Goal: Task Accomplishment & Management: Use online tool/utility

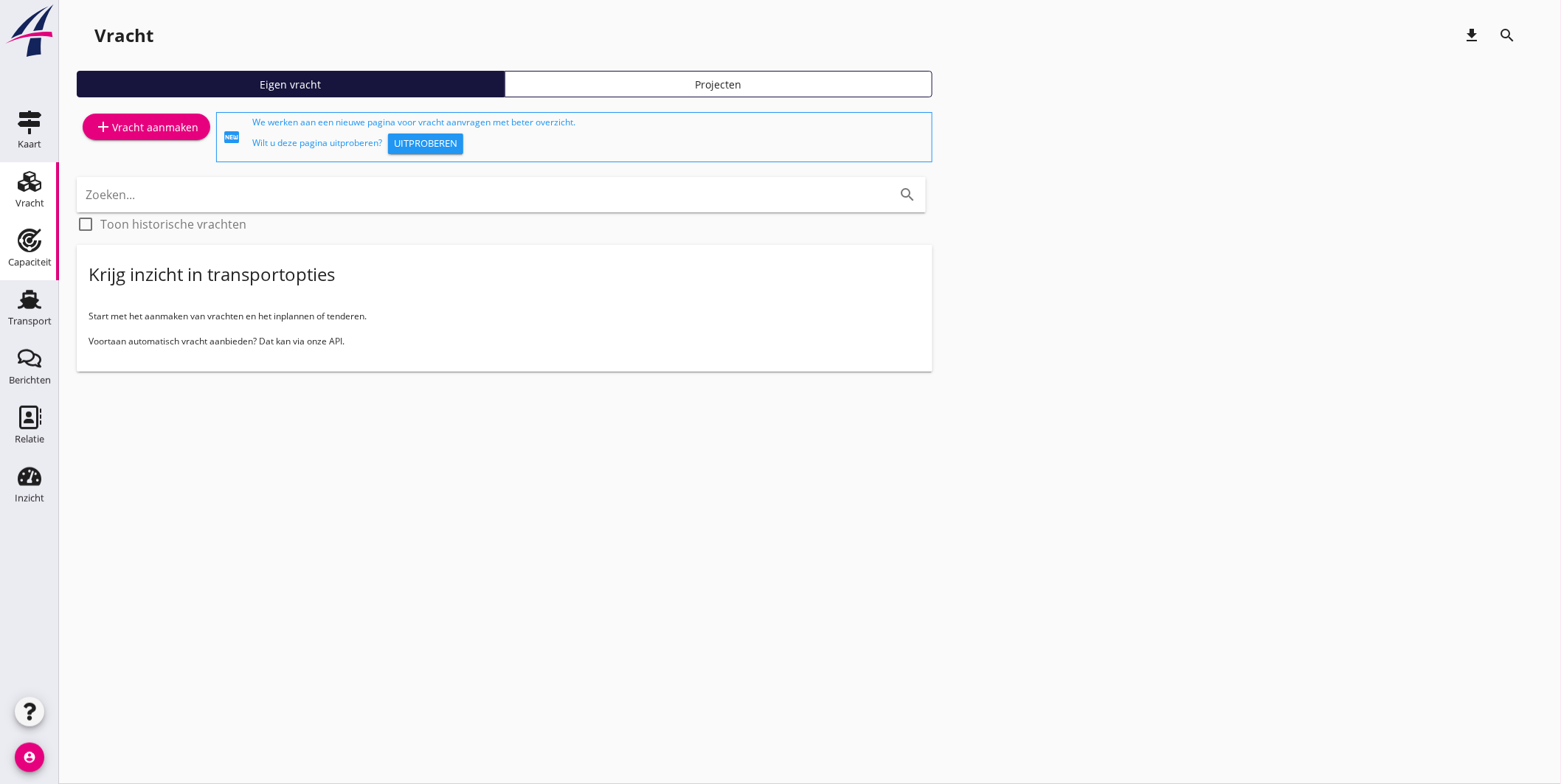
click at [15, 247] on div "Capaciteit" at bounding box center [29, 241] width 35 height 24
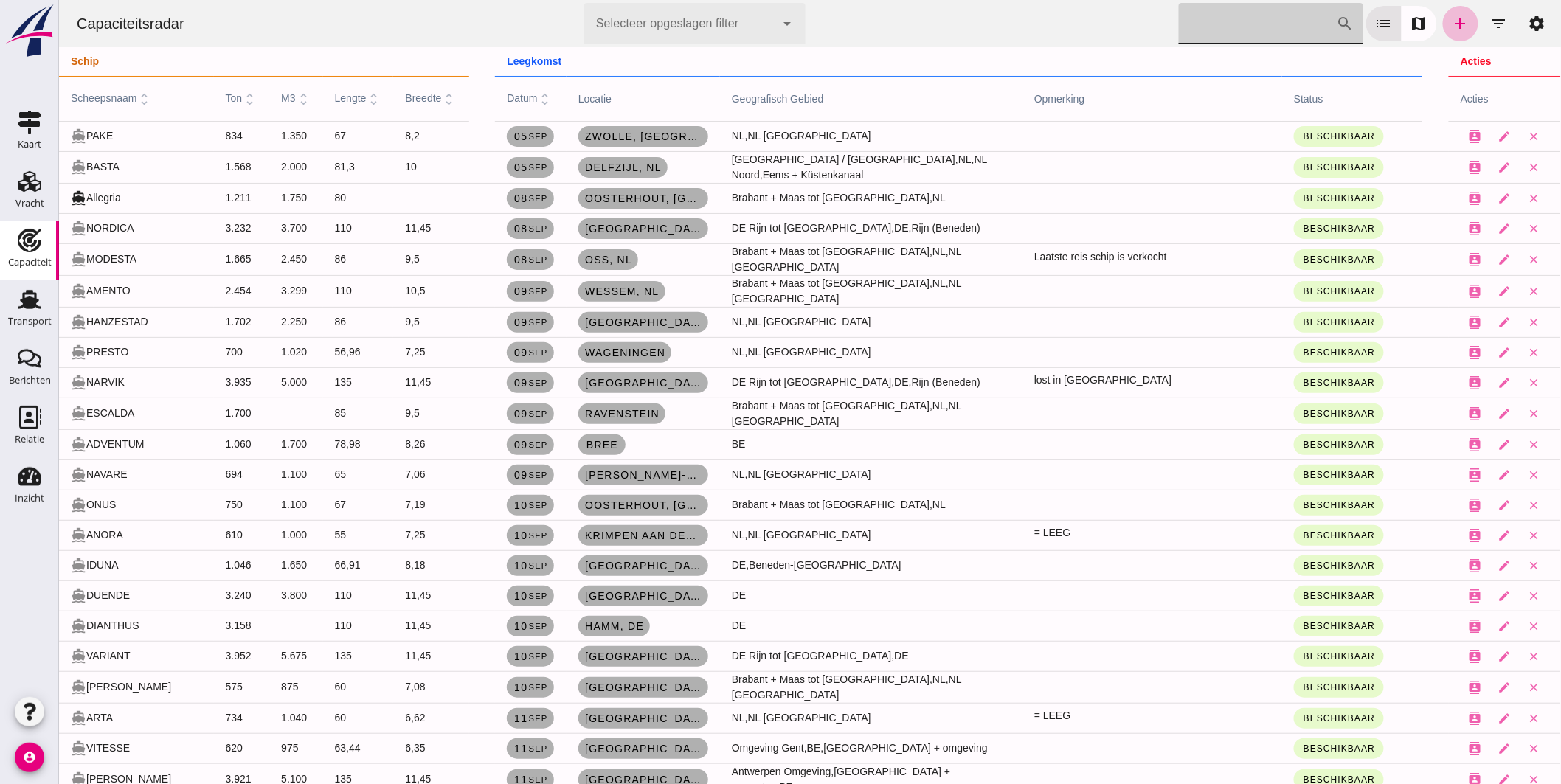
click at [1242, 21] on input "[PERSON_NAME] op scheepsnaam" at bounding box center [1257, 23] width 158 height 41
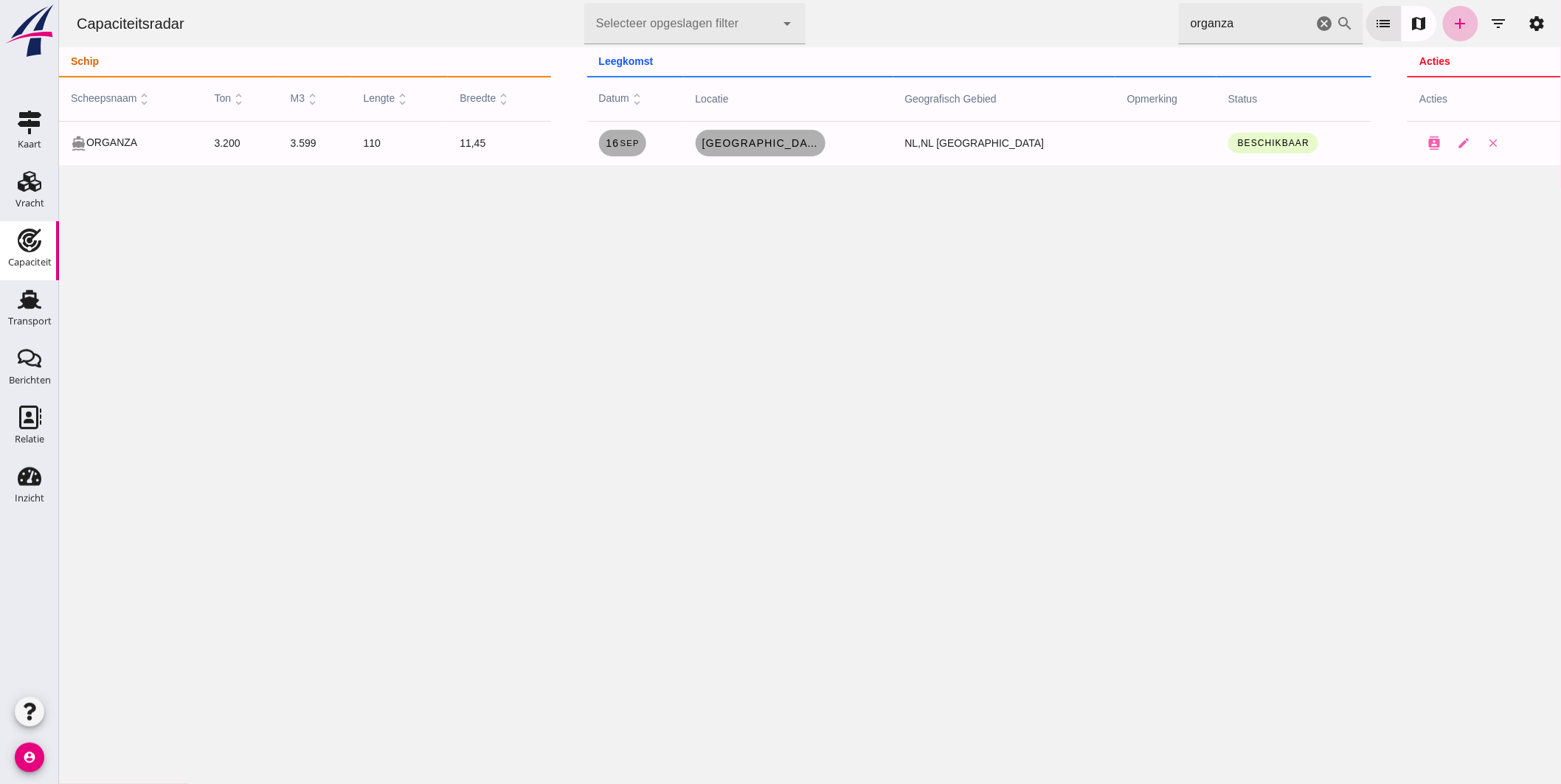
click at [808, 0] on html "Capaciteitsradar Selecteer opgeslagen filter Selecteer opgeslagen filter cancel…" at bounding box center [809, 392] width 1502 height 784
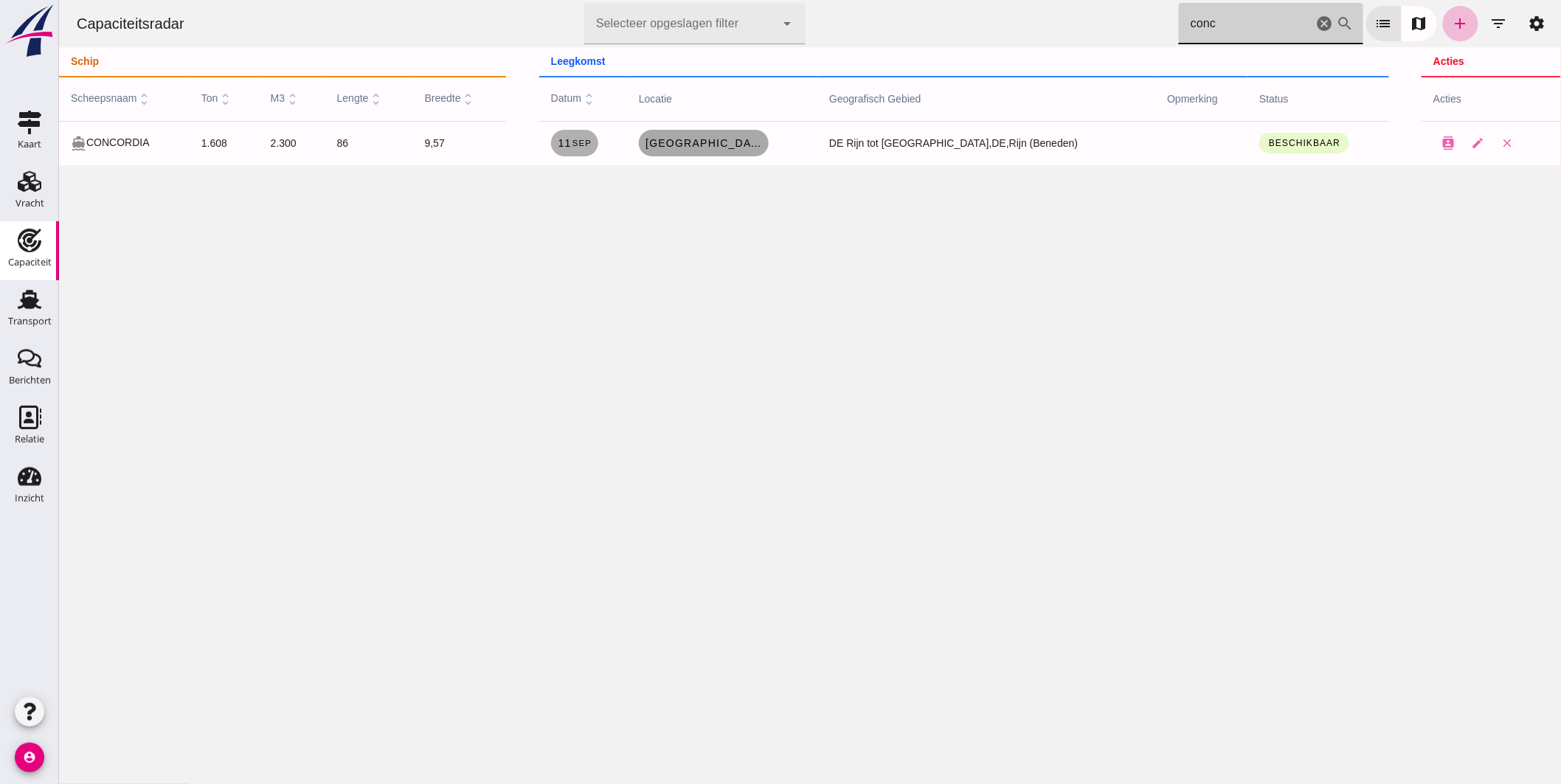
type input "conc"
click at [720, 144] on span "[GEOGRAPHIC_DATA], [GEOGRAPHIC_DATA]" at bounding box center [703, 143] width 118 height 12
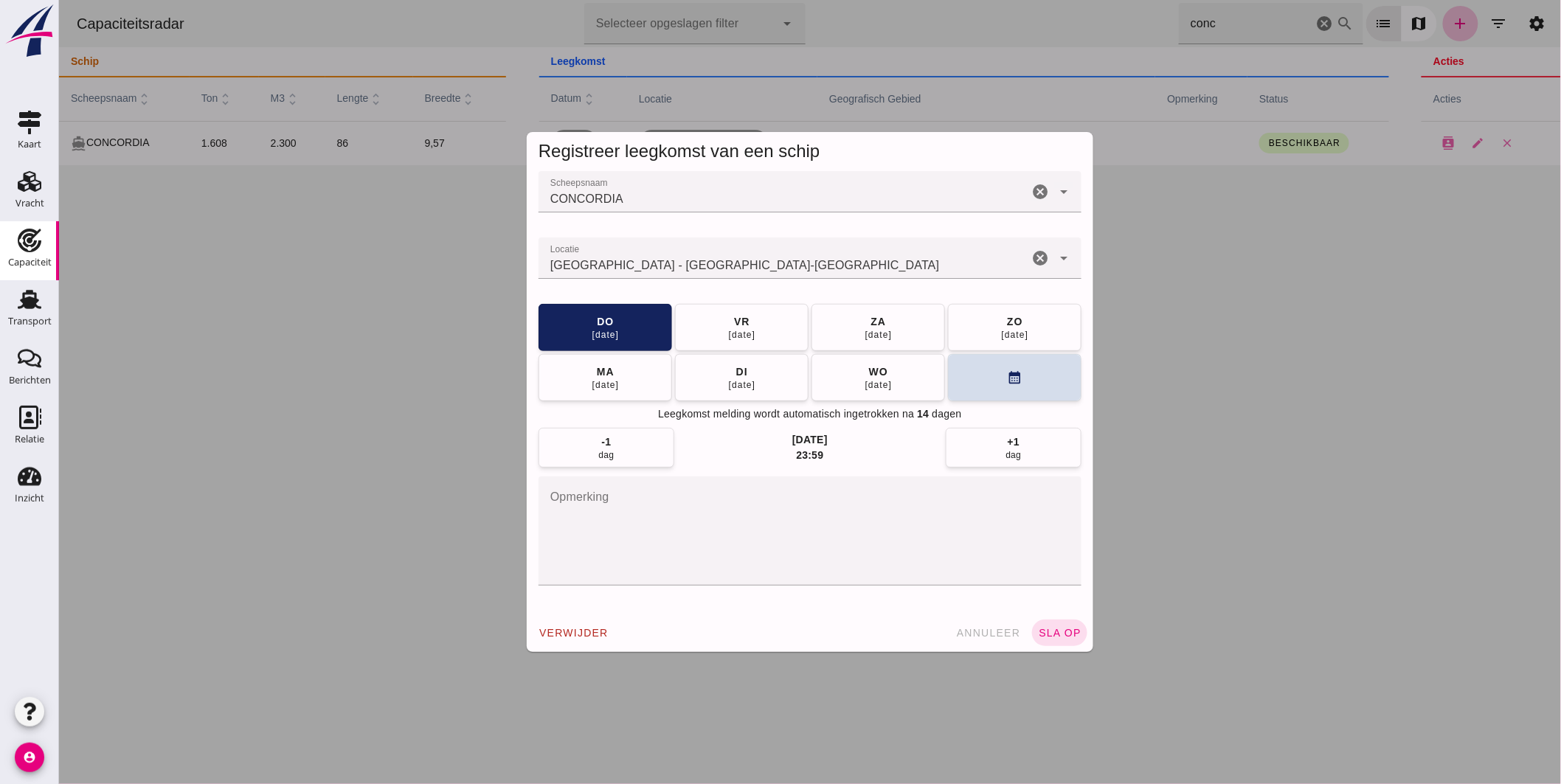
click at [733, 262] on input "Locatie" at bounding box center [782, 266] width 489 height 18
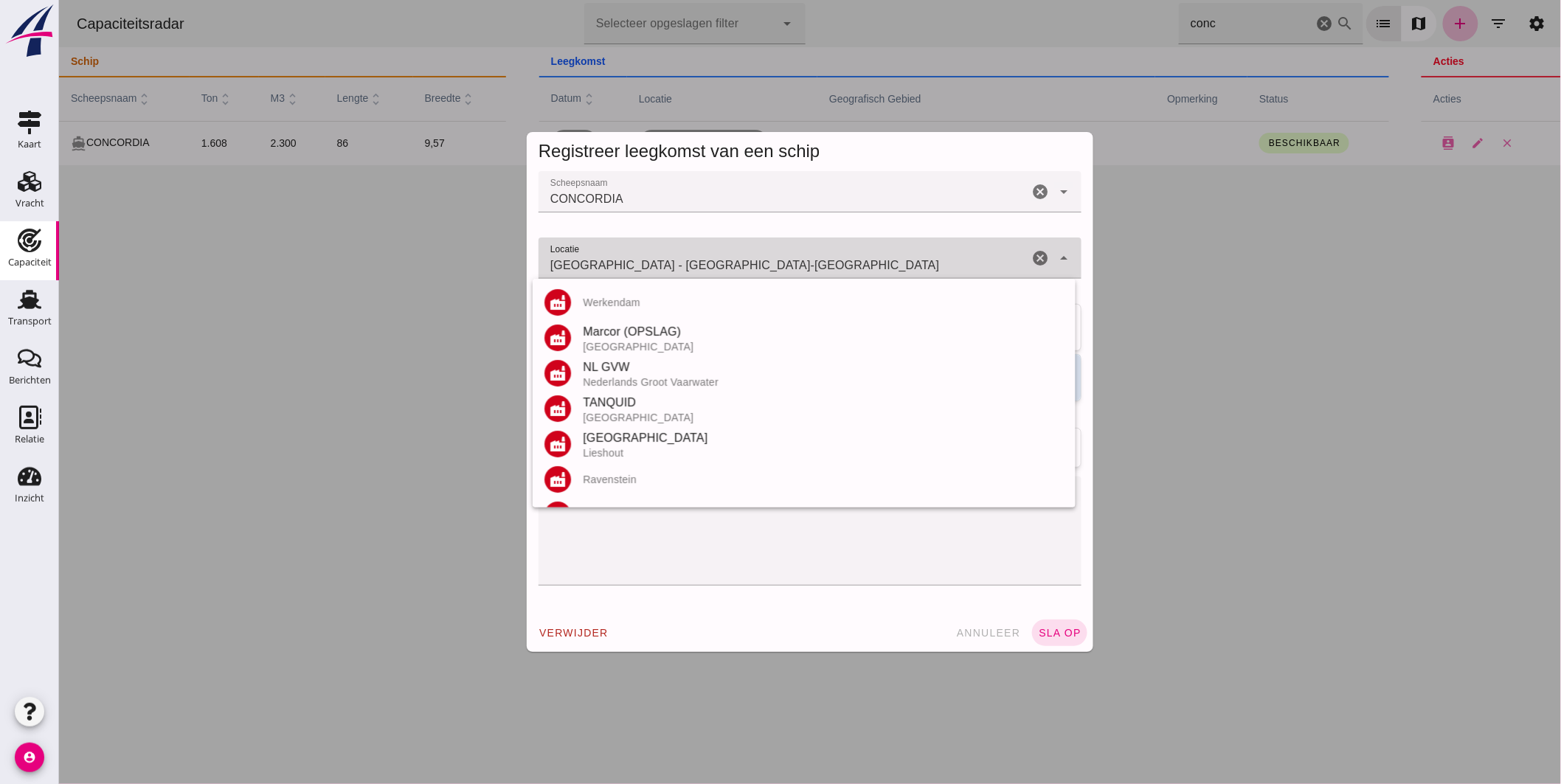
click at [733, 262] on input "[GEOGRAPHIC_DATA] - [GEOGRAPHIC_DATA]-[GEOGRAPHIC_DATA]" at bounding box center [782, 266] width 489 height 18
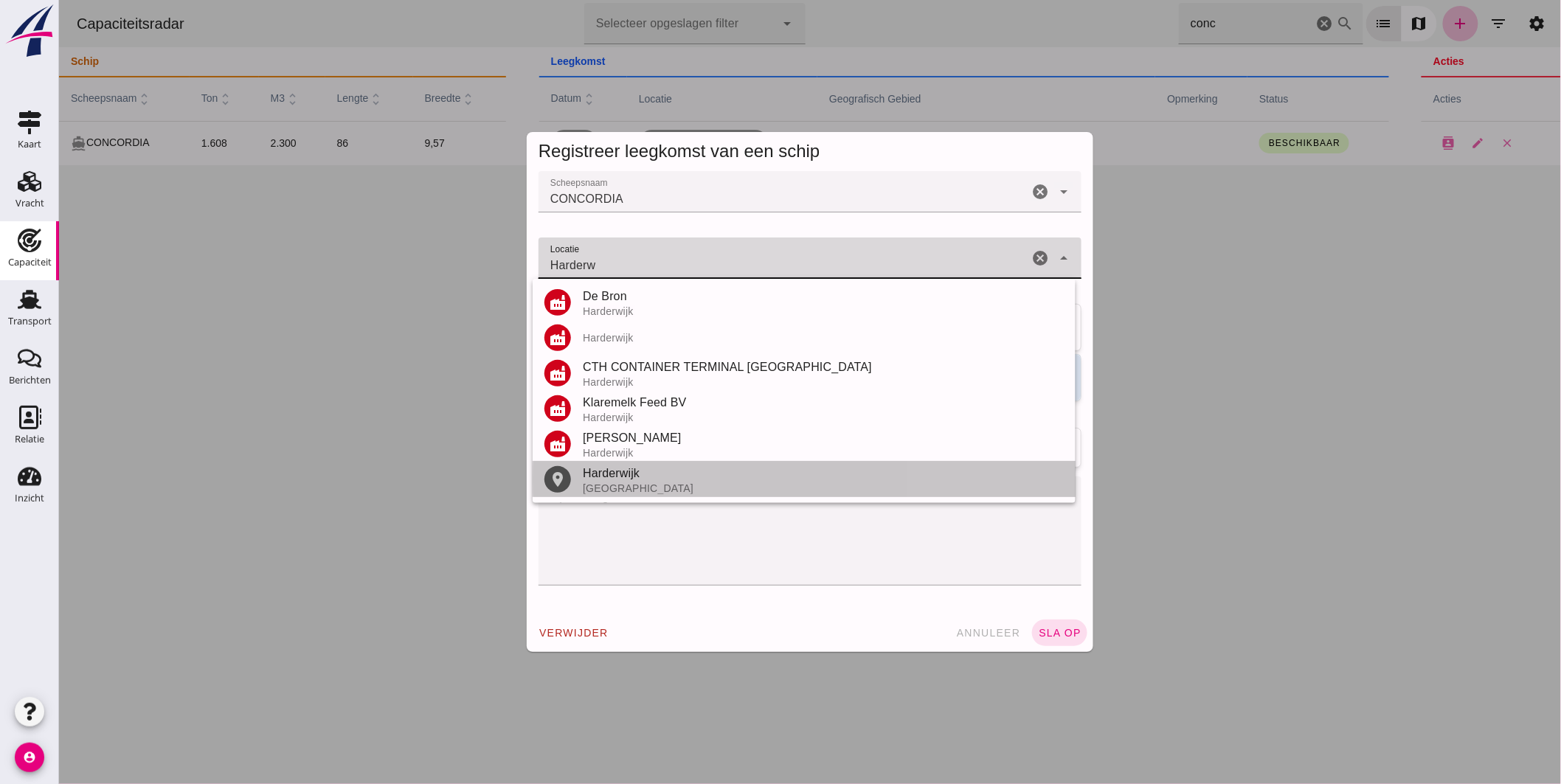
drag, startPoint x: 654, startPoint y: 482, endPoint x: 656, endPoint y: 469, distance: 13.2
click at [654, 484] on div "[GEOGRAPHIC_DATA]" at bounding box center [822, 488] width 481 height 12
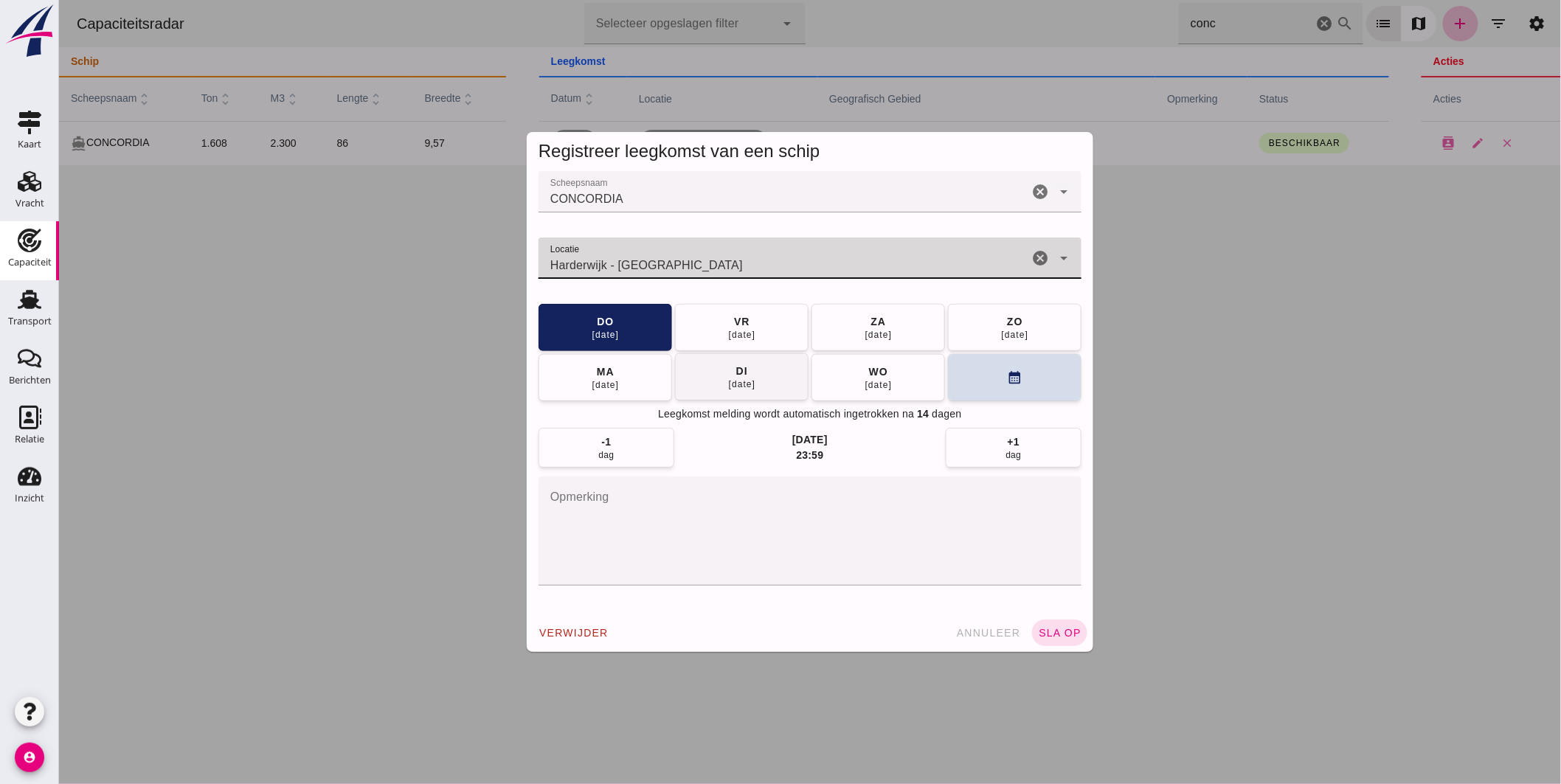
type input "Harderwijk - [GEOGRAPHIC_DATA]"
click at [756, 374] on button "[DATE]" at bounding box center [741, 376] width 134 height 47
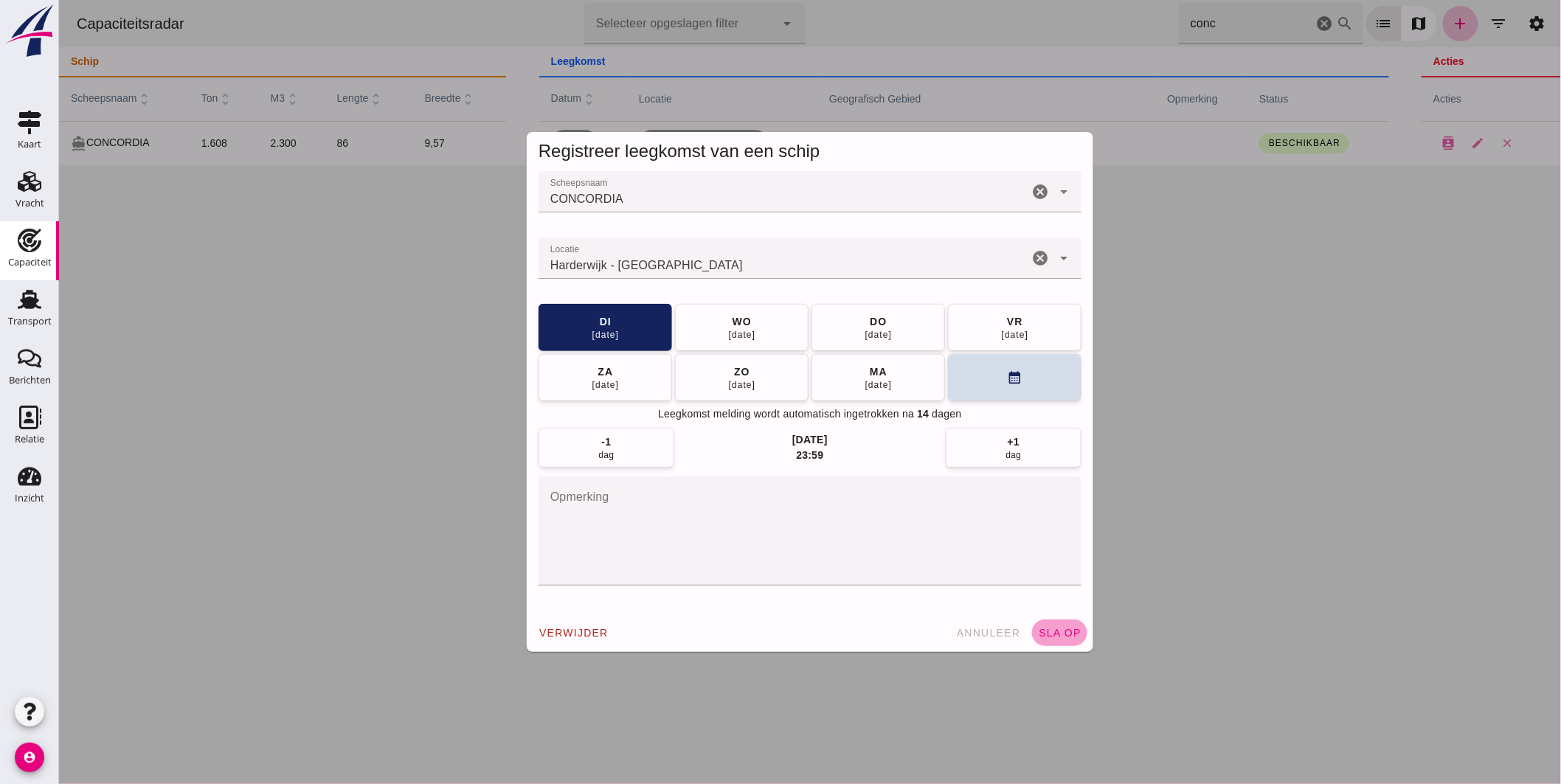
click at [1046, 632] on span "sla op" at bounding box center [1059, 633] width 44 height 12
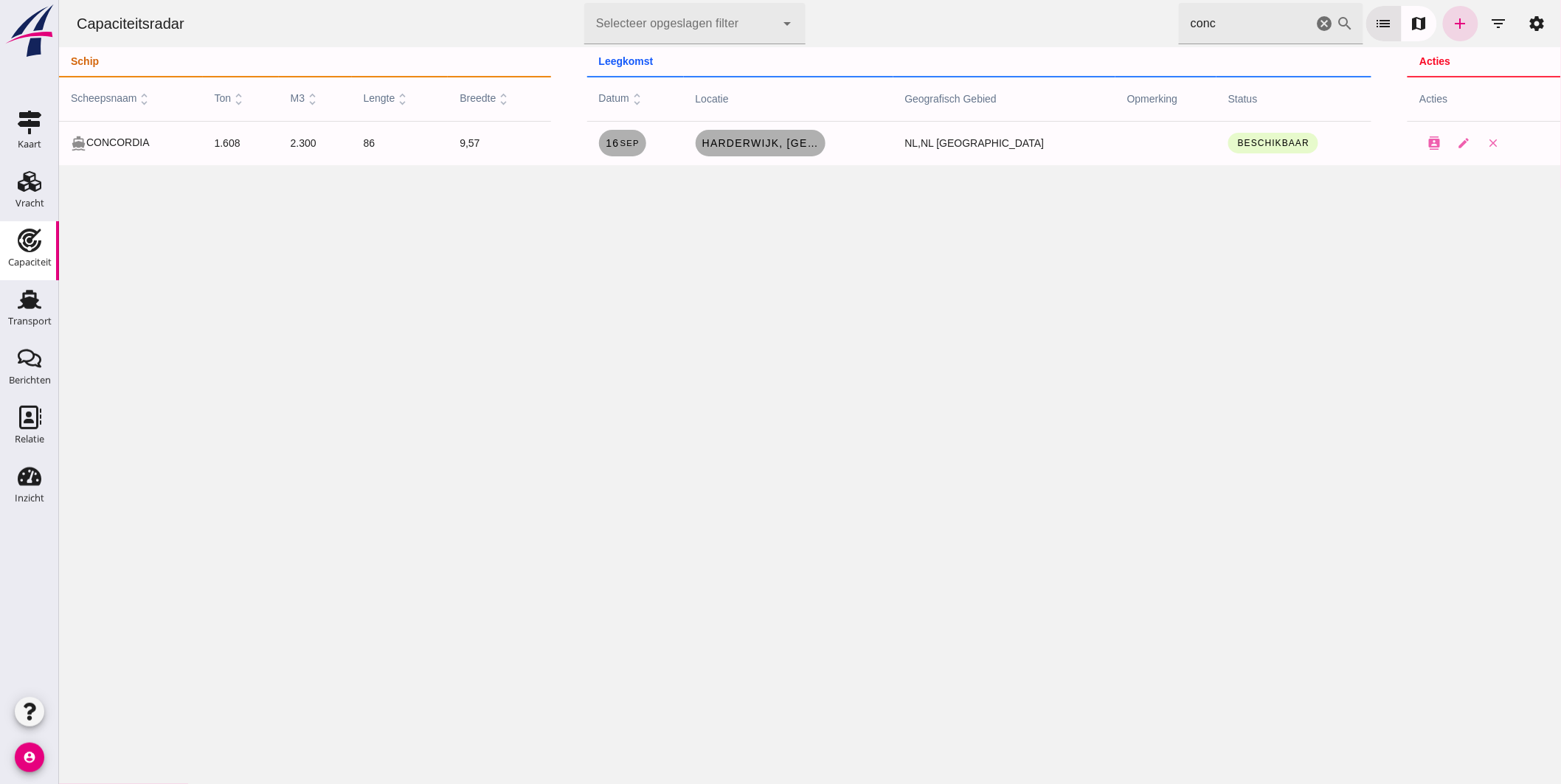
click at [1316, 19] on icon "cancel" at bounding box center [1324, 23] width 18 height 18
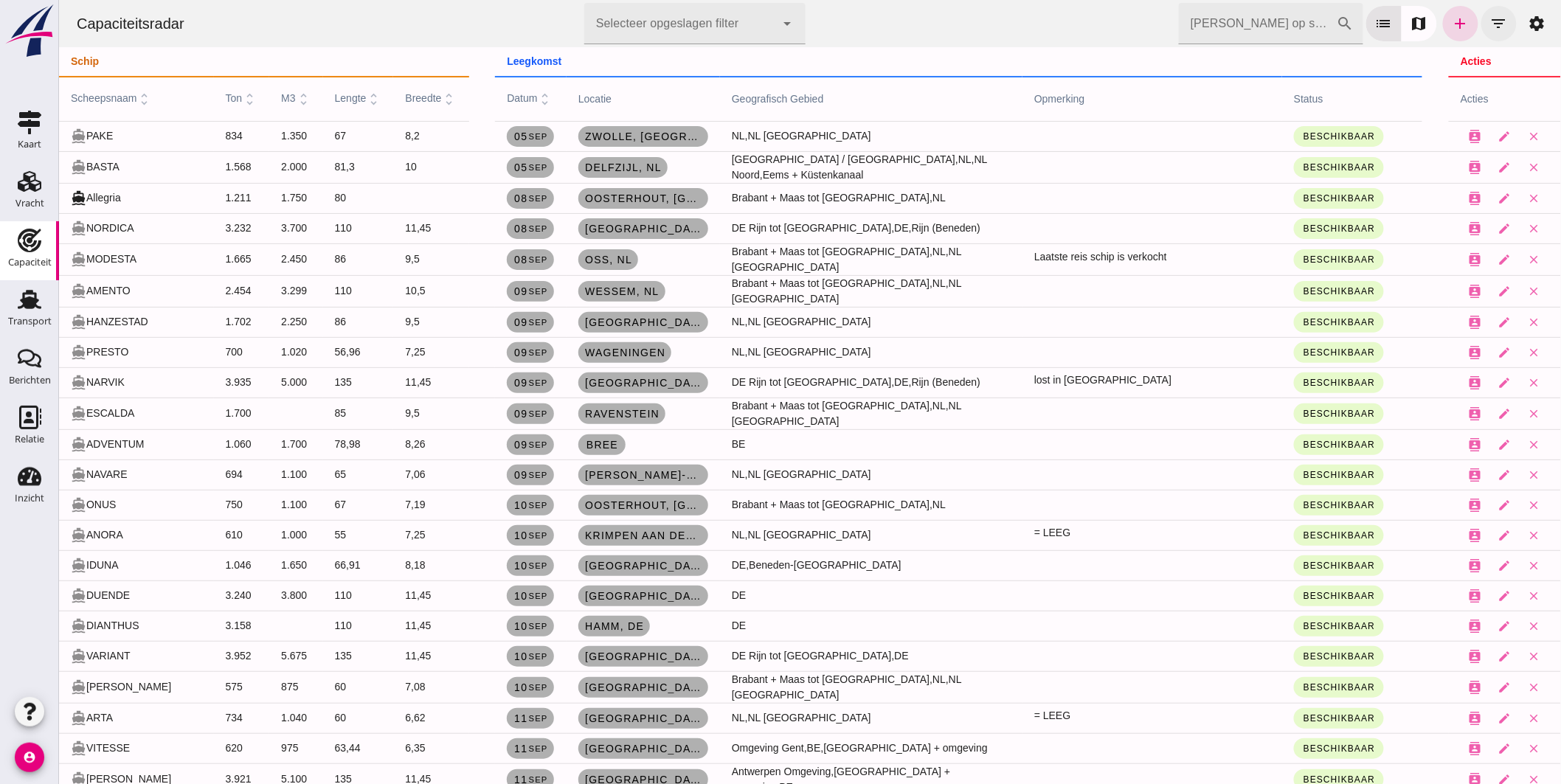
click at [1493, 16] on icon "filter_list" at bounding box center [1498, 23] width 18 height 18
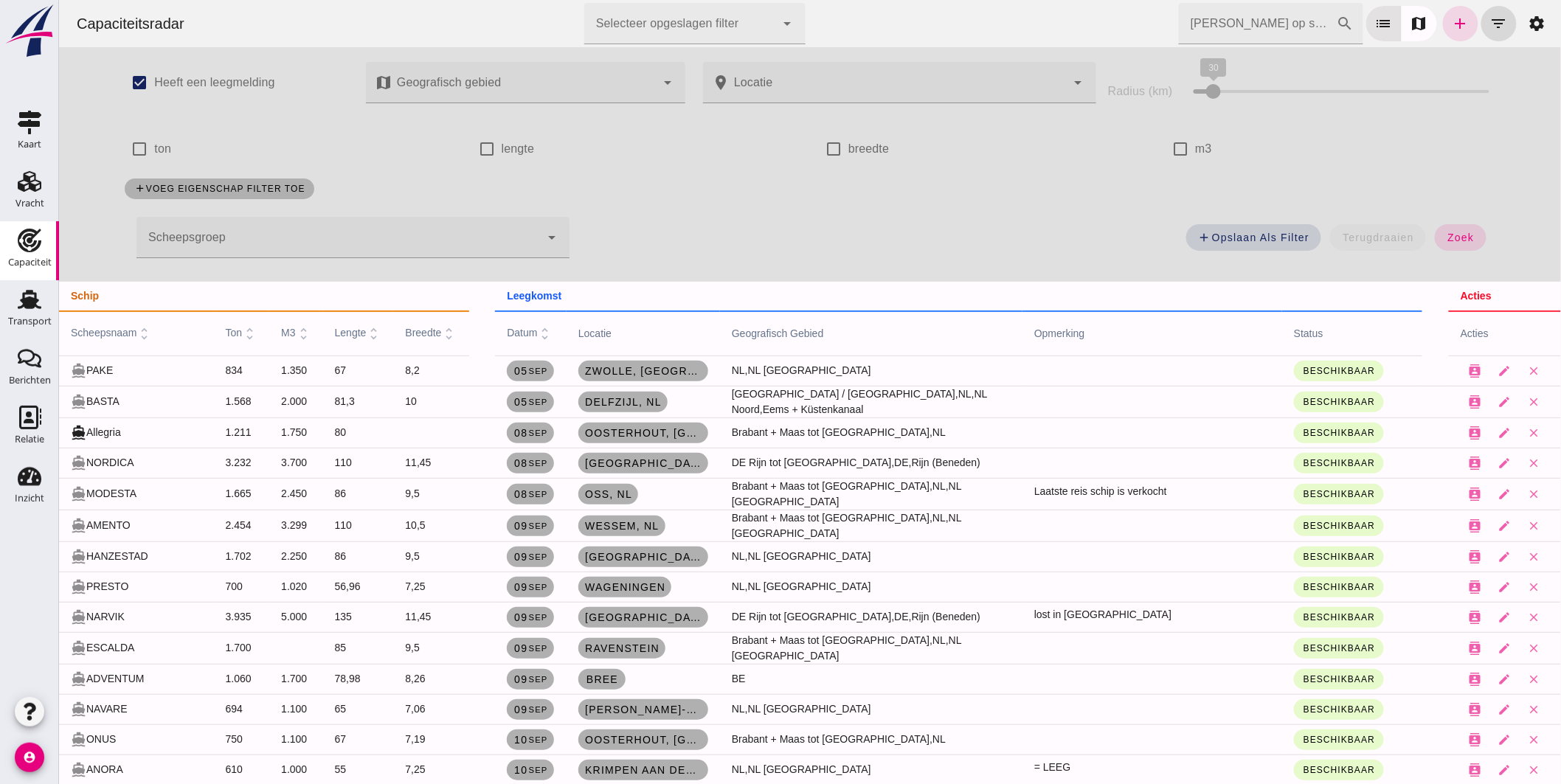
click at [239, 237] on div at bounding box center [337, 237] width 404 height 41
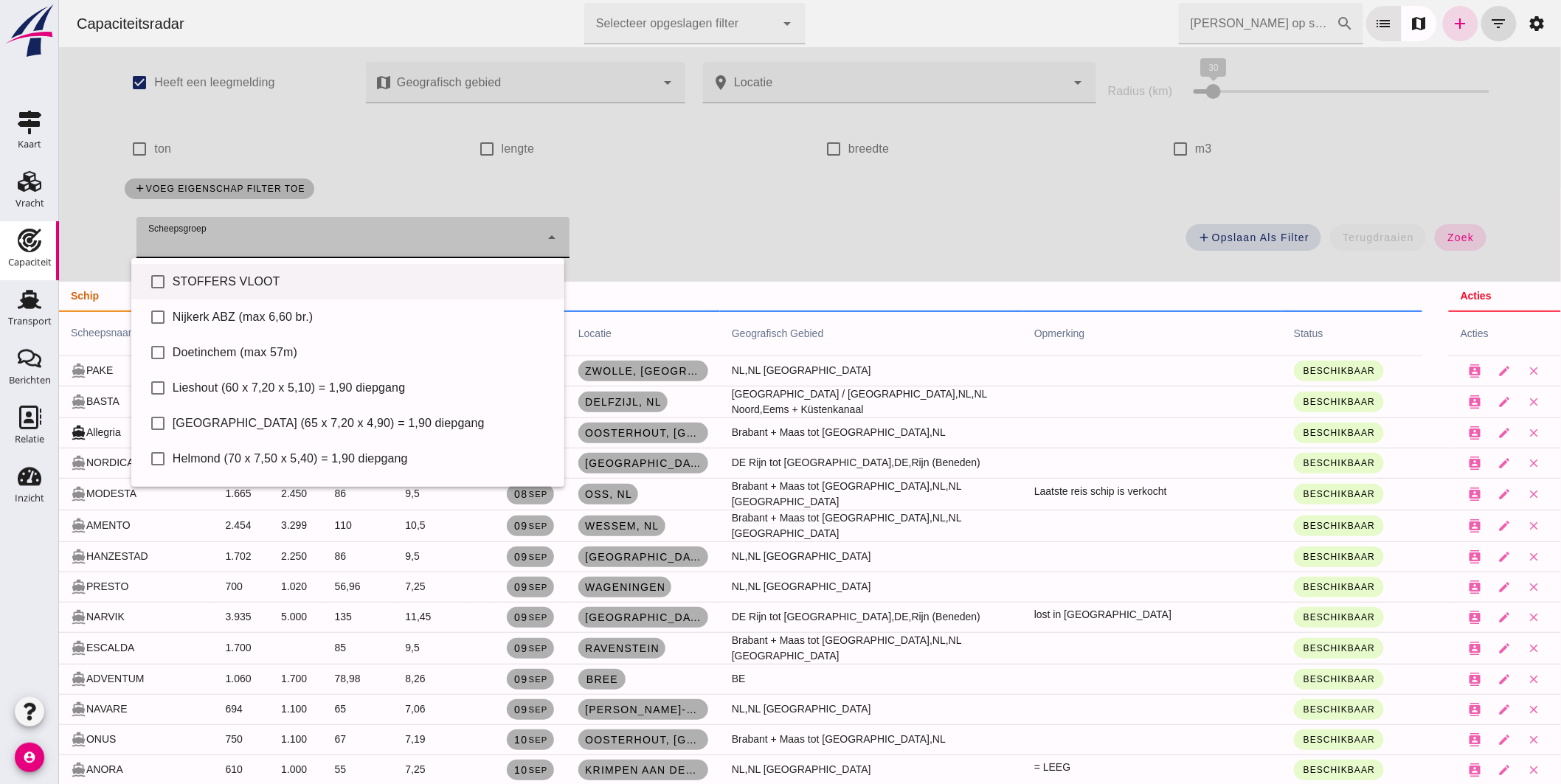
click at [243, 288] on div "STOFFERS VLOOT" at bounding box center [362, 281] width 380 height 18
type input "STOFFERS VLOOT"
checkbox input "true"
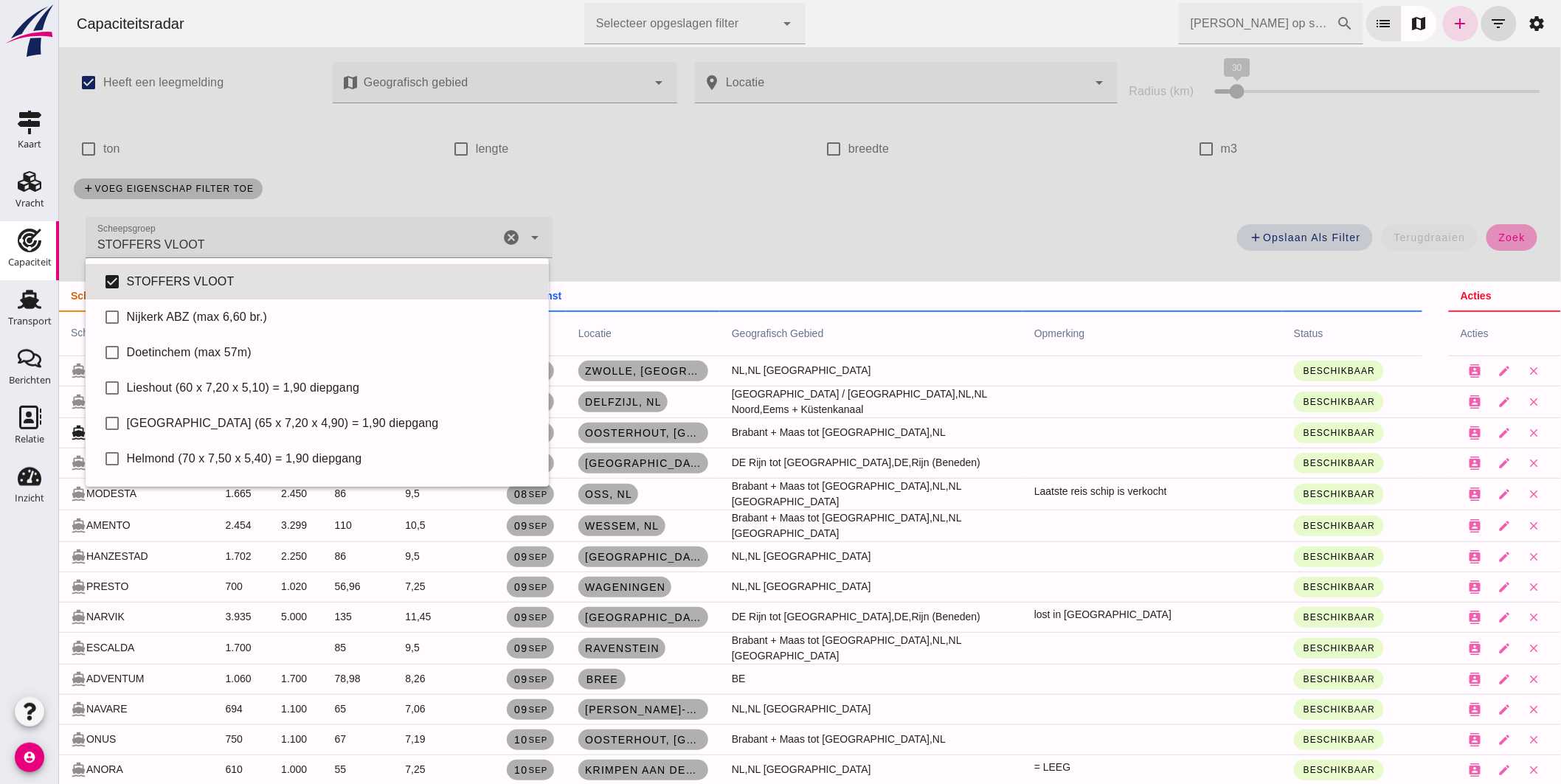
click at [1498, 233] on span "zoek" at bounding box center [1511, 237] width 27 height 12
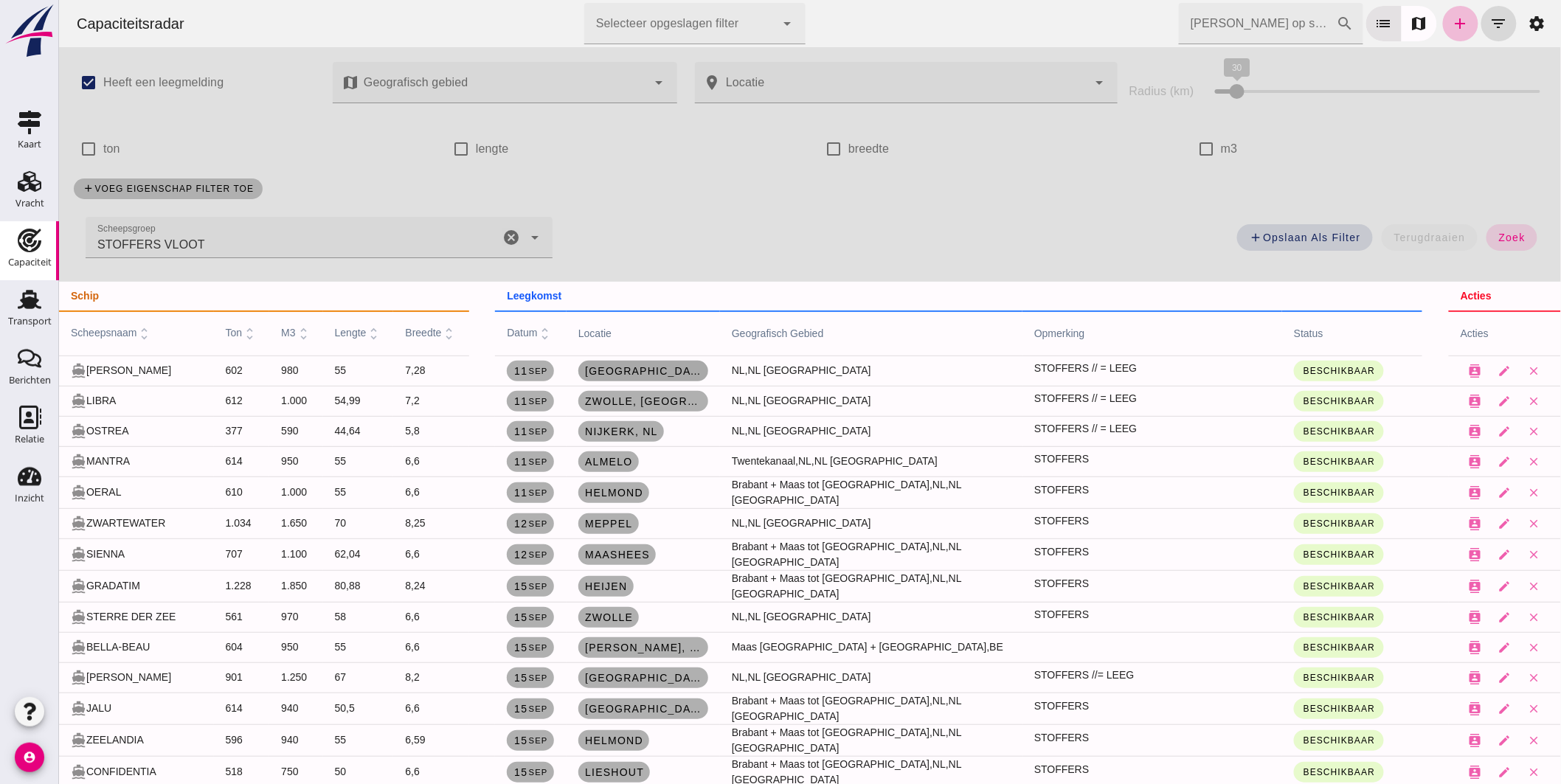
click at [638, 371] on span "[GEOGRAPHIC_DATA], [GEOGRAPHIC_DATA]" at bounding box center [643, 371] width 118 height 12
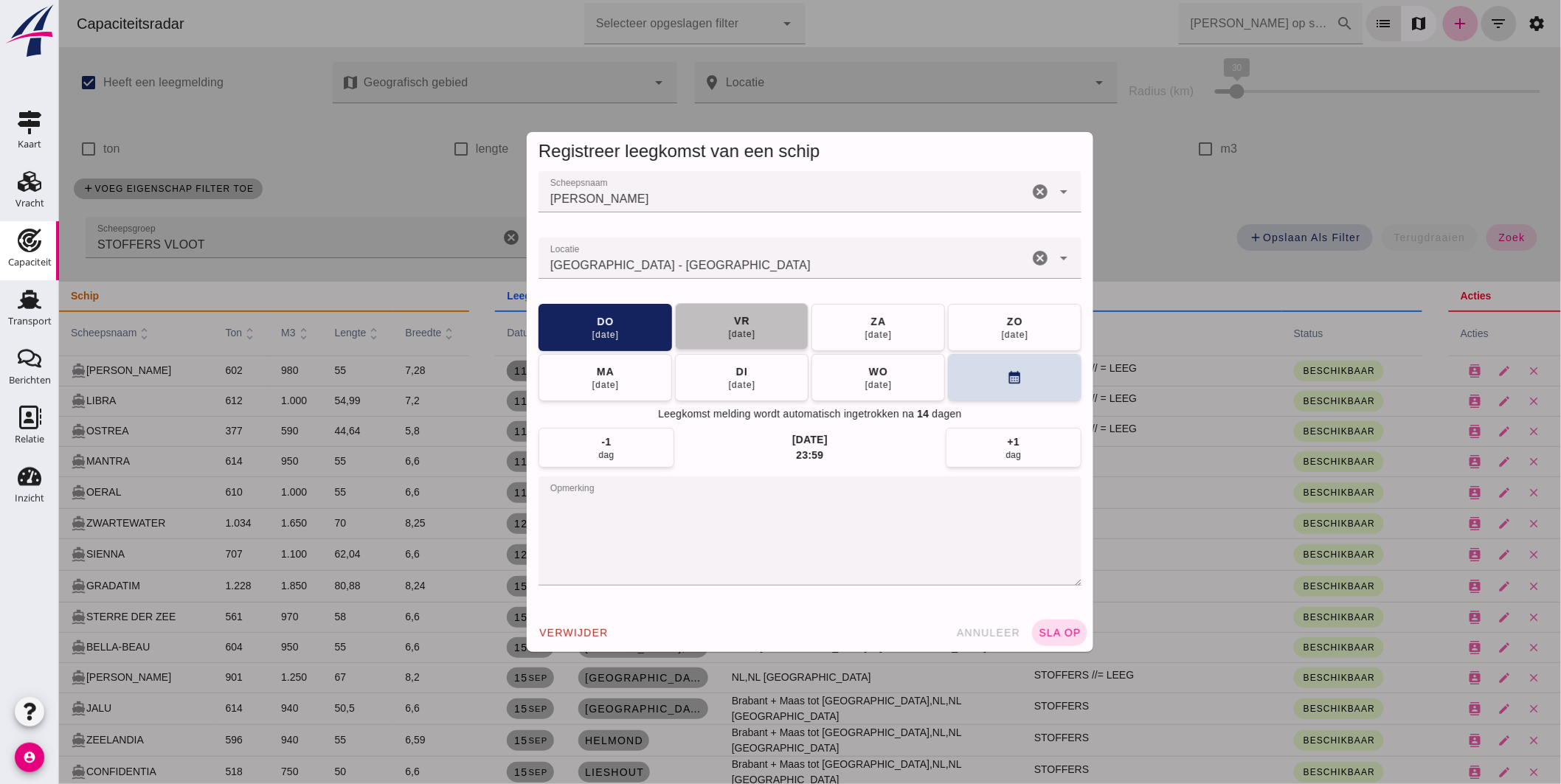
click at [747, 328] on div "[DATE]" at bounding box center [741, 334] width 28 height 12
click at [1051, 631] on span "sla op" at bounding box center [1059, 633] width 44 height 12
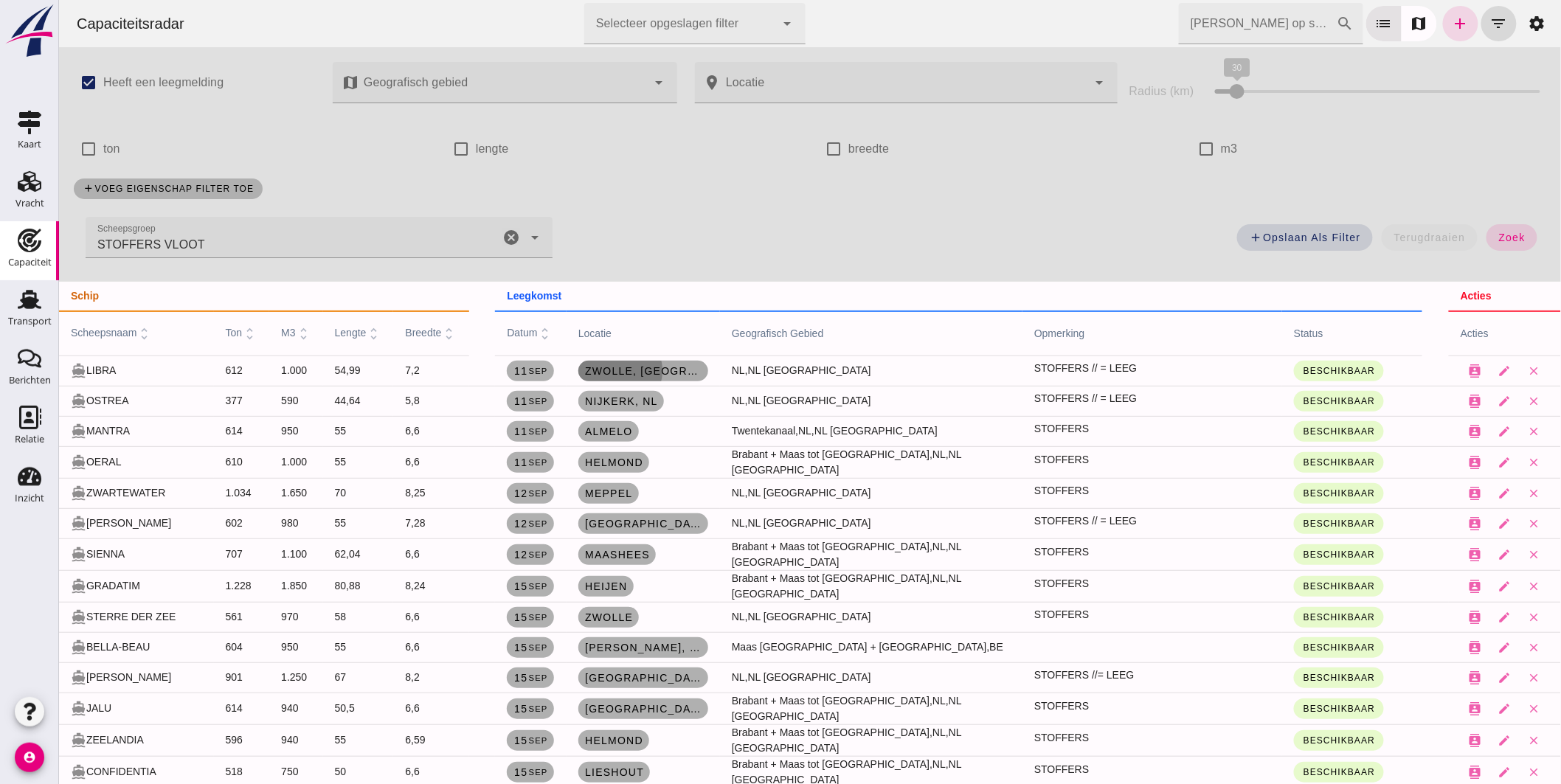
click at [606, 371] on span "Zwolle, [GEOGRAPHIC_DATA]" at bounding box center [643, 371] width 118 height 12
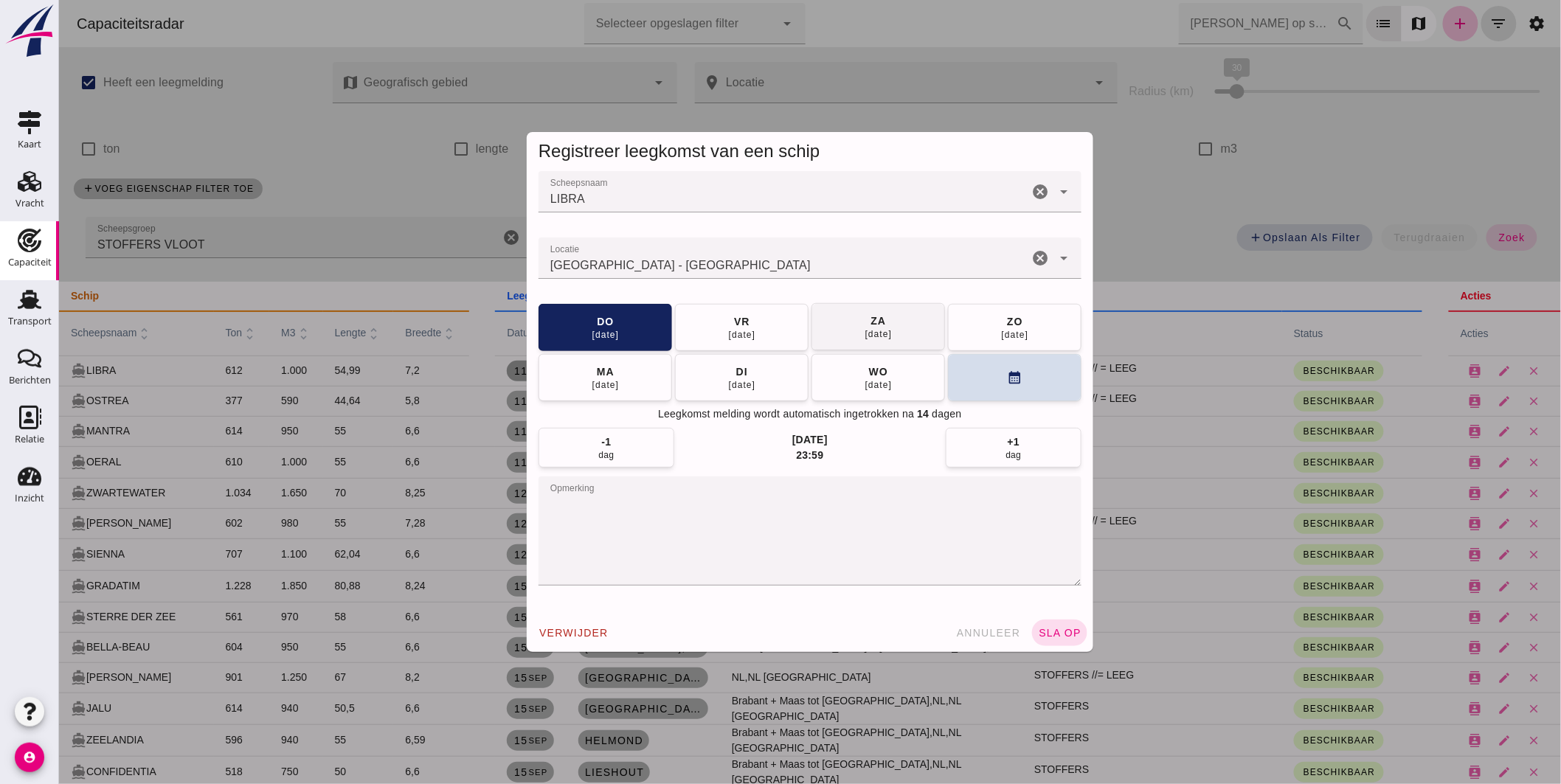
click at [708, 330] on button "[DATE]" at bounding box center [741, 327] width 134 height 47
click at [1052, 630] on span "sla op" at bounding box center [1059, 633] width 44 height 12
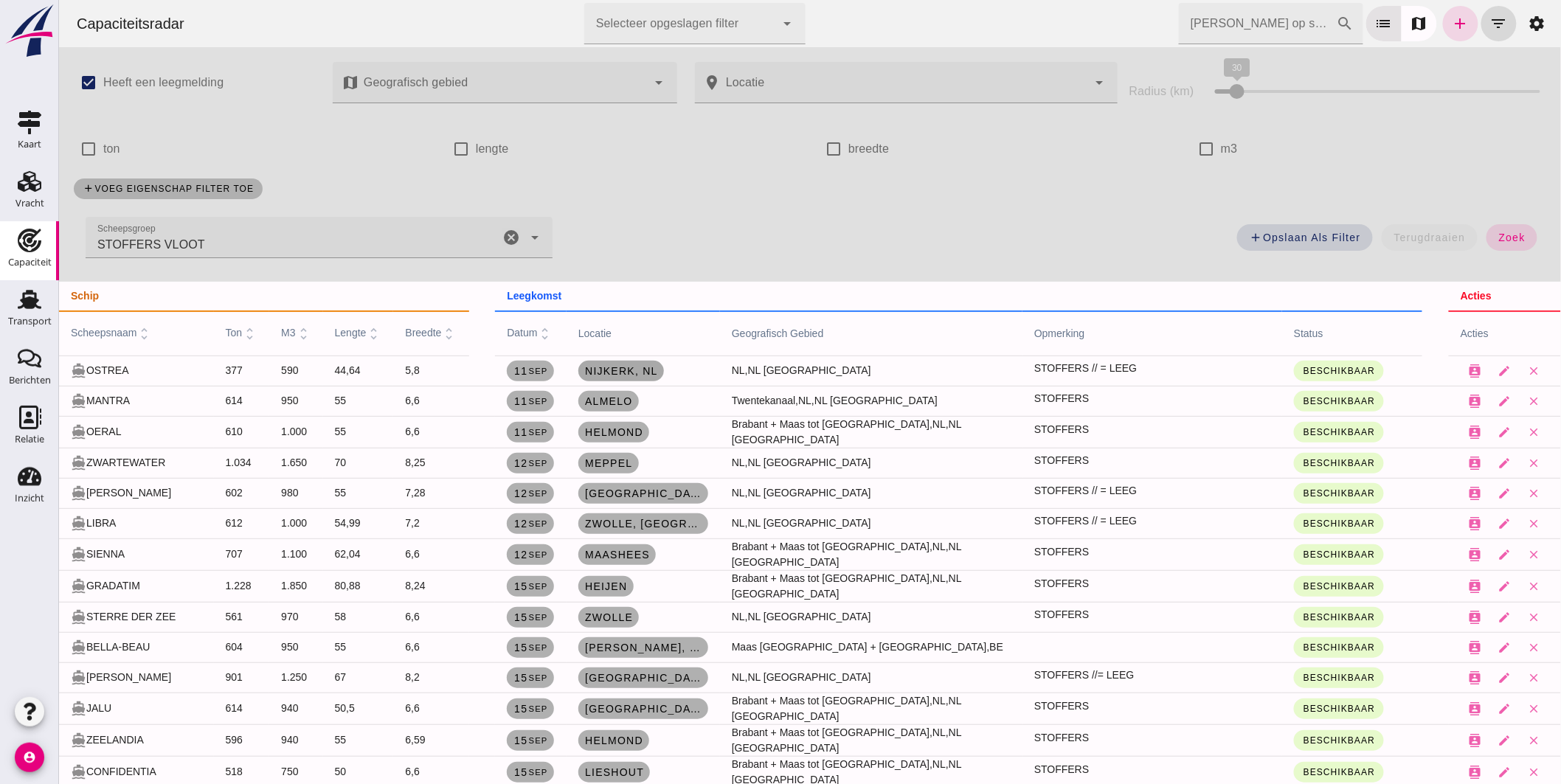
click at [621, 378] on link "Nijkerk, nl" at bounding box center [621, 371] width 86 height 21
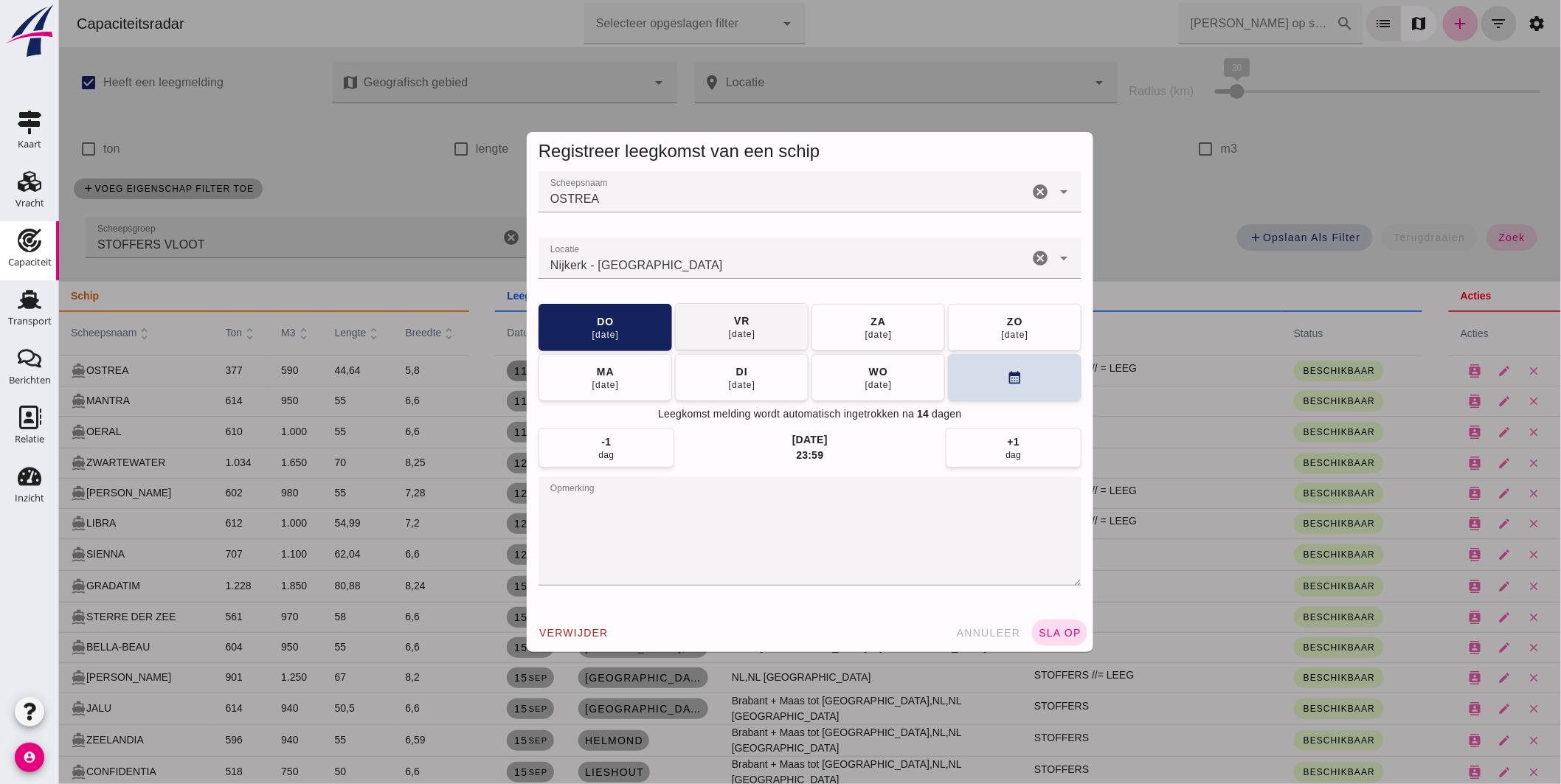
drag, startPoint x: 740, startPoint y: 332, endPoint x: 754, endPoint y: 341, distance: 16.6
click at [741, 332] on div "[DATE]" at bounding box center [741, 334] width 28 height 12
click at [1044, 630] on span "sla op" at bounding box center [1059, 633] width 44 height 12
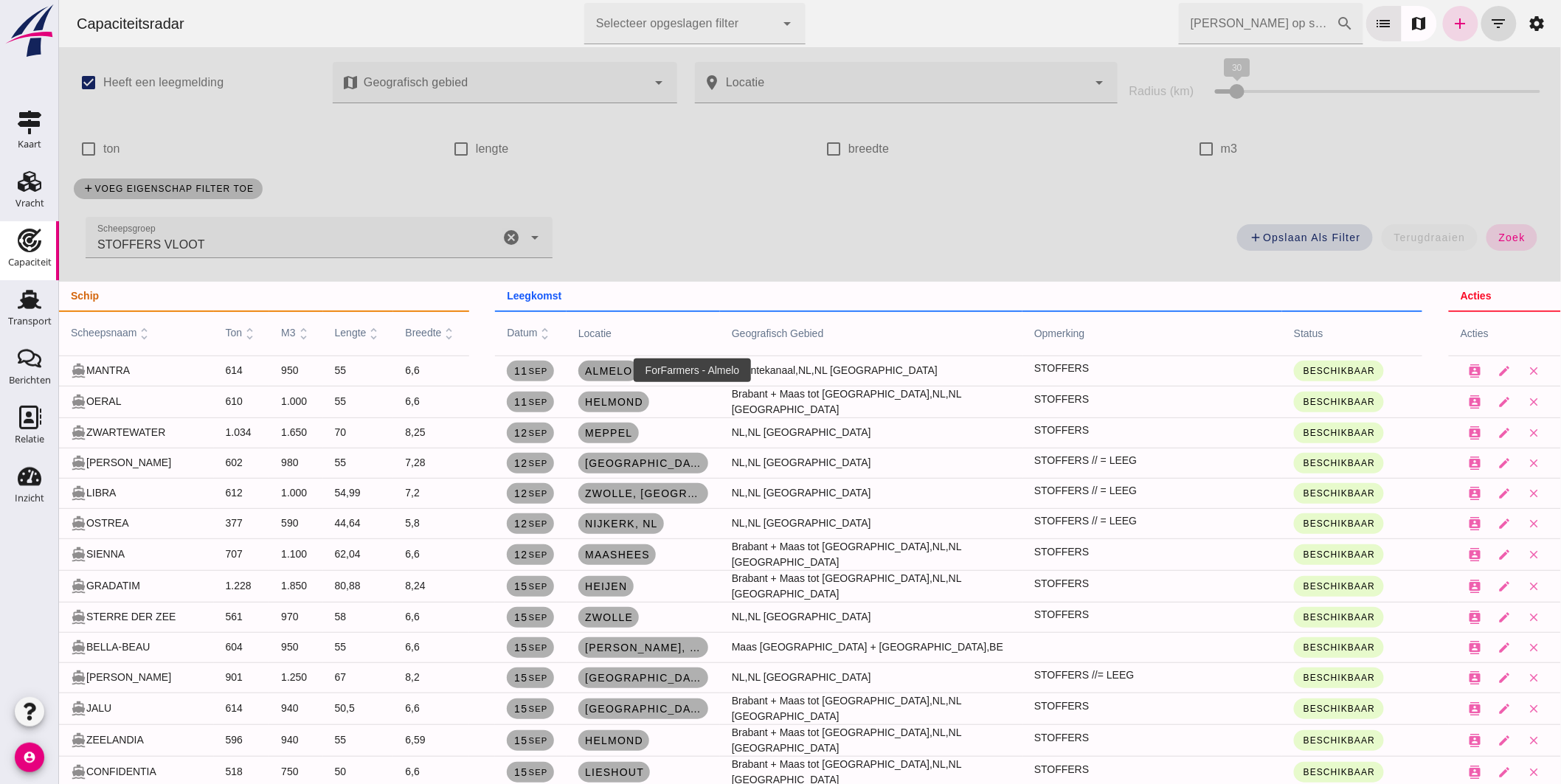
click at [608, 368] on span "Almelo" at bounding box center [608, 371] width 49 height 12
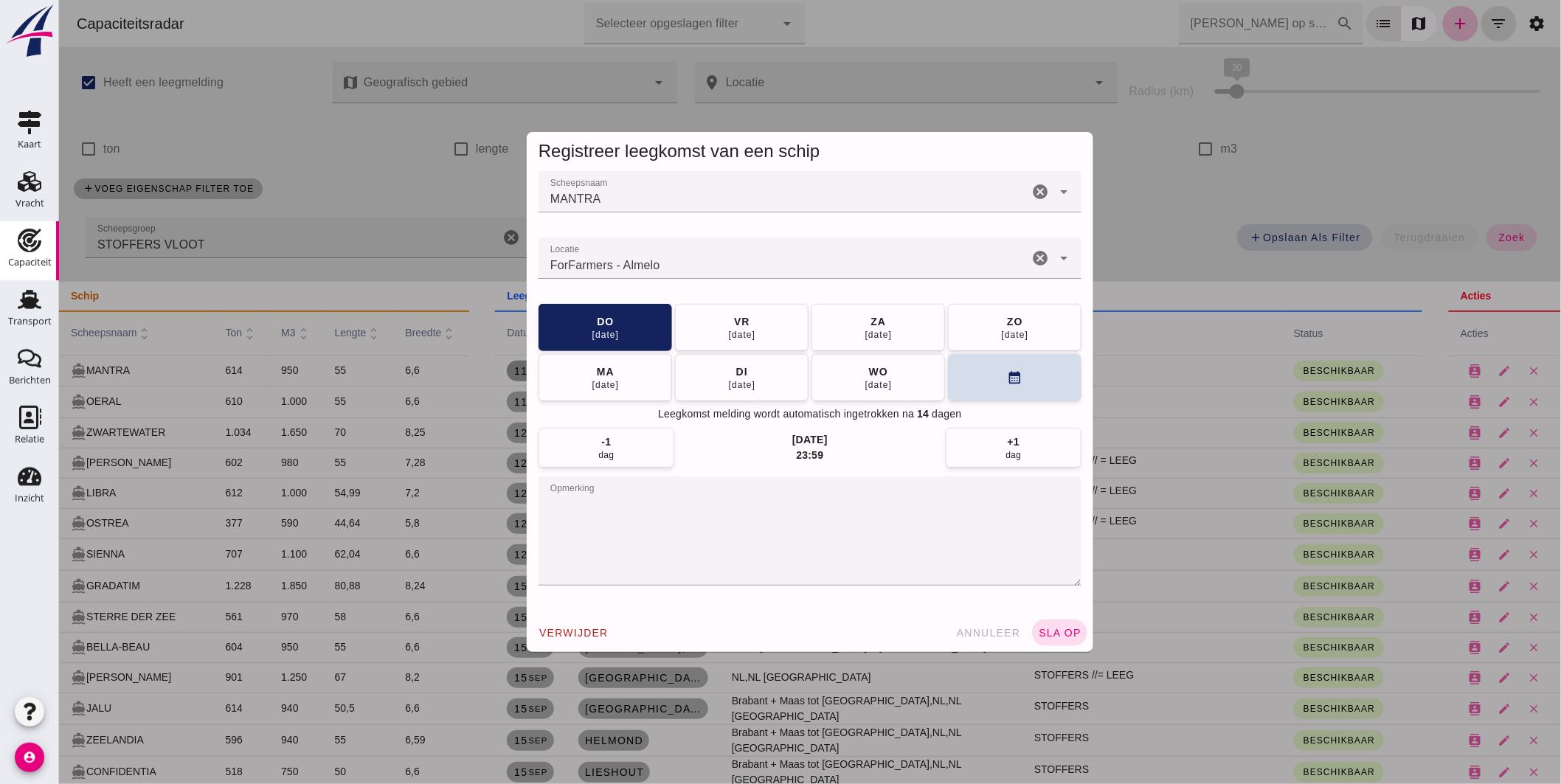
type input "ForFarmers - Almelo"
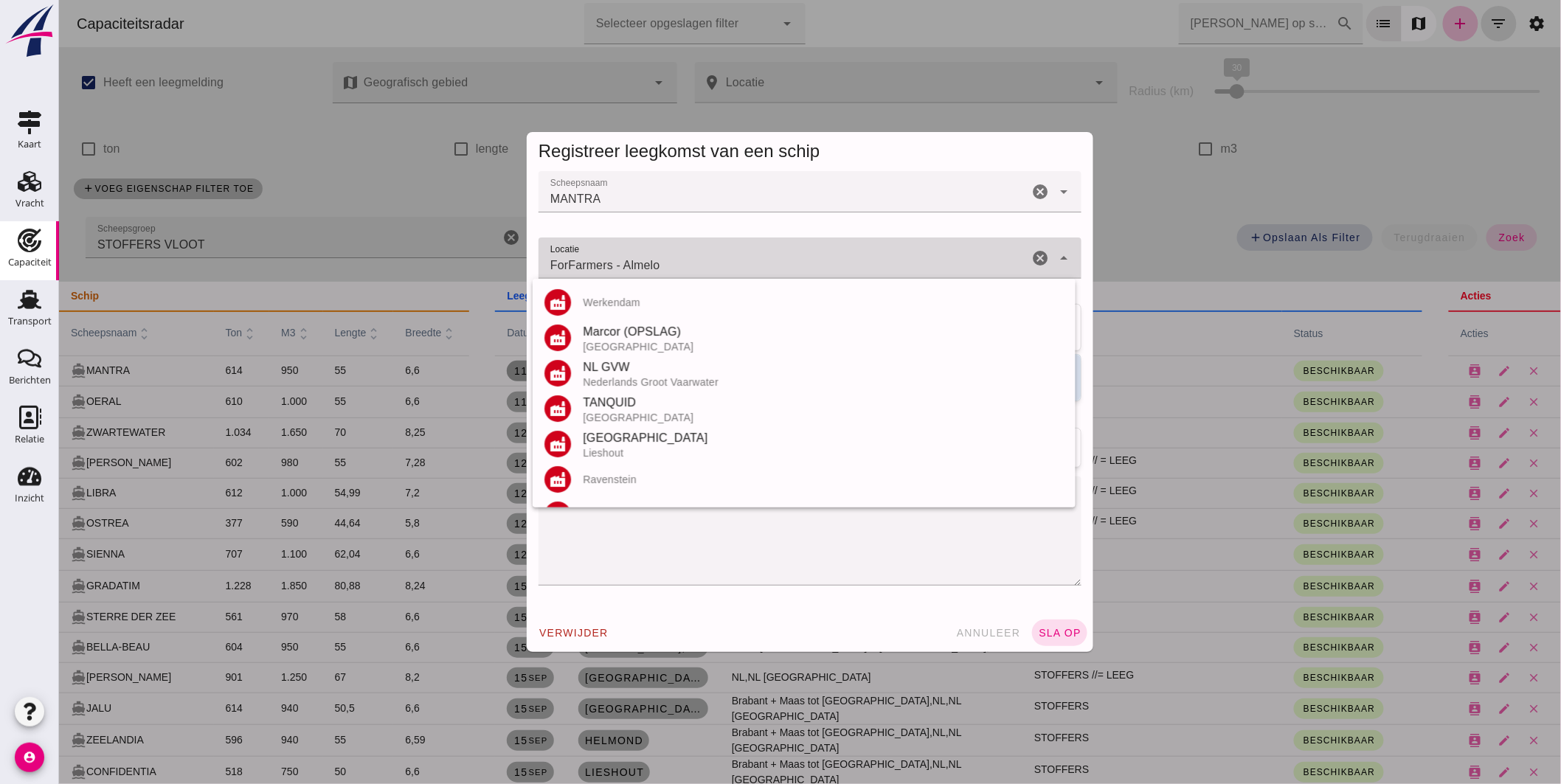
drag, startPoint x: 384, startPoint y: 255, endPoint x: 251, endPoint y: 263, distance: 133.2
click at [252, 262] on div "Registreer leegkomst van een schip Scheepsnaam Scheepsnaam MANTRA cancel arrow_…" at bounding box center [809, 392] width 1502 height 784
click at [610, 554] on textarea "opmerking" at bounding box center [808, 530] width 543 height 109
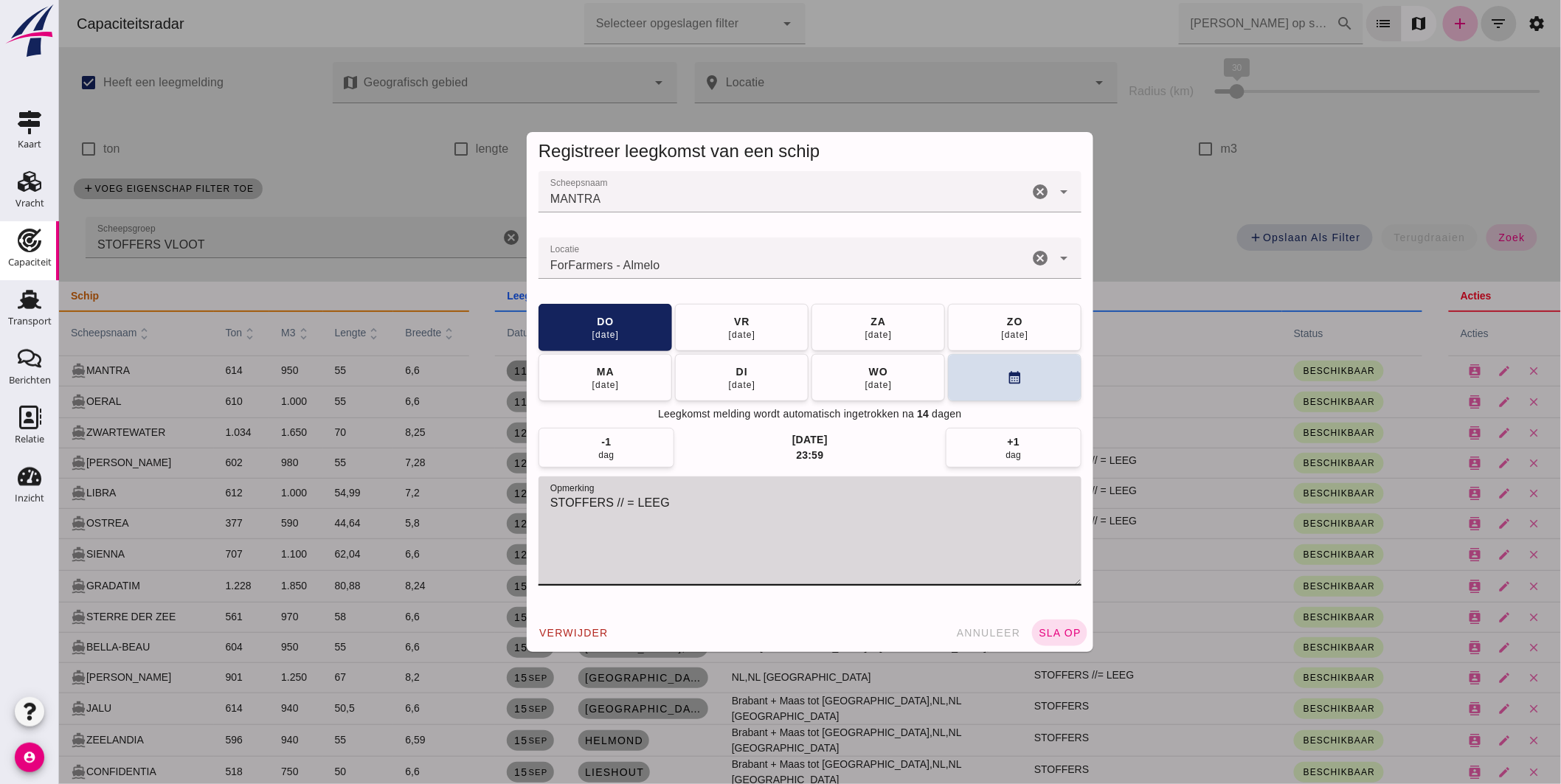
type textarea "STOFFERS // = LEEG"
click at [687, 262] on input "ForFarmers - Almelo" at bounding box center [782, 266] width 489 height 18
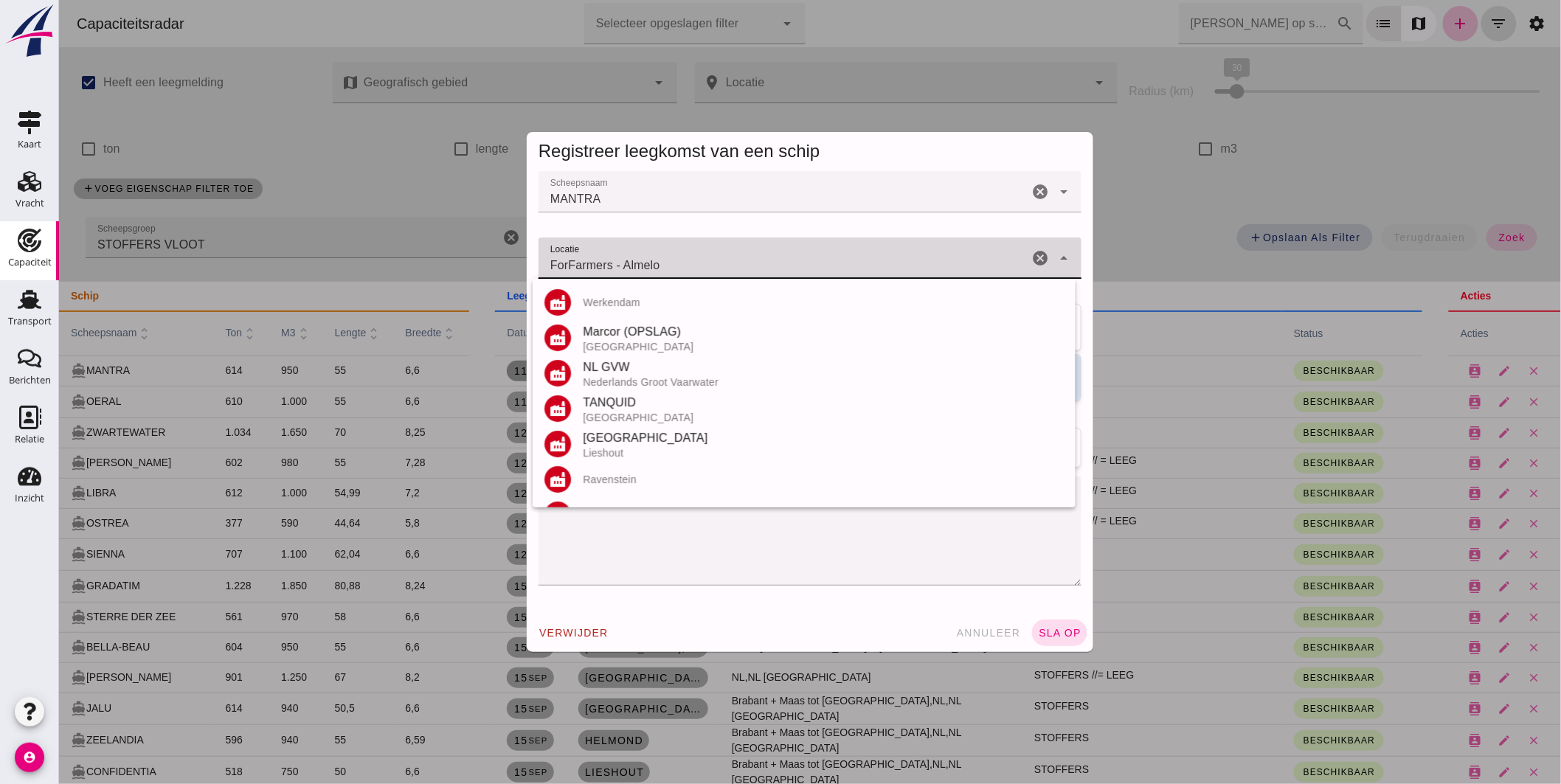
click at [687, 262] on input "ForFarmers - Almelo" at bounding box center [782, 266] width 489 height 18
click at [684, 262] on input "ForFarmers - Almelo" at bounding box center [782, 266] width 489 height 18
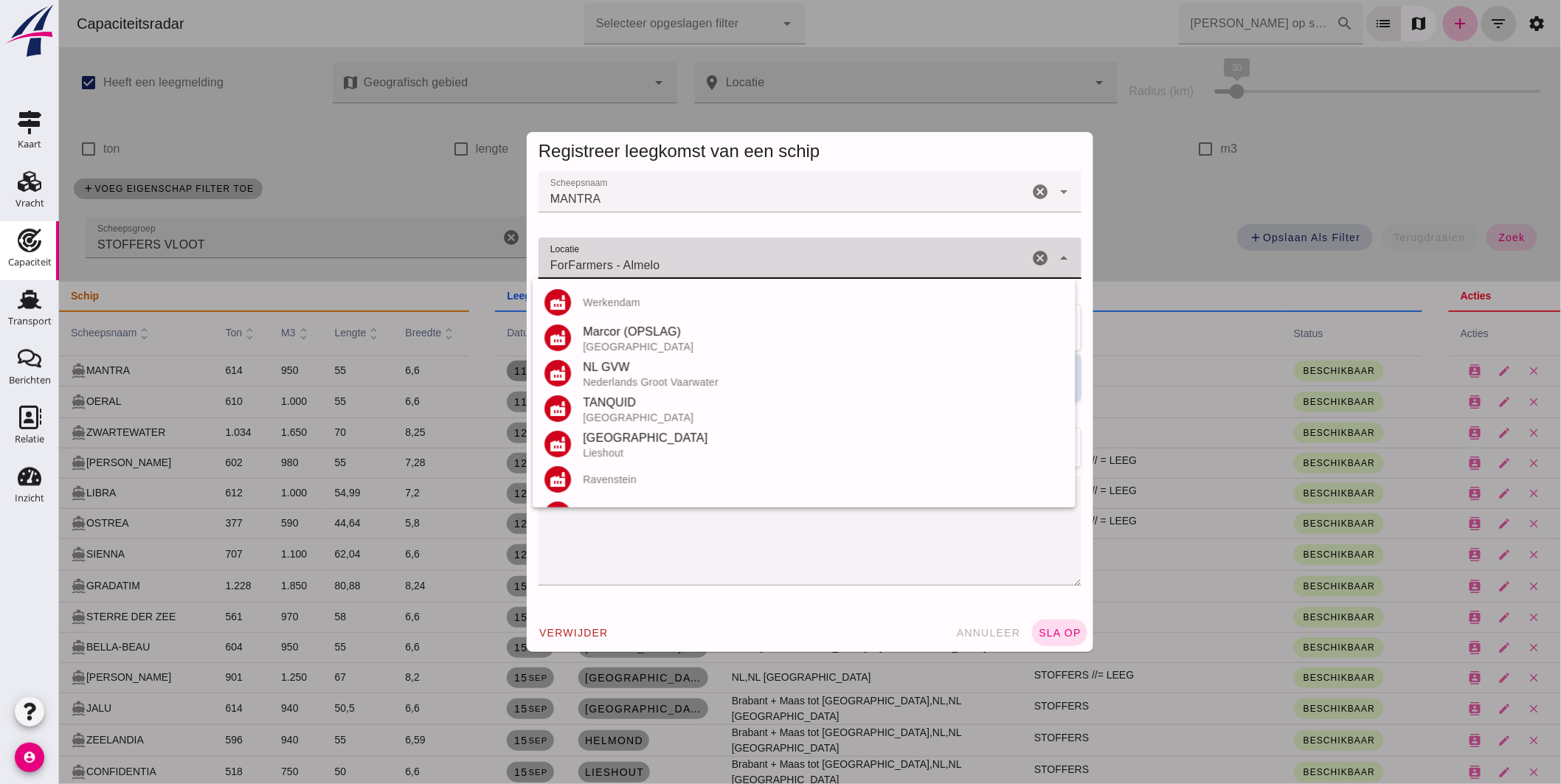
click at [683, 263] on input "ForFarmers - Almelo" at bounding box center [782, 266] width 489 height 18
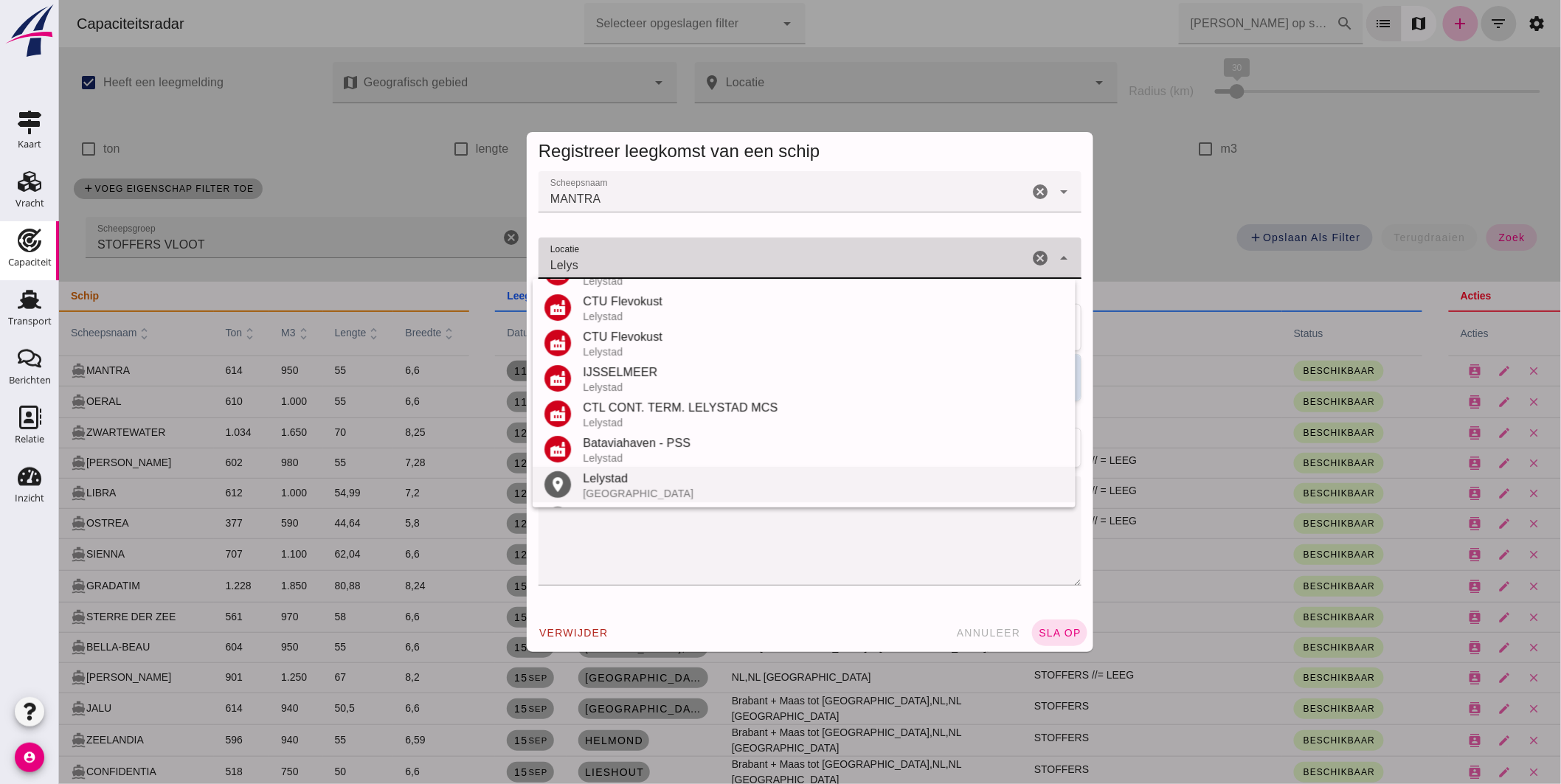
scroll to position [136, 0]
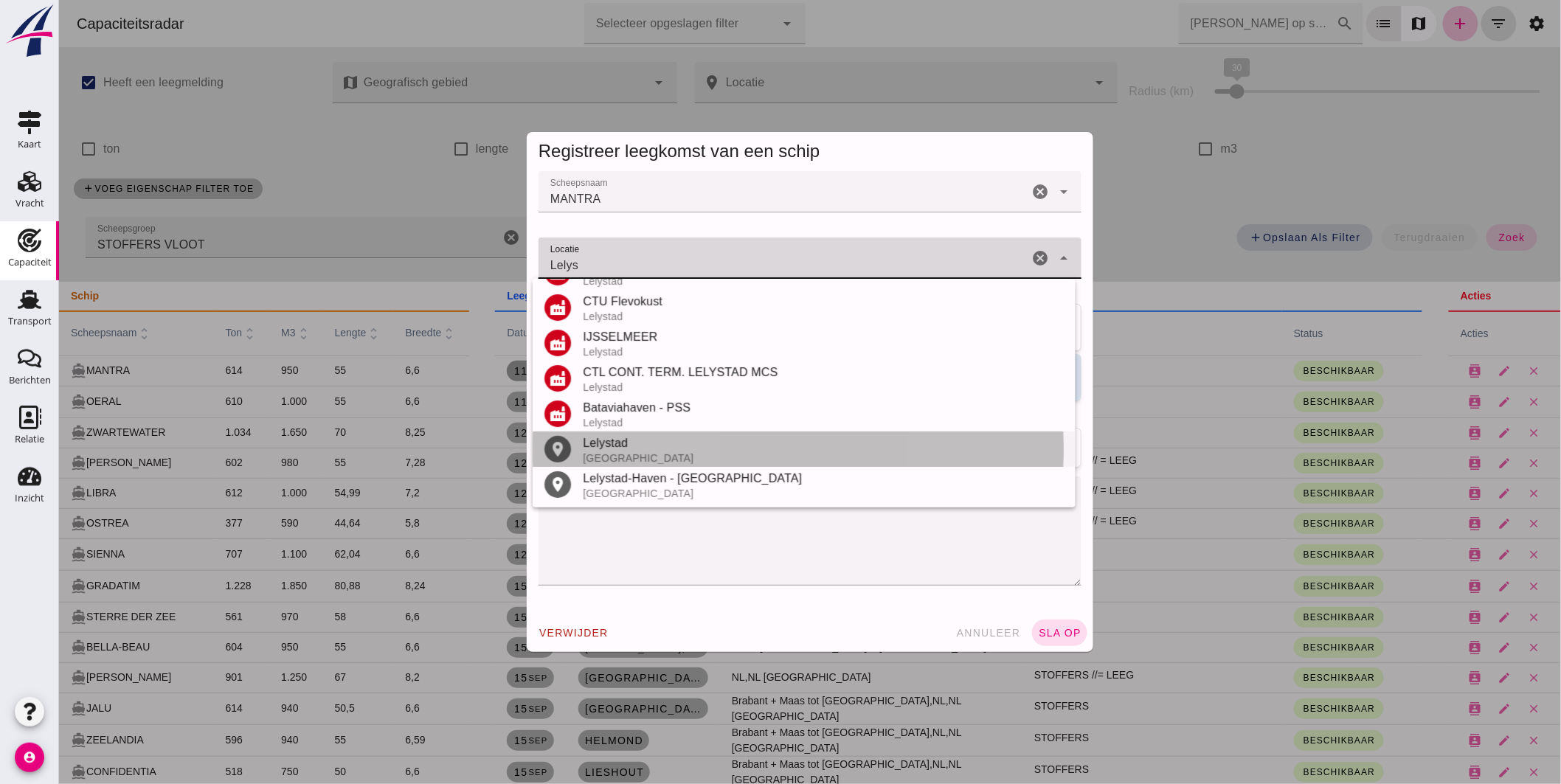
click at [632, 450] on div "Lelystad" at bounding box center [822, 443] width 481 height 18
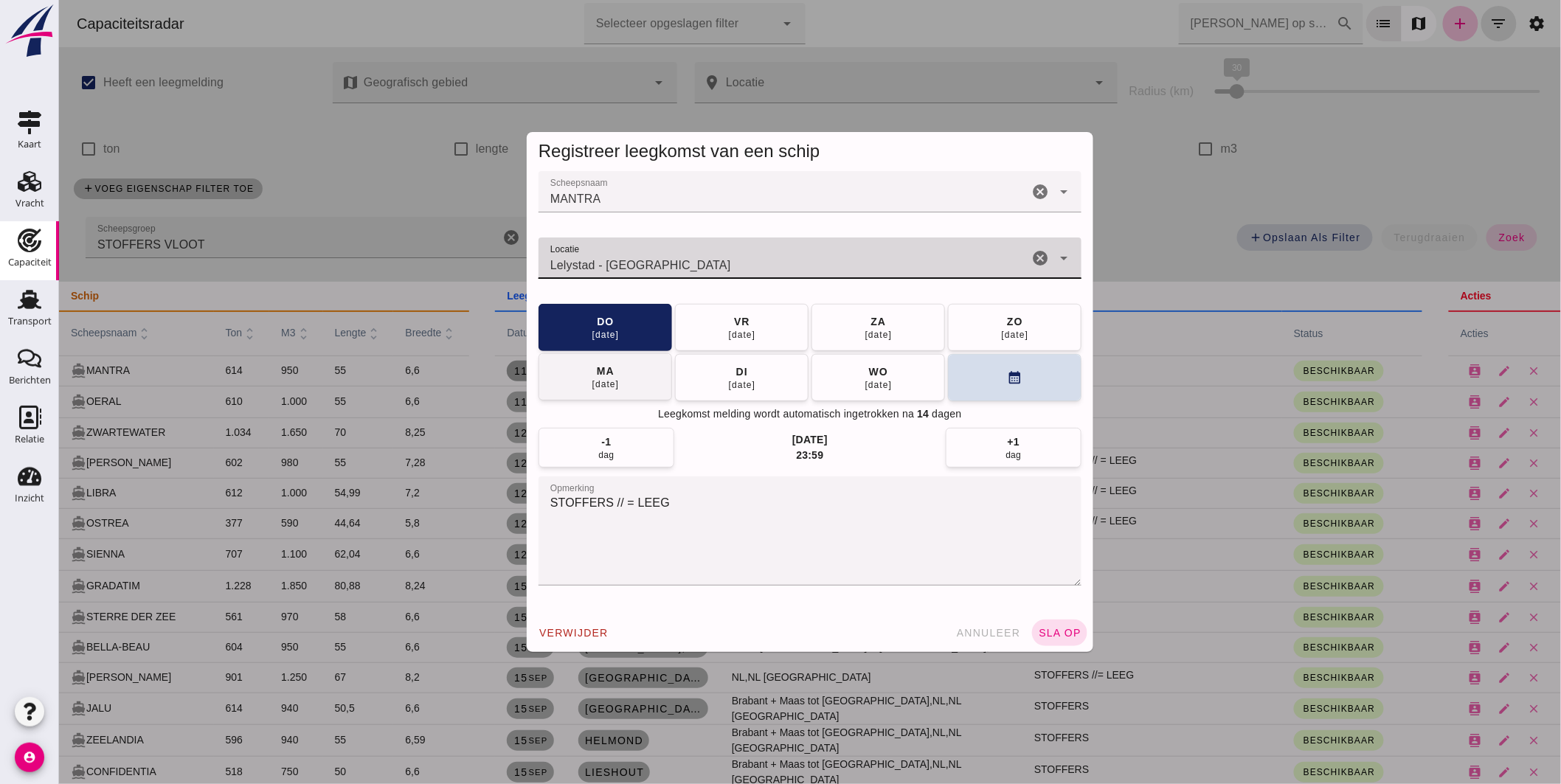
type input "Lelystad - [GEOGRAPHIC_DATA]"
click at [625, 379] on button "[DATE]" at bounding box center [604, 376] width 134 height 47
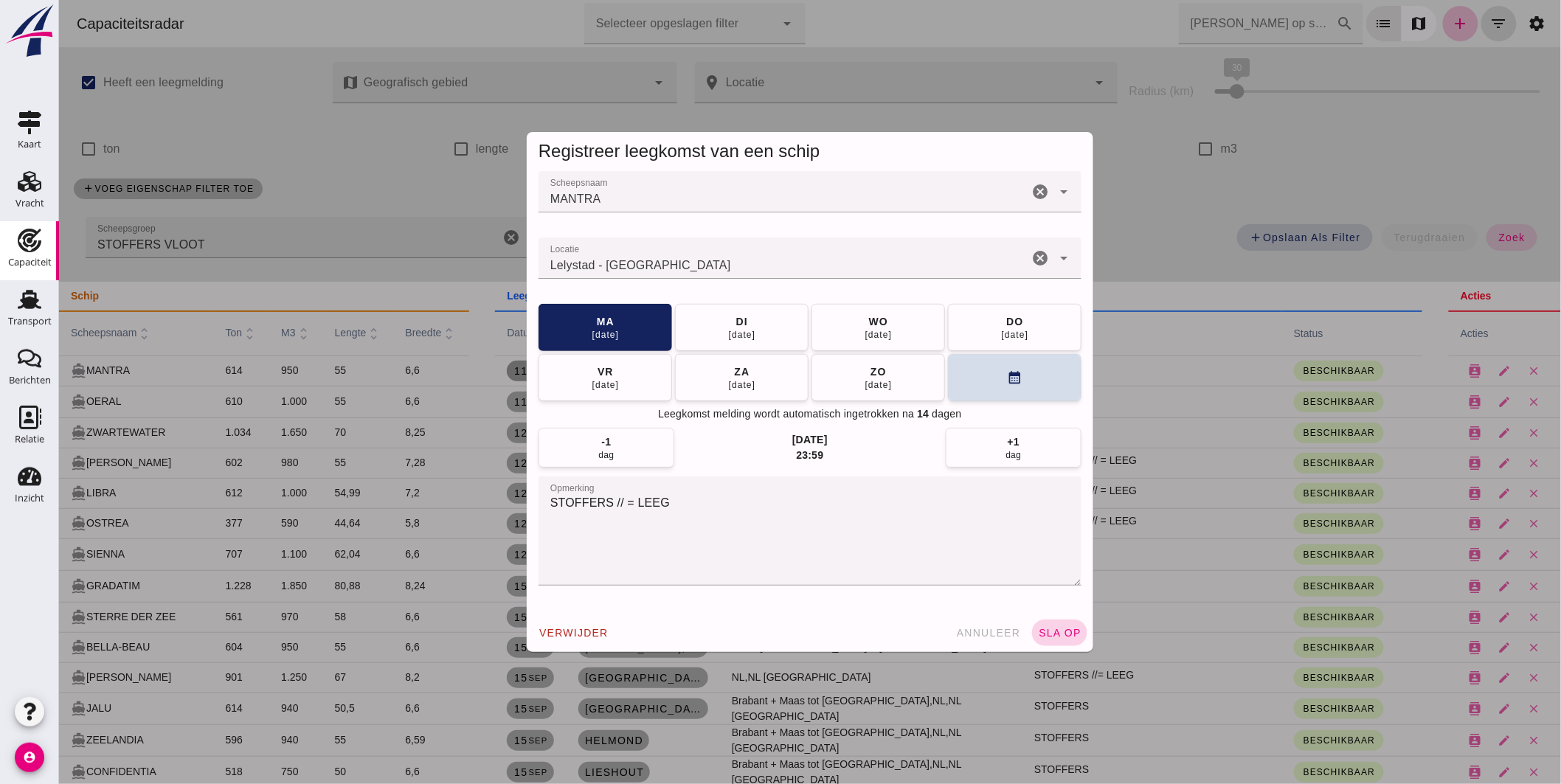
click at [1050, 636] on span "sla op" at bounding box center [1059, 633] width 44 height 12
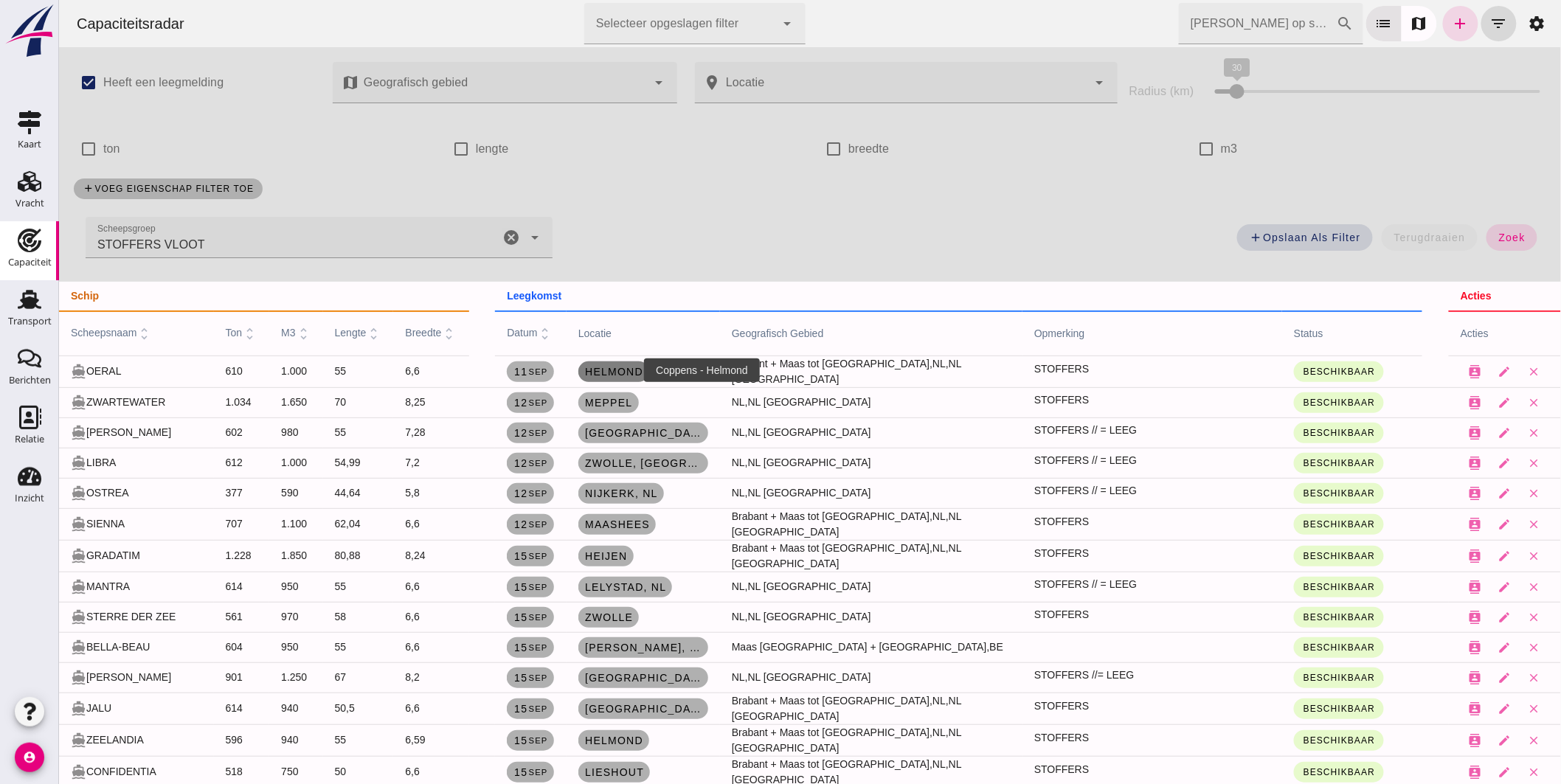
click at [623, 368] on span "Helmond" at bounding box center [613, 372] width 59 height 12
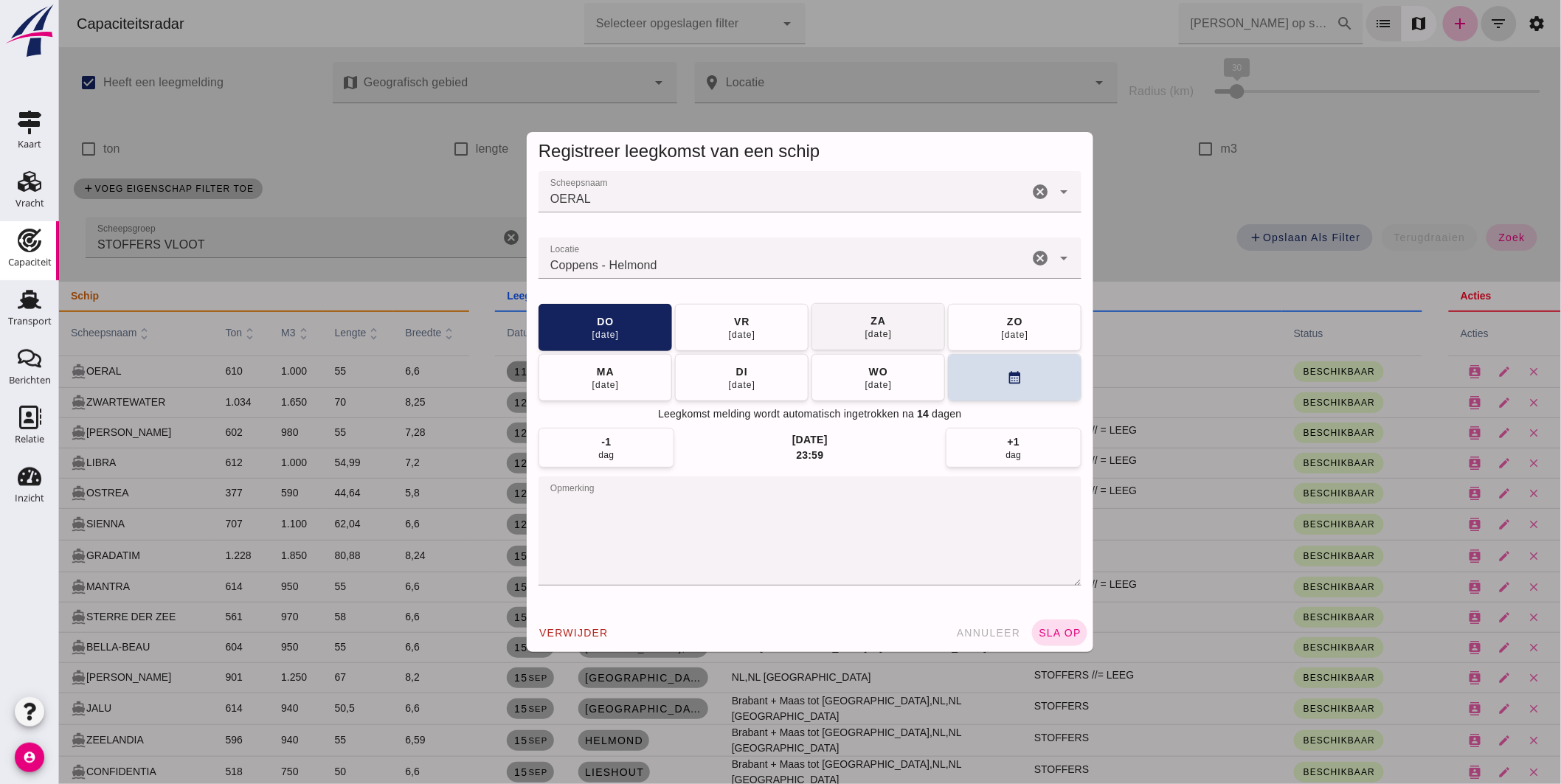
click at [728, 335] on div "[DATE]" at bounding box center [741, 335] width 28 height 12
click at [1042, 625] on button "sla op" at bounding box center [1059, 632] width 56 height 27
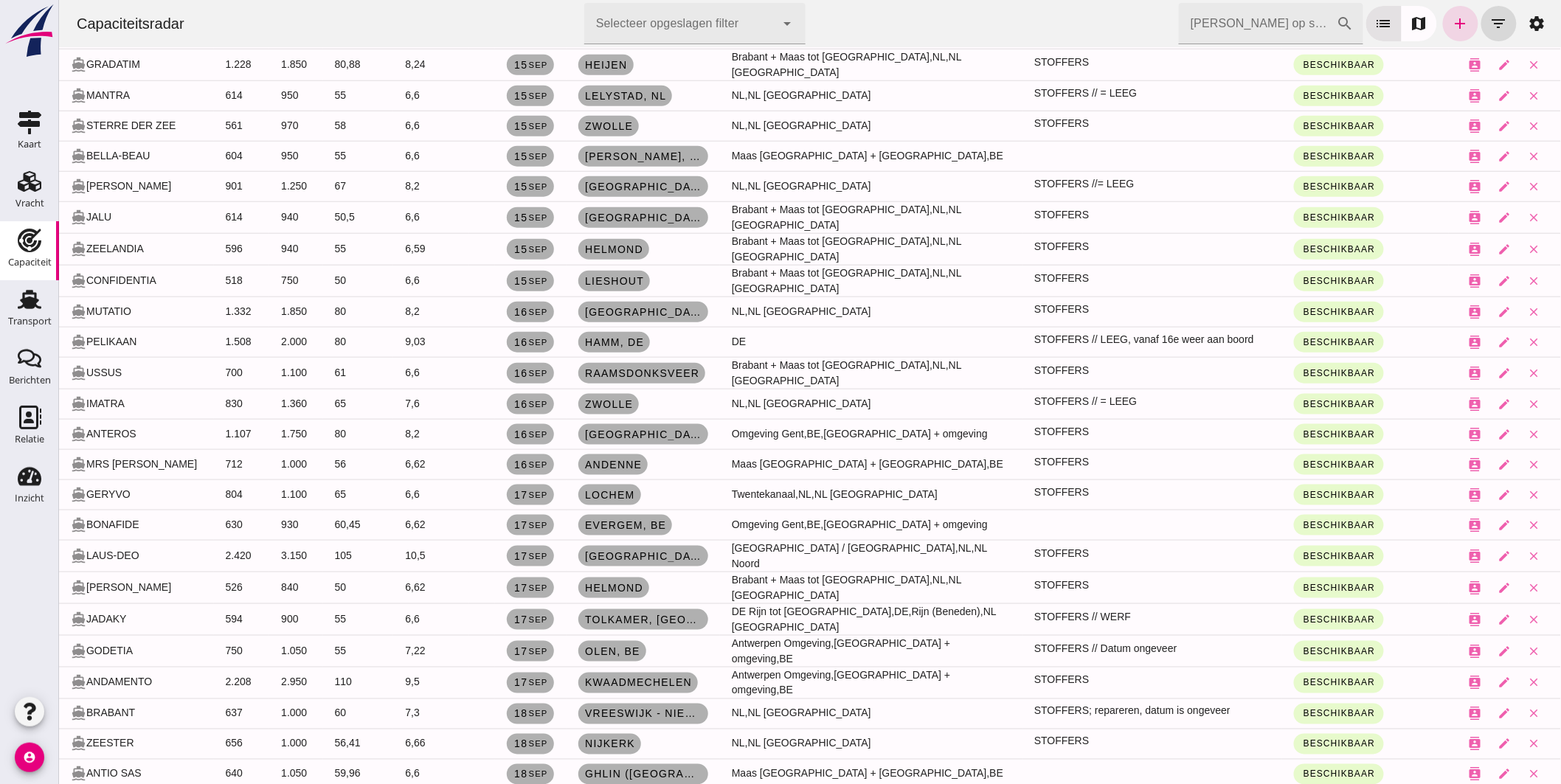
scroll to position [573, 0]
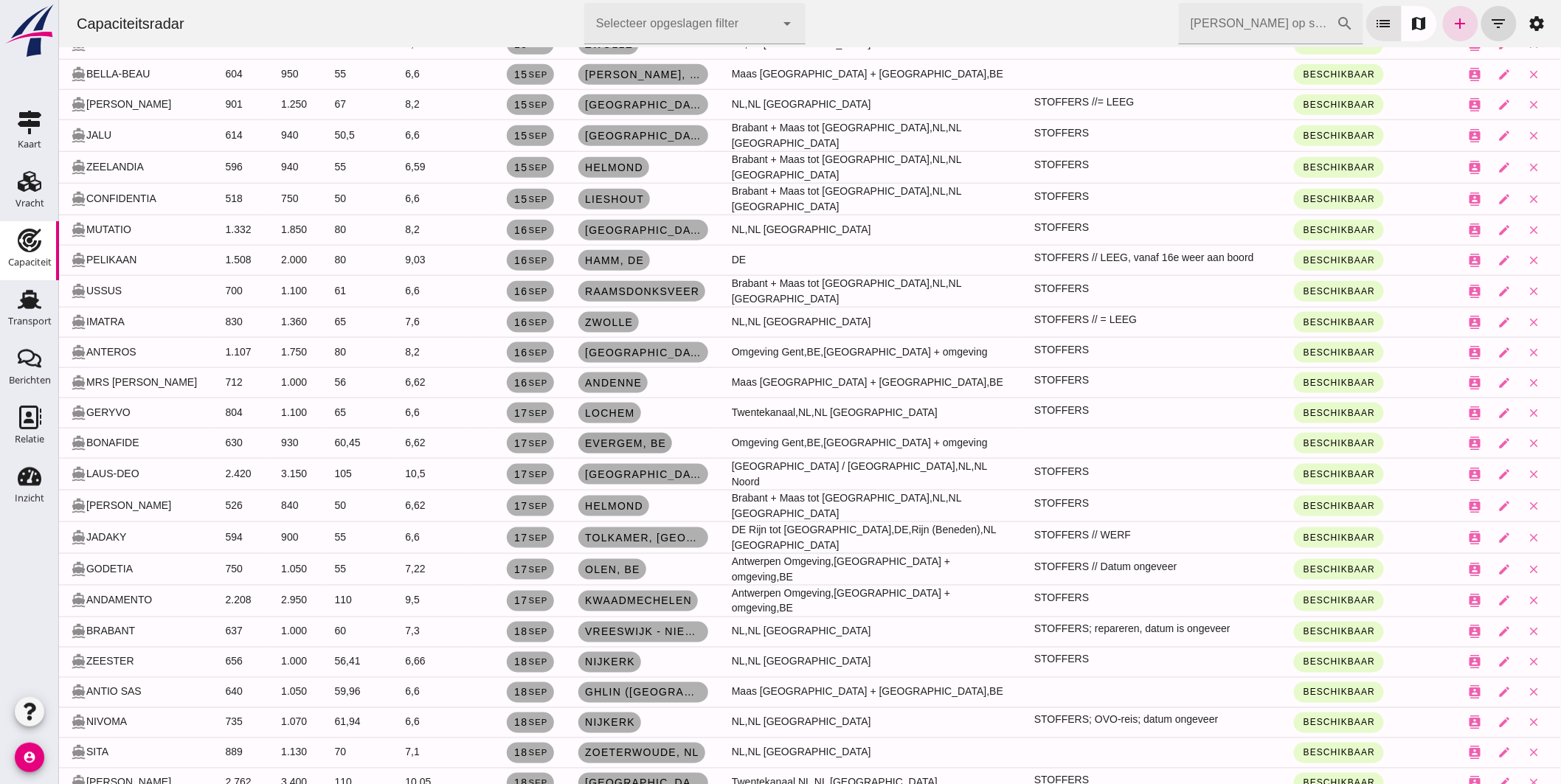
click at [633, 437] on span "Evergem, be" at bounding box center [625, 443] width 82 height 12
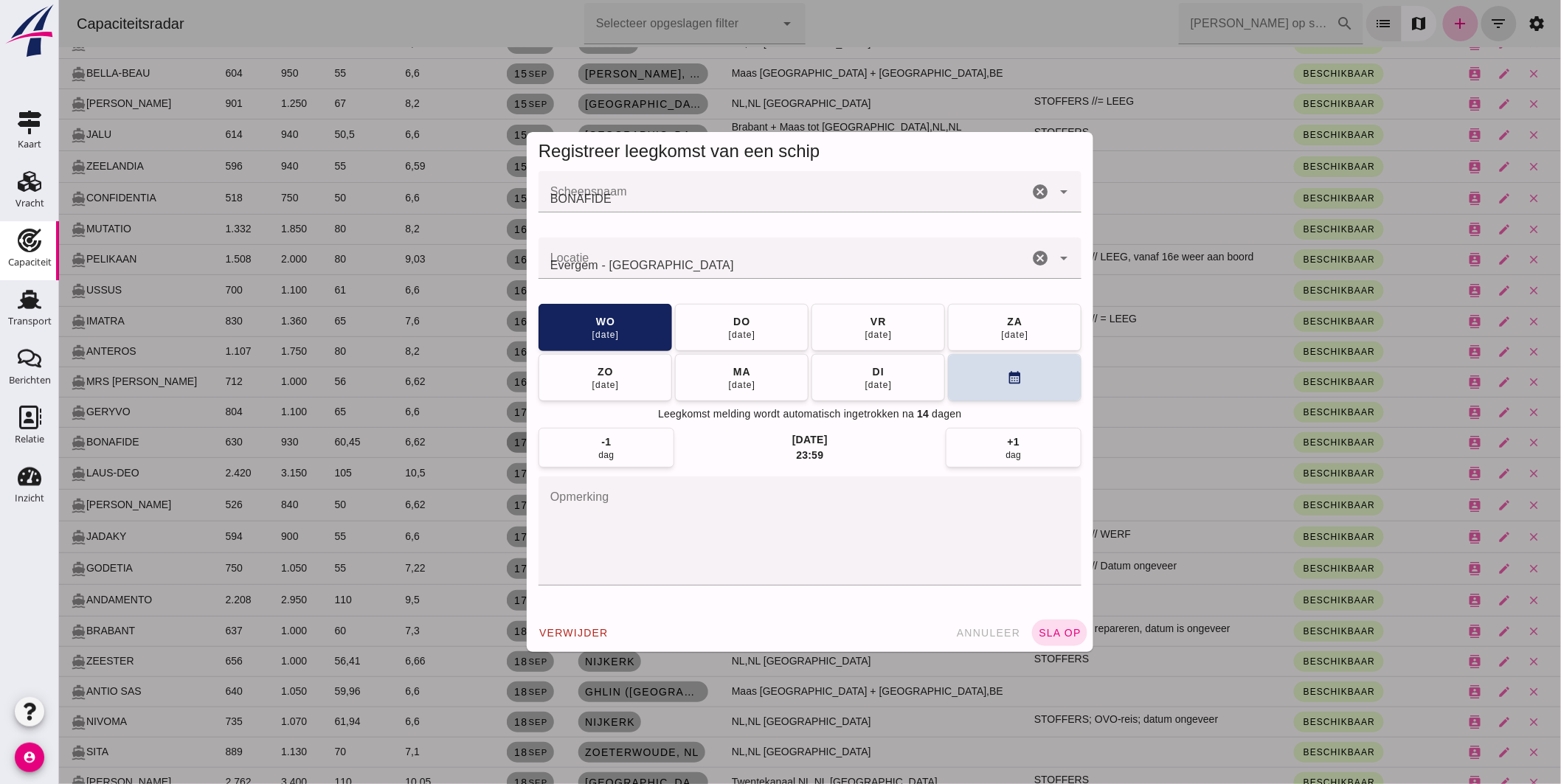
scroll to position [0, 0]
click at [750, 333] on div "[DATE]" at bounding box center [741, 334] width 28 height 12
click at [649, 527] on textarea "opmerking" at bounding box center [808, 530] width 543 height 109
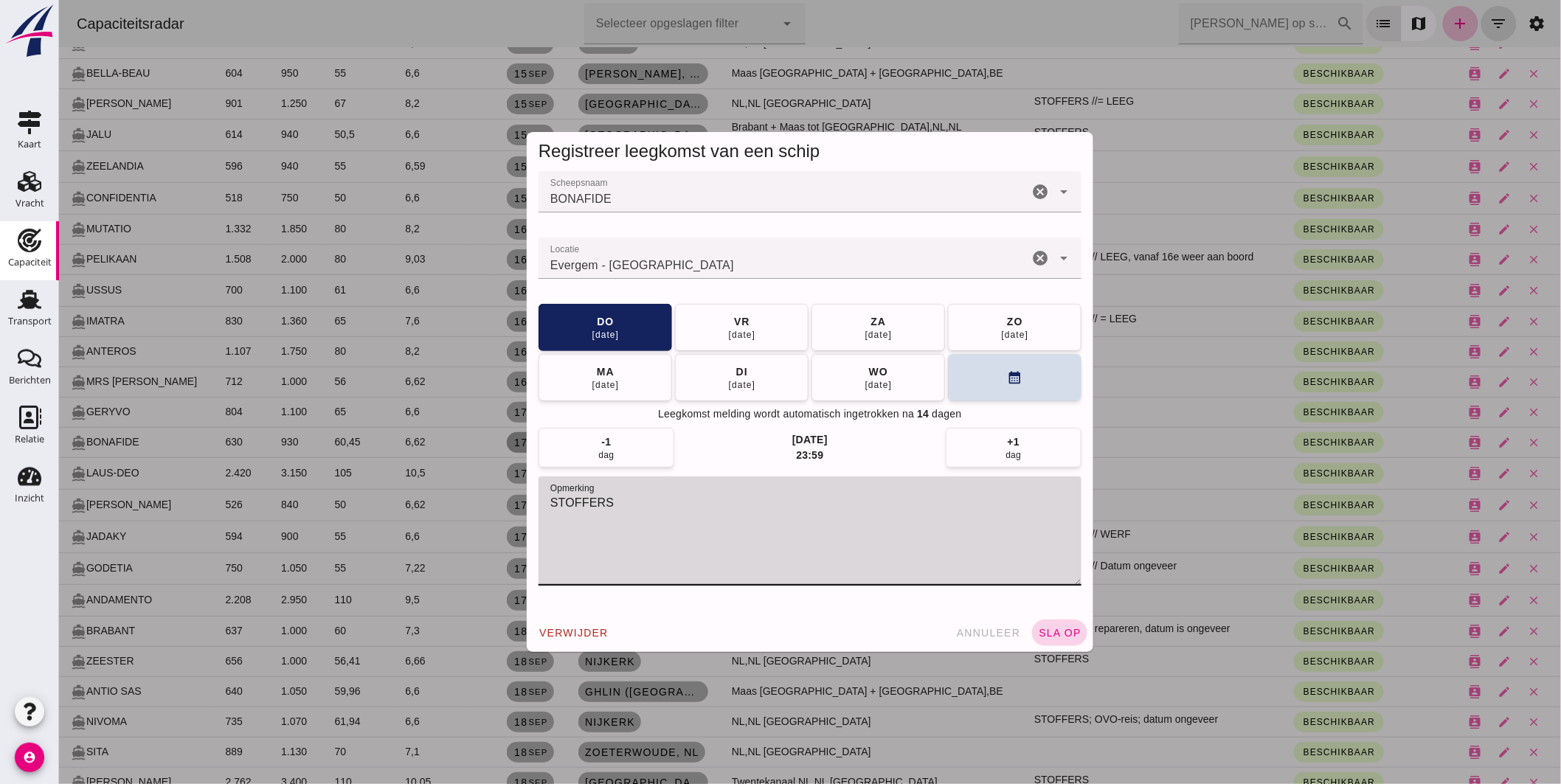
type textarea "STOFFERS"
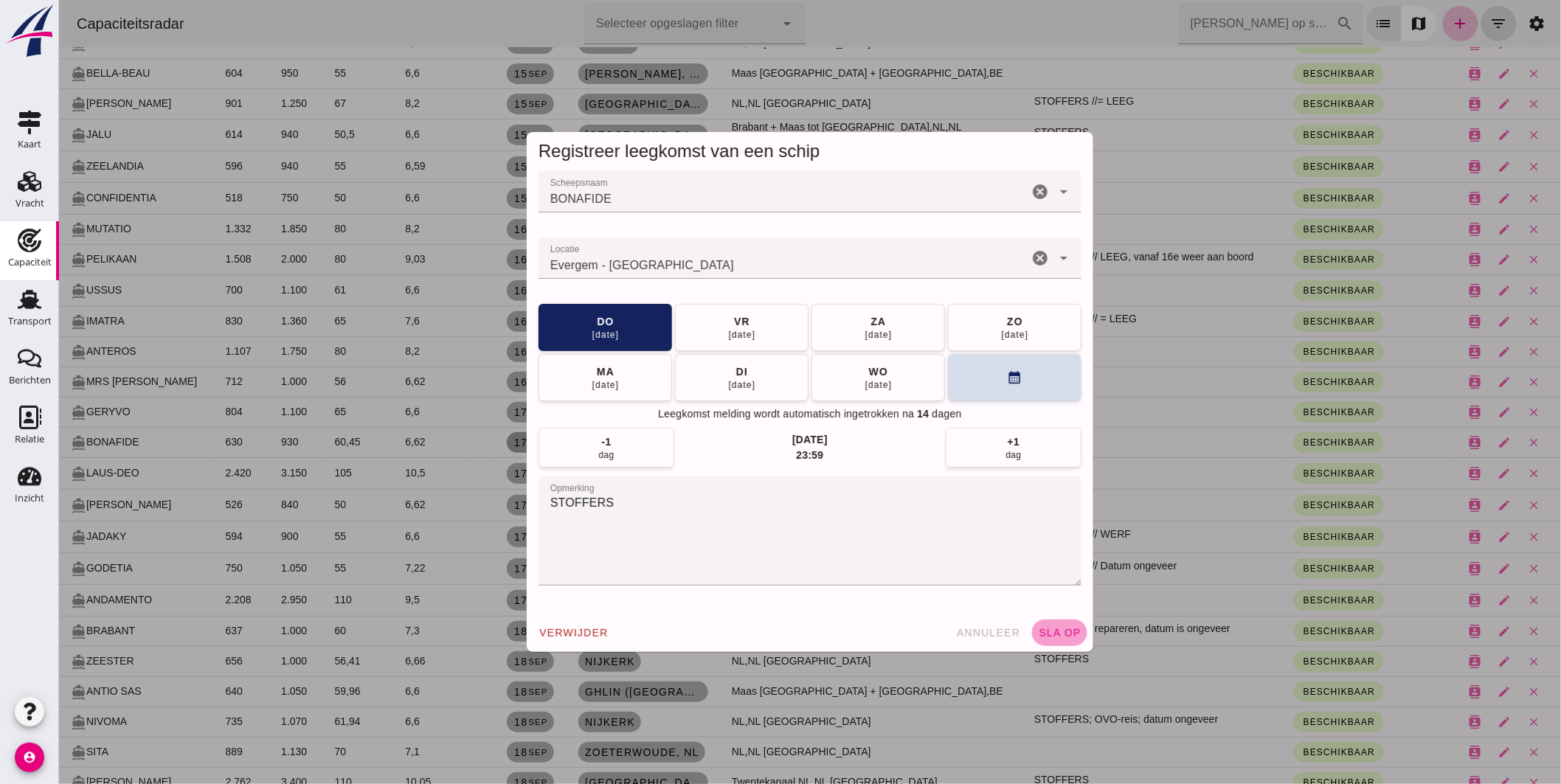
click at [1055, 624] on button "sla op" at bounding box center [1059, 632] width 56 height 27
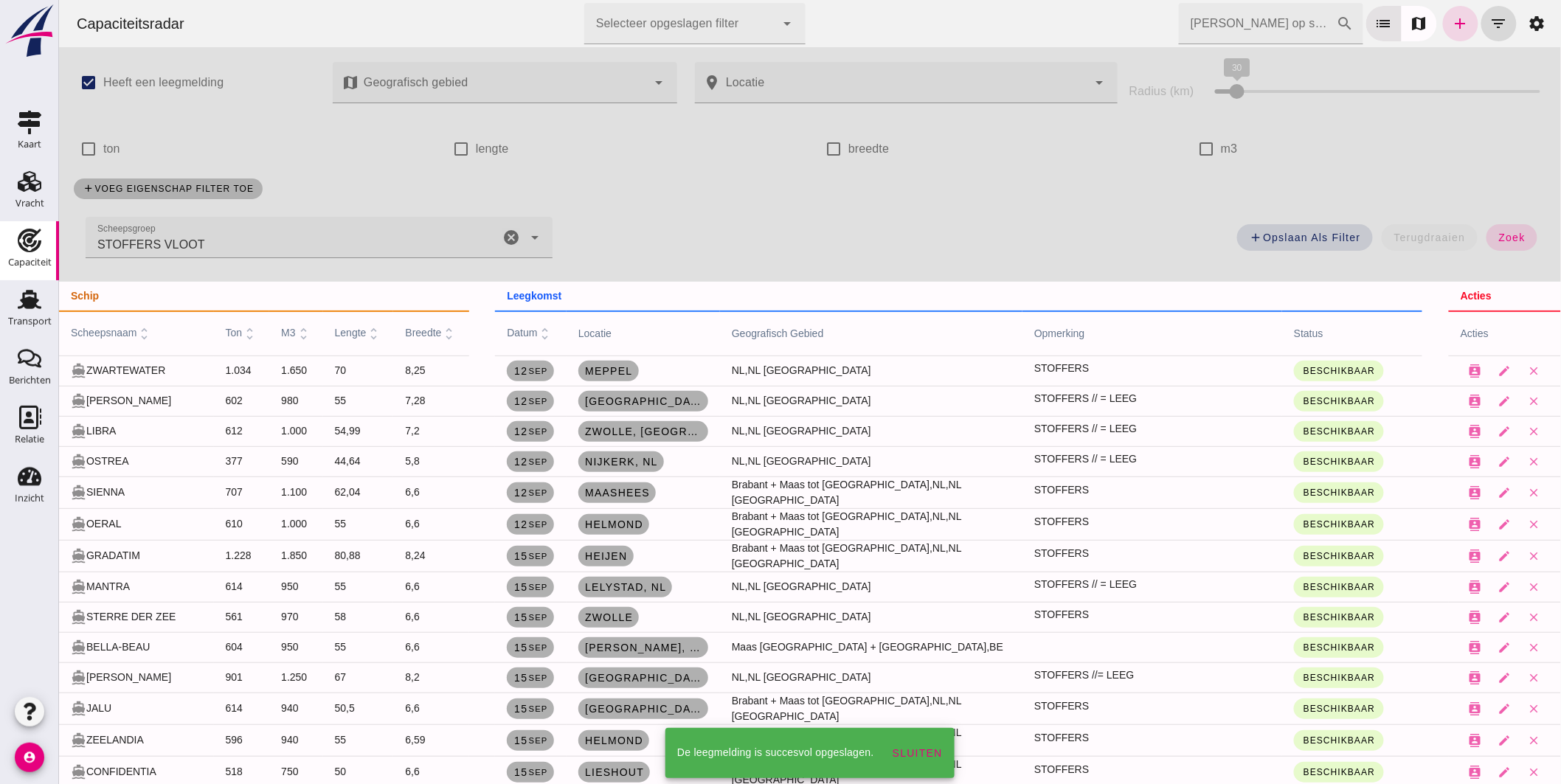
scroll to position [573, 0]
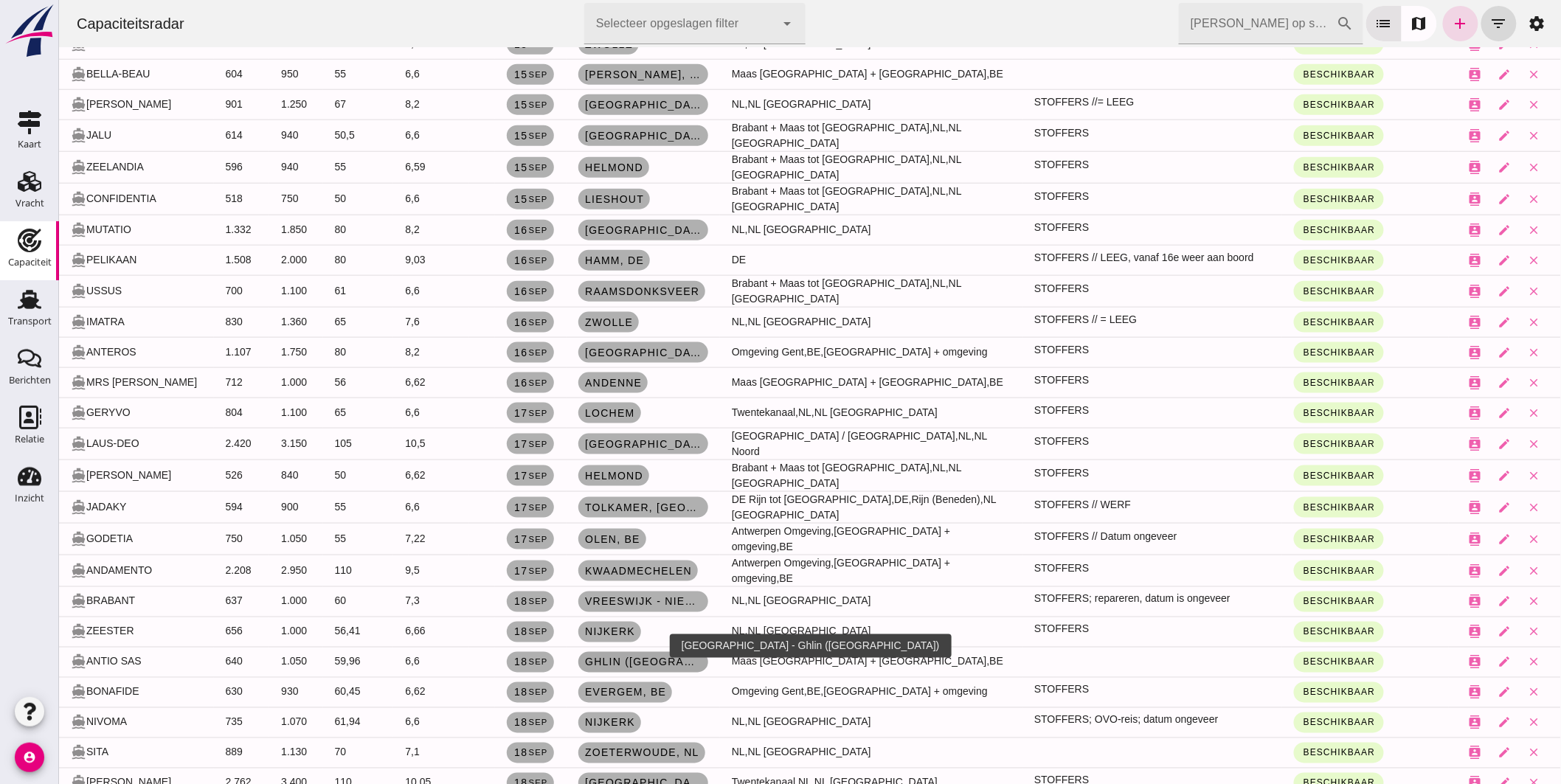
click at [642, 656] on span "Ghlin ([GEOGRAPHIC_DATA])" at bounding box center [643, 662] width 118 height 12
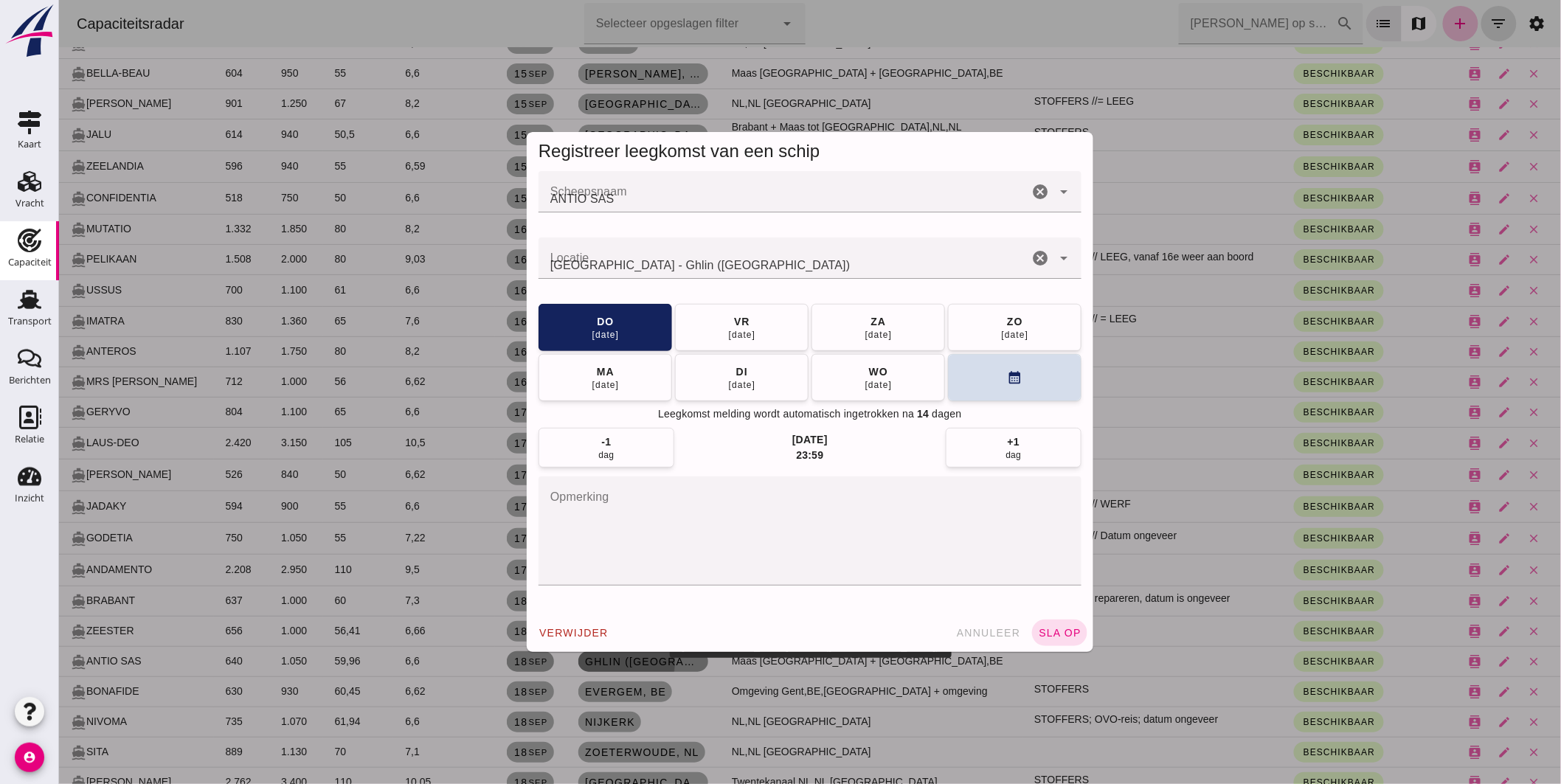
scroll to position [0, 0]
click at [729, 532] on textarea "opmerking" at bounding box center [808, 530] width 543 height 109
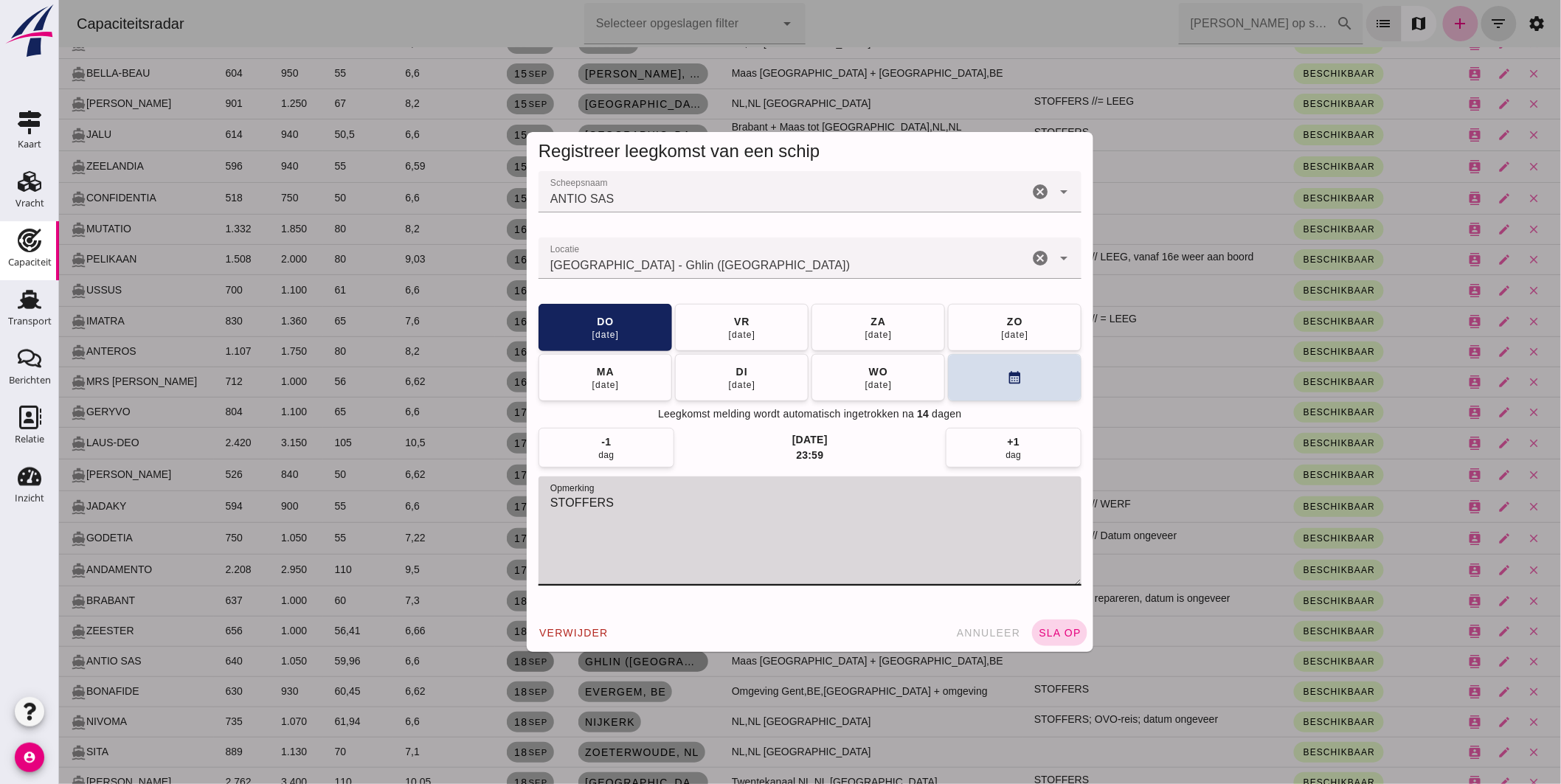
type textarea "STOFFERS"
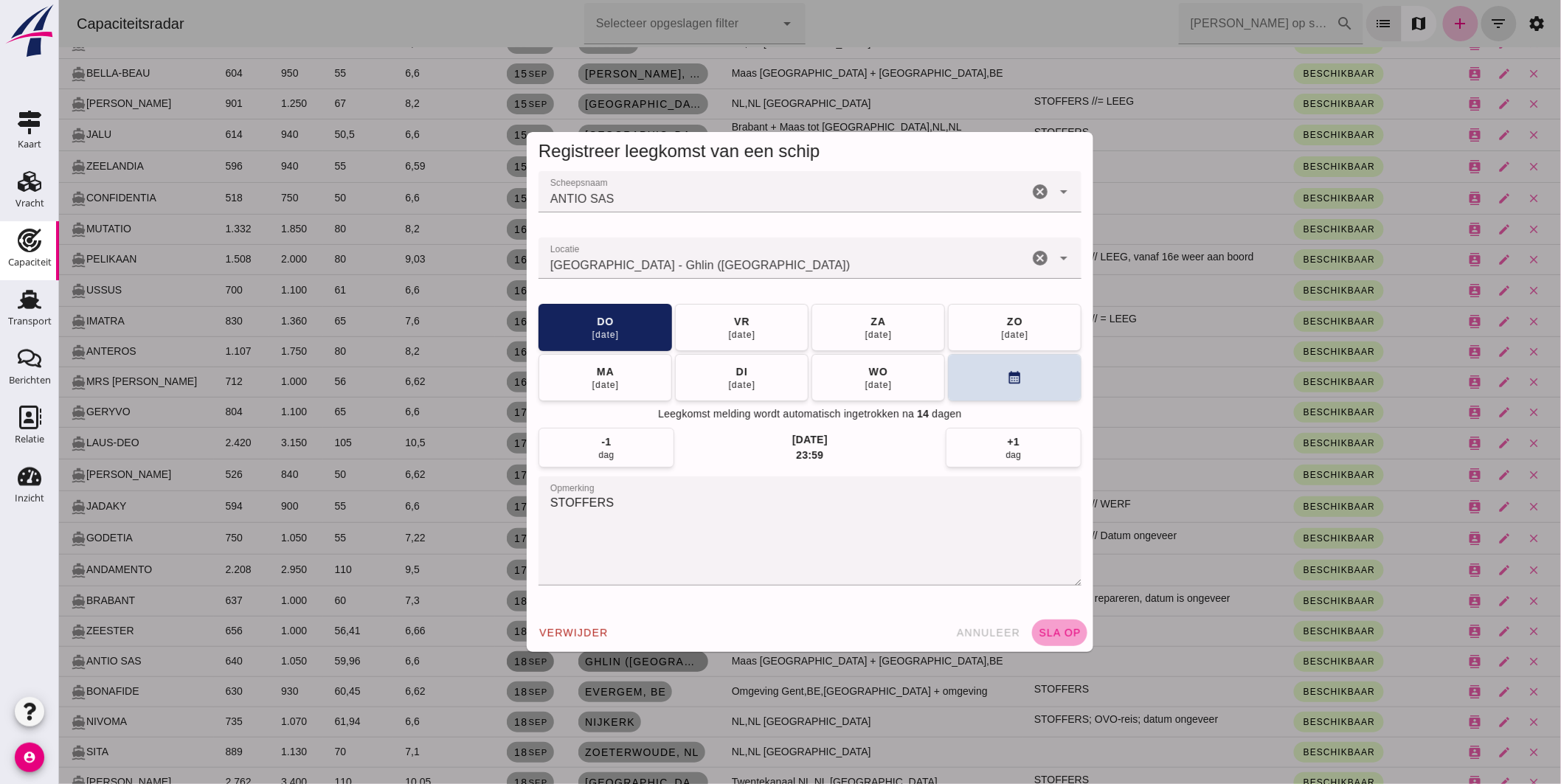
click at [1046, 625] on button "sla op" at bounding box center [1059, 632] width 56 height 27
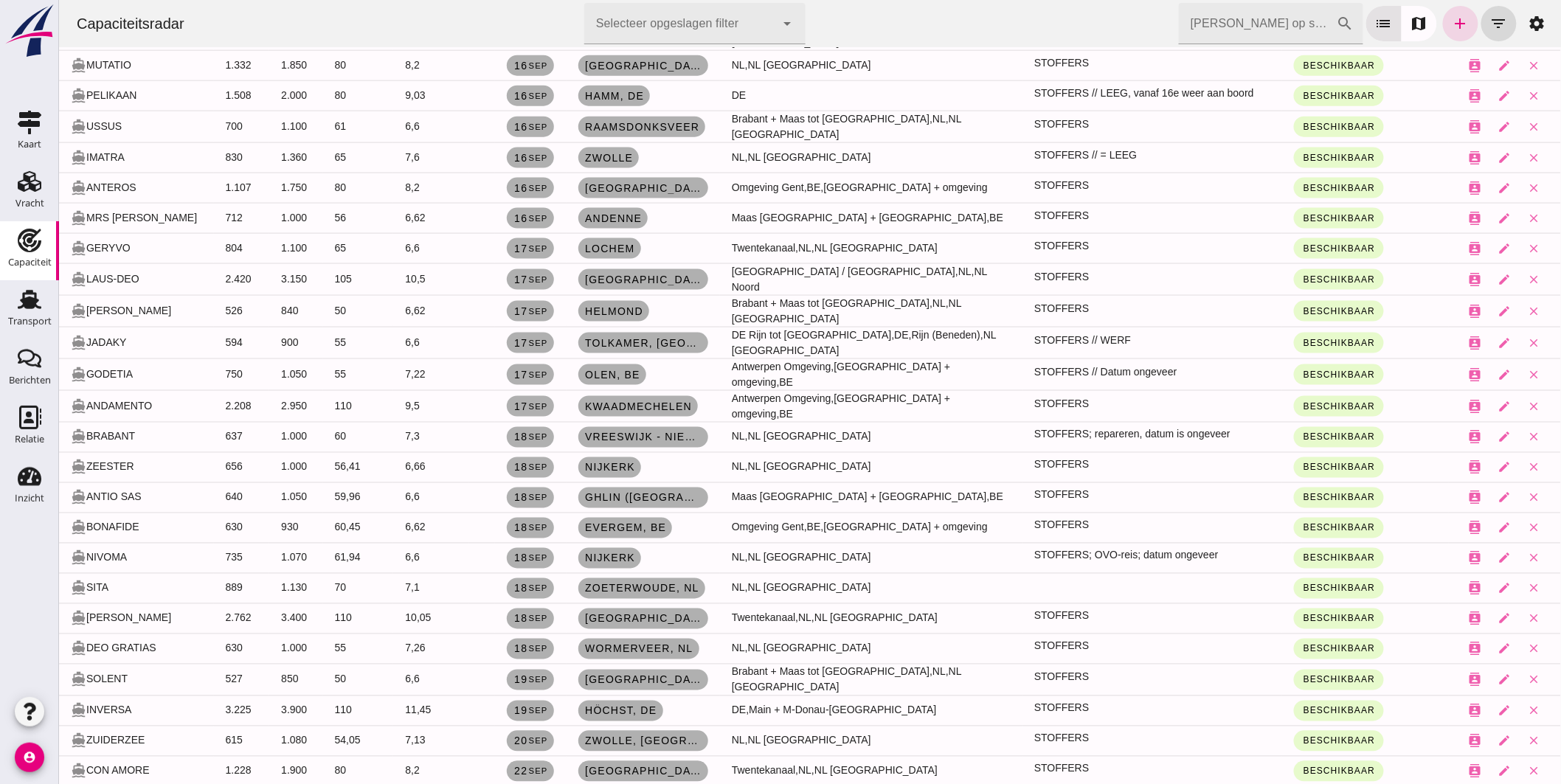
scroll to position [819, 0]
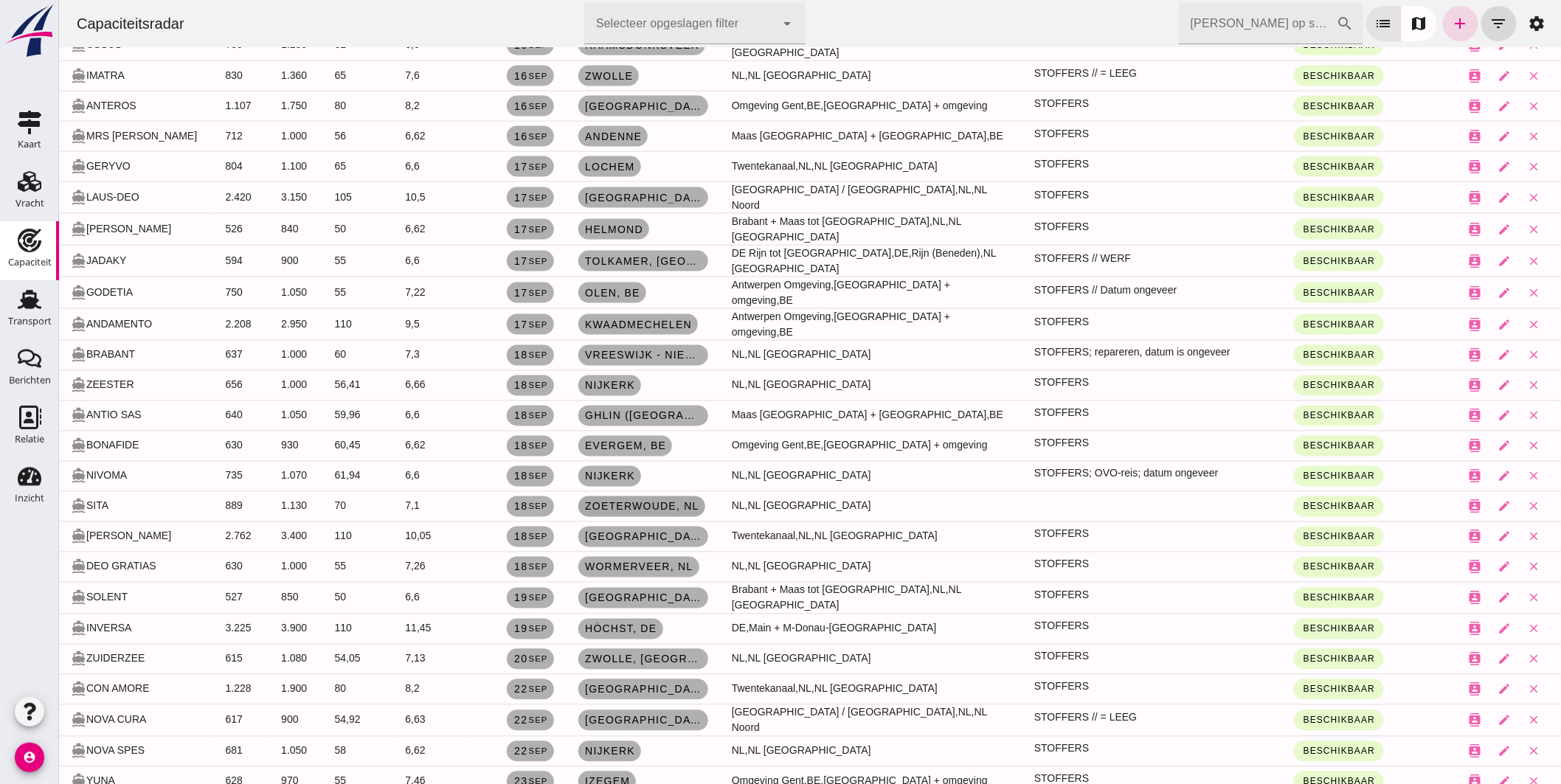
click at [667, 500] on span "Zoeterwoude, nl" at bounding box center [641, 506] width 115 height 12
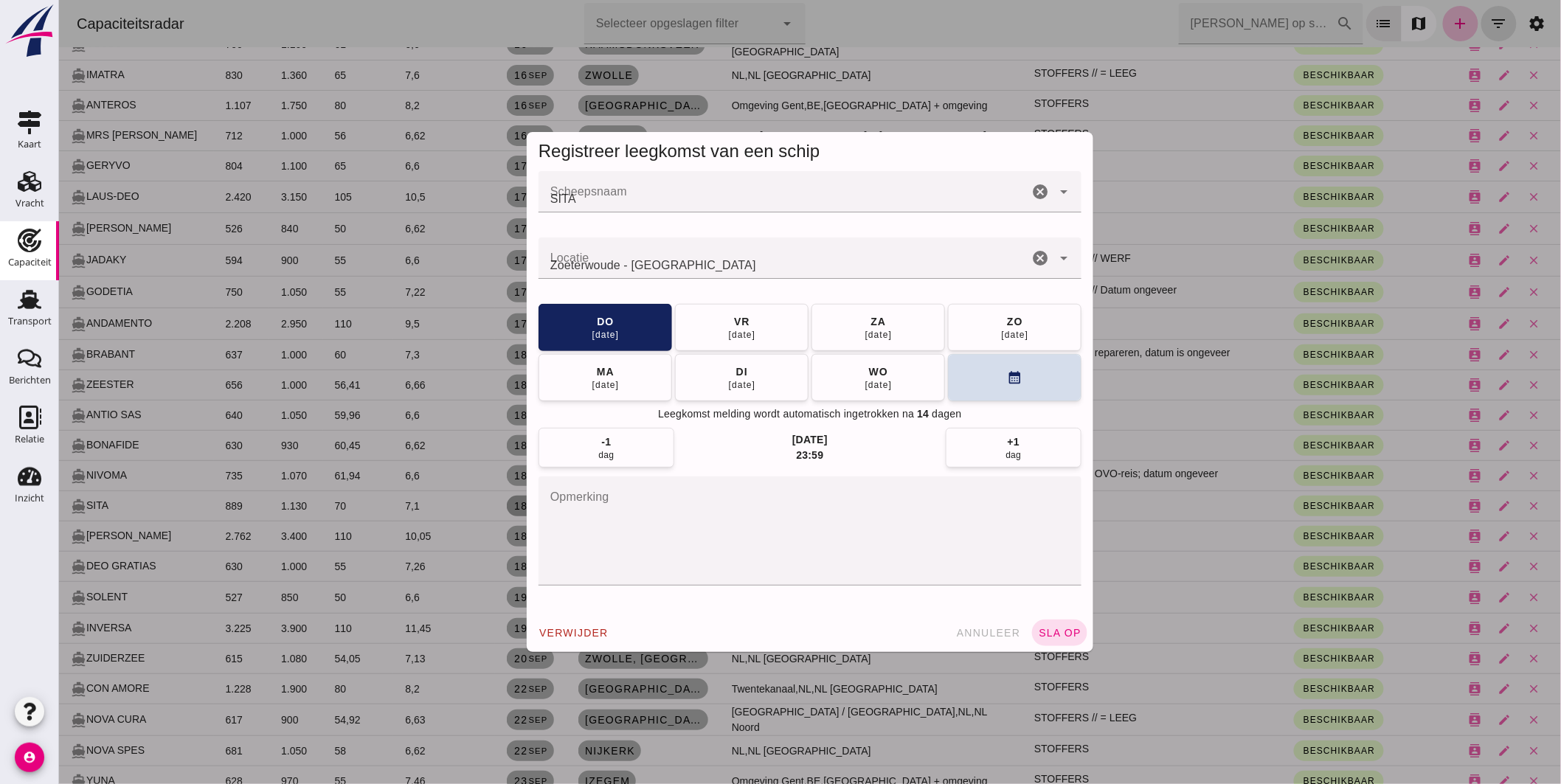
scroll to position [0, 0]
click at [659, 536] on textarea "opmerking" at bounding box center [808, 530] width 543 height 109
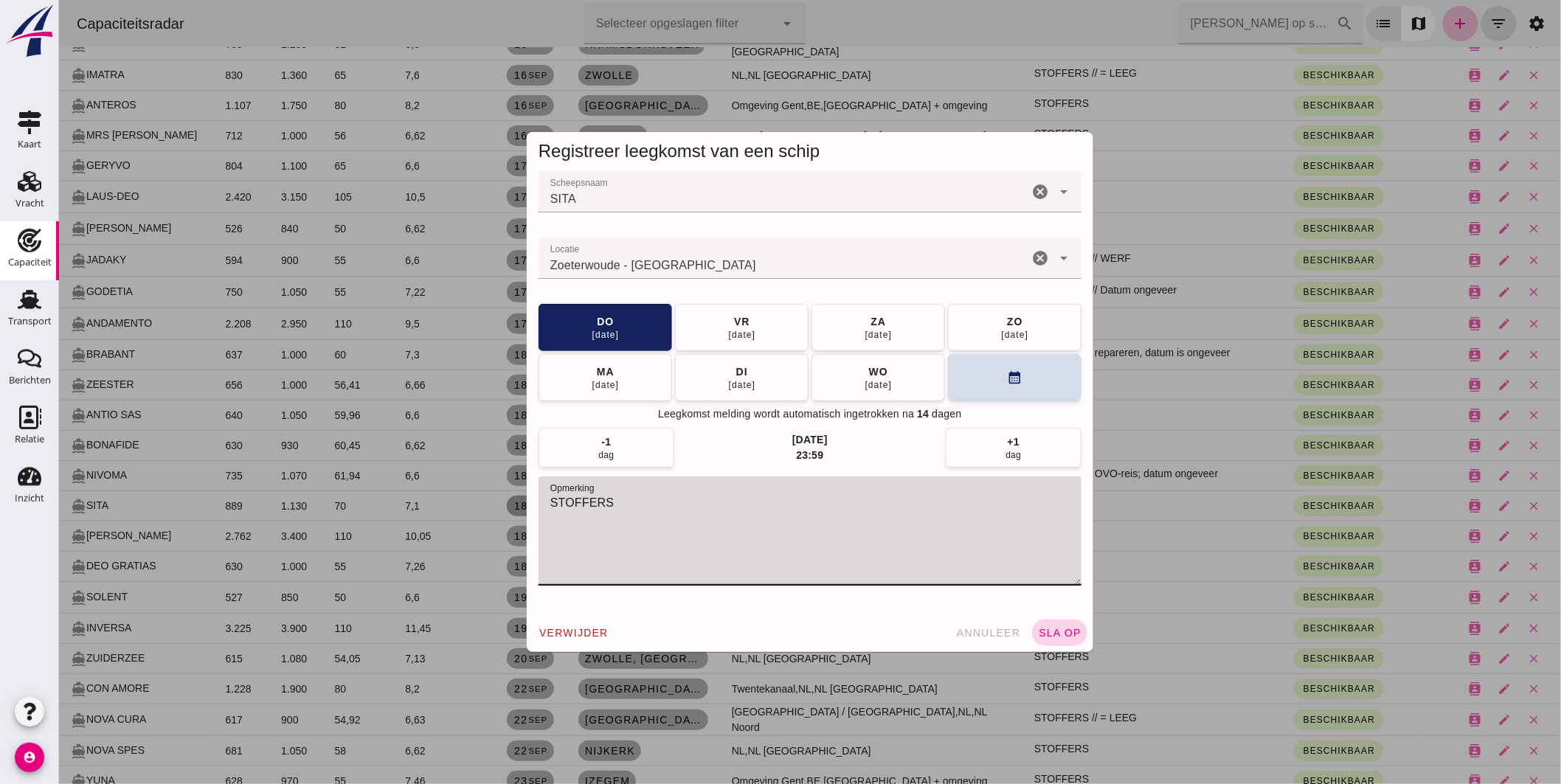
type textarea "STOFFERS"
click at [1042, 632] on span "sla op" at bounding box center [1059, 633] width 44 height 12
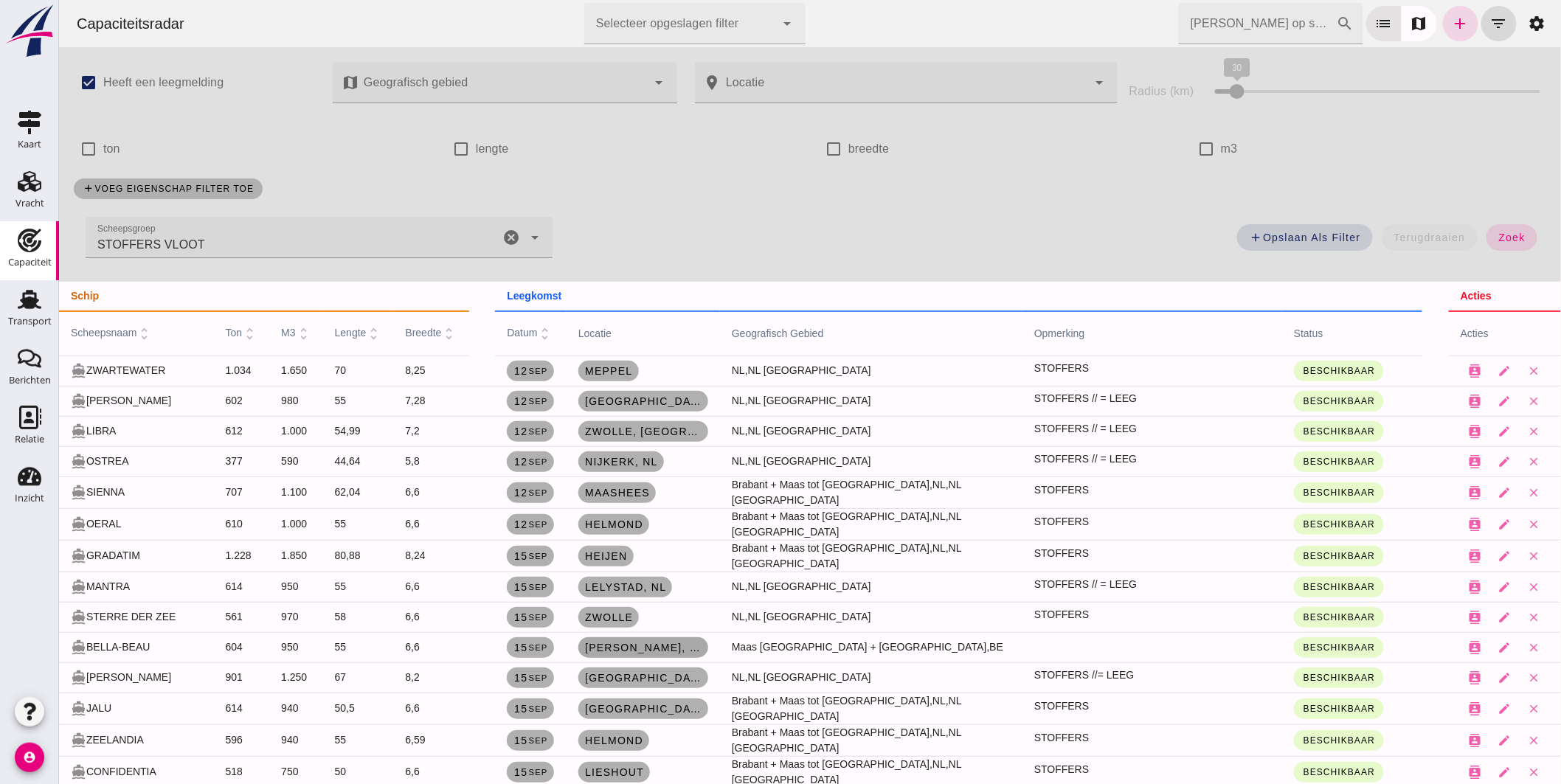
click at [585, 642] on span "[PERSON_NAME], be" at bounding box center [643, 648] width 118 height 12
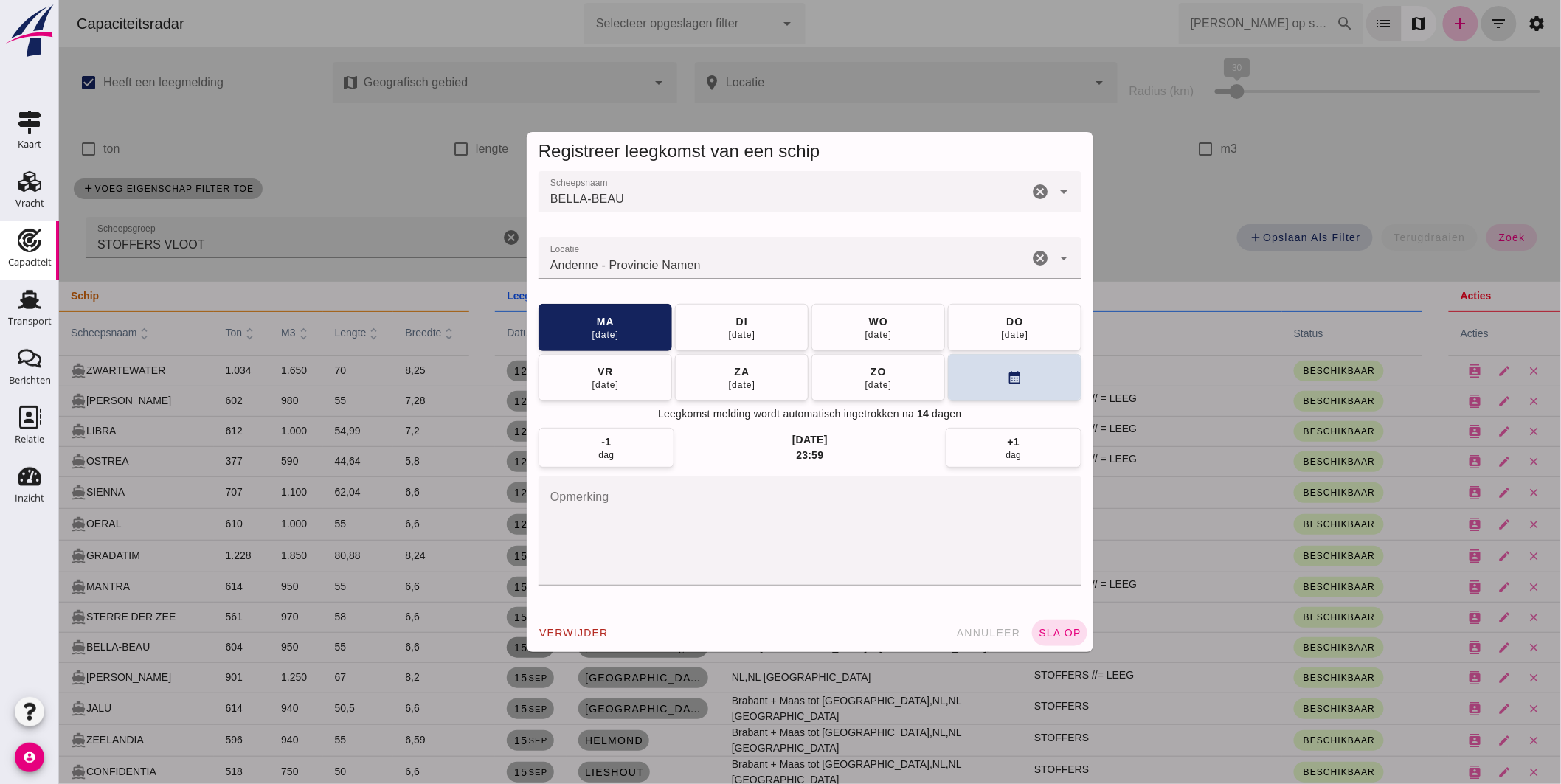
click at [754, 550] on textarea "opmerking" at bounding box center [808, 530] width 543 height 109
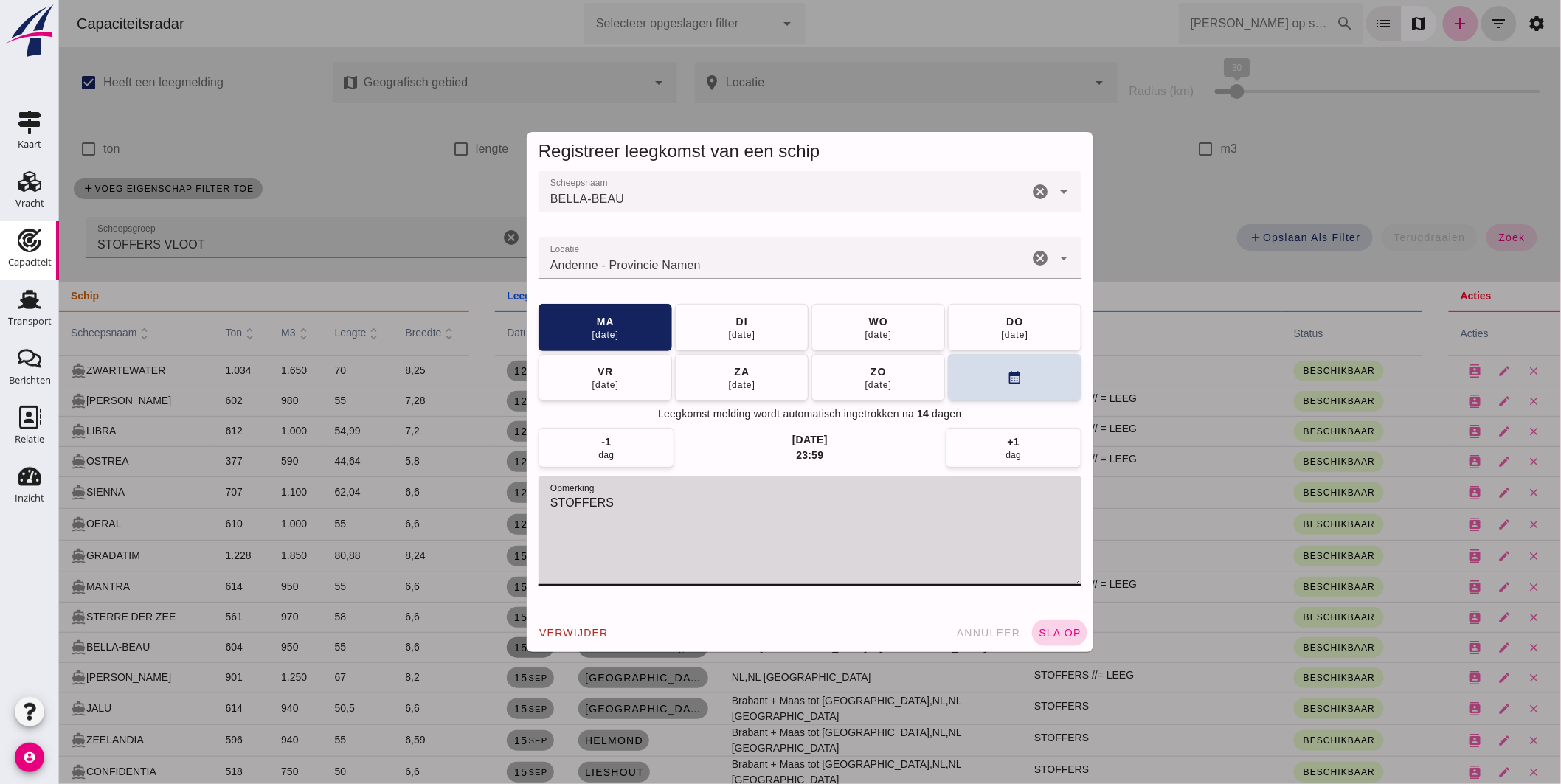
type textarea "STOFFERS"
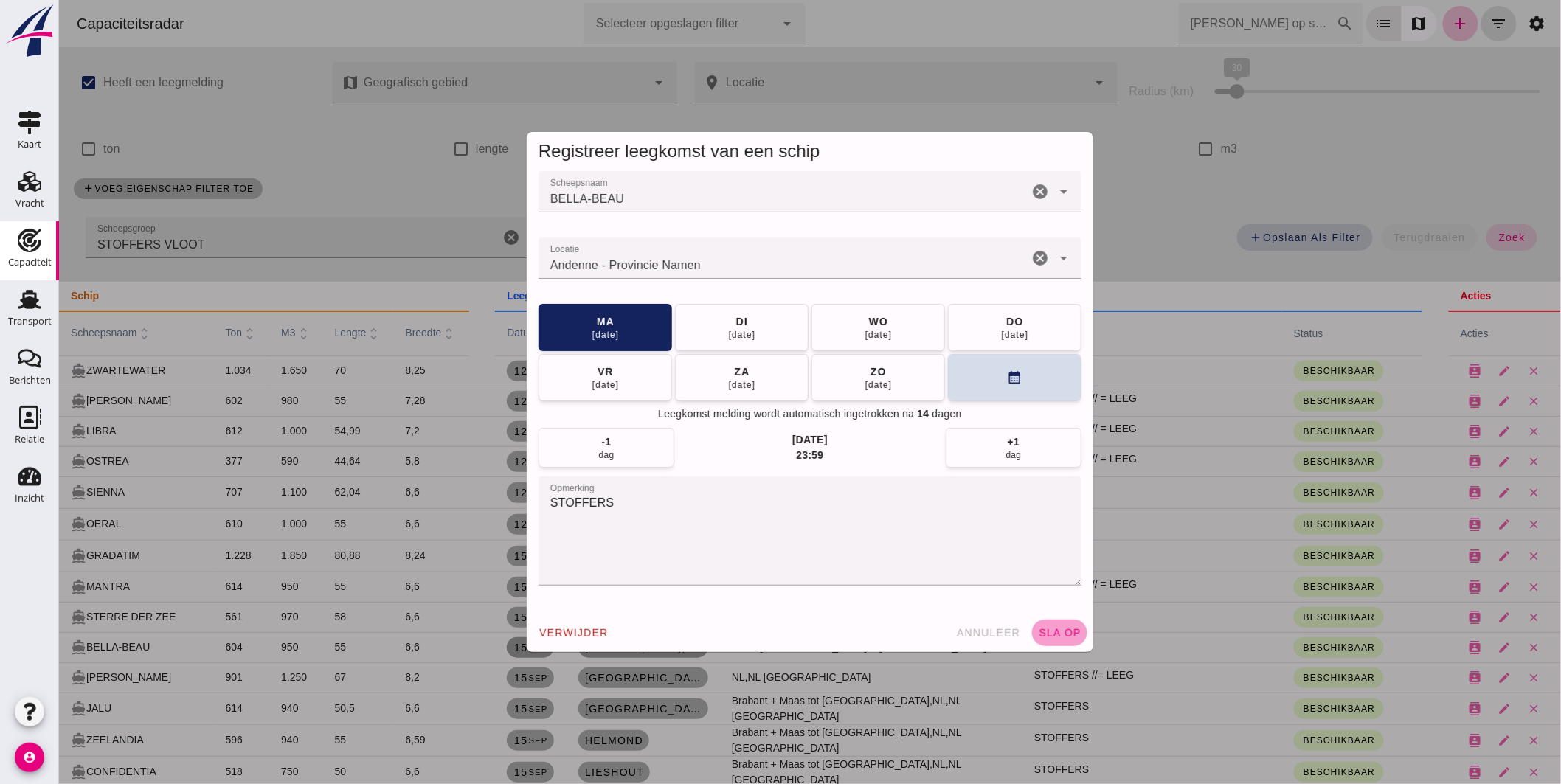
click at [1033, 623] on button "sla op" at bounding box center [1059, 632] width 56 height 27
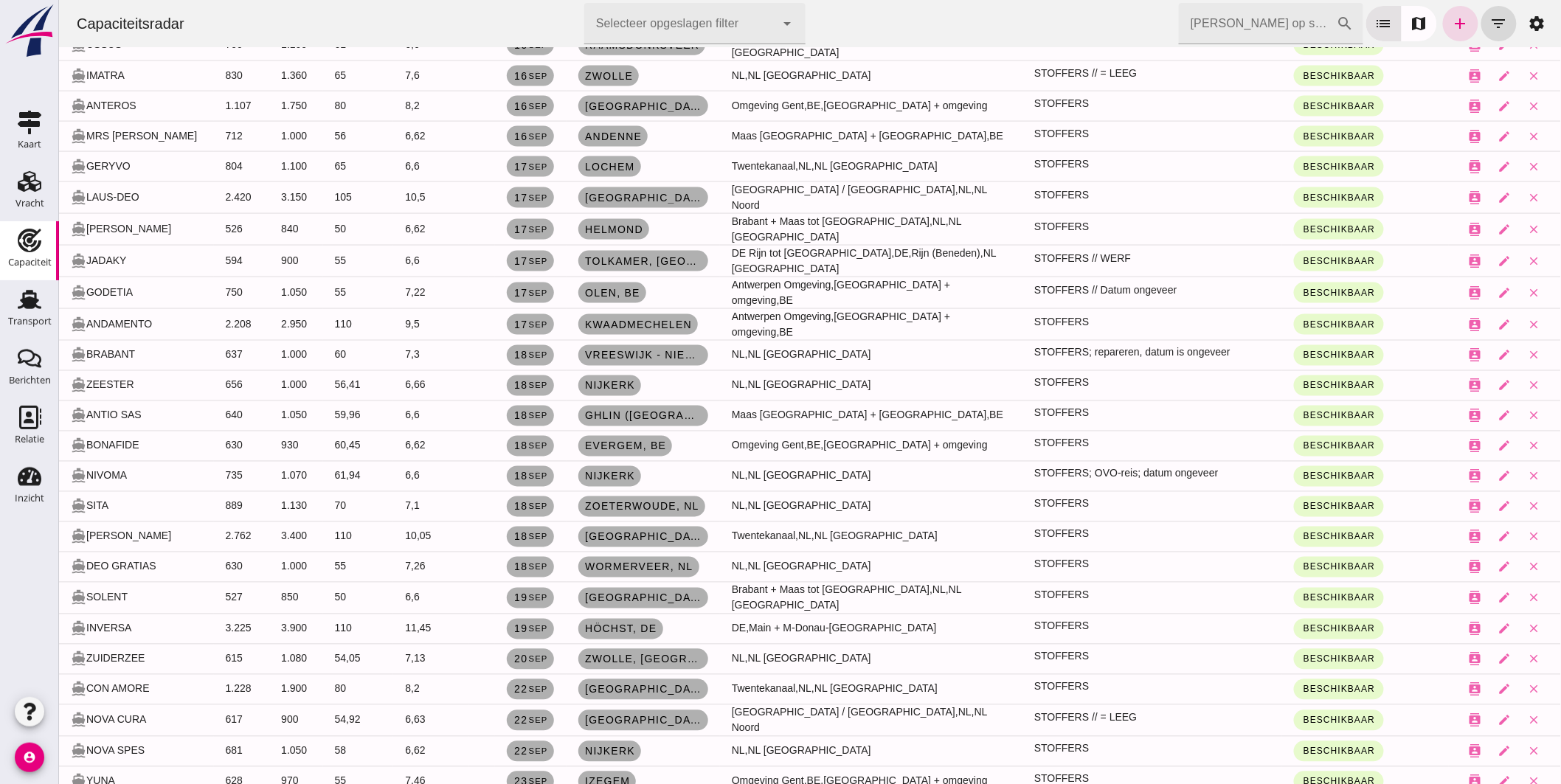
scroll to position [965, 0]
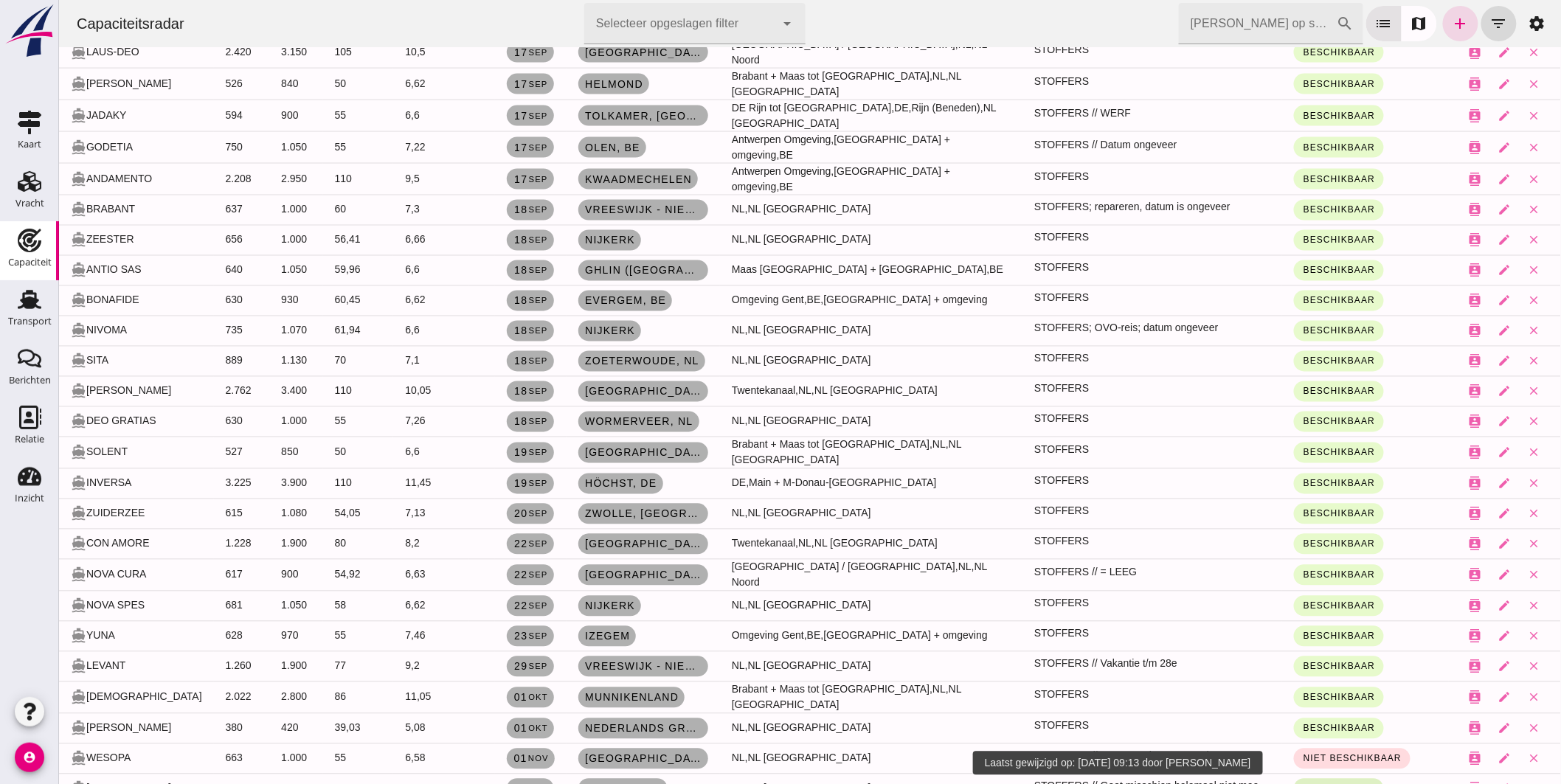
click at [1331, 779] on button "Beschikbaar" at bounding box center [1338, 789] width 90 height 21
click at [1336, 697] on small "Niet beschikbaar" at bounding box center [1325, 701] width 72 height 11
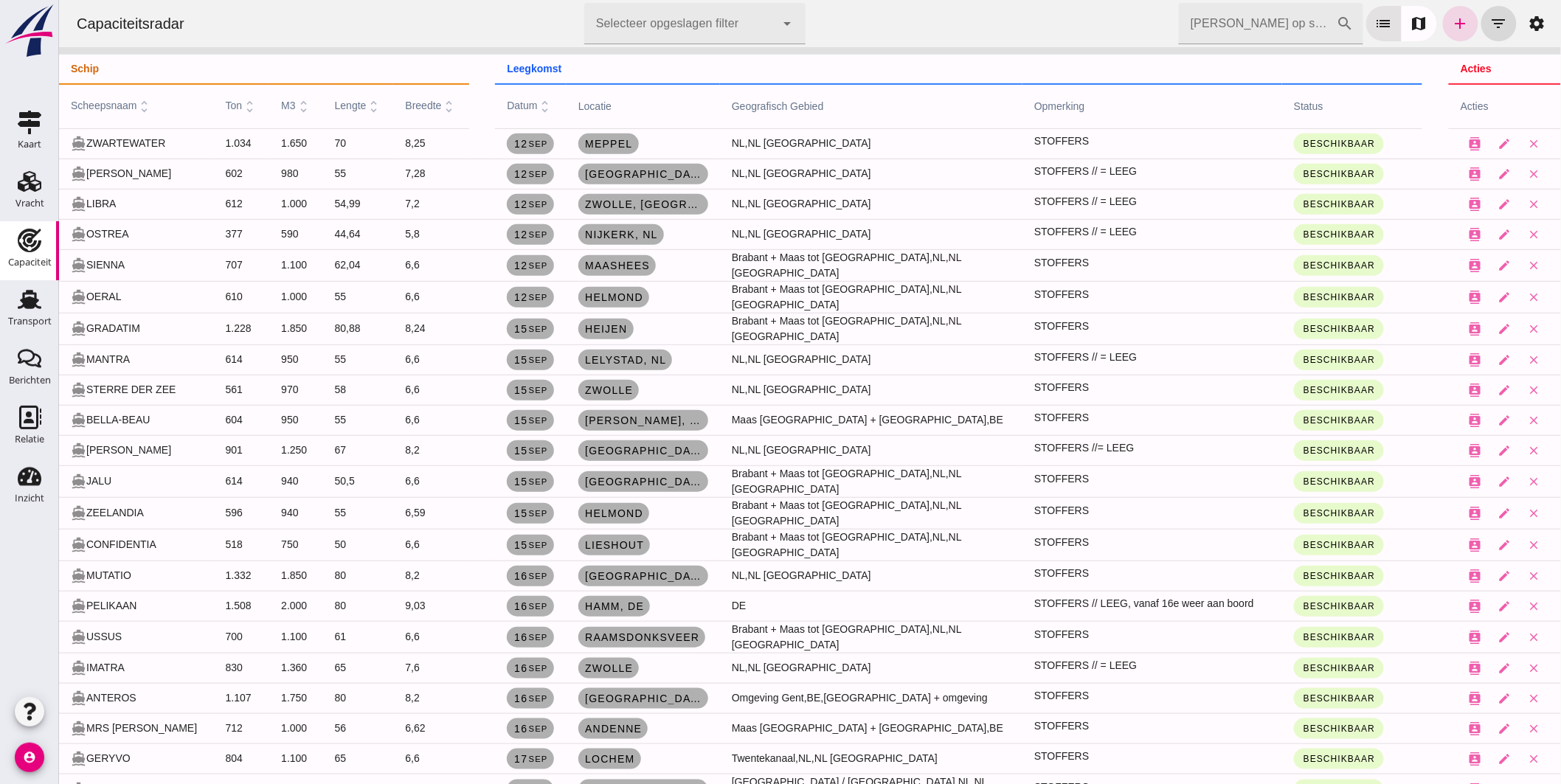
scroll to position [0, 0]
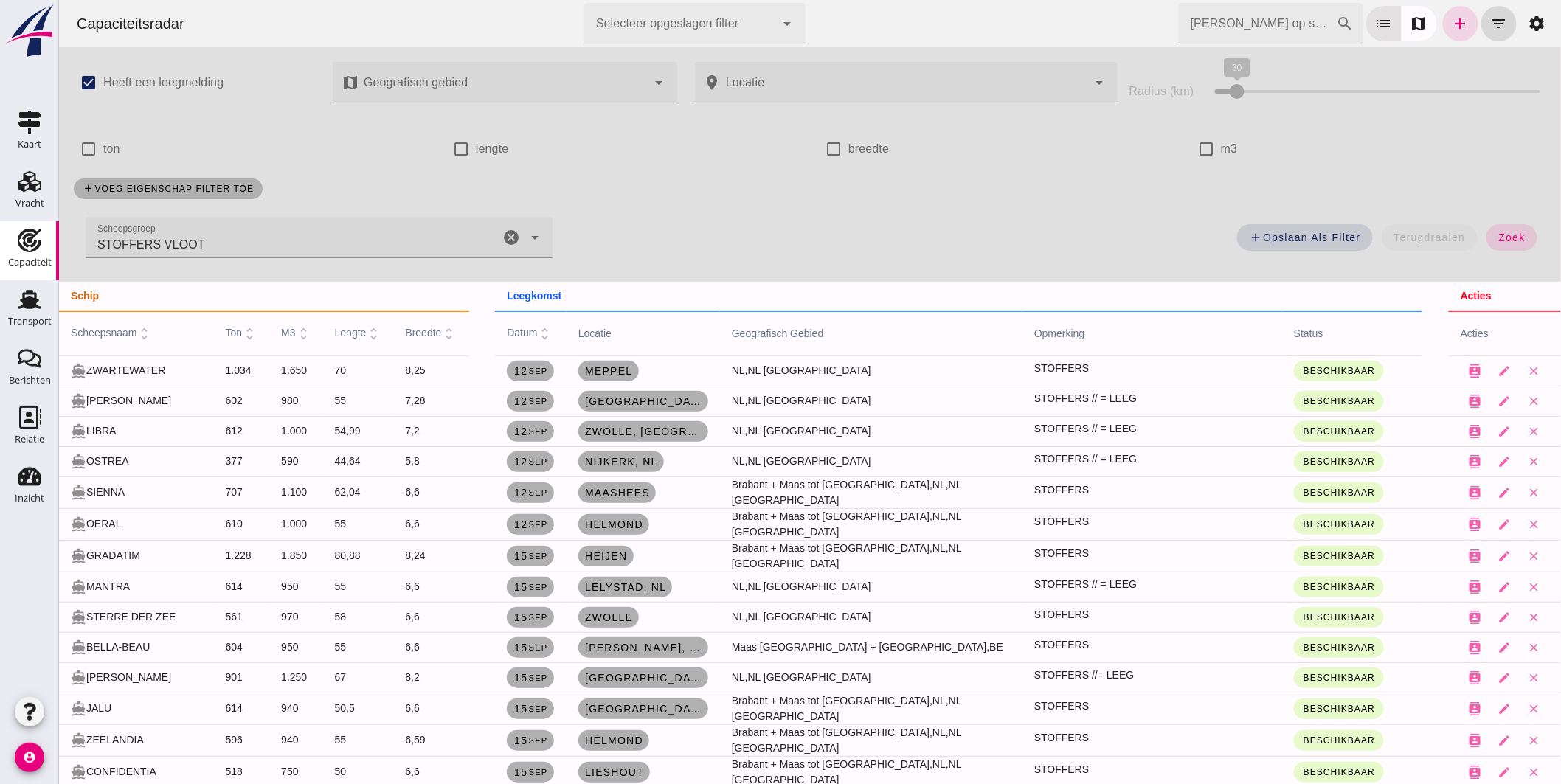
click at [501, 229] on icon "cancel" at bounding box center [510, 237] width 18 height 18
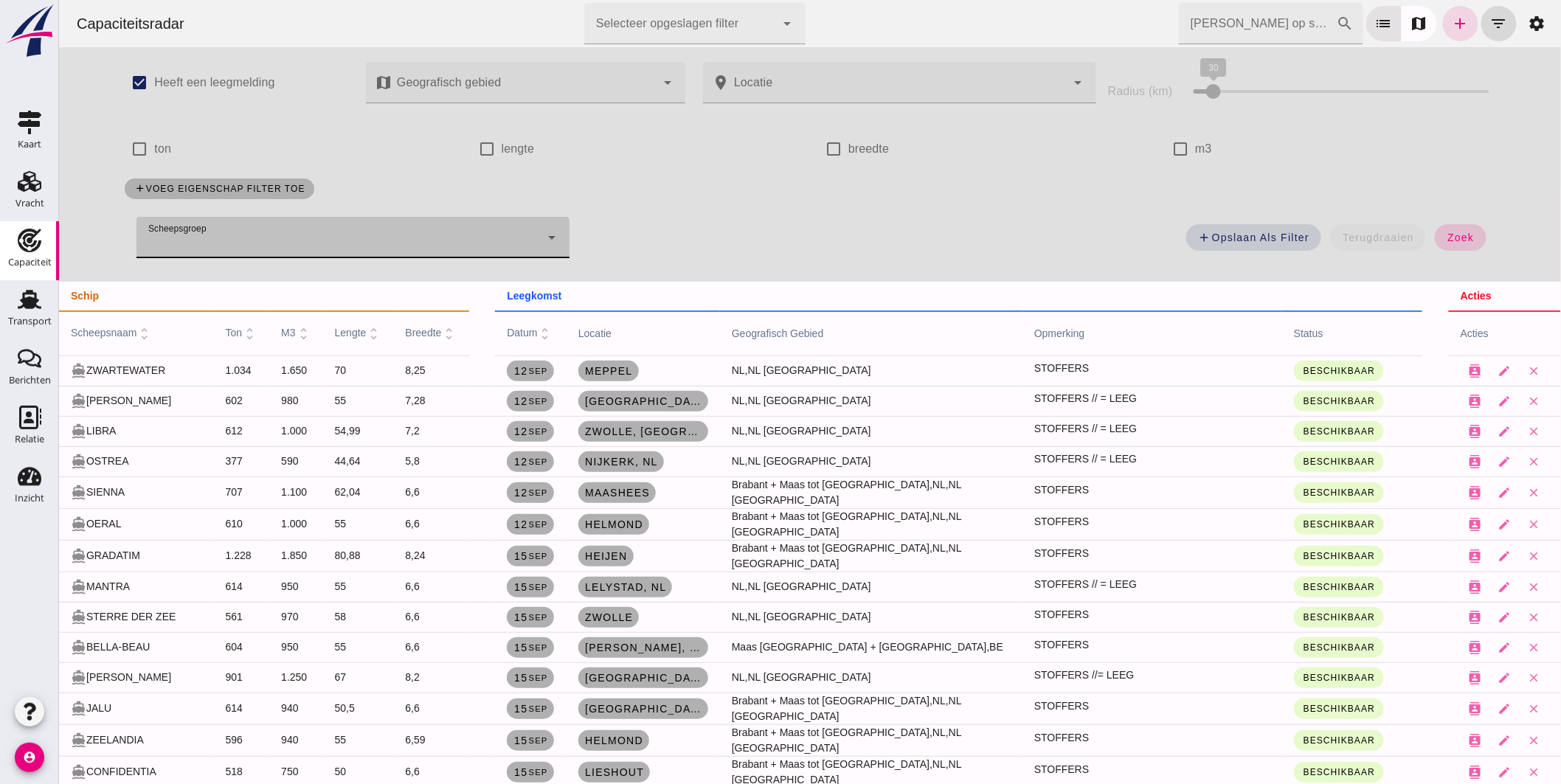
click at [1434, 241] on button "zoek" at bounding box center [1459, 237] width 51 height 27
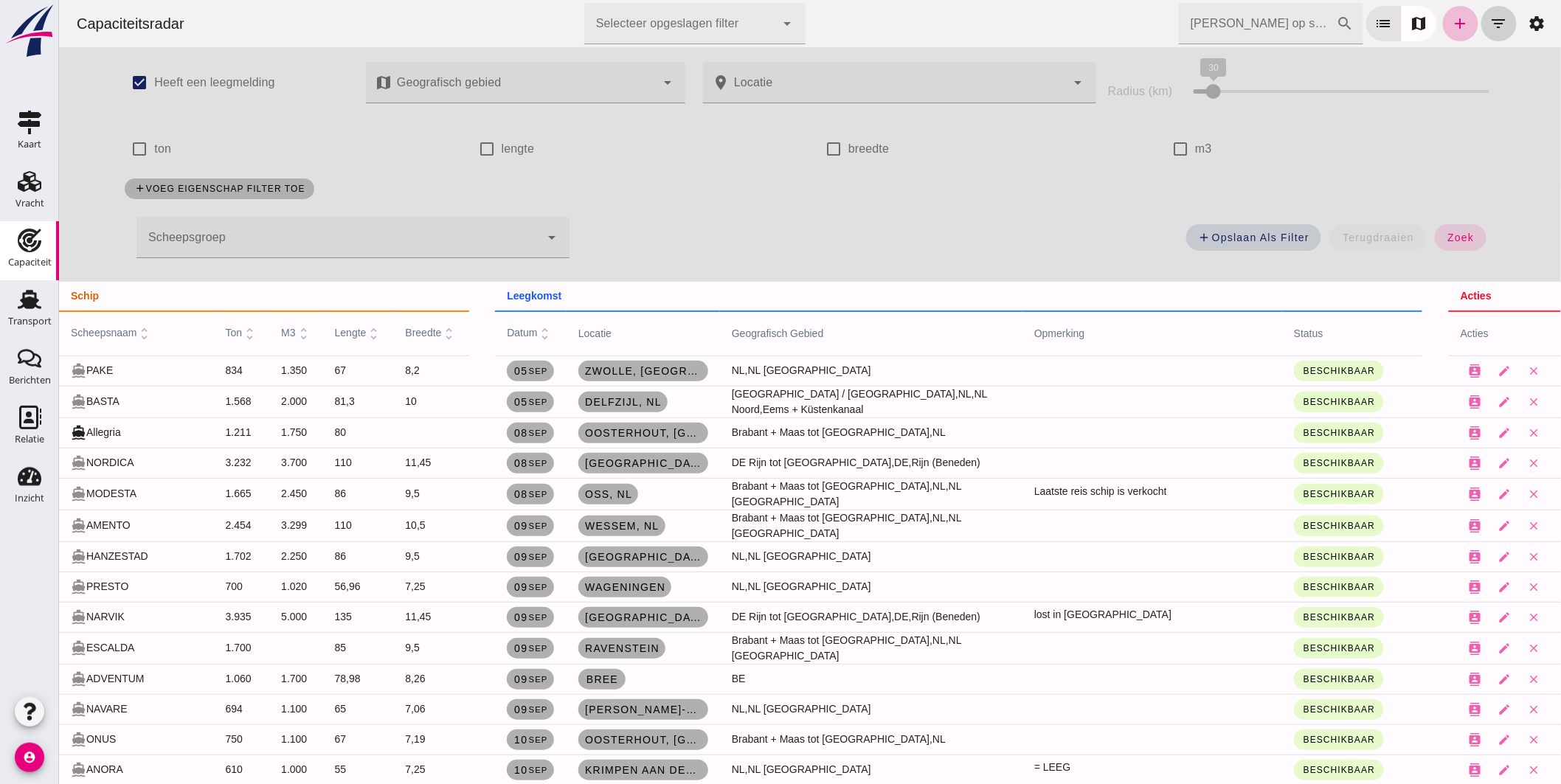
click at [1490, 27] on icon "filter_list" at bounding box center [1498, 23] width 18 height 18
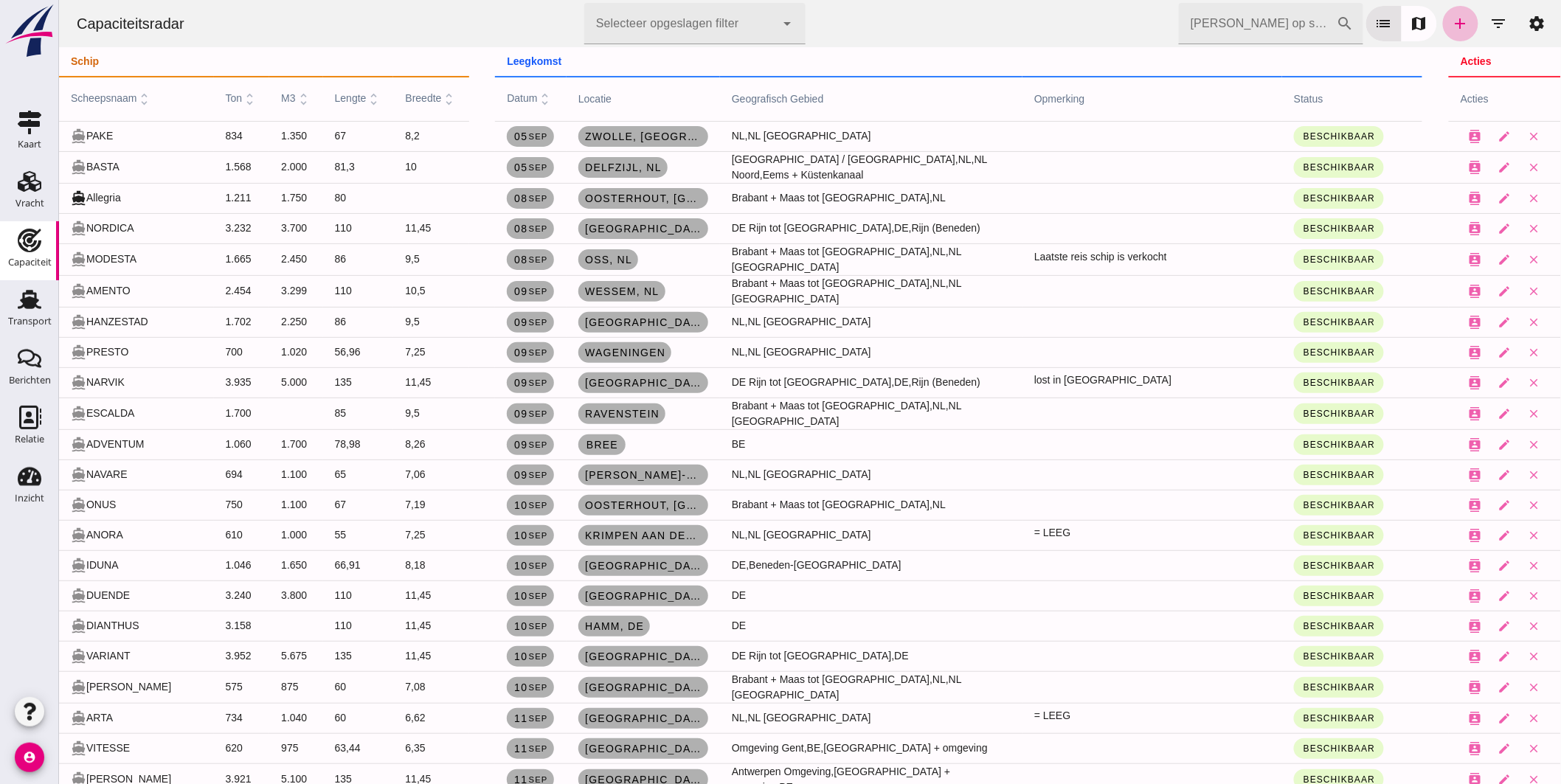
click at [1221, 28] on input "[PERSON_NAME] op scheepsnaam" at bounding box center [1257, 23] width 158 height 41
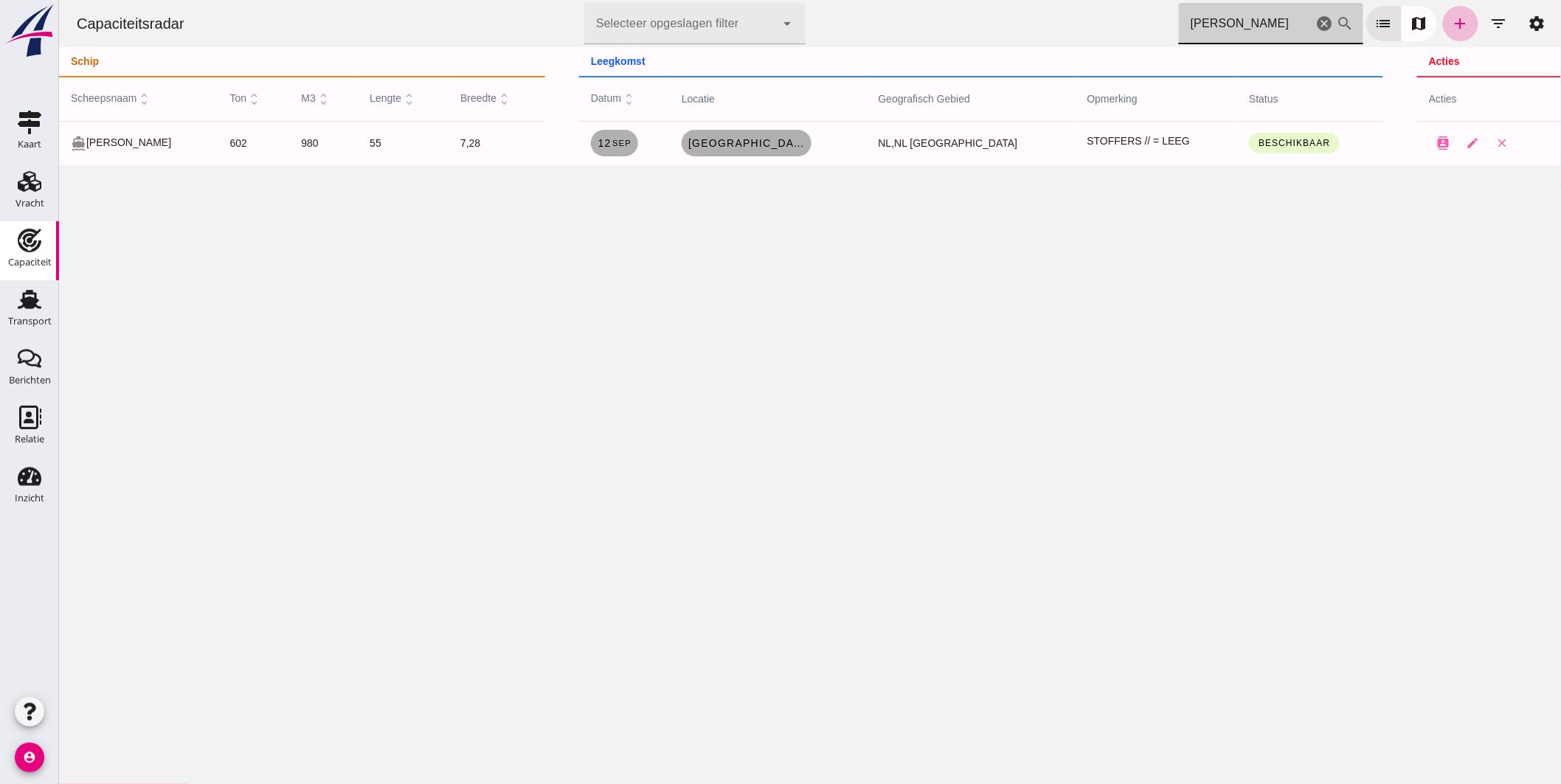
click at [863, 3] on div "Capaciteitsradar Selecteer opgeslagen filter Selecteer opgeslagen filter cancel…" at bounding box center [809, 23] width 1491 height 47
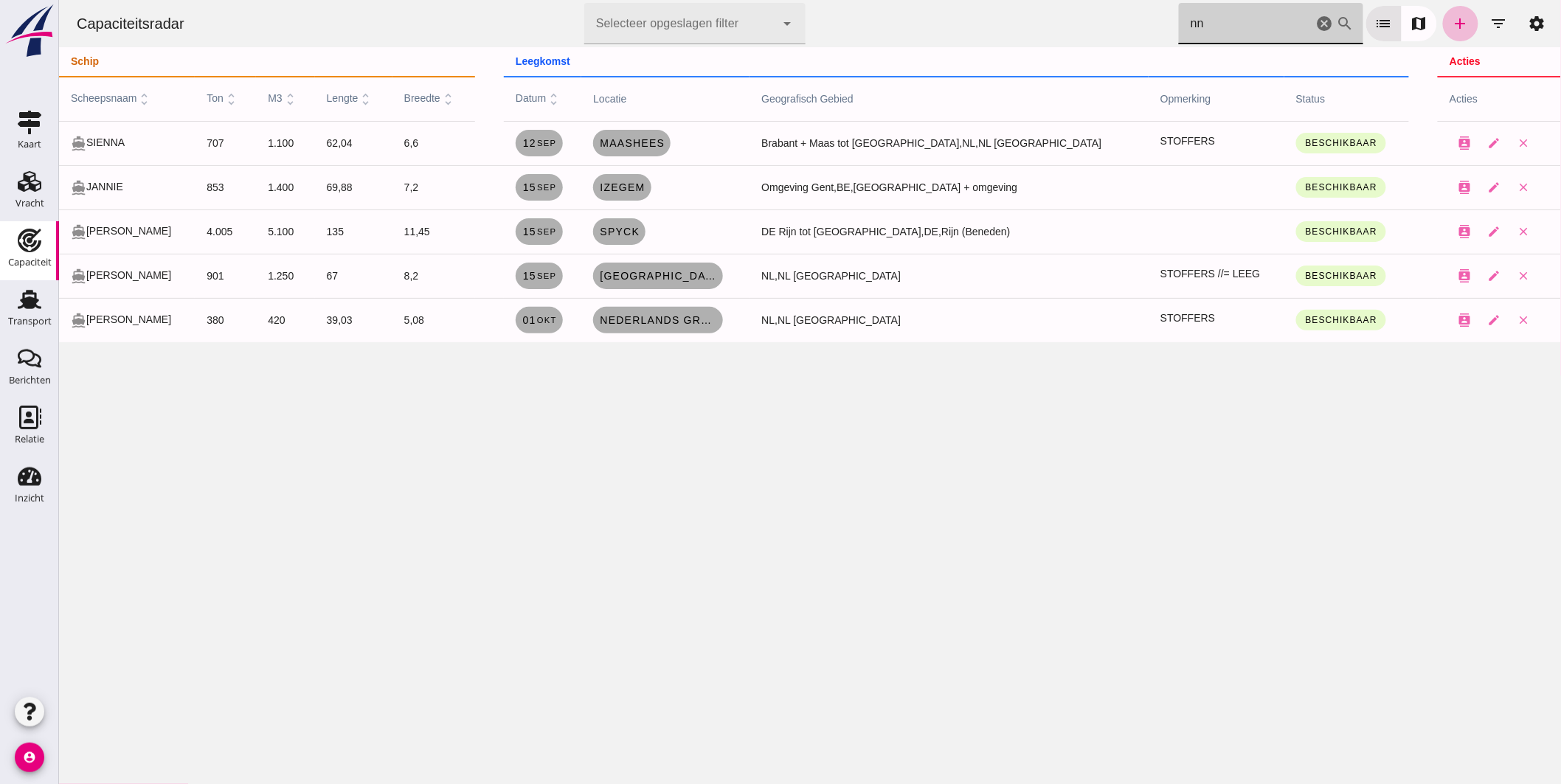
type input "n"
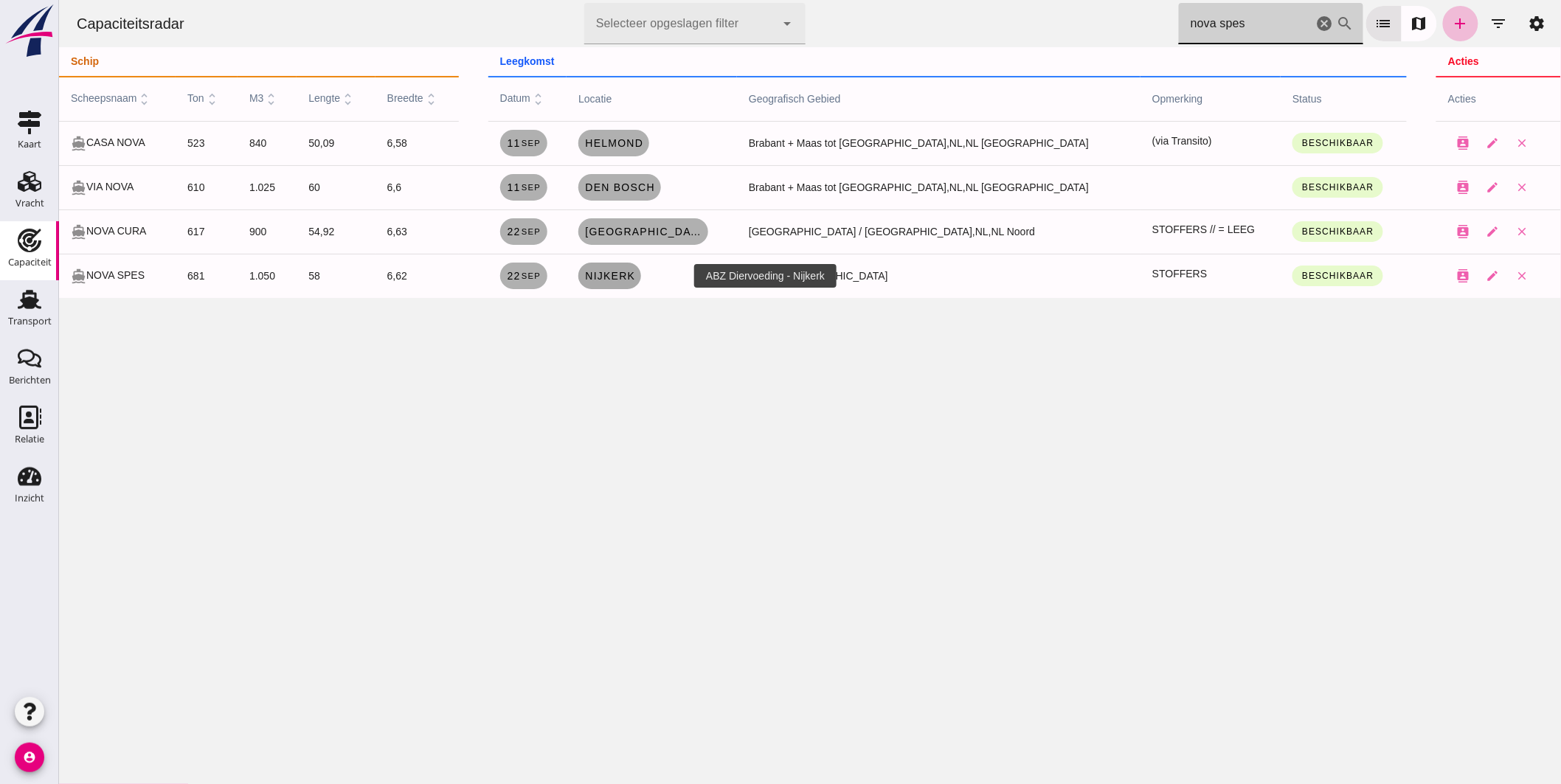
type input "nova spes"
click at [634, 278] on span "Nijkerk" at bounding box center [609, 276] width 51 height 12
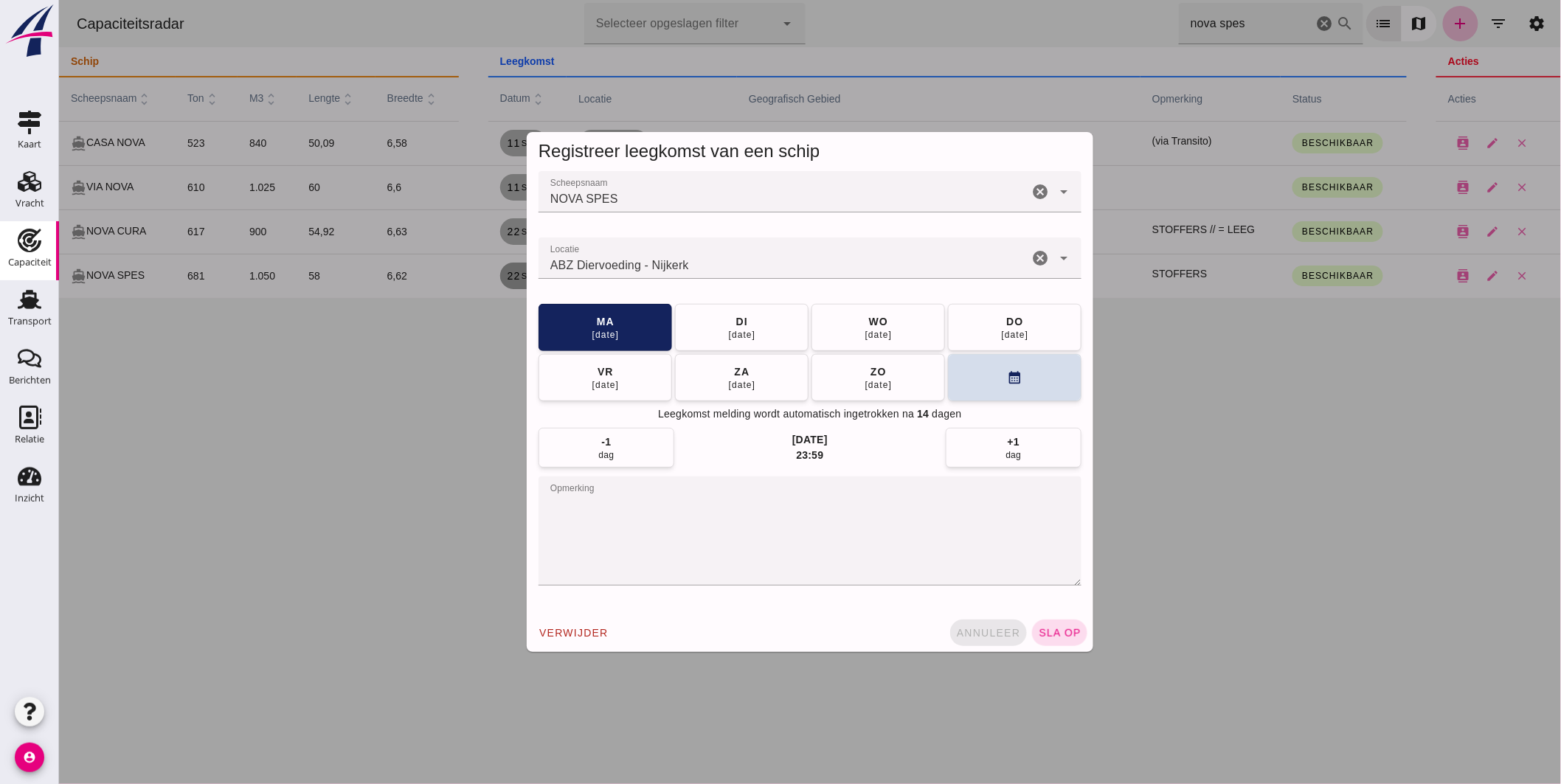
click at [973, 628] on span "annuleer" at bounding box center [988, 633] width 65 height 12
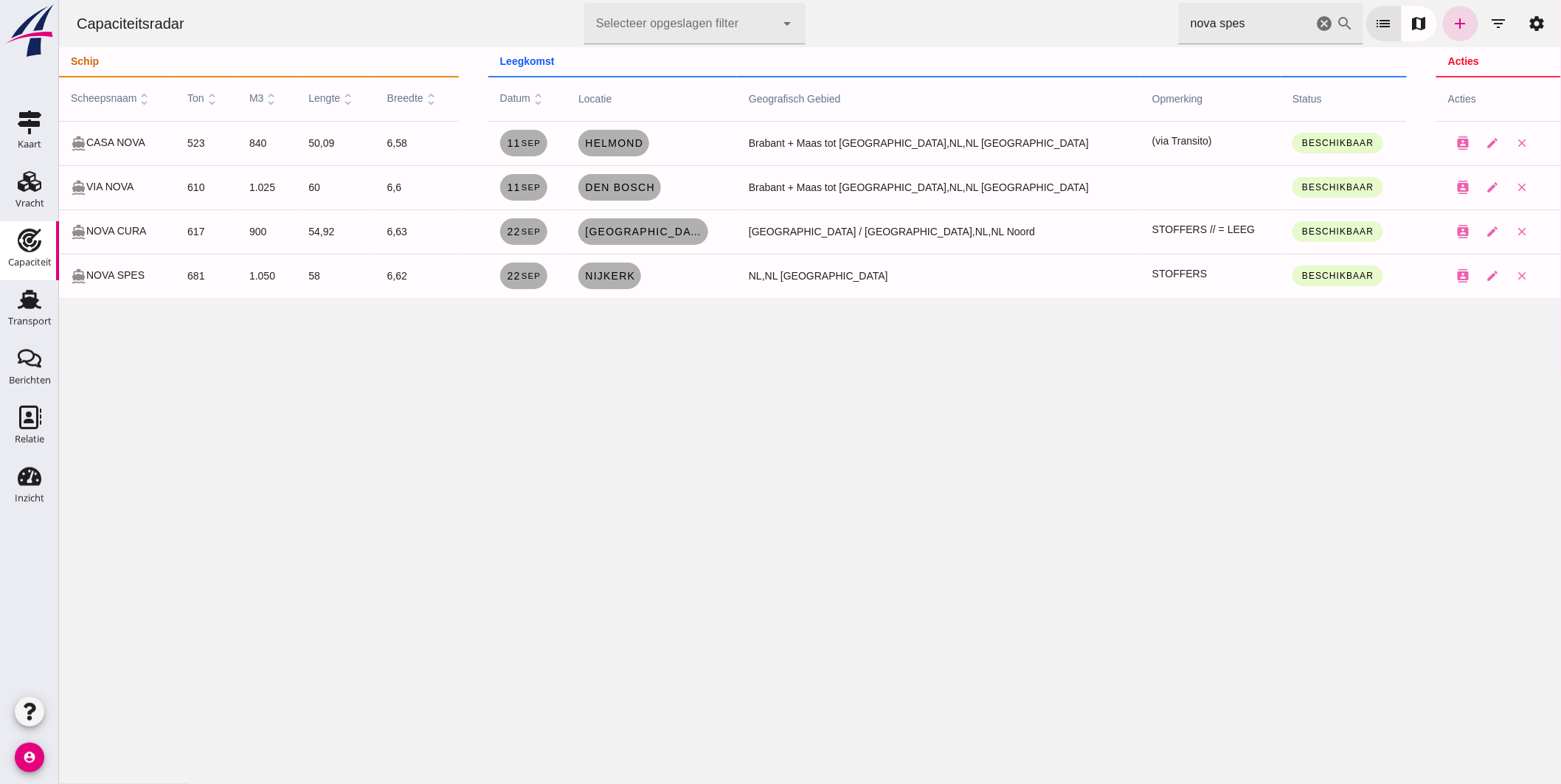
click at [1316, 24] on icon "cancel" at bounding box center [1324, 23] width 18 height 18
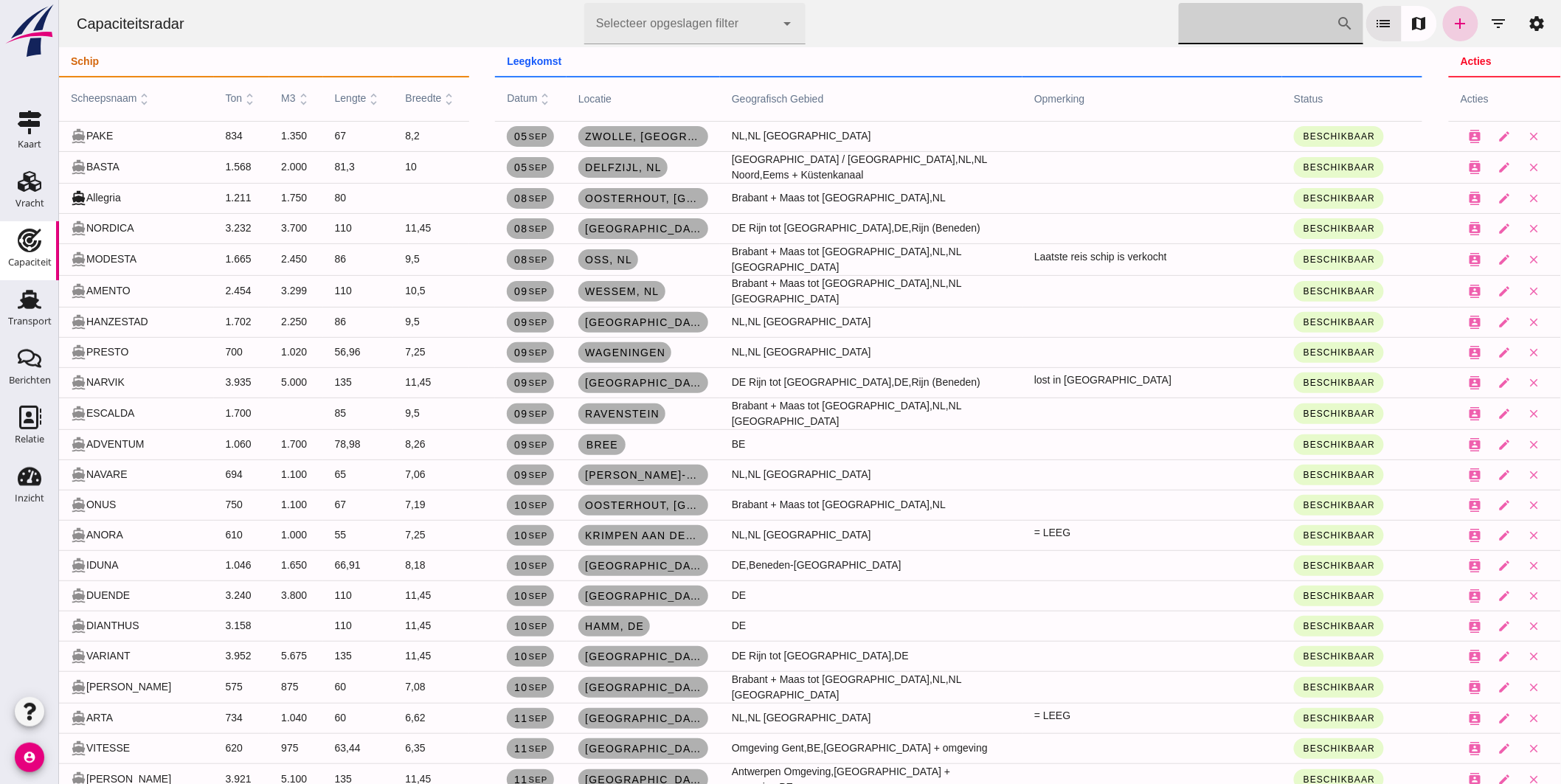
click at [1456, 27] on icon "add" at bounding box center [1460, 23] width 18 height 18
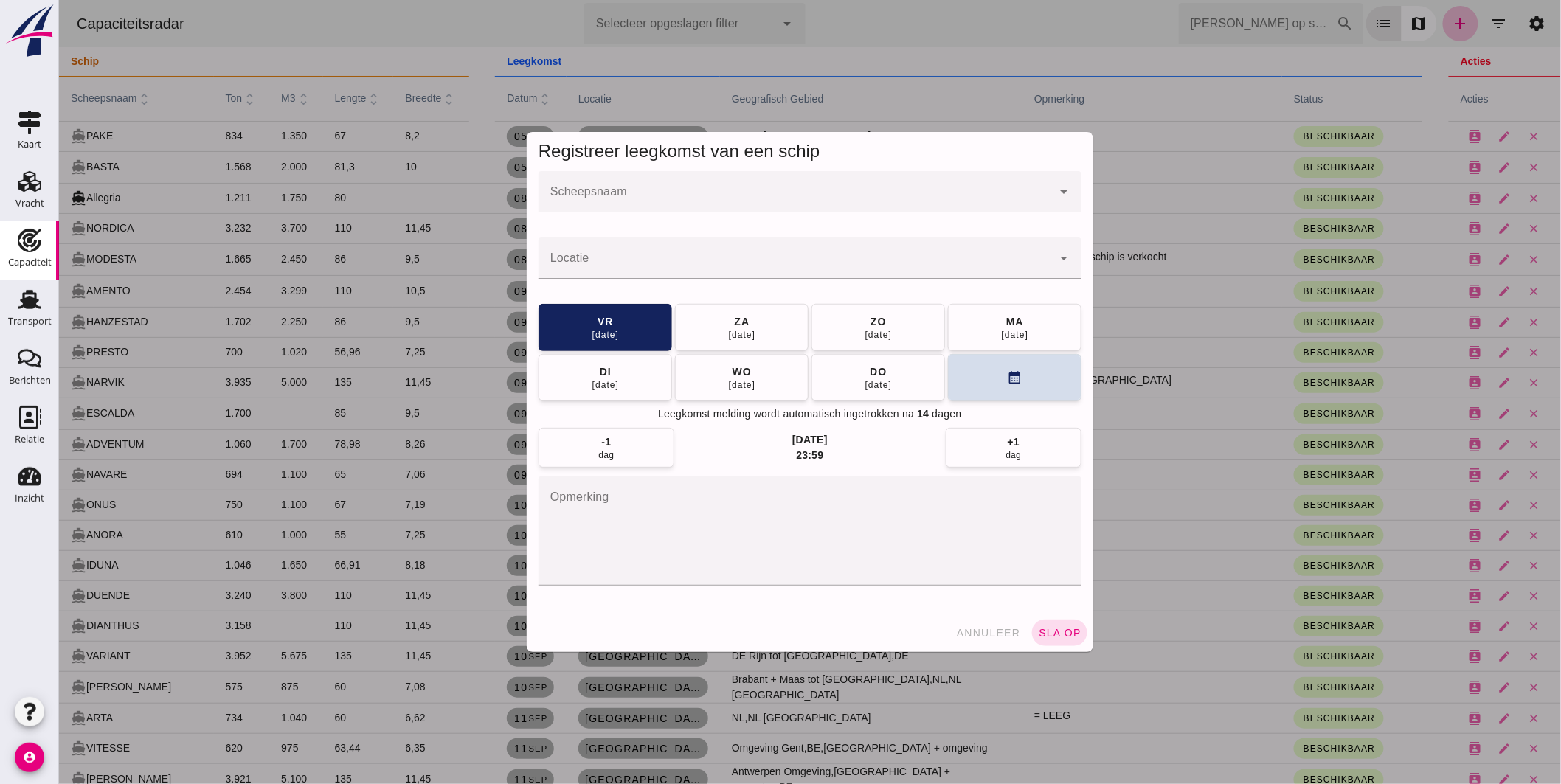
click at [849, 192] on input "Scheepsnaam" at bounding box center [794, 199] width 513 height 18
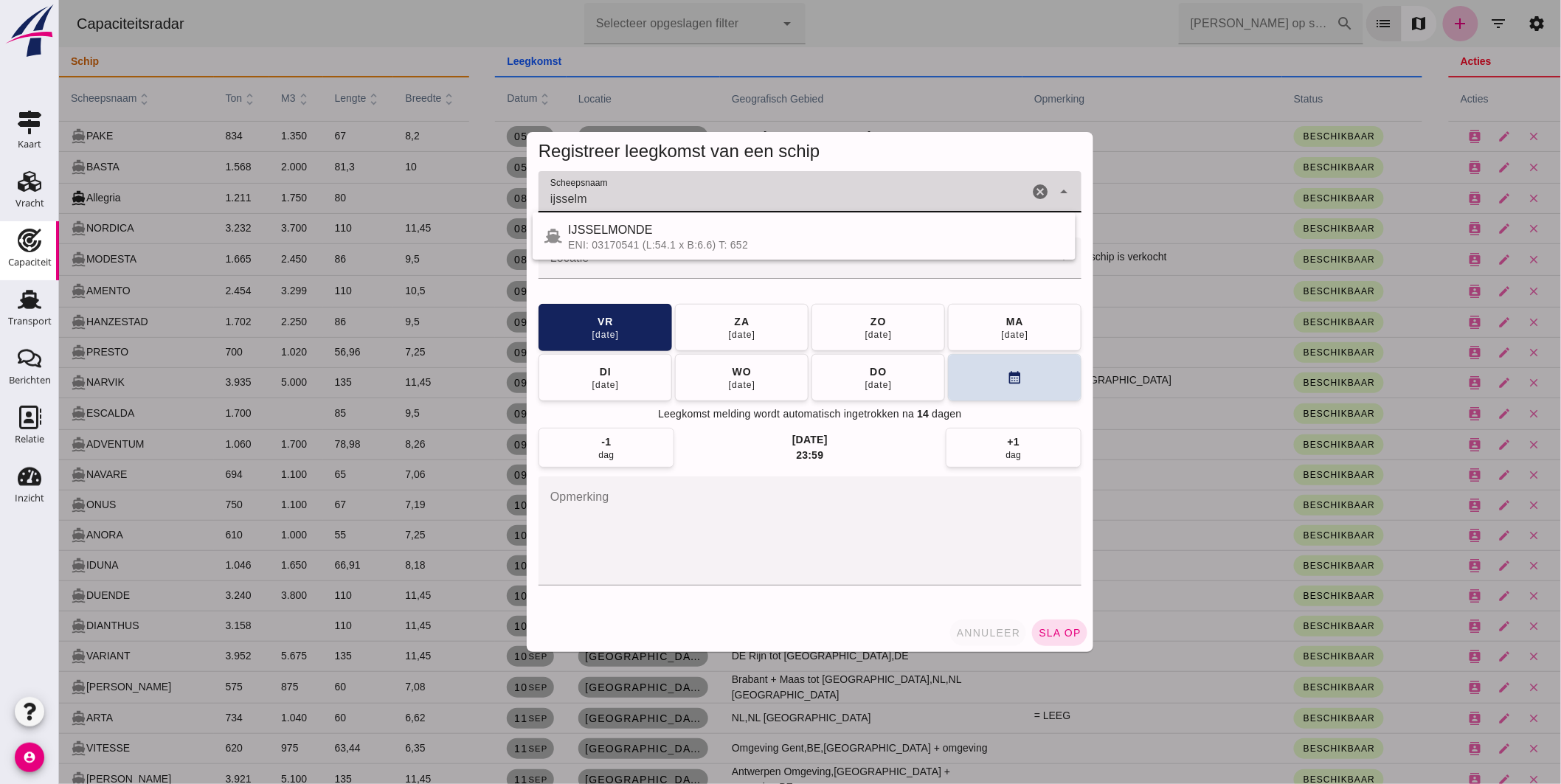
type input "ijsselm"
click at [985, 634] on span "annuleer" at bounding box center [988, 633] width 65 height 12
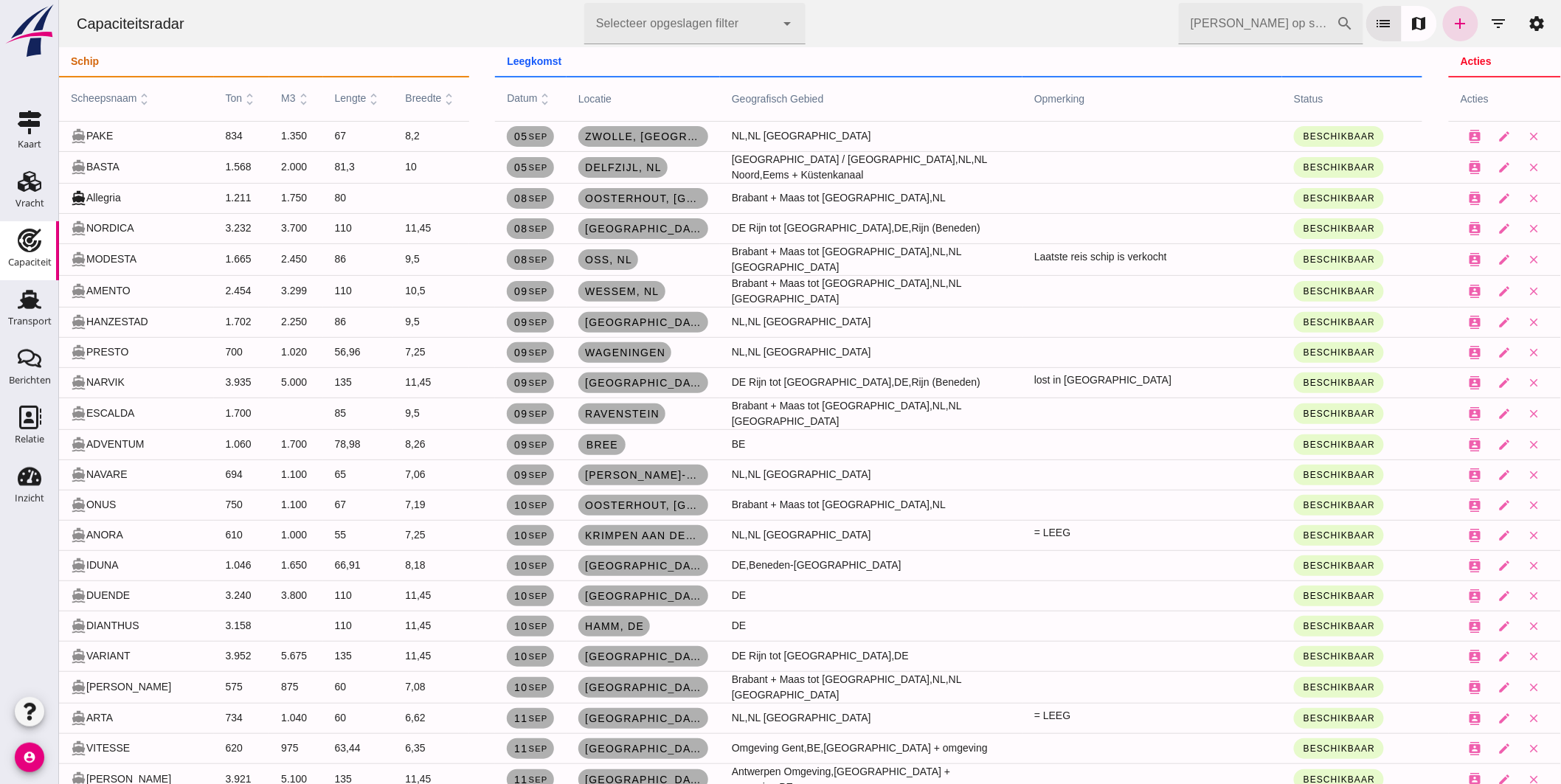
click at [1221, 25] on input "[PERSON_NAME] op scheepsnaam" at bounding box center [1257, 23] width 158 height 41
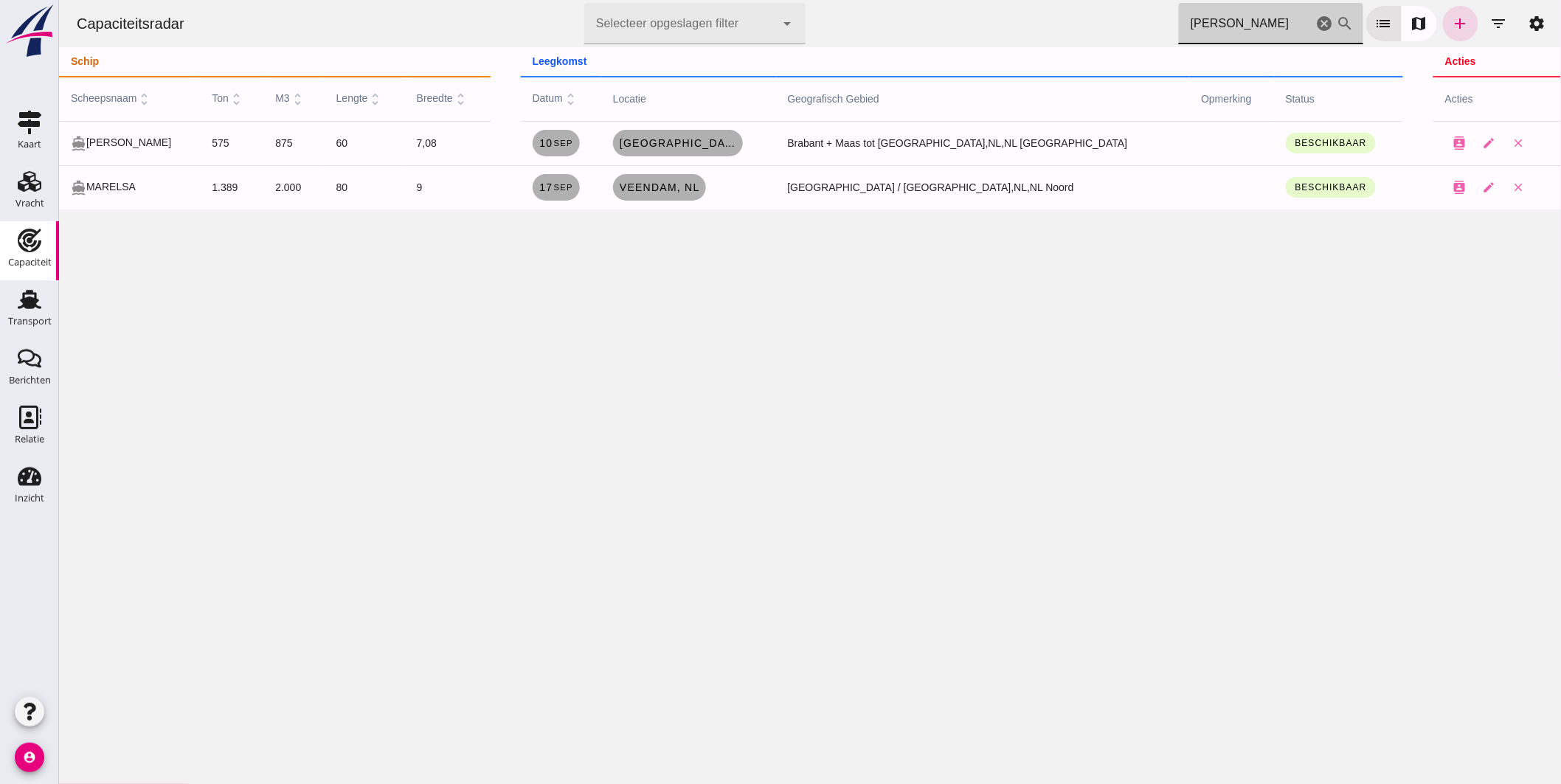
drag, startPoint x: 1066, startPoint y: 18, endPoint x: 952, endPoint y: -3, distance: 115.9
click at [952, 0] on html "Capaciteitsradar Selecteer opgeslagen filter Selecteer opgeslagen filter cancel…" at bounding box center [809, 392] width 1502 height 784
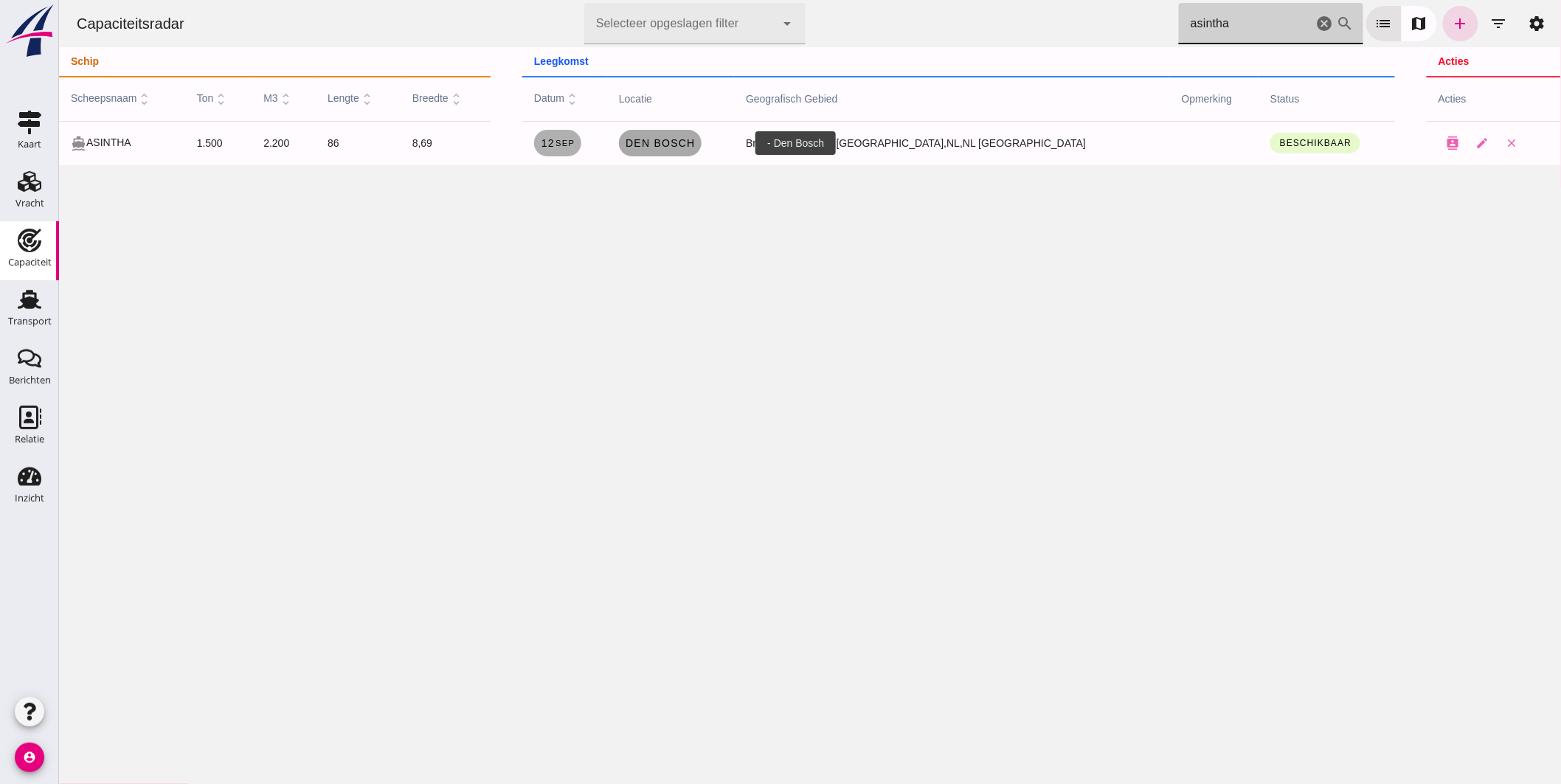
type input "asintha"
click at [695, 141] on span "Den Bosch" at bounding box center [659, 143] width 71 height 12
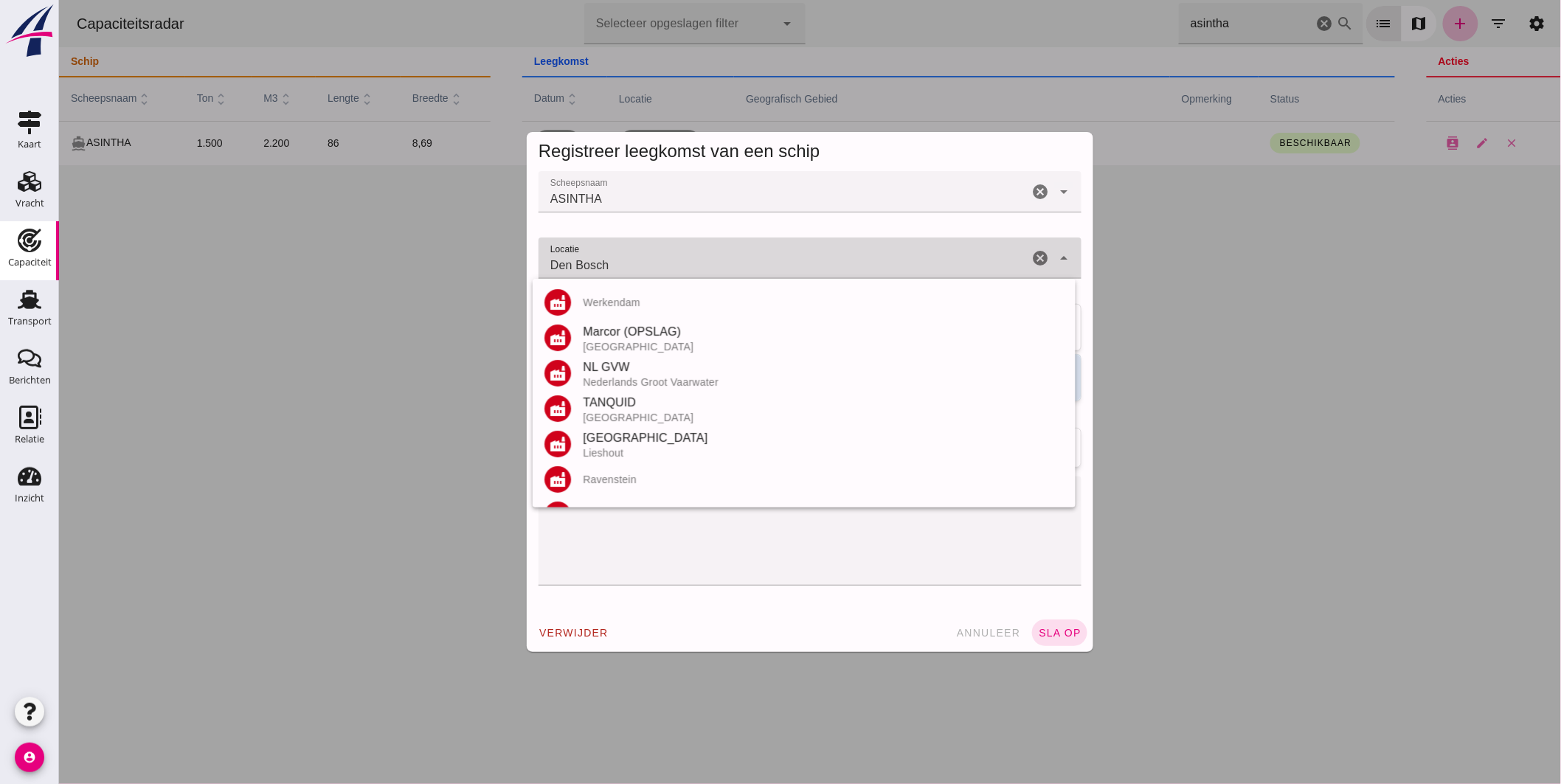
click at [681, 258] on input "Den Bosch" at bounding box center [782, 266] width 489 height 18
click at [676, 270] on input "Den Bosch" at bounding box center [782, 266] width 489 height 18
type input "D"
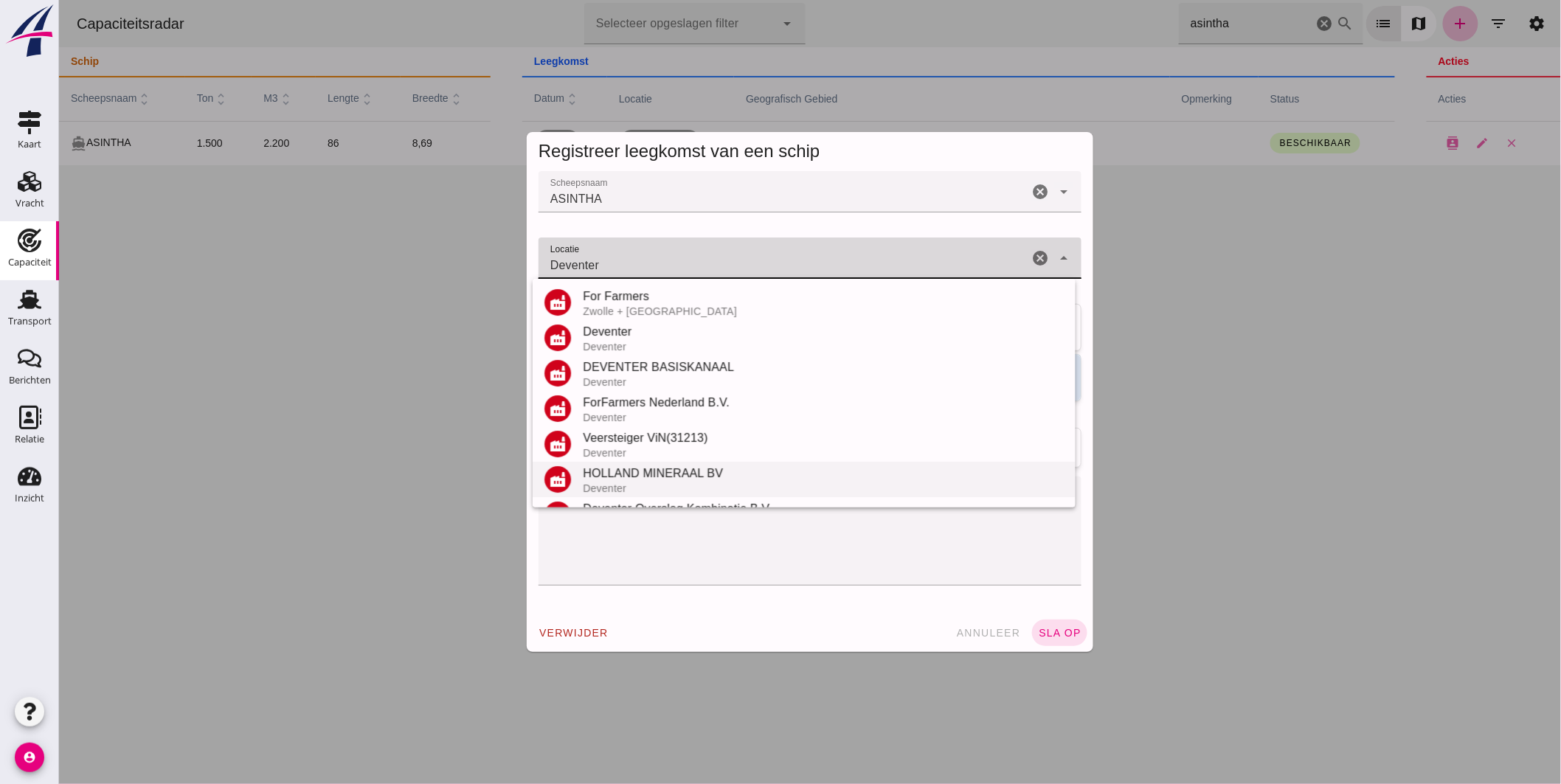
scroll to position [208, 0]
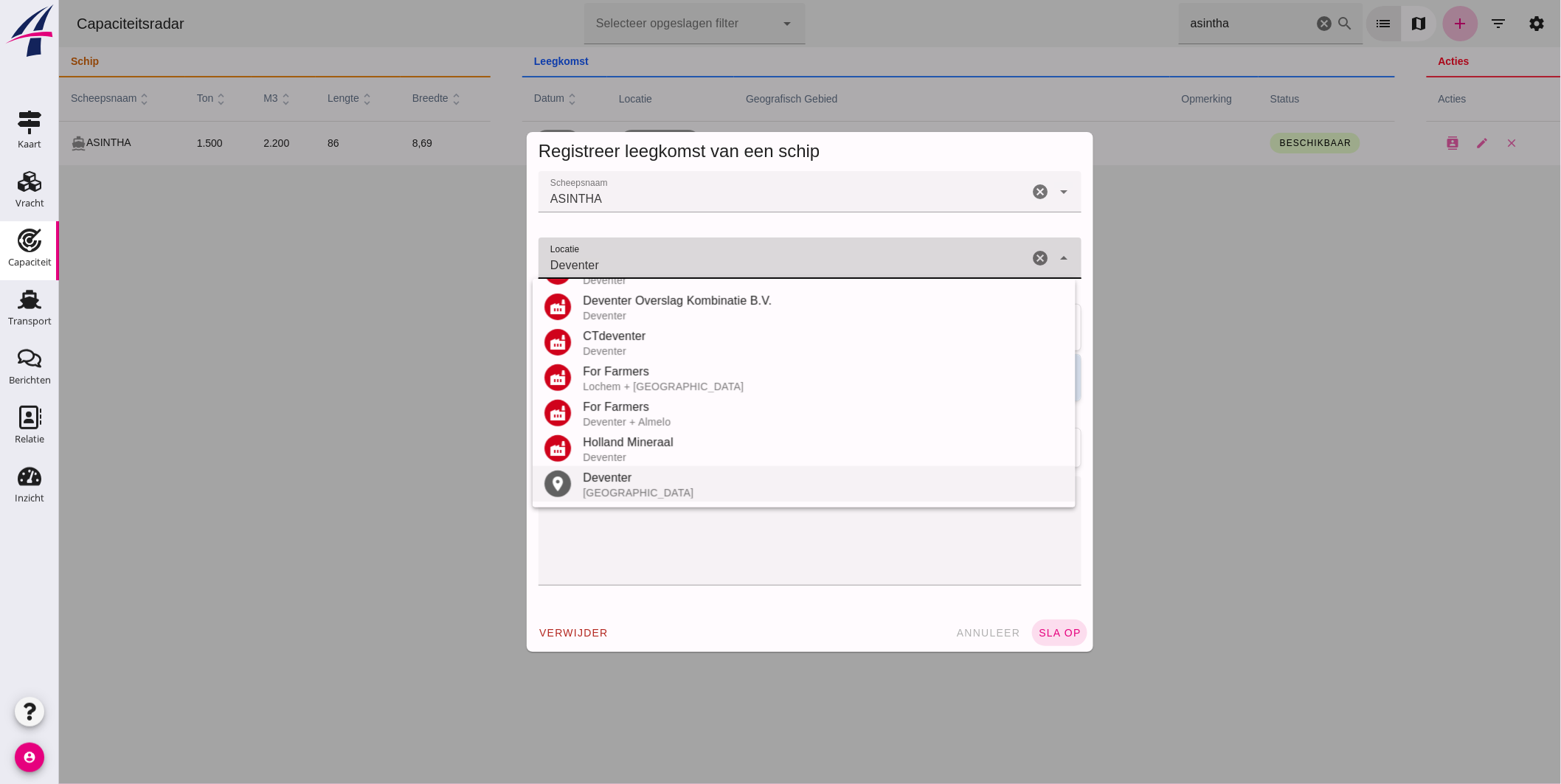
click at [624, 470] on div "Deventer" at bounding box center [822, 477] width 481 height 18
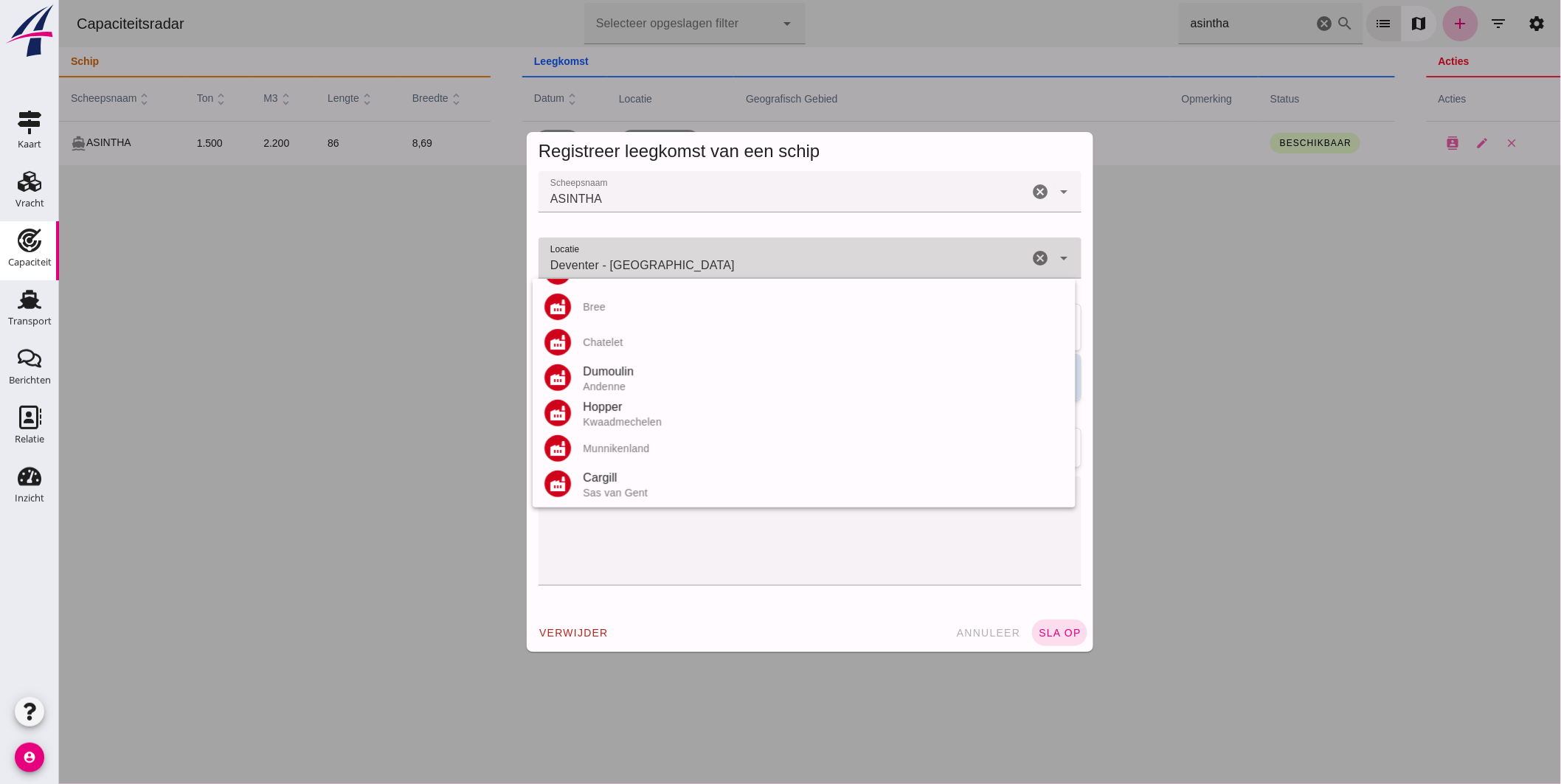
scroll to position [0, 0]
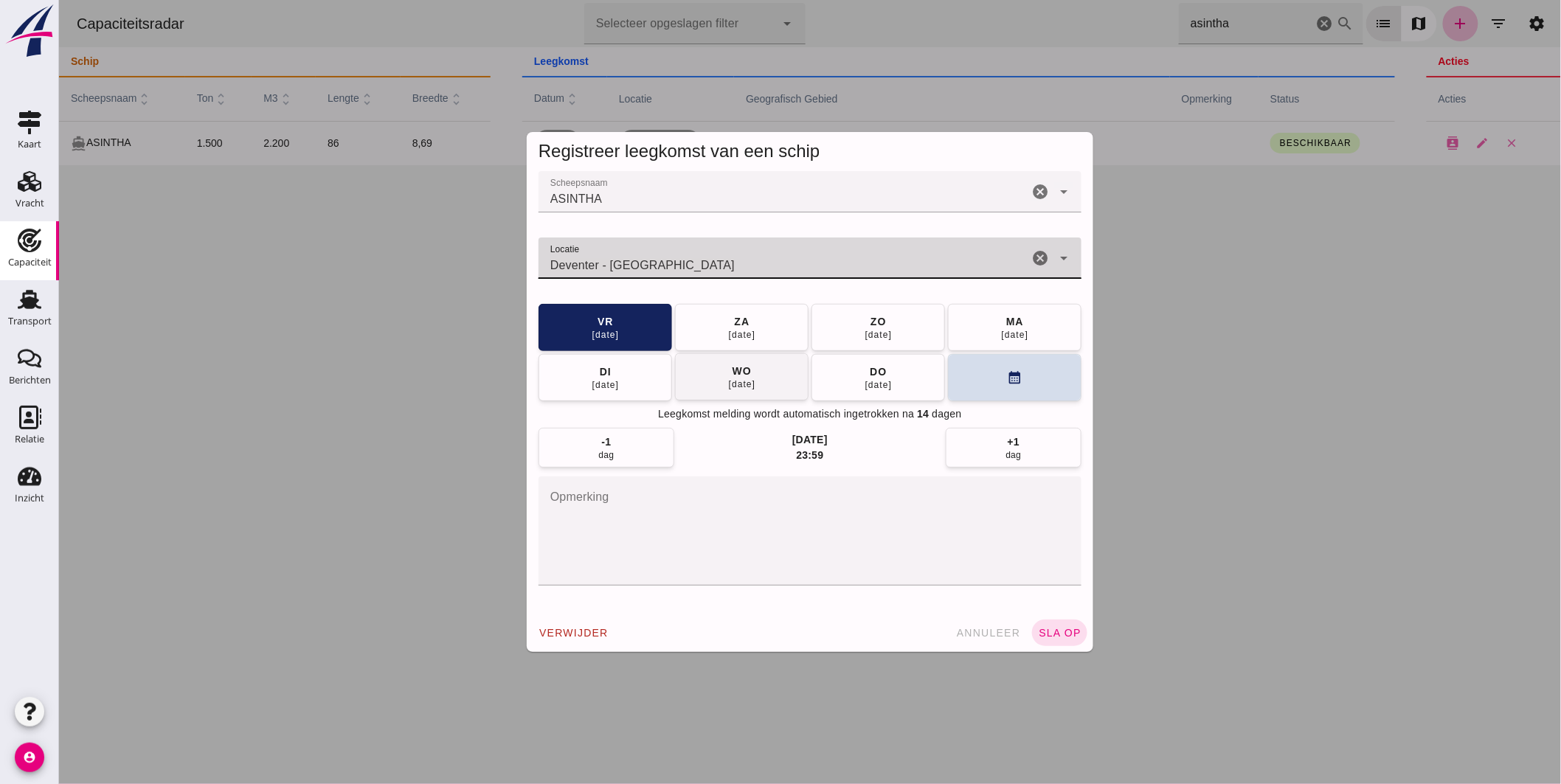
type input "Deventer - [GEOGRAPHIC_DATA]"
click at [769, 374] on button "[DATE]" at bounding box center [741, 376] width 134 height 47
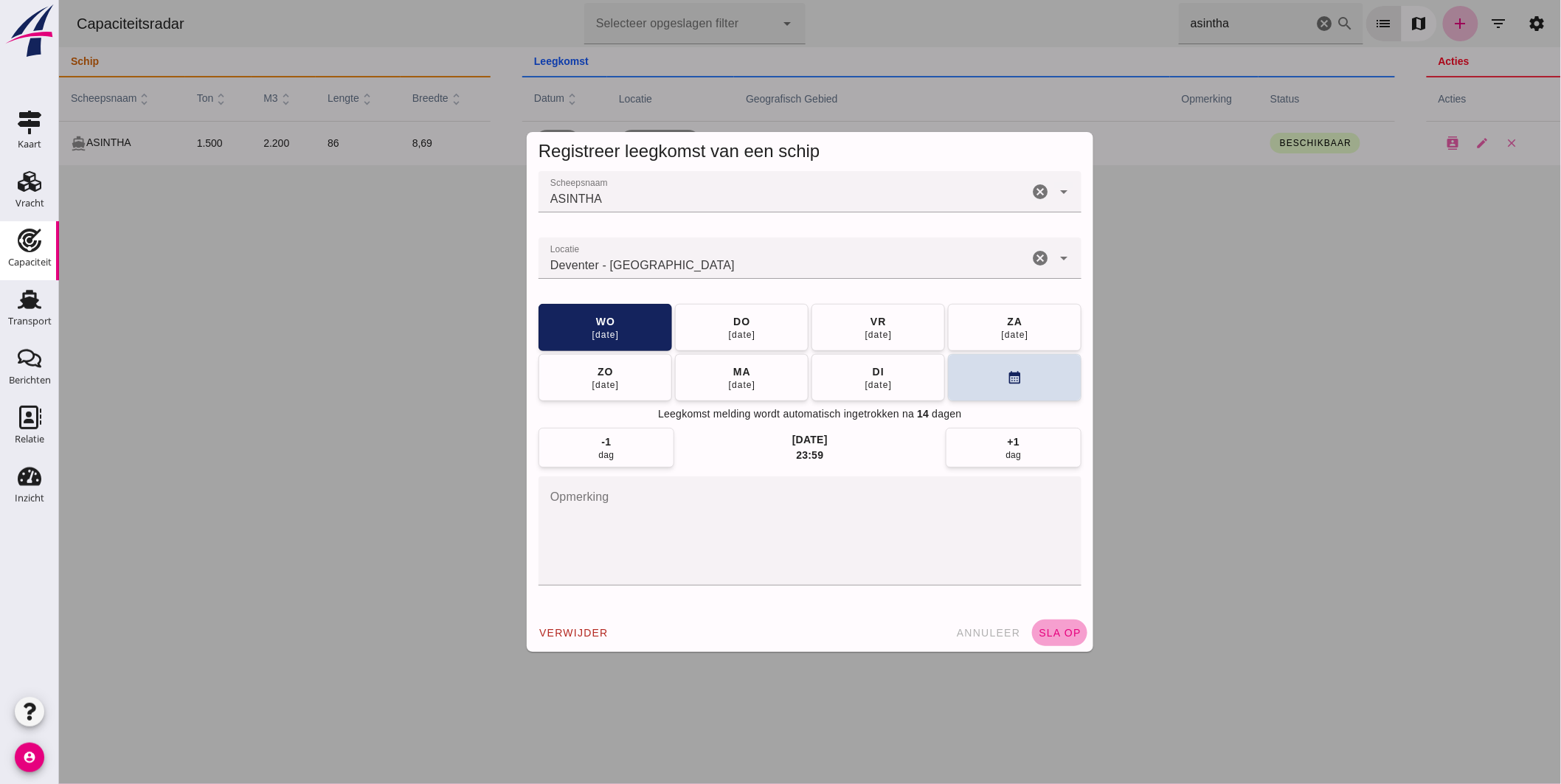
click at [1063, 621] on button "sla op" at bounding box center [1059, 632] width 56 height 27
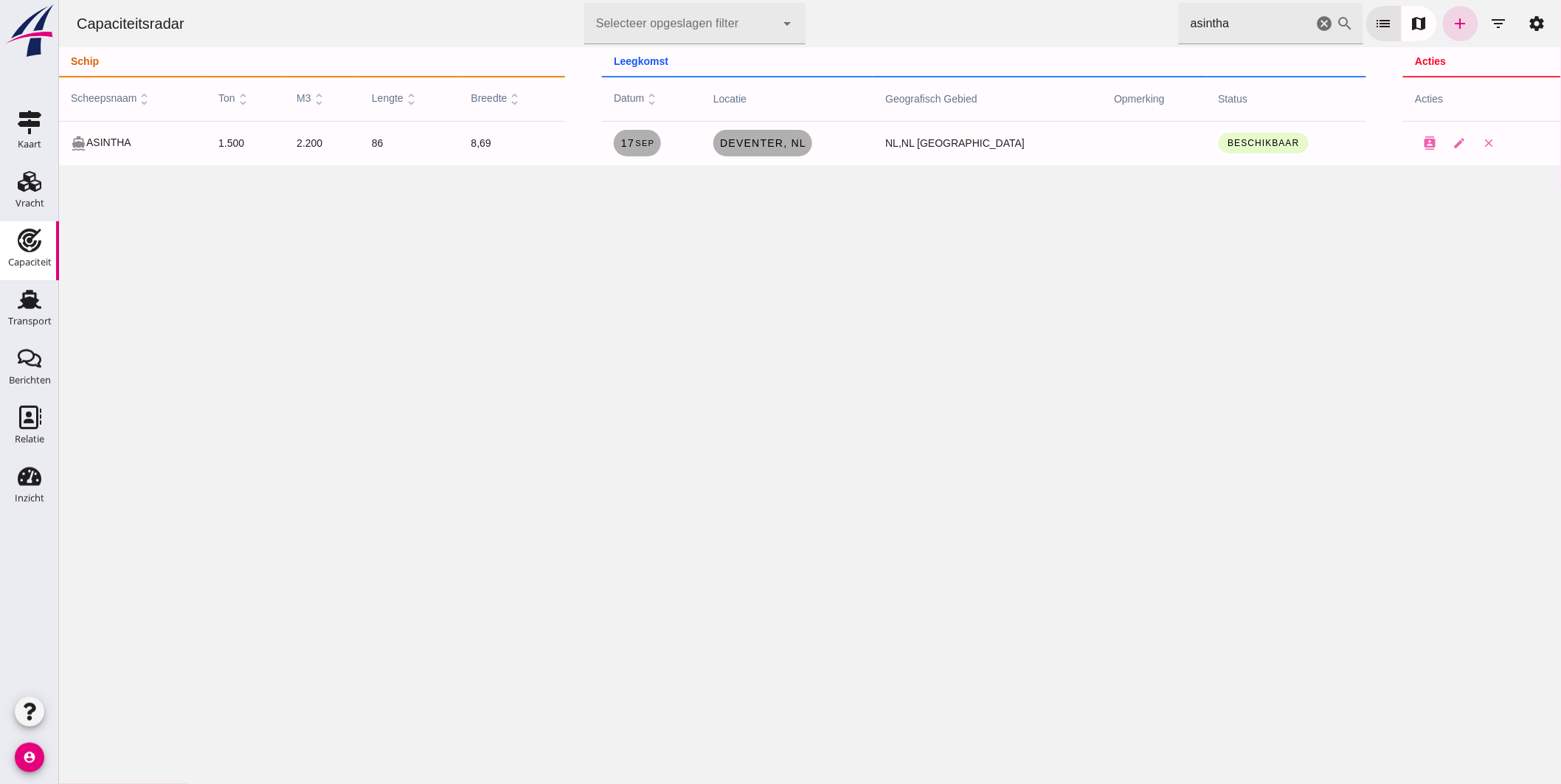
click at [1247, 24] on input "asintha" at bounding box center [1245, 23] width 135 height 41
click at [1317, 23] on icon "cancel" at bounding box center [1324, 23] width 18 height 18
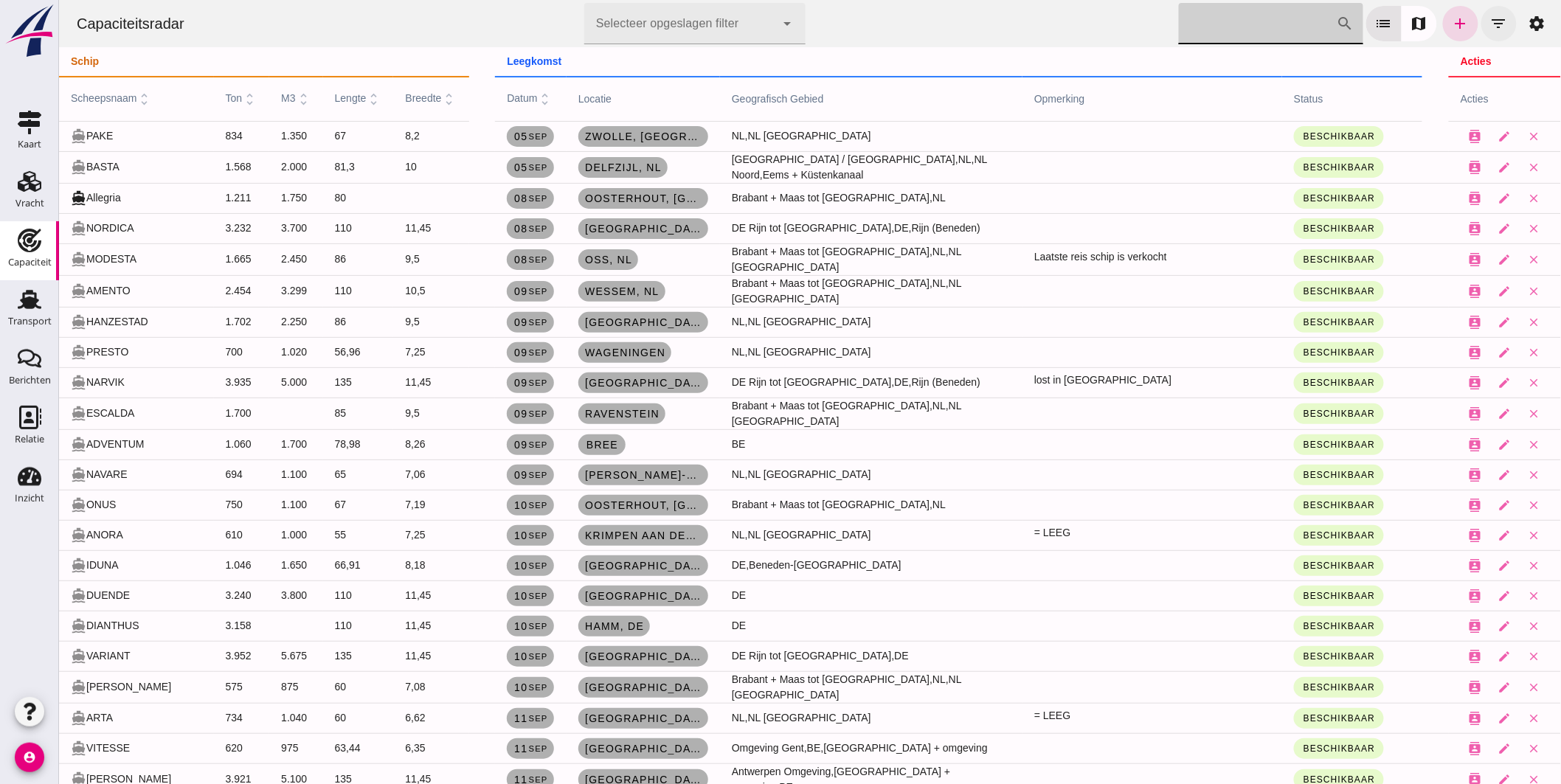
click at [1490, 17] on icon "filter_list" at bounding box center [1498, 23] width 18 height 18
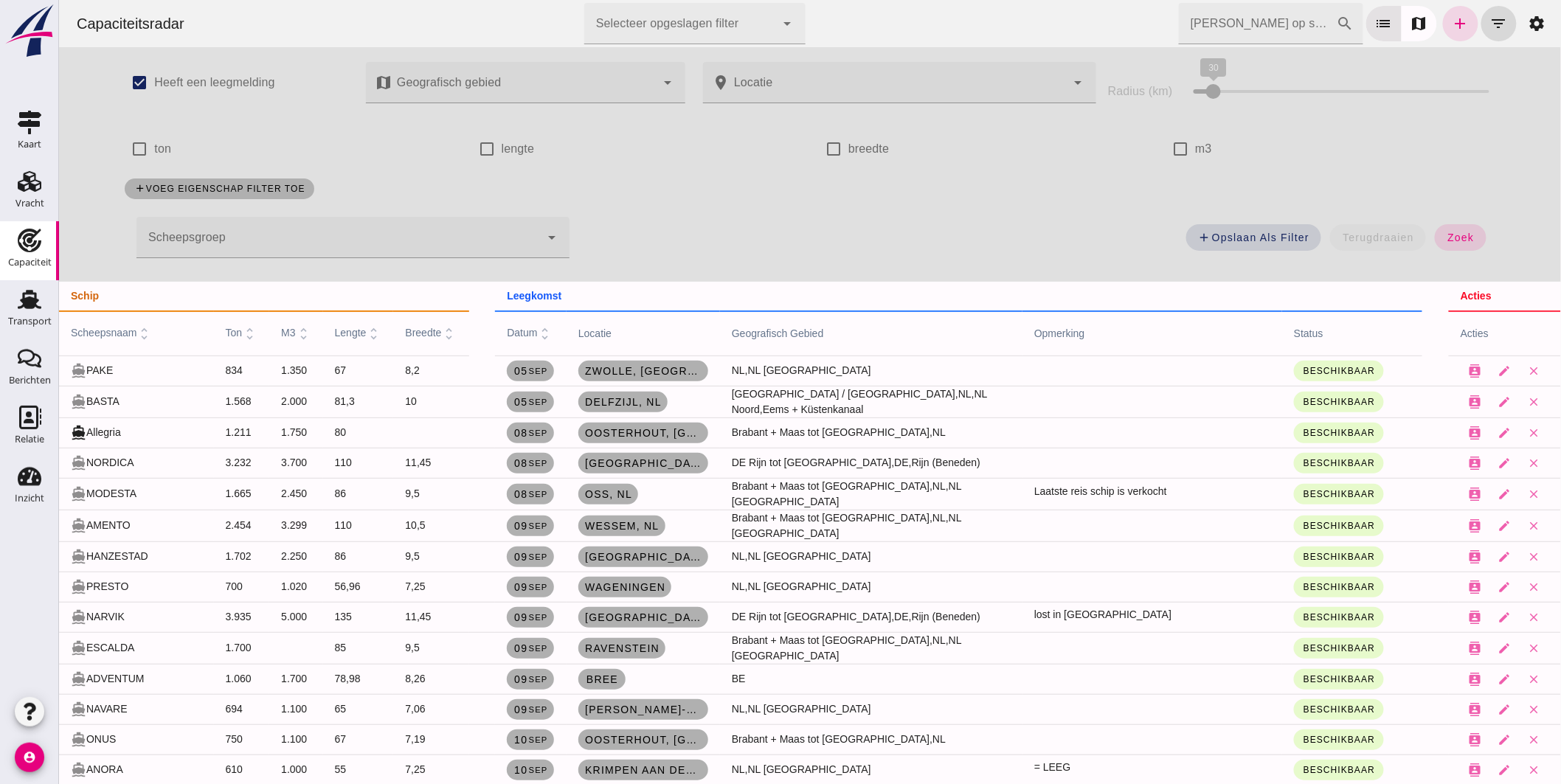
click at [344, 233] on div at bounding box center [337, 237] width 404 height 41
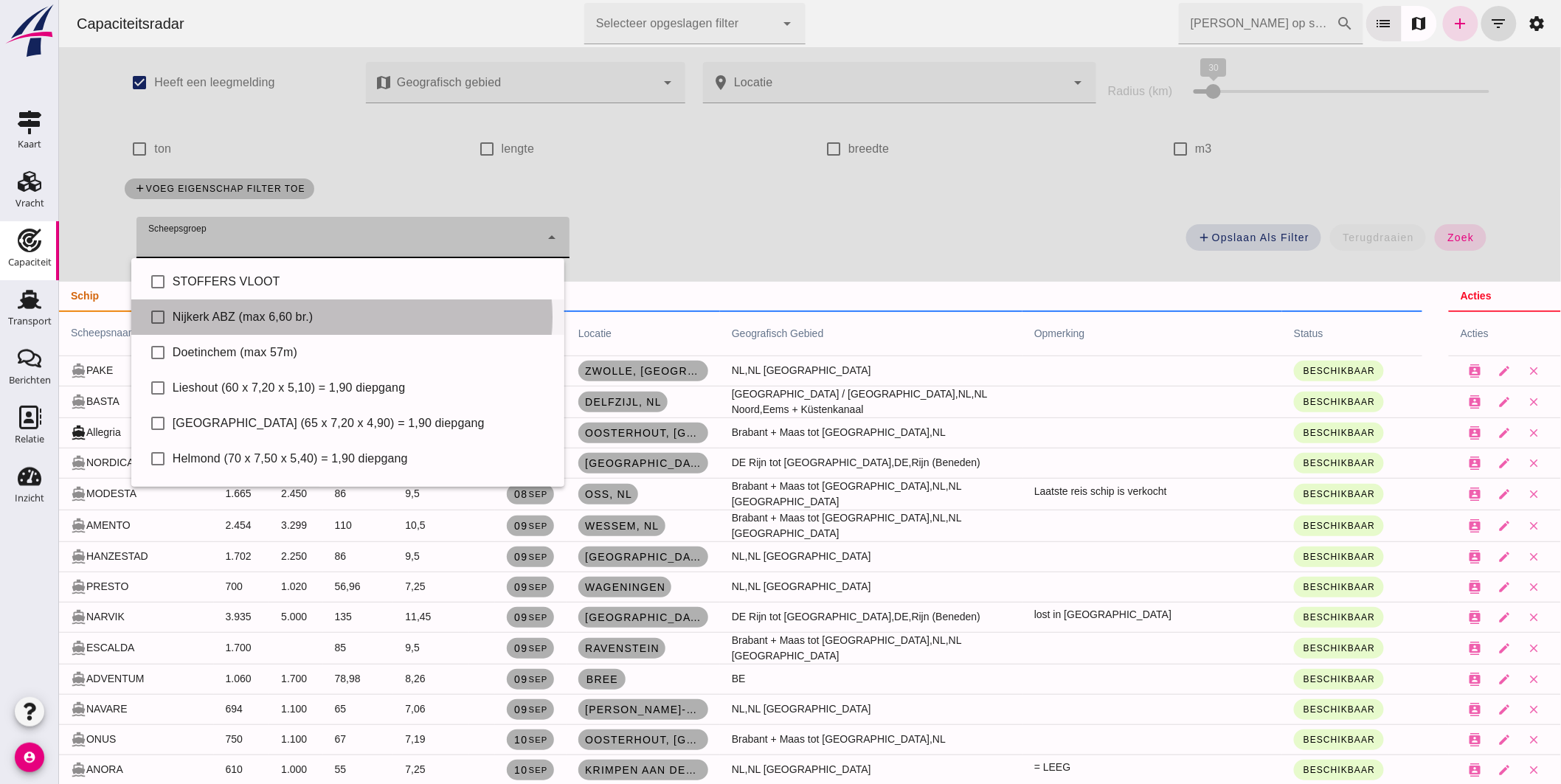
click at [258, 320] on div "Nijkerk ABZ (max 6,60 br.)" at bounding box center [362, 317] width 380 height 18
type input "Nijkerk ABZ (max 6,60 br.)"
checkbox input "true"
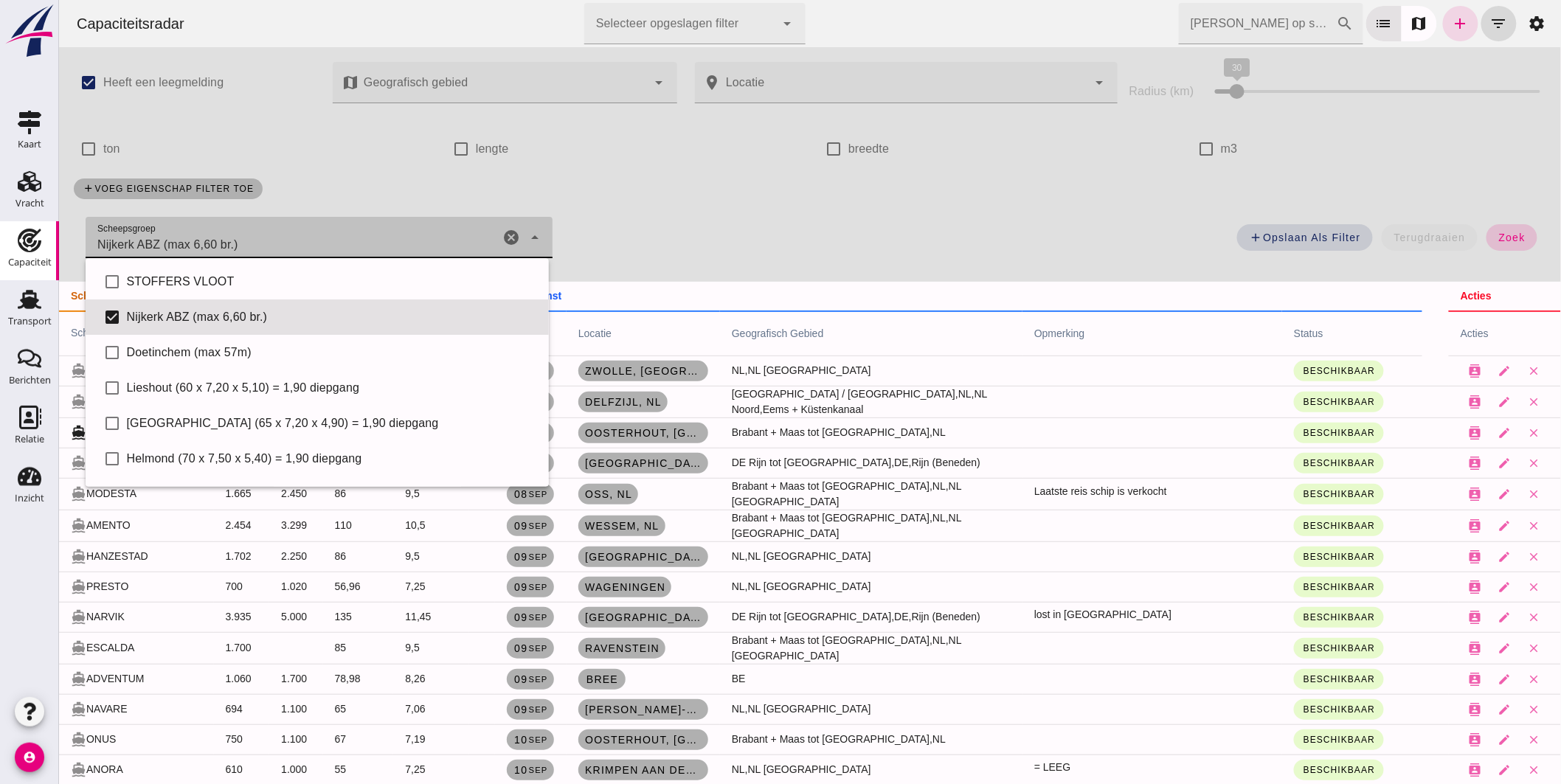
drag, startPoint x: 1507, startPoint y: 239, endPoint x: 1484, endPoint y: 243, distance: 23.3
click at [1501, 240] on span "zoek" at bounding box center [1511, 237] width 27 height 12
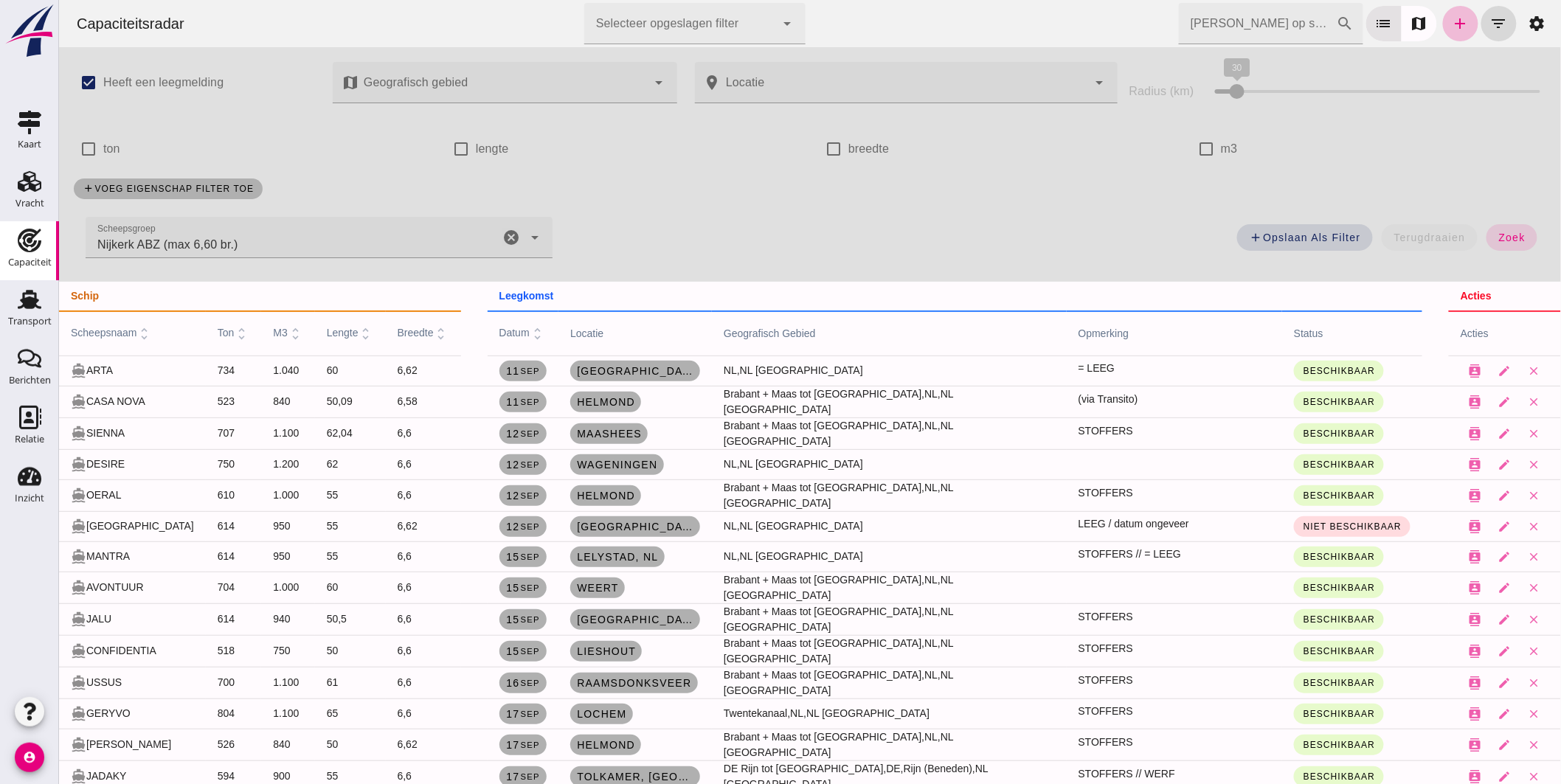
click at [504, 235] on icon "cancel" at bounding box center [510, 237] width 18 height 18
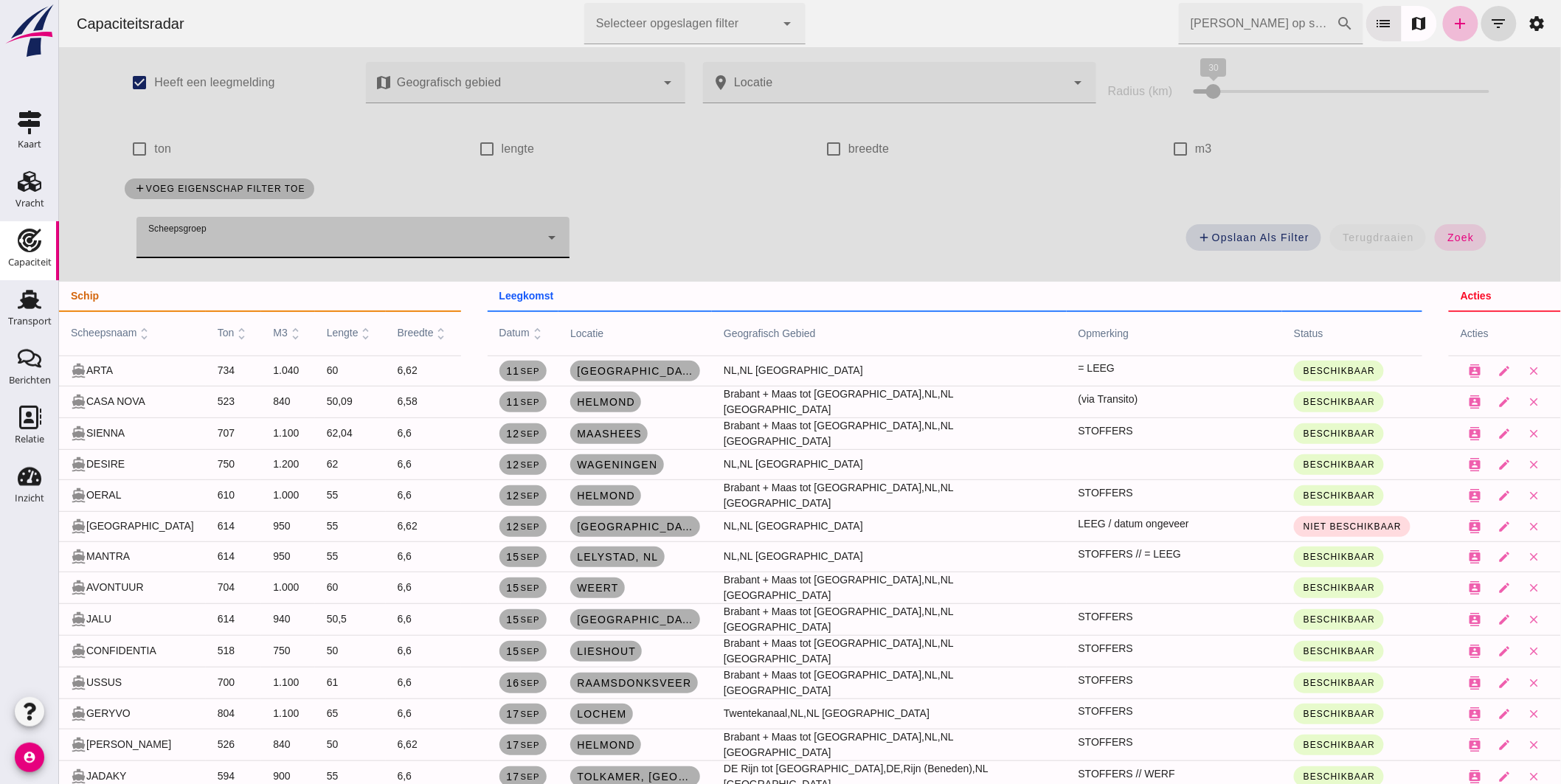
drag, startPoint x: 1453, startPoint y: 233, endPoint x: 437, endPoint y: 184, distance: 1017.2
click at [1451, 235] on span "zoek" at bounding box center [1460, 237] width 27 height 12
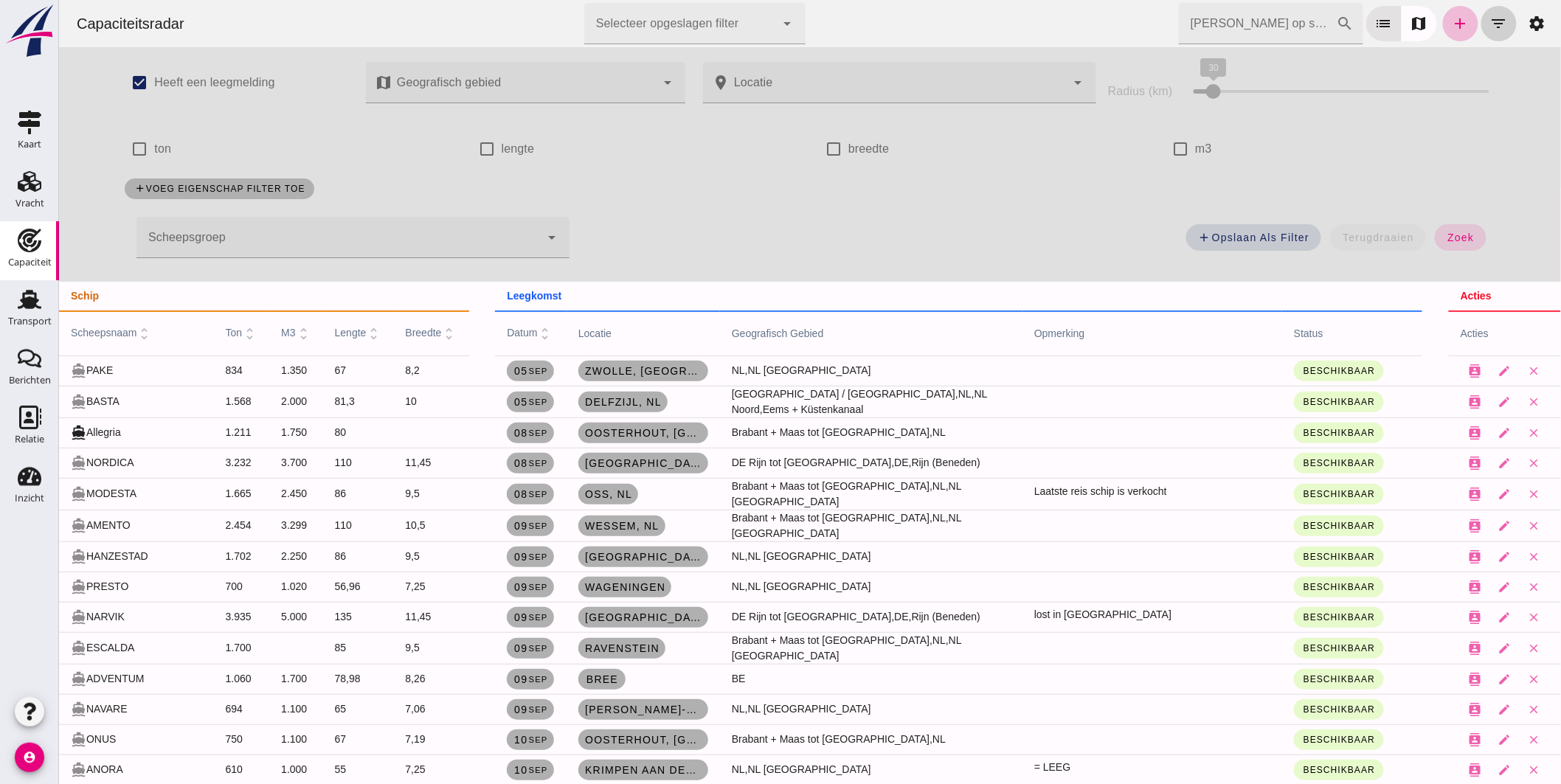
click at [1490, 24] on icon "filter_list" at bounding box center [1498, 23] width 18 height 18
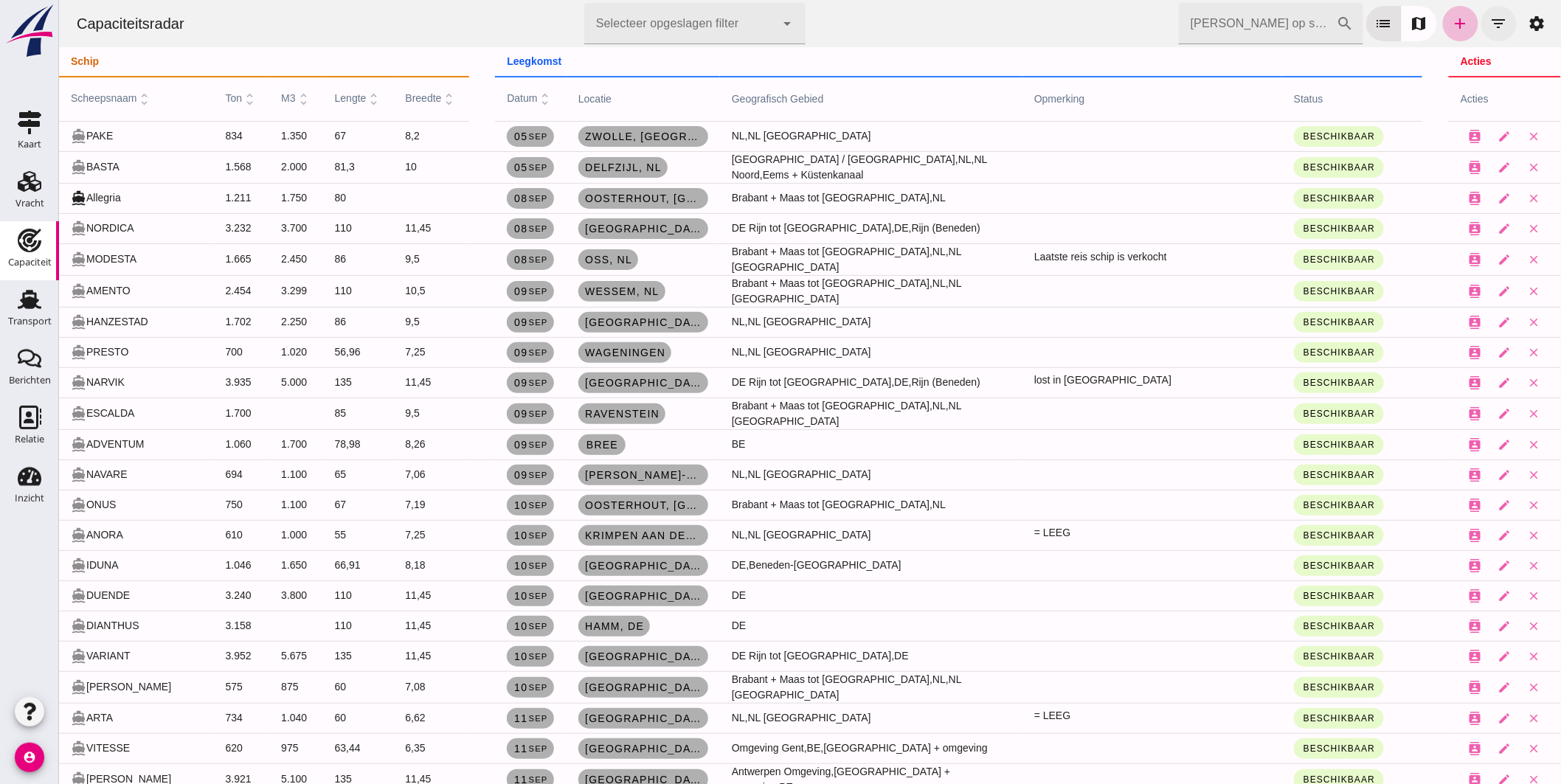
click at [1490, 23] on icon "filter_list" at bounding box center [1498, 23] width 18 height 18
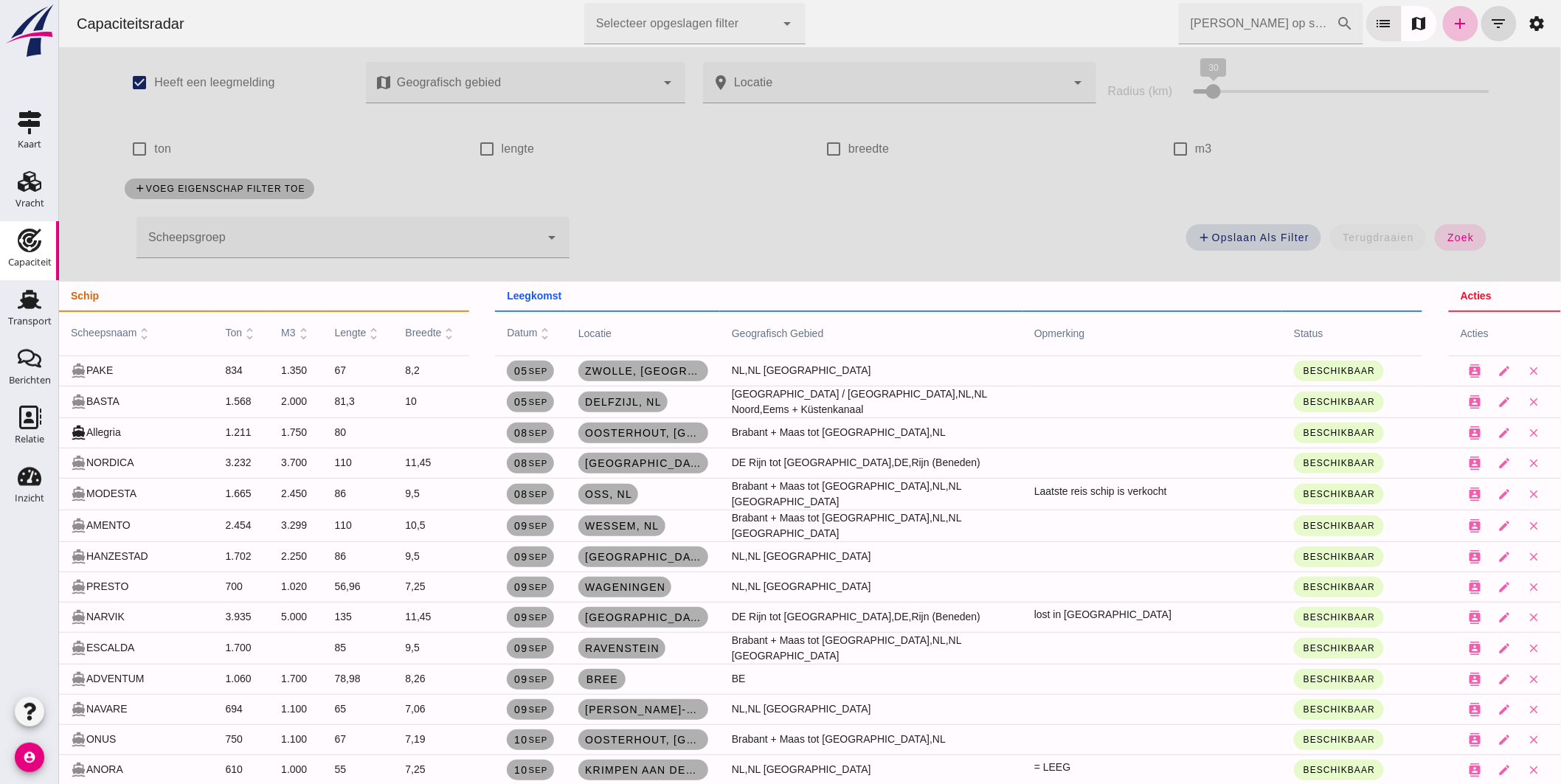
click at [584, 82] on div at bounding box center [523, 82] width 263 height 41
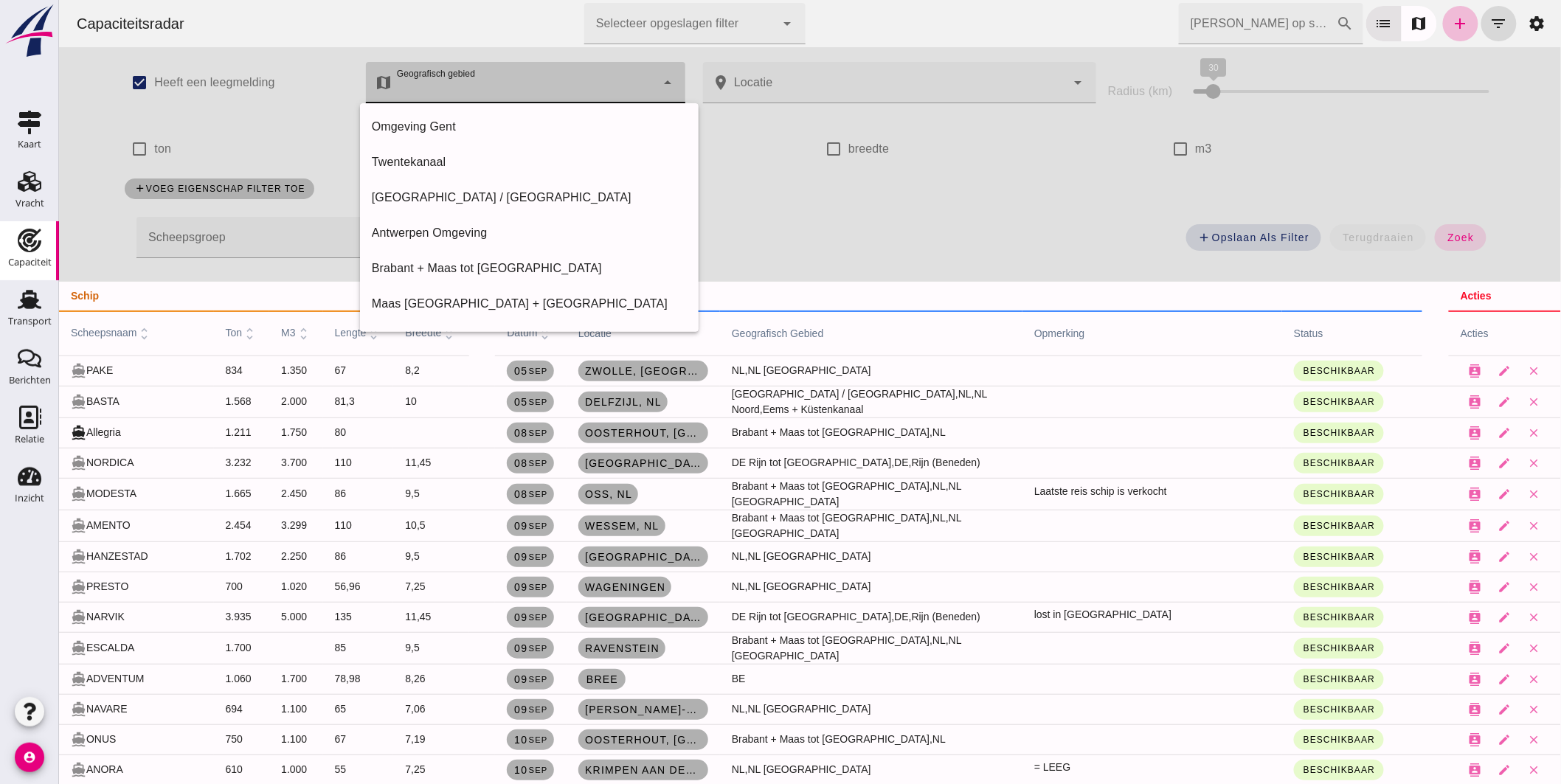
click at [459, 193] on div "[GEOGRAPHIC_DATA] / [GEOGRAPHIC_DATA]" at bounding box center [528, 197] width 315 height 18
type input "[GEOGRAPHIC_DATA] / [GEOGRAPHIC_DATA]"
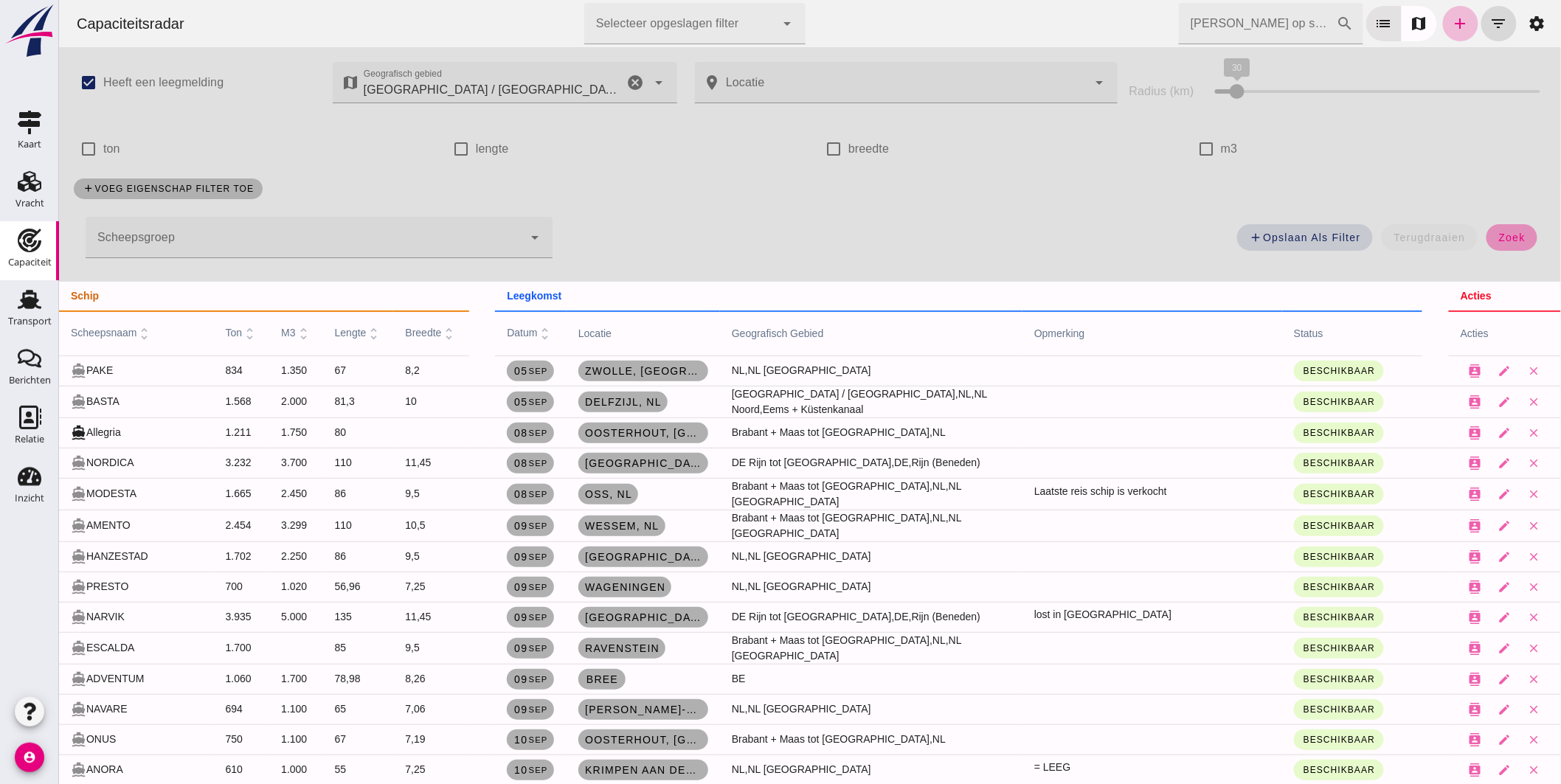
click at [1488, 230] on button "zoek" at bounding box center [1510, 237] width 51 height 27
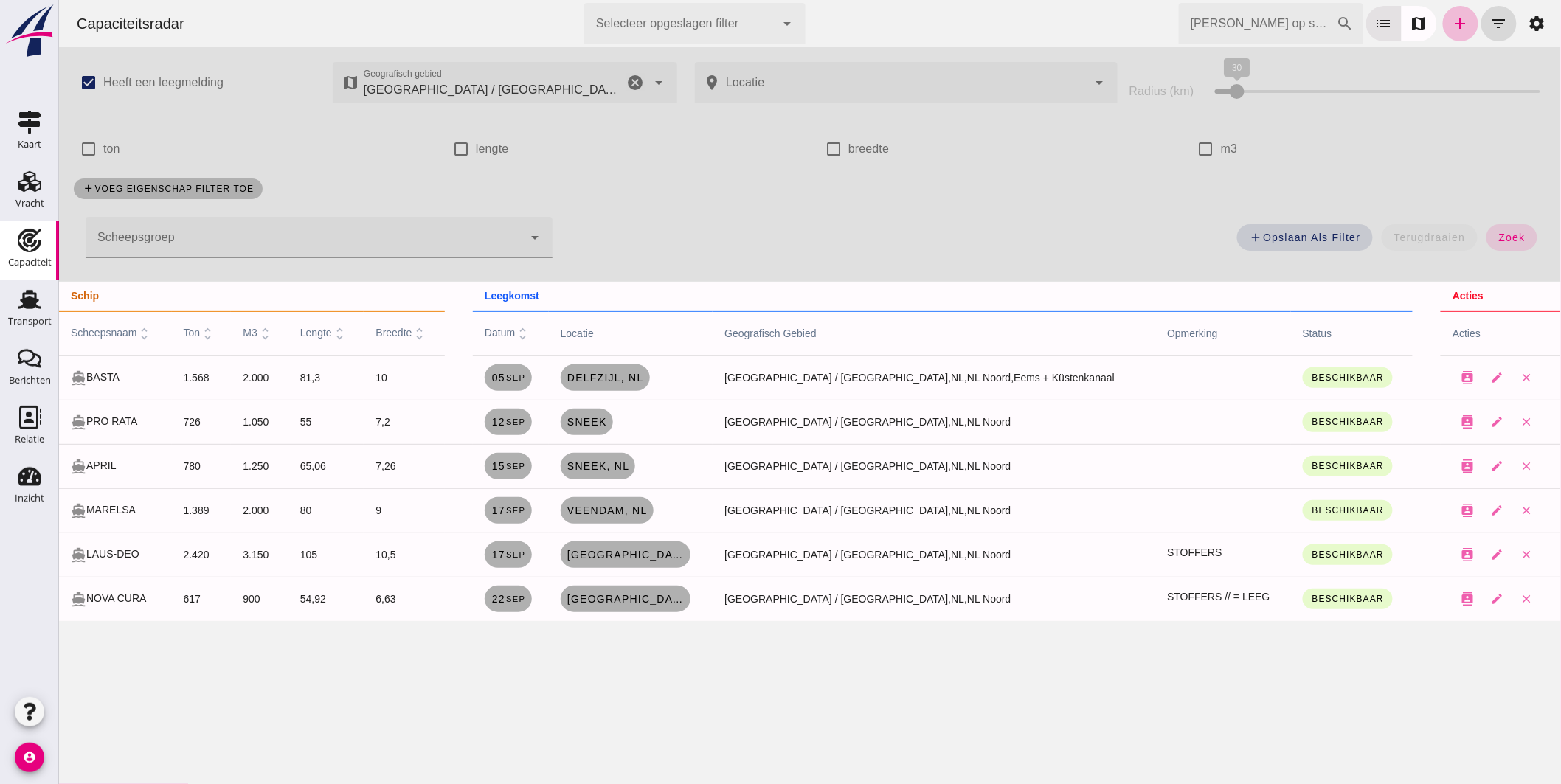
click at [627, 78] on icon "cancel" at bounding box center [635, 82] width 18 height 18
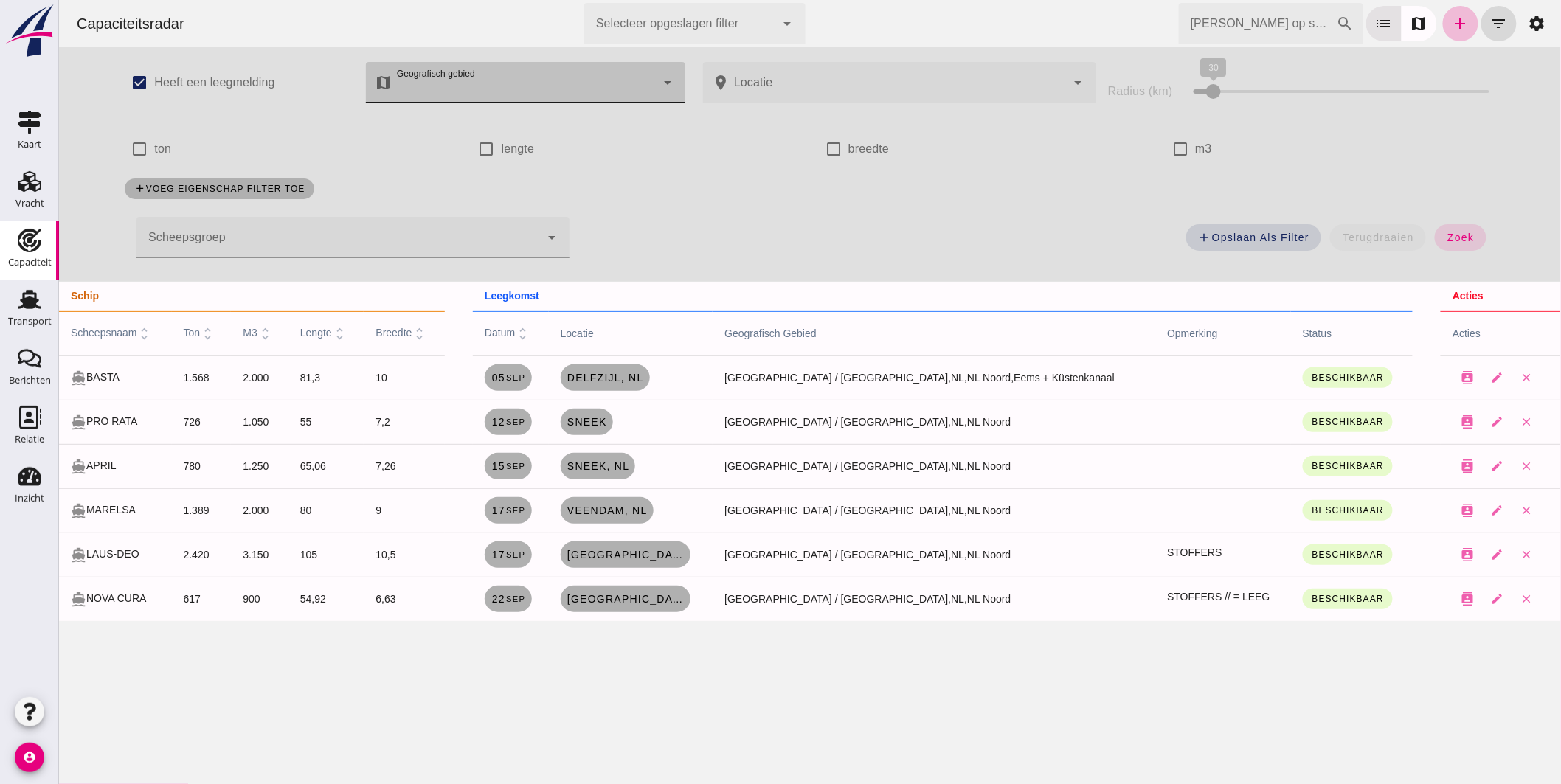
click at [458, 226] on div at bounding box center [337, 237] width 404 height 41
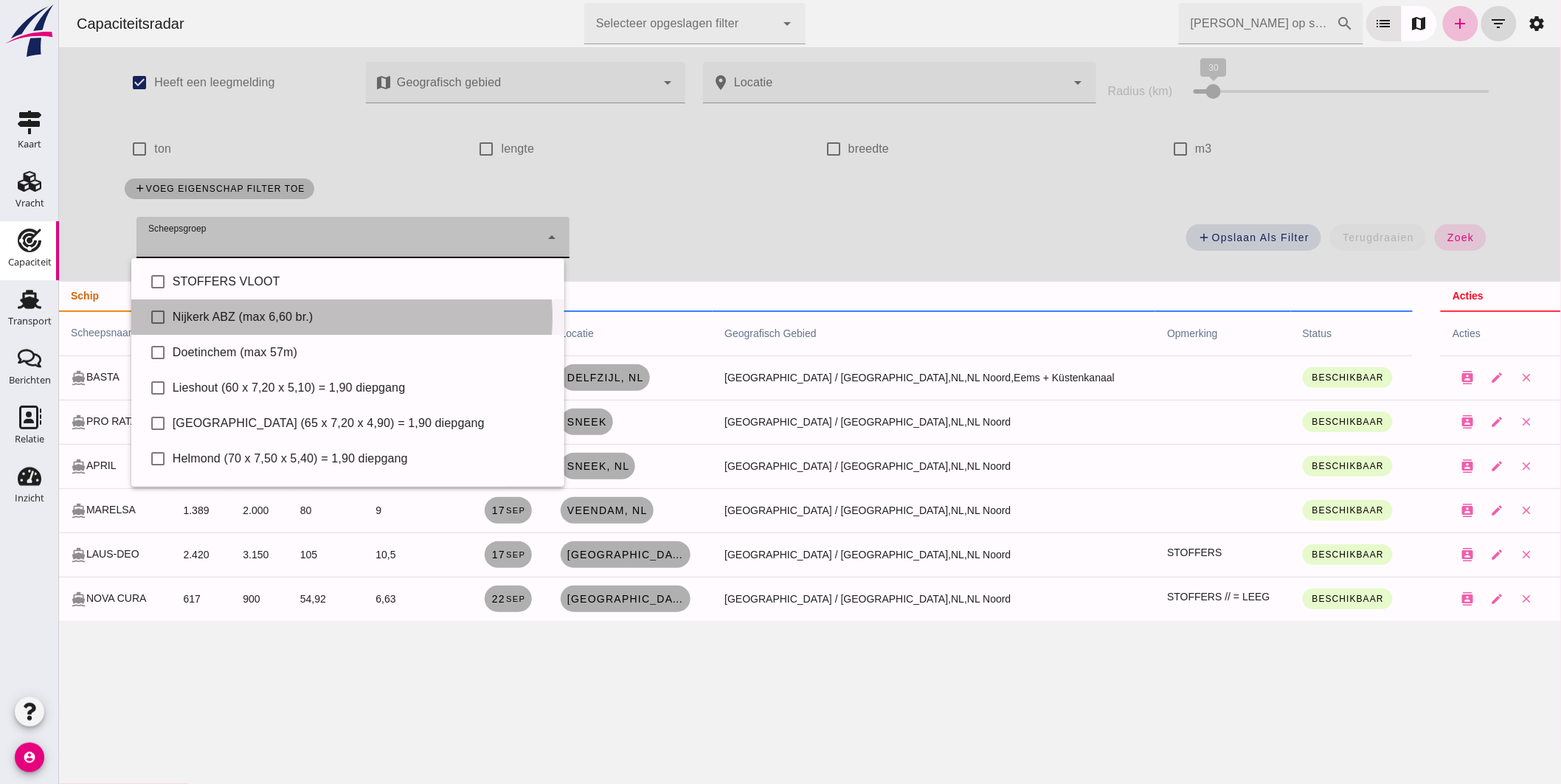
click at [251, 317] on div "Nijkerk ABZ (max 6,60 br.)" at bounding box center [362, 317] width 380 height 18
type input "Nijkerk ABZ (max 6,60 br.)"
checkbox input "true"
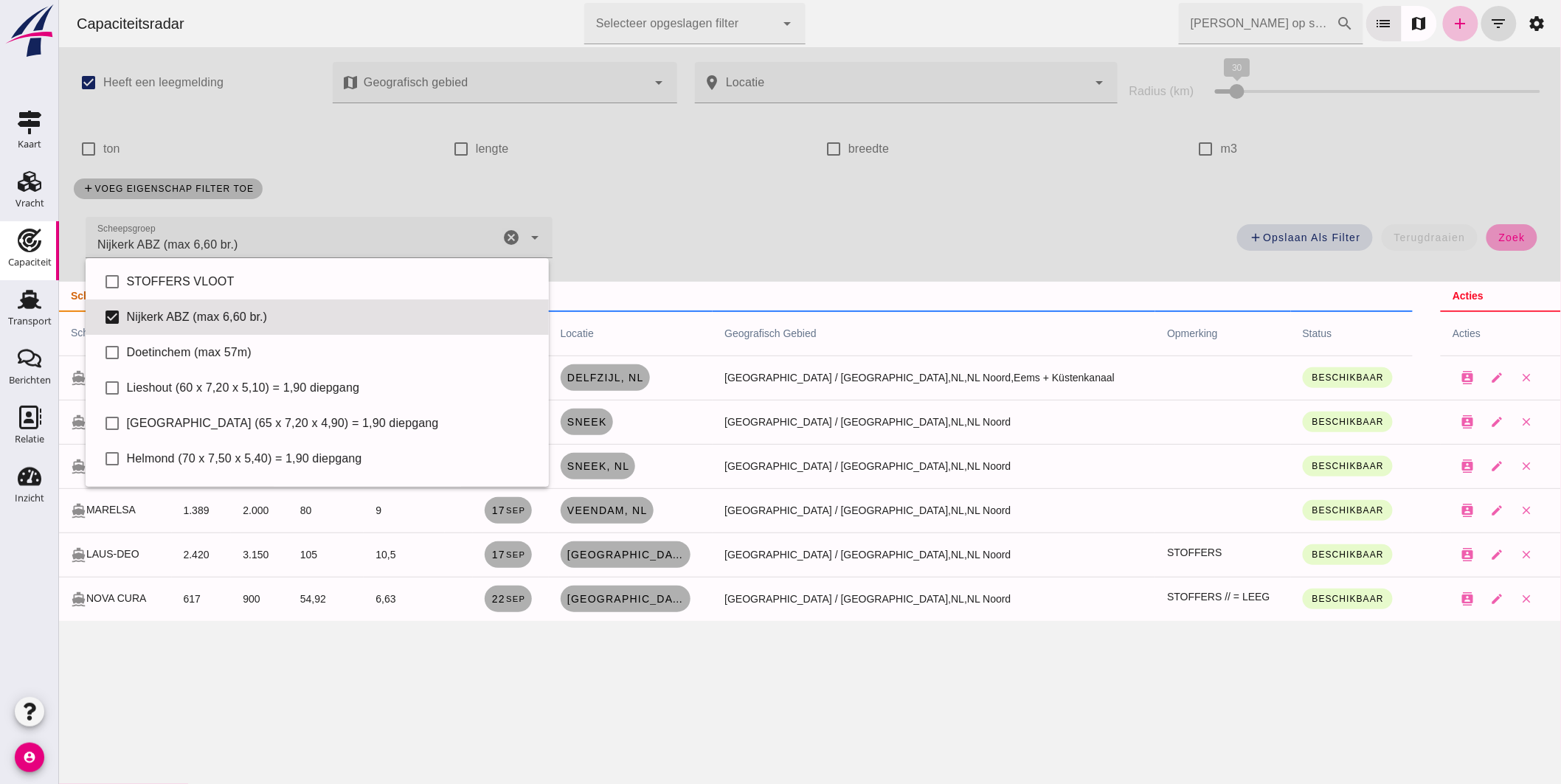
click at [1500, 234] on span "zoek" at bounding box center [1511, 237] width 27 height 12
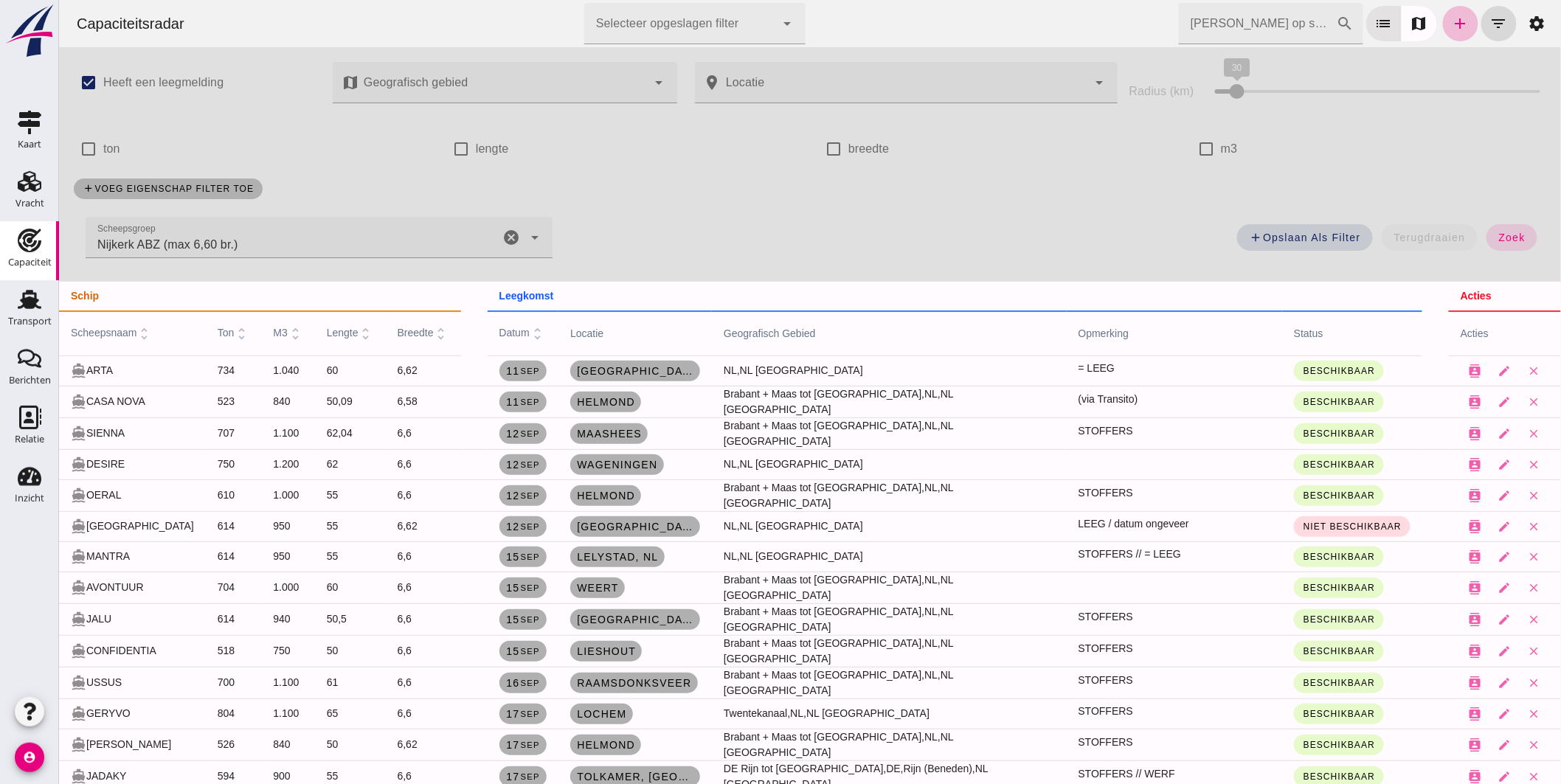
scroll to position [82, 0]
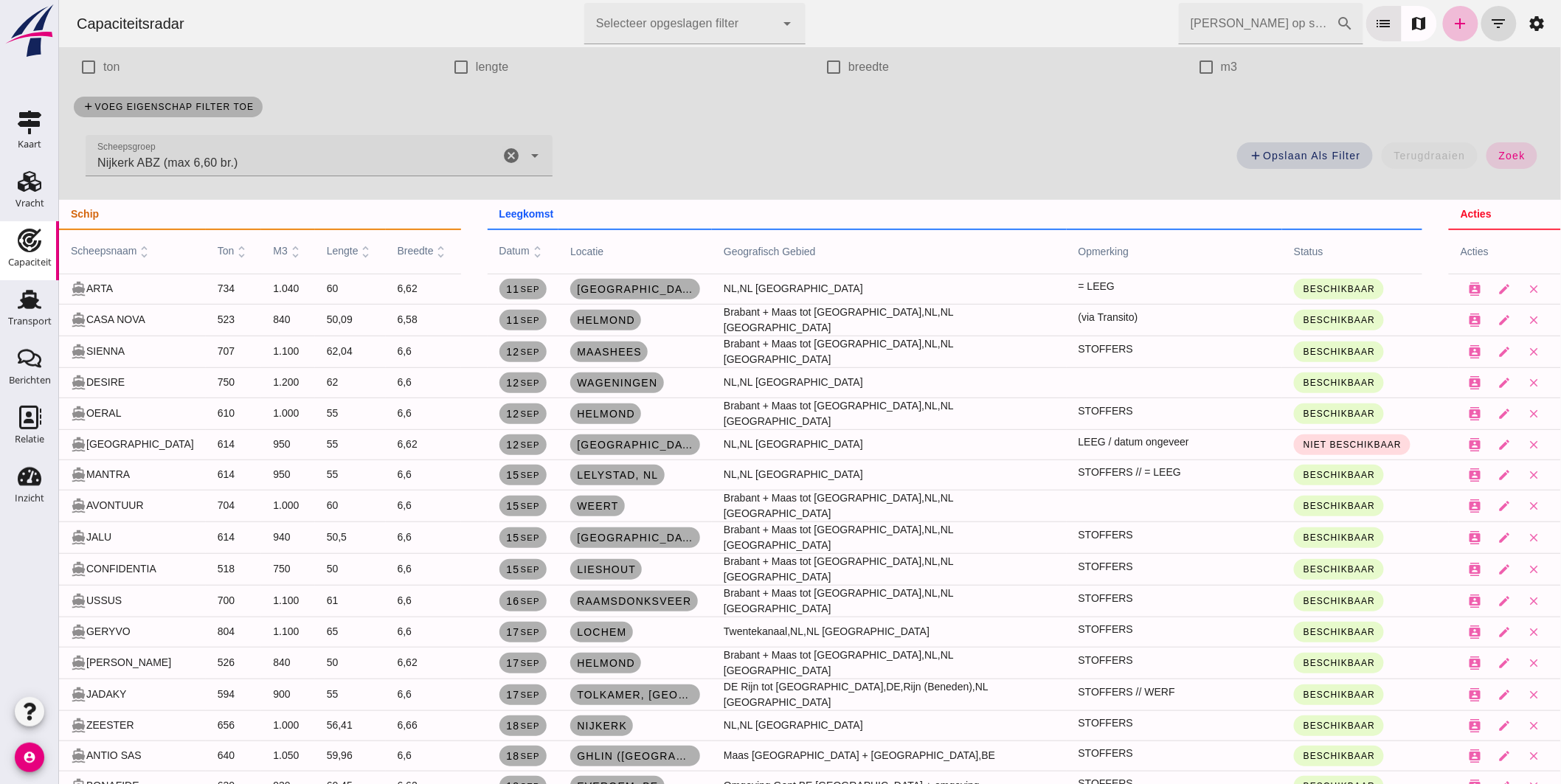
click at [501, 150] on icon "cancel" at bounding box center [510, 155] width 18 height 18
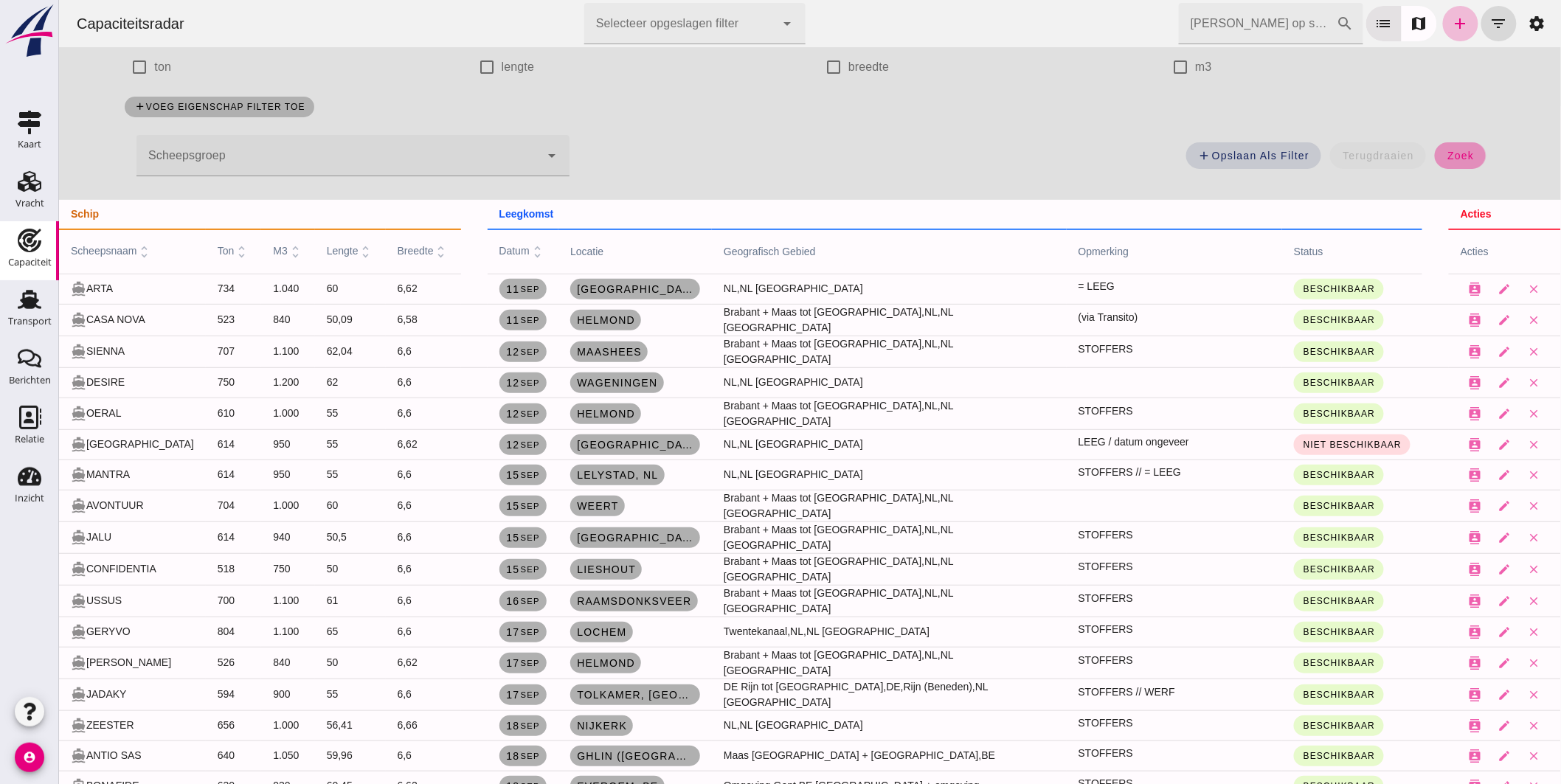
click at [1475, 148] on button "zoek" at bounding box center [1459, 155] width 51 height 27
click at [1288, 17] on input "[PERSON_NAME] op scheepsnaam" at bounding box center [1257, 23] width 158 height 41
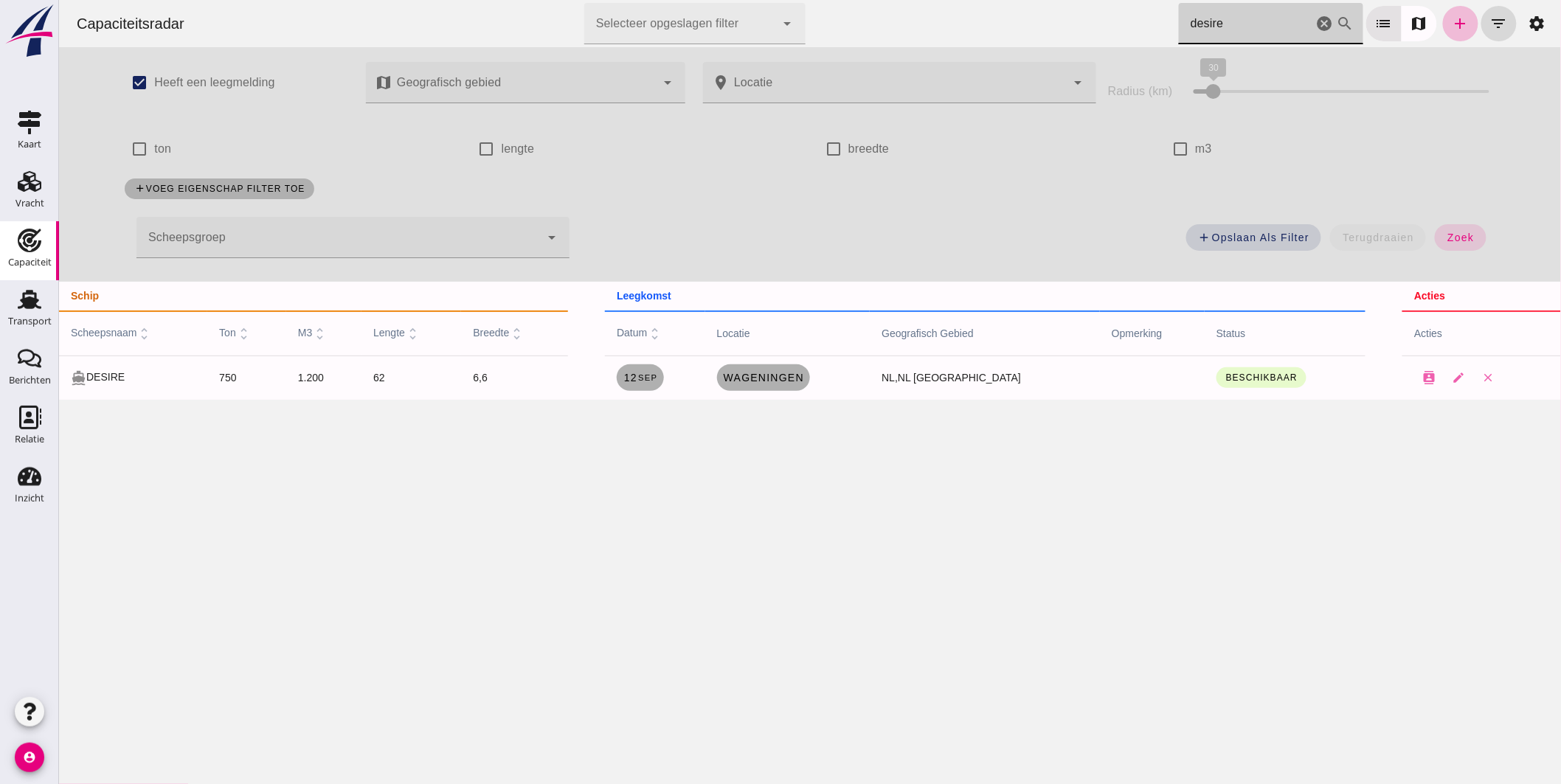
scroll to position [0, 0]
type input "desire"
click at [787, 379] on span "Wageningen" at bounding box center [763, 378] width 81 height 12
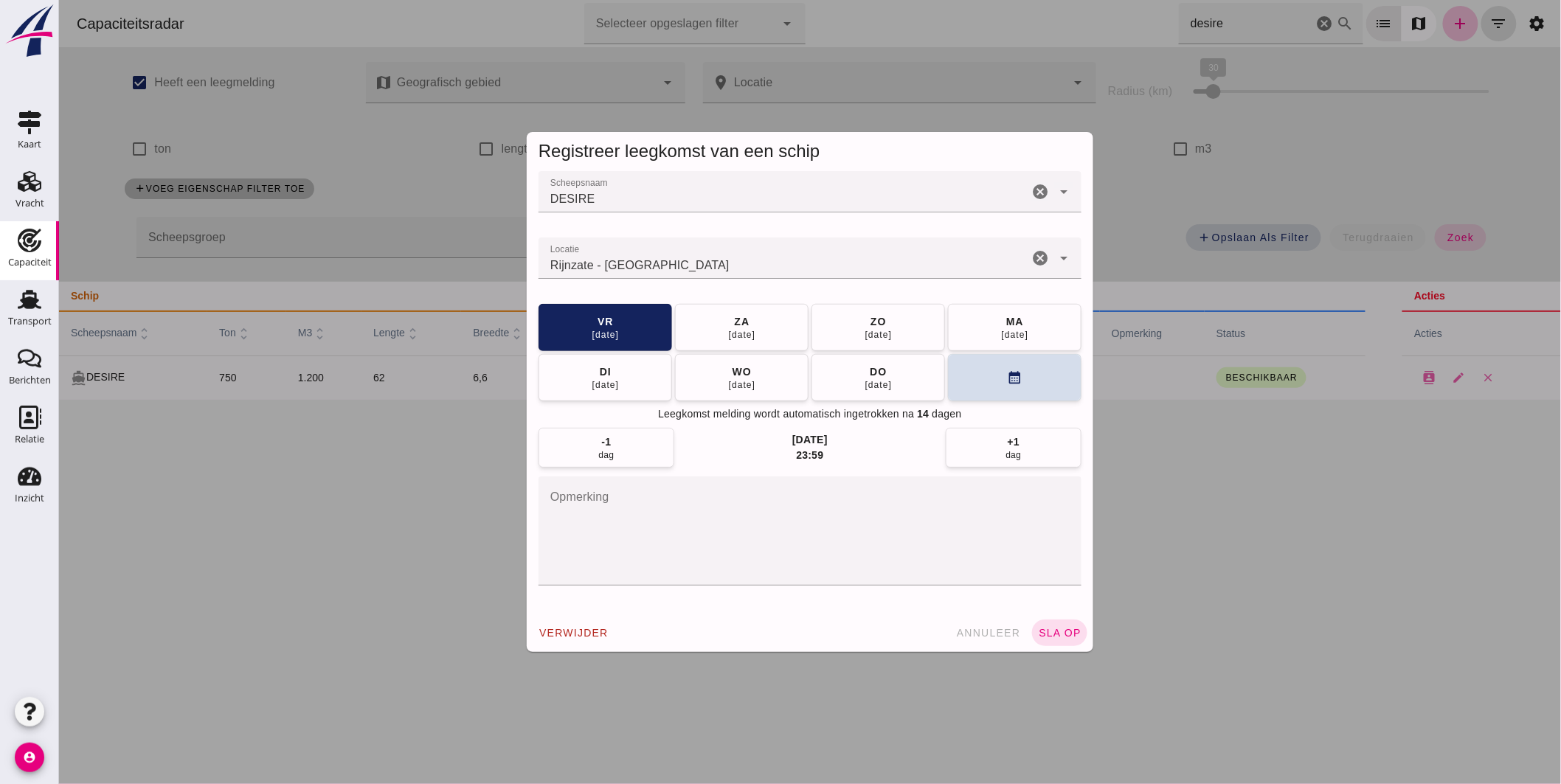
click at [764, 269] on input "Locatie" at bounding box center [782, 266] width 489 height 18
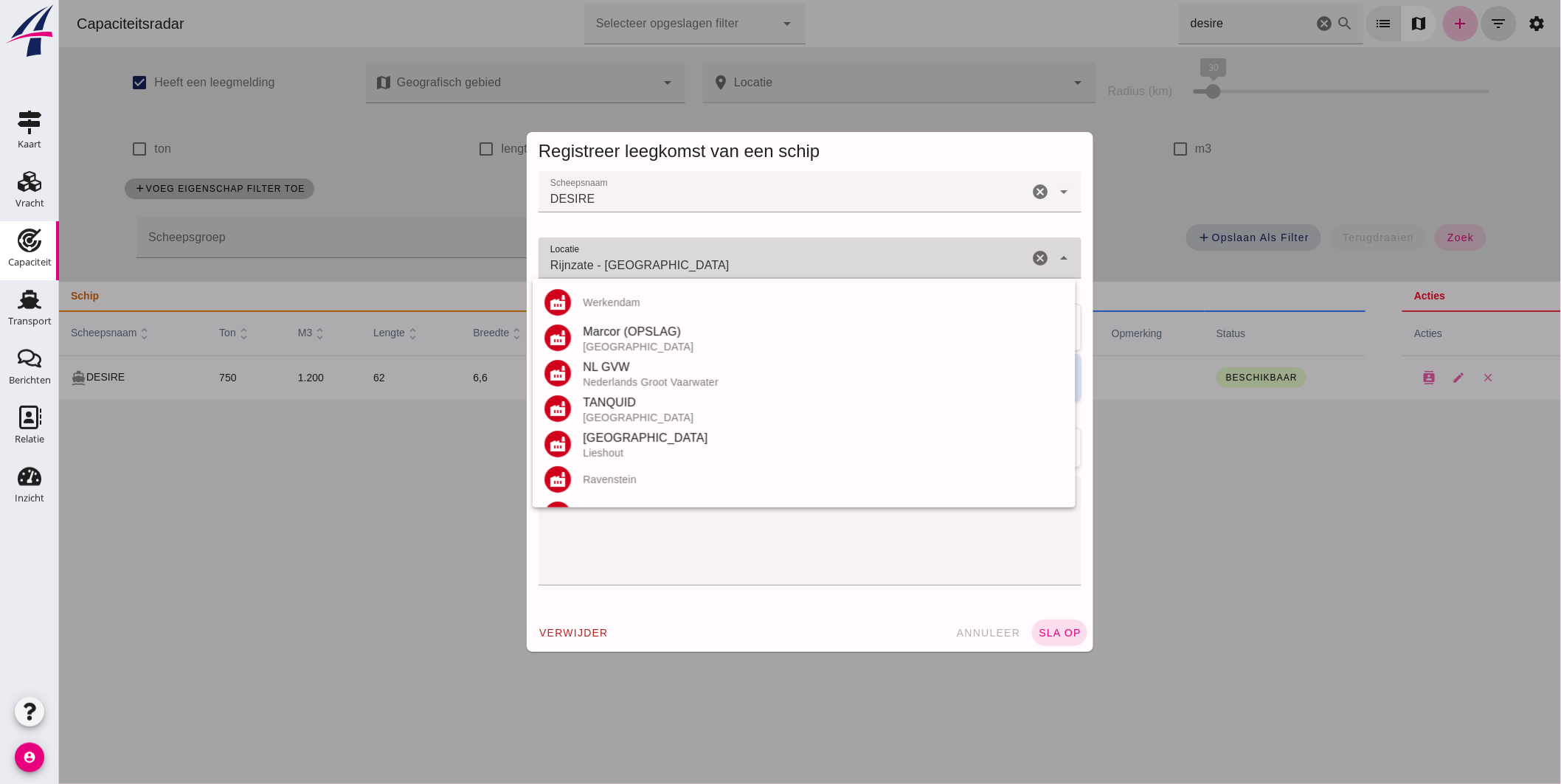
click at [761, 268] on input "Rijnzate - [GEOGRAPHIC_DATA]" at bounding box center [782, 266] width 489 height 18
click at [759, 274] on div "Rijnzate - Wageningen Rijnzate - [GEOGRAPHIC_DATA]" at bounding box center [782, 258] width 489 height 41
click at [768, 251] on div "Rijnzate - Wageningen Rijnzate - [GEOGRAPHIC_DATA]" at bounding box center [782, 258] width 489 height 41
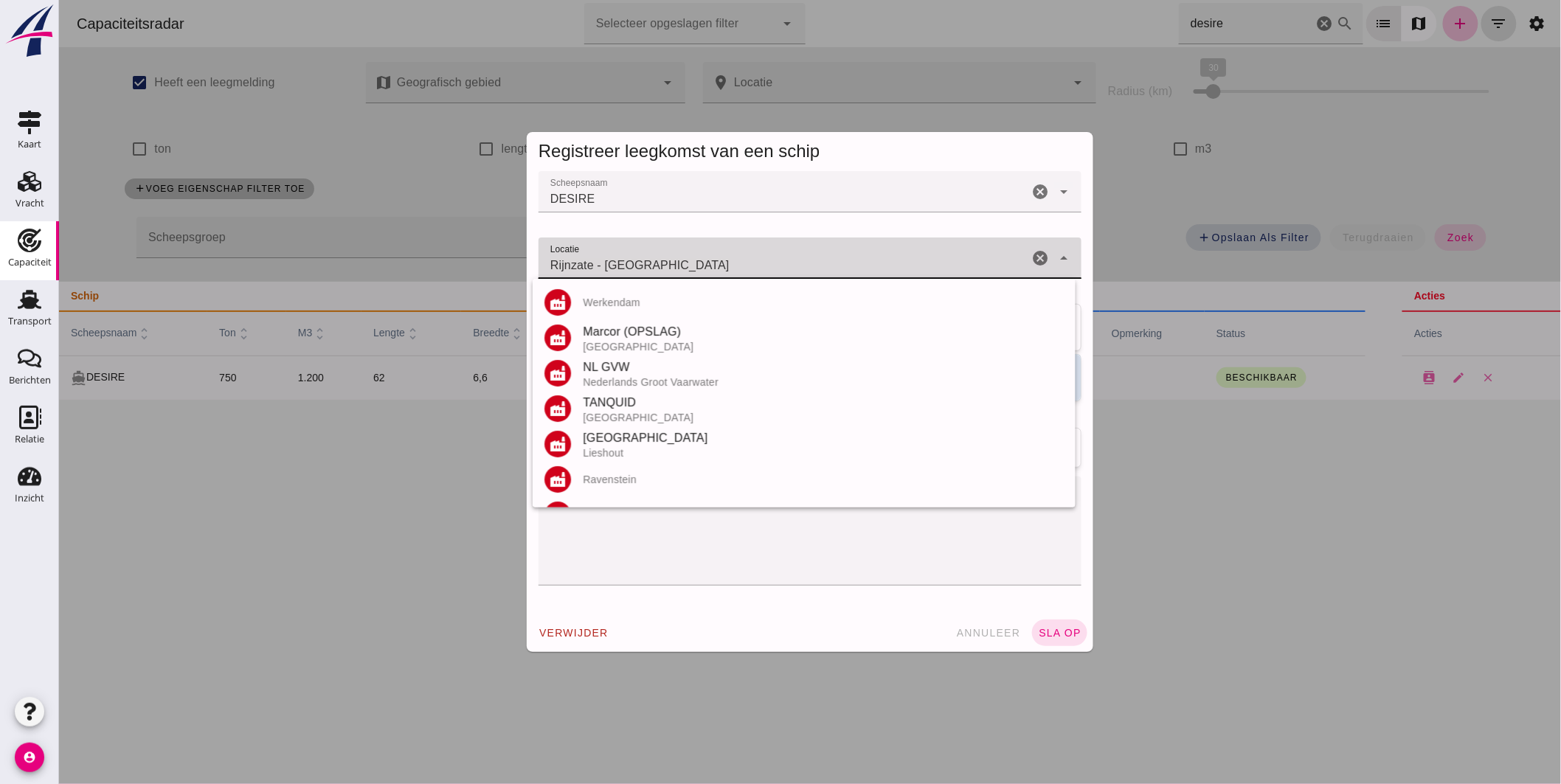
click at [768, 251] on div "Rijnzate - Wageningen Rijnzate - [GEOGRAPHIC_DATA]" at bounding box center [782, 258] width 489 height 41
click at [740, 266] on input "Rijnzate - [GEOGRAPHIC_DATA]" at bounding box center [782, 266] width 489 height 18
click at [740, 264] on input "Rijnzate - [GEOGRAPHIC_DATA]" at bounding box center [782, 266] width 489 height 18
click at [739, 262] on input "Rijnzate - [GEOGRAPHIC_DATA]" at bounding box center [782, 266] width 489 height 18
click at [739, 268] on input "Rijnzate - [GEOGRAPHIC_DATA]" at bounding box center [782, 266] width 489 height 18
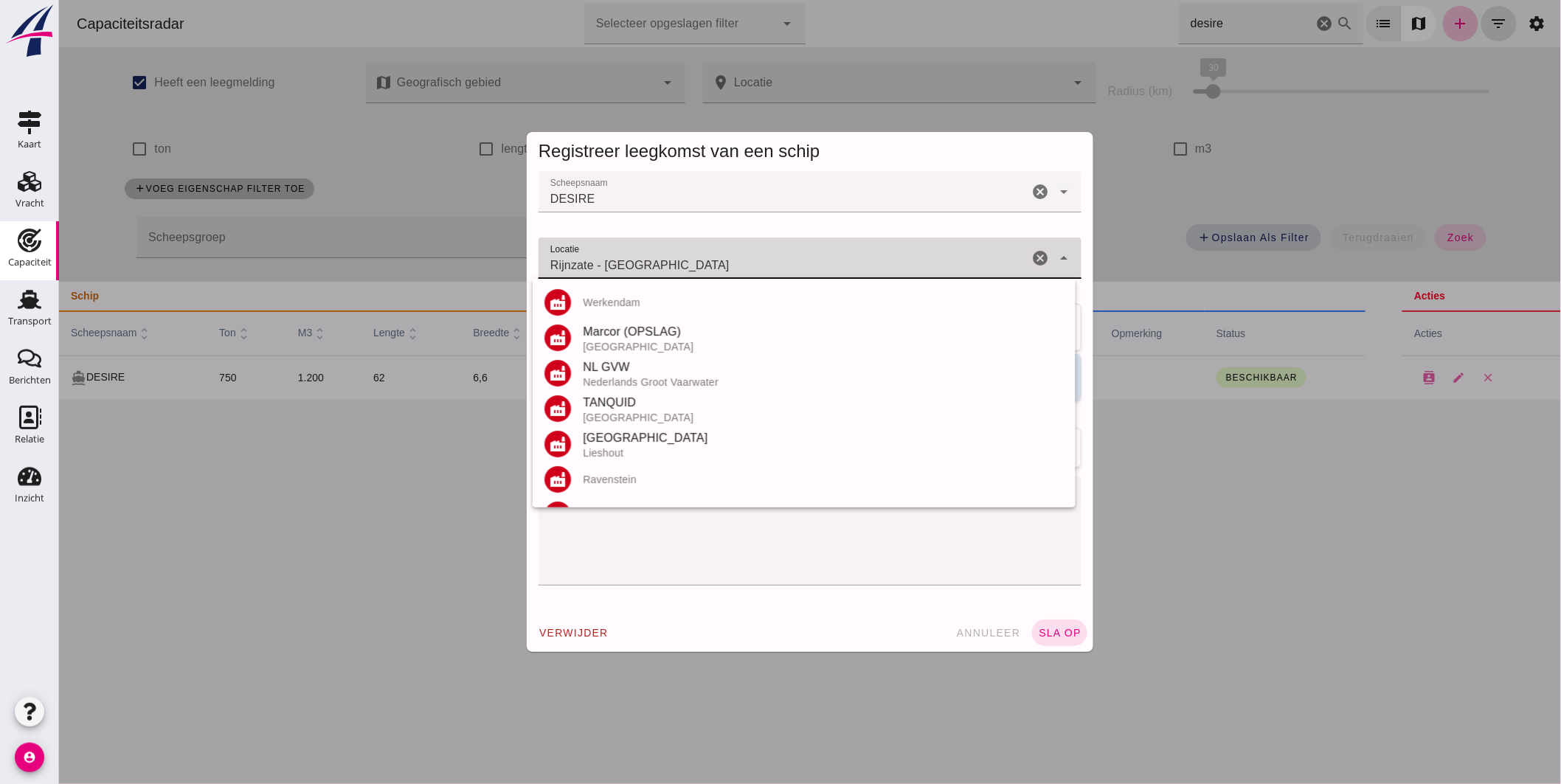
click at [739, 268] on input "Rijnzate - [GEOGRAPHIC_DATA]" at bounding box center [782, 266] width 489 height 18
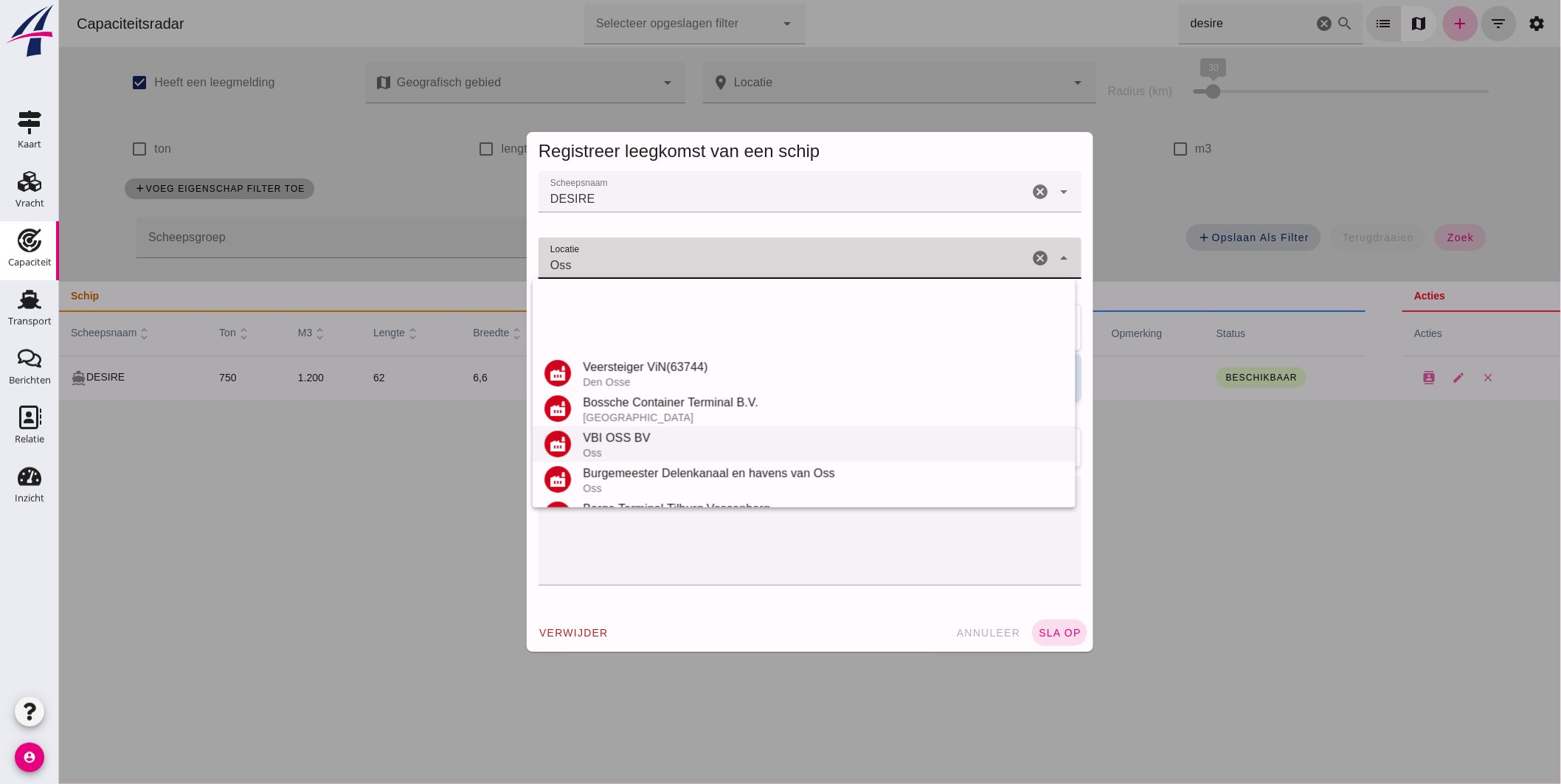
scroll to position [314, 0]
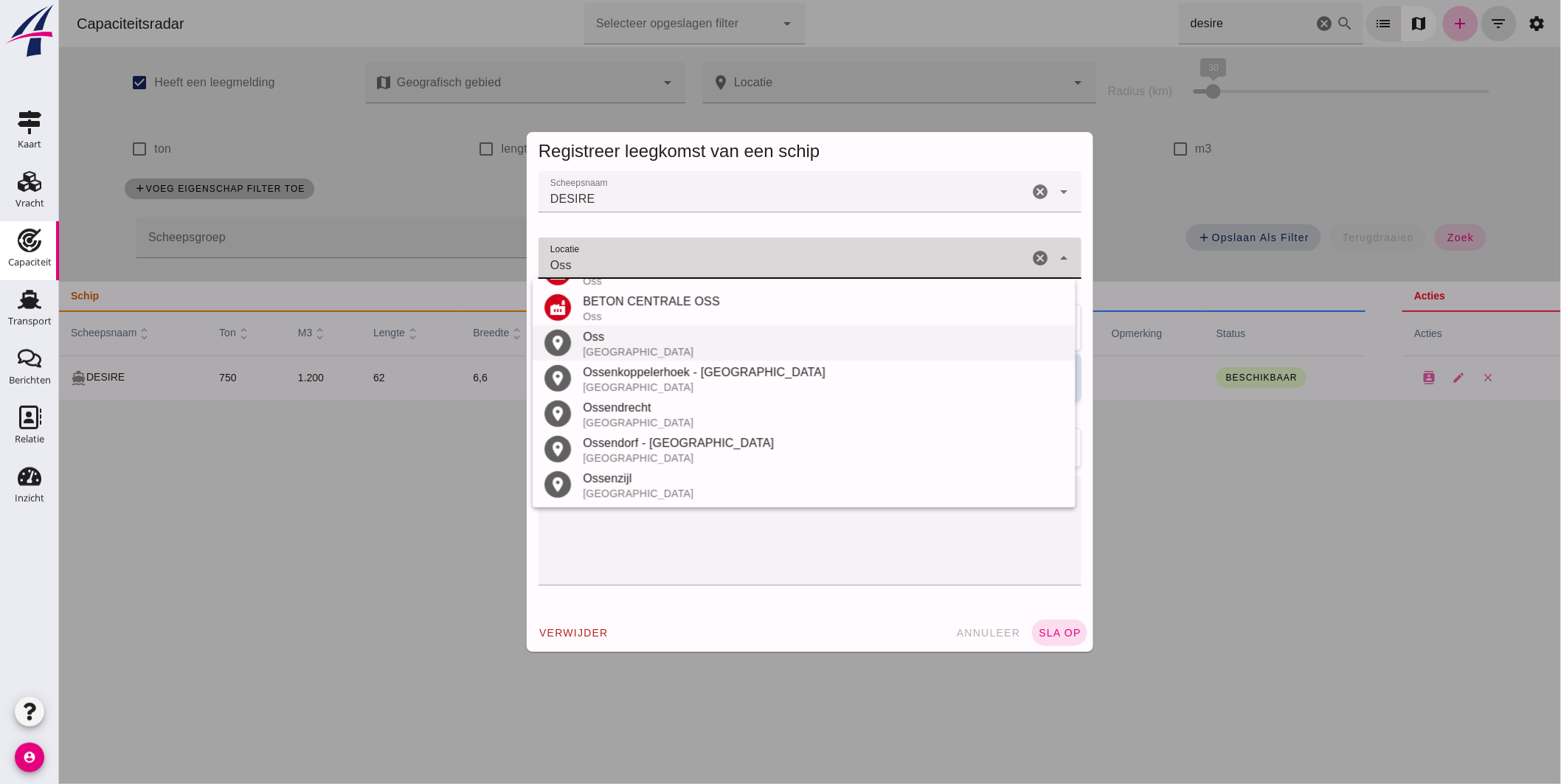
click at [635, 341] on div "Oss" at bounding box center [822, 337] width 481 height 18
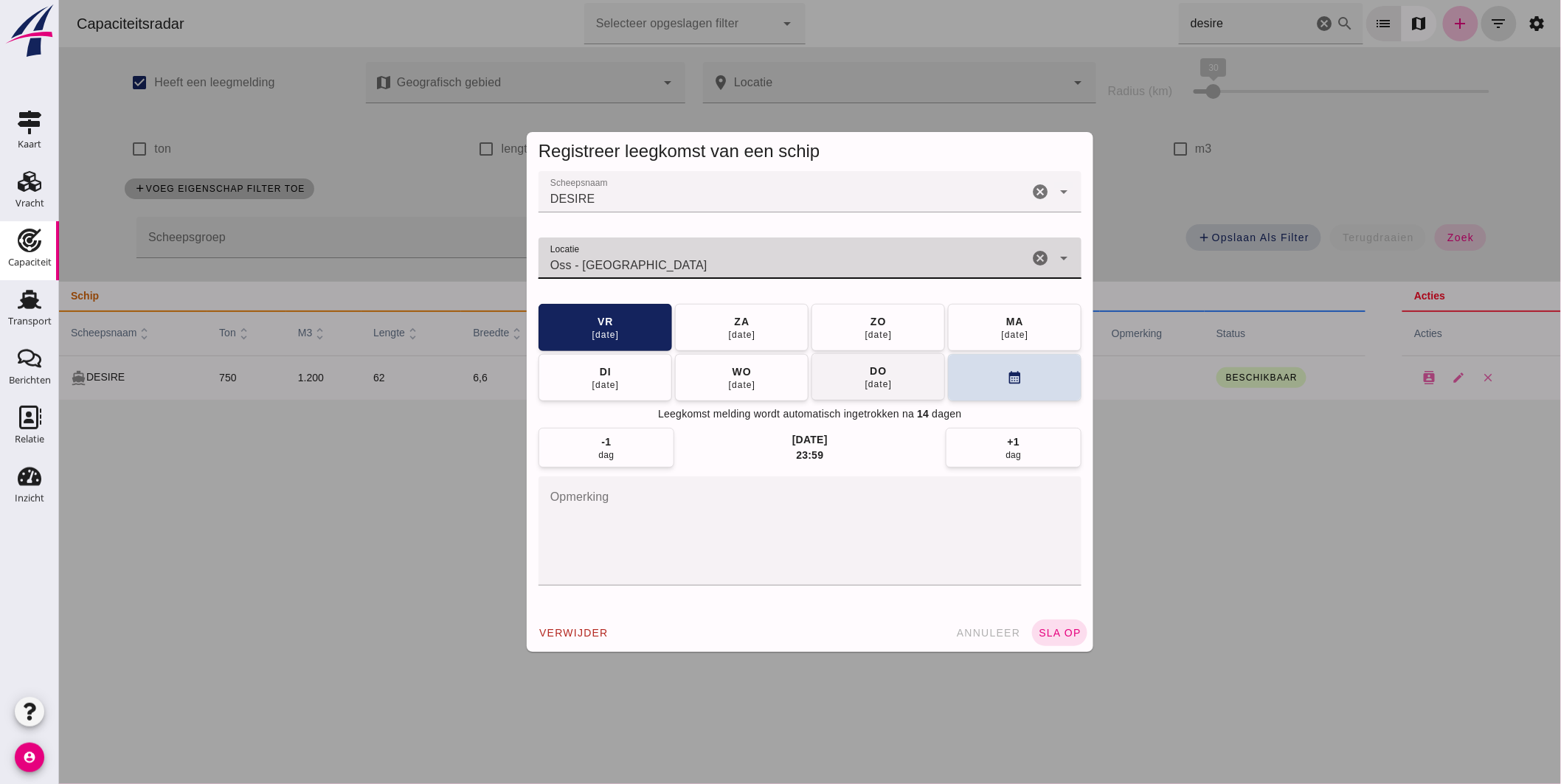
type input "Oss - [GEOGRAPHIC_DATA]"
click at [1001, 327] on span "[DATE]" at bounding box center [1014, 327] width 28 height 27
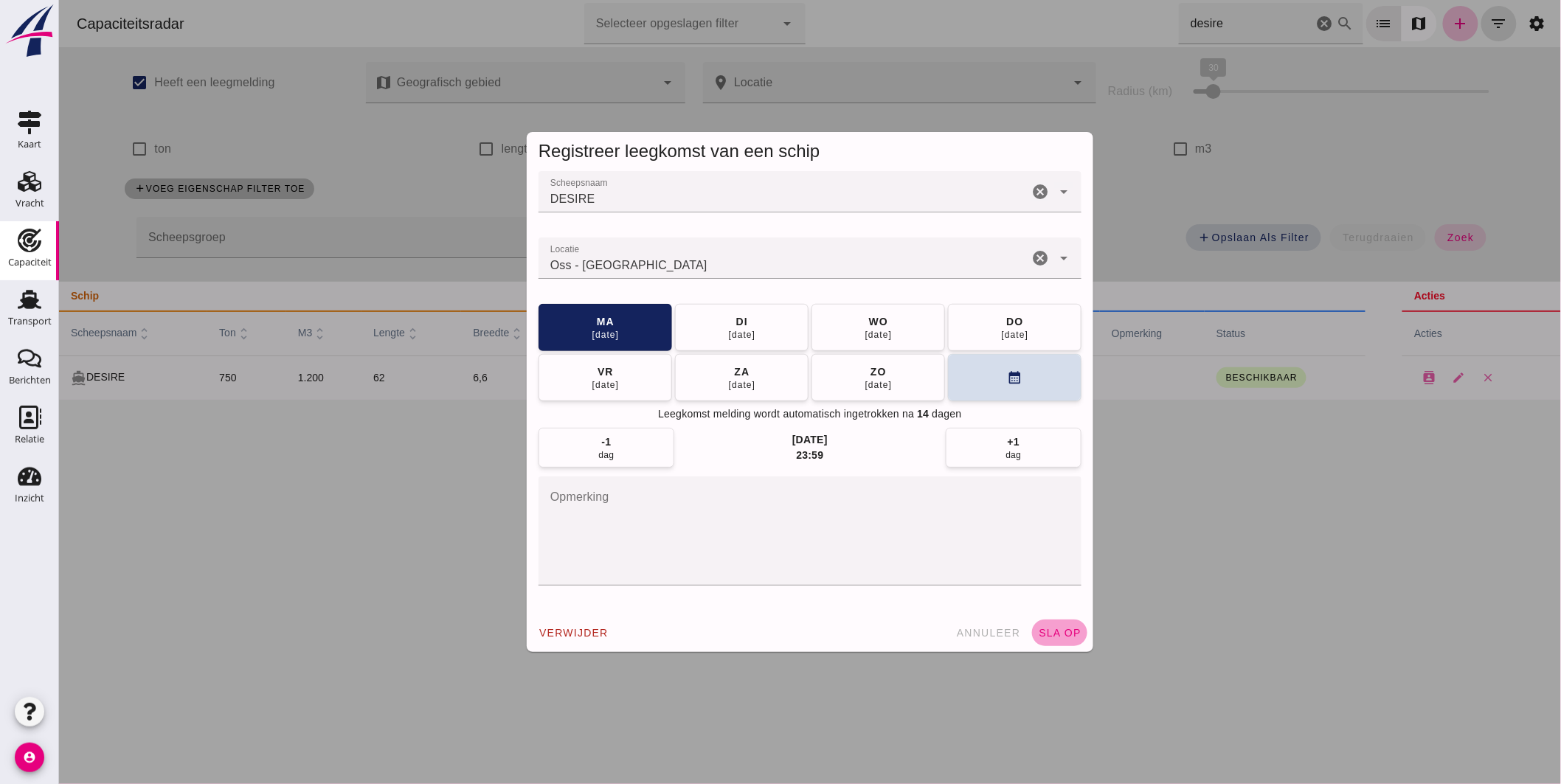
click at [1063, 632] on span "sla op" at bounding box center [1059, 633] width 44 height 12
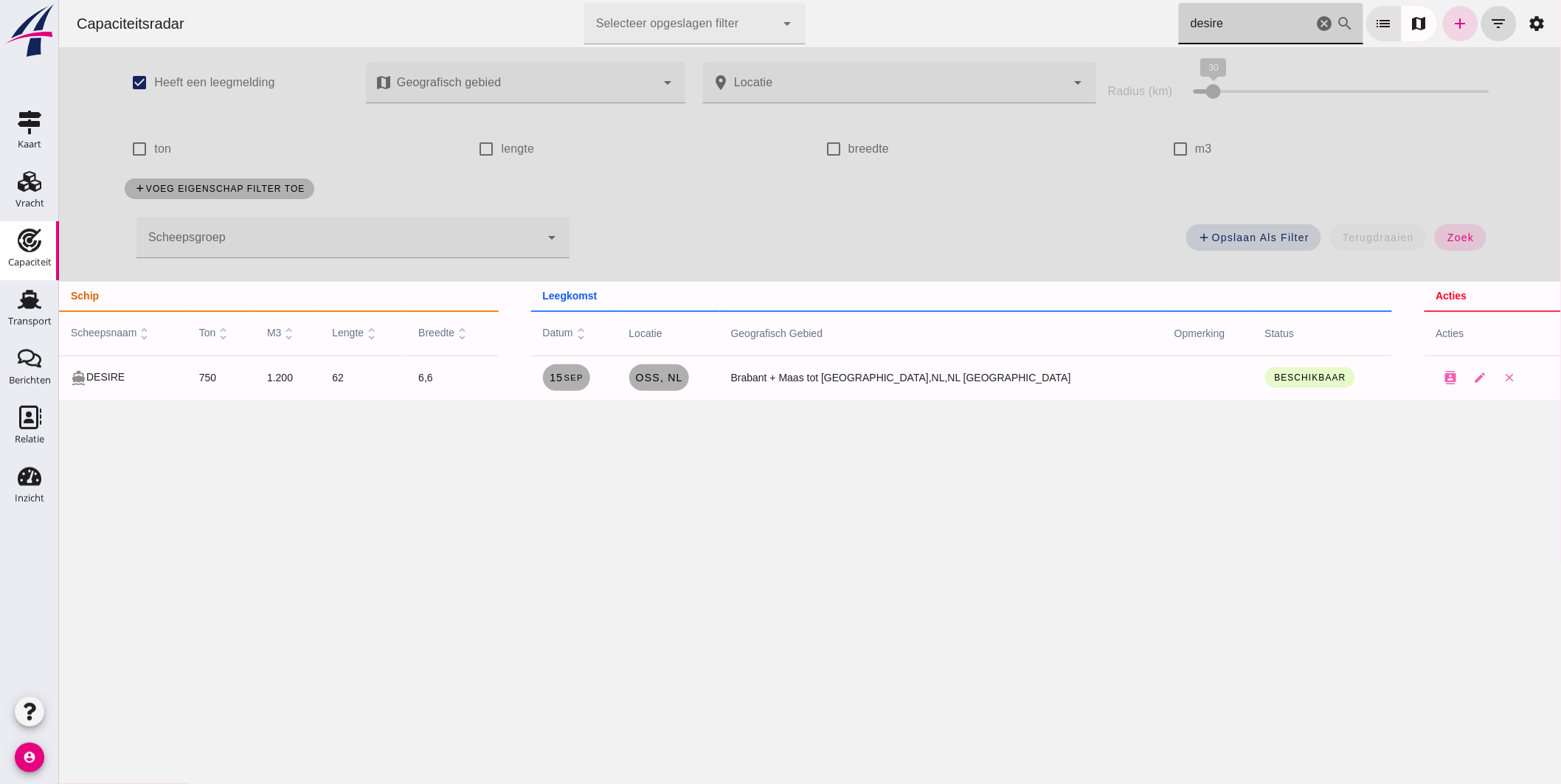
drag, startPoint x: 1242, startPoint y: 24, endPoint x: 1066, endPoint y: 25, distance: 176.0
click at [1066, 25] on div "Capaciteitsradar Selecteer opgeslagen filter Selecteer opgeslagen filter cancel…" at bounding box center [809, 23] width 1491 height 47
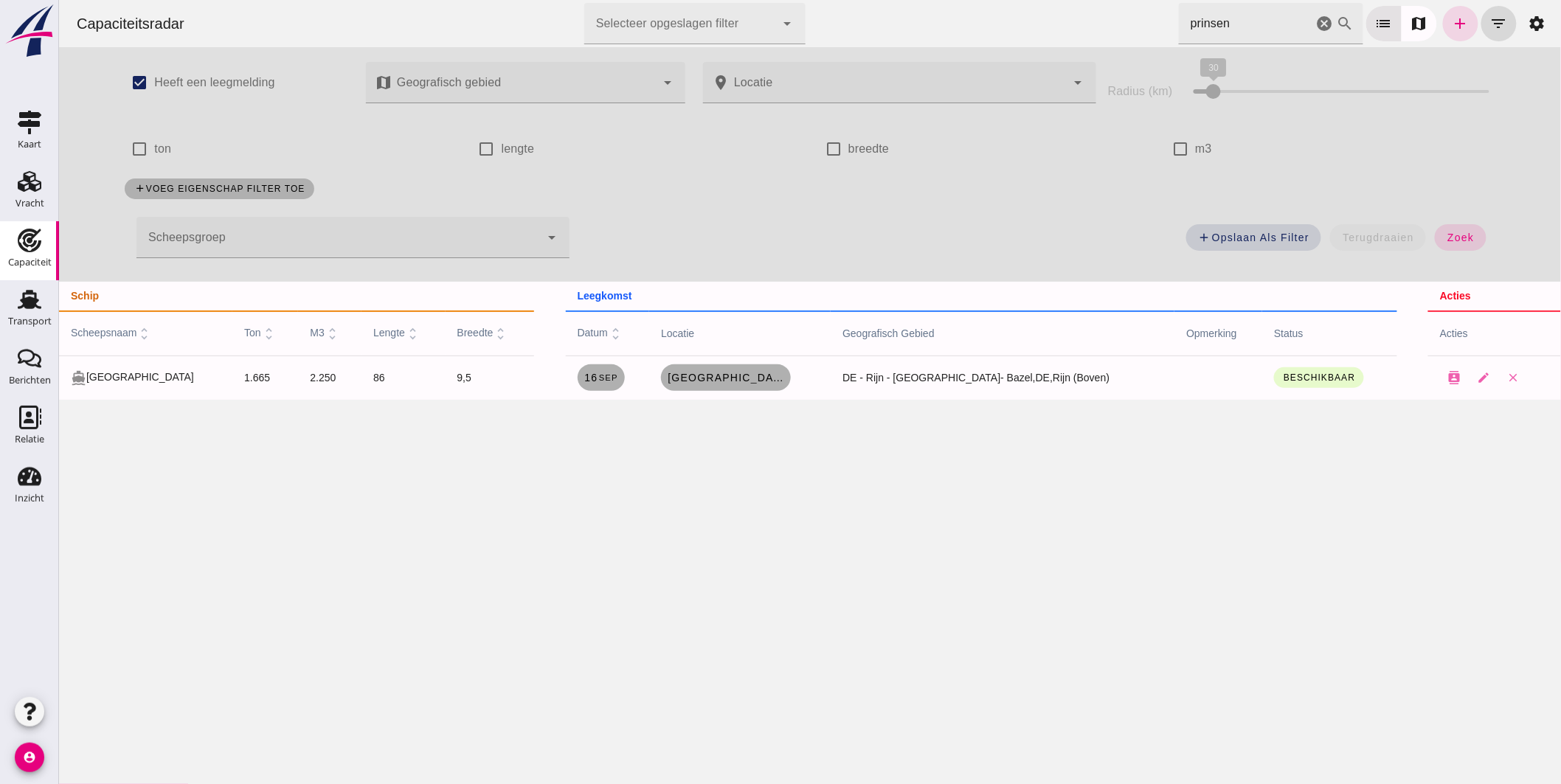
drag, startPoint x: 1251, startPoint y: 29, endPoint x: 940, endPoint y: 53, distance: 311.9
click at [993, 39] on div "Capaciteitsradar Selecteer opgeslagen filter Selecteer opgeslagen filter cancel…" at bounding box center [809, 23] width 1491 height 47
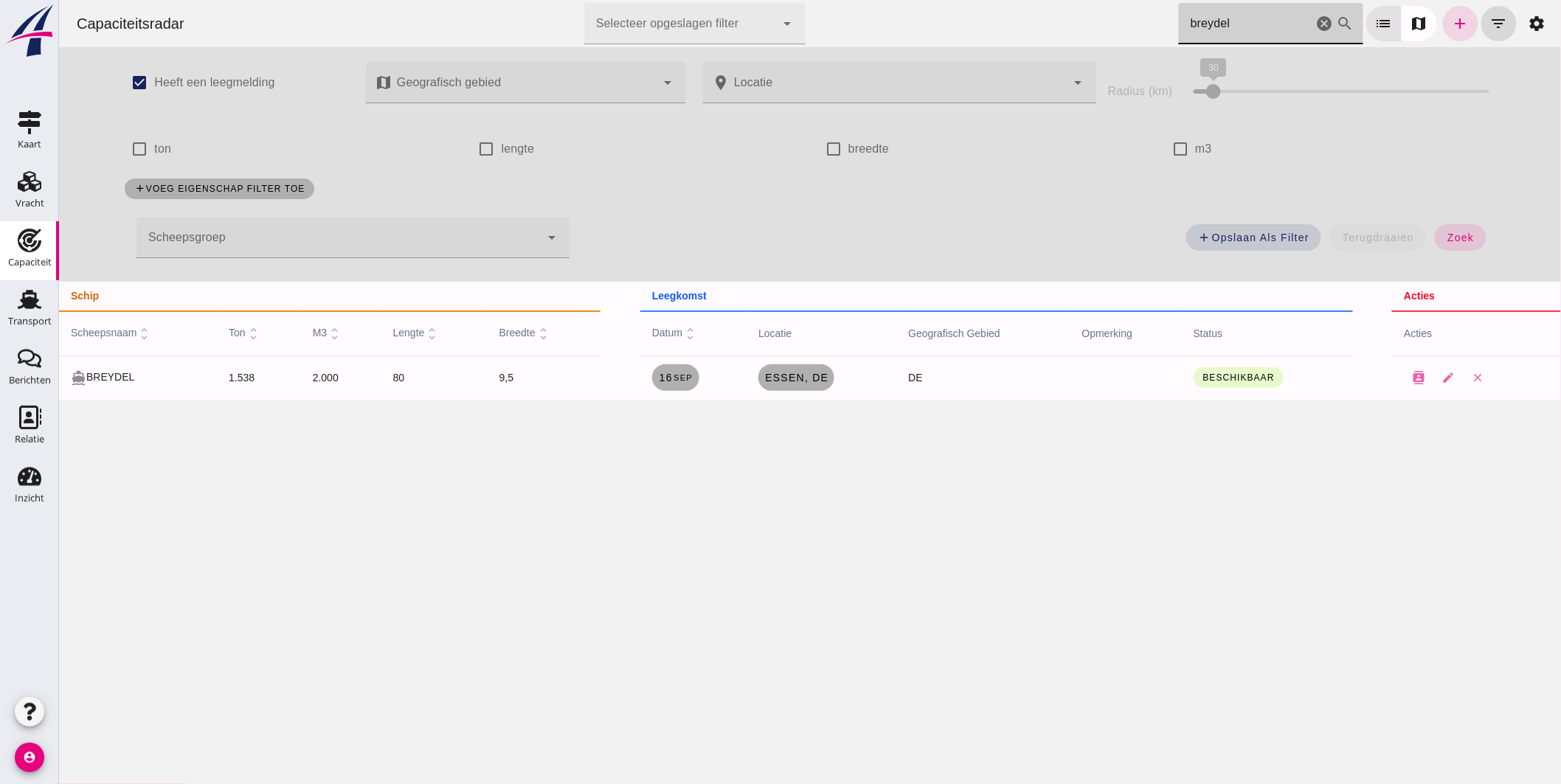
click at [913, 13] on div "Capaciteitsradar Selecteer opgeslagen filter Selecteer opgeslagen filter cancel…" at bounding box center [809, 23] width 1491 height 47
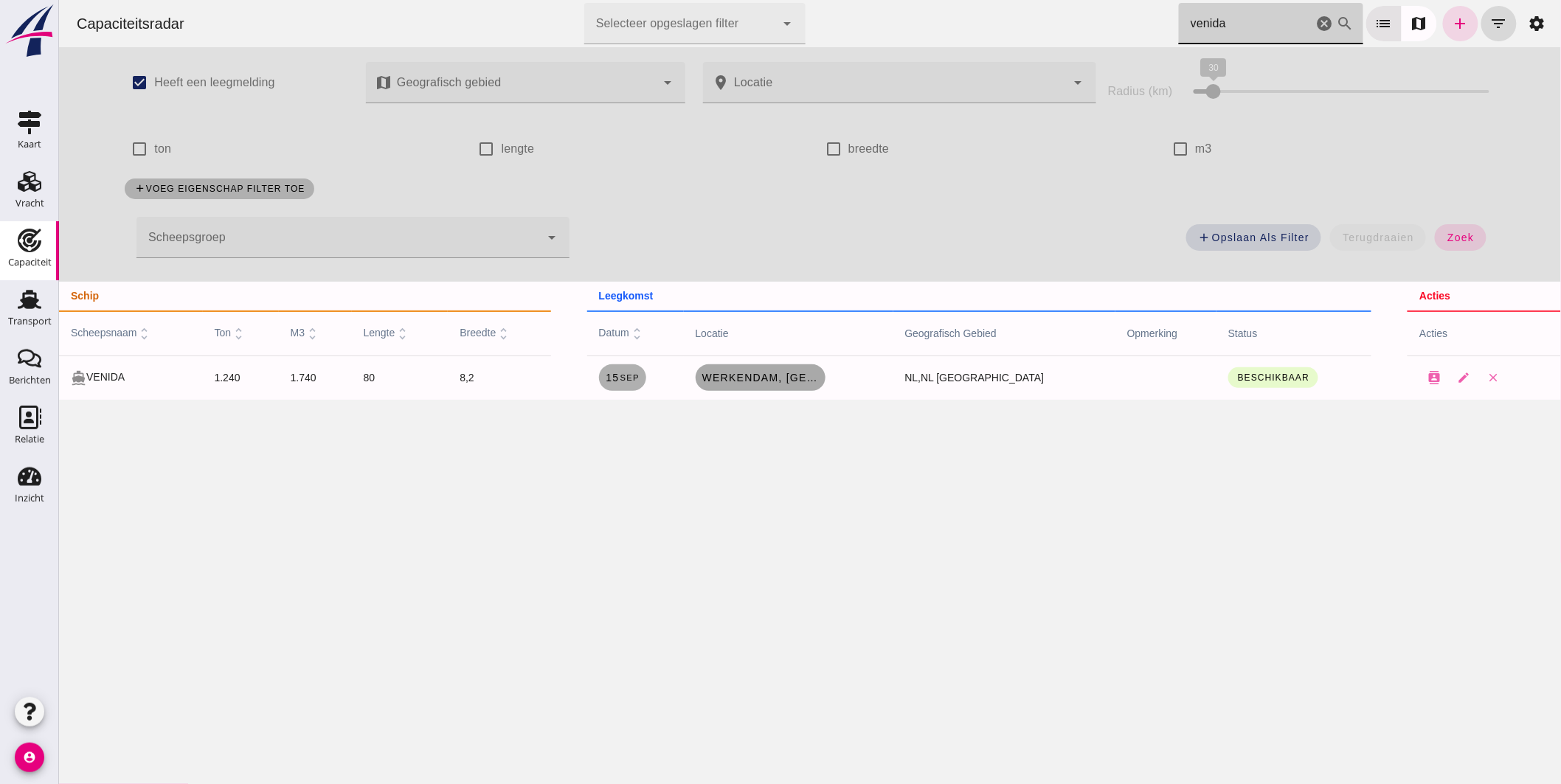
type input "venida"
click at [786, 385] on link "Werkendam, [GEOGRAPHIC_DATA]" at bounding box center [759, 377] width 129 height 27
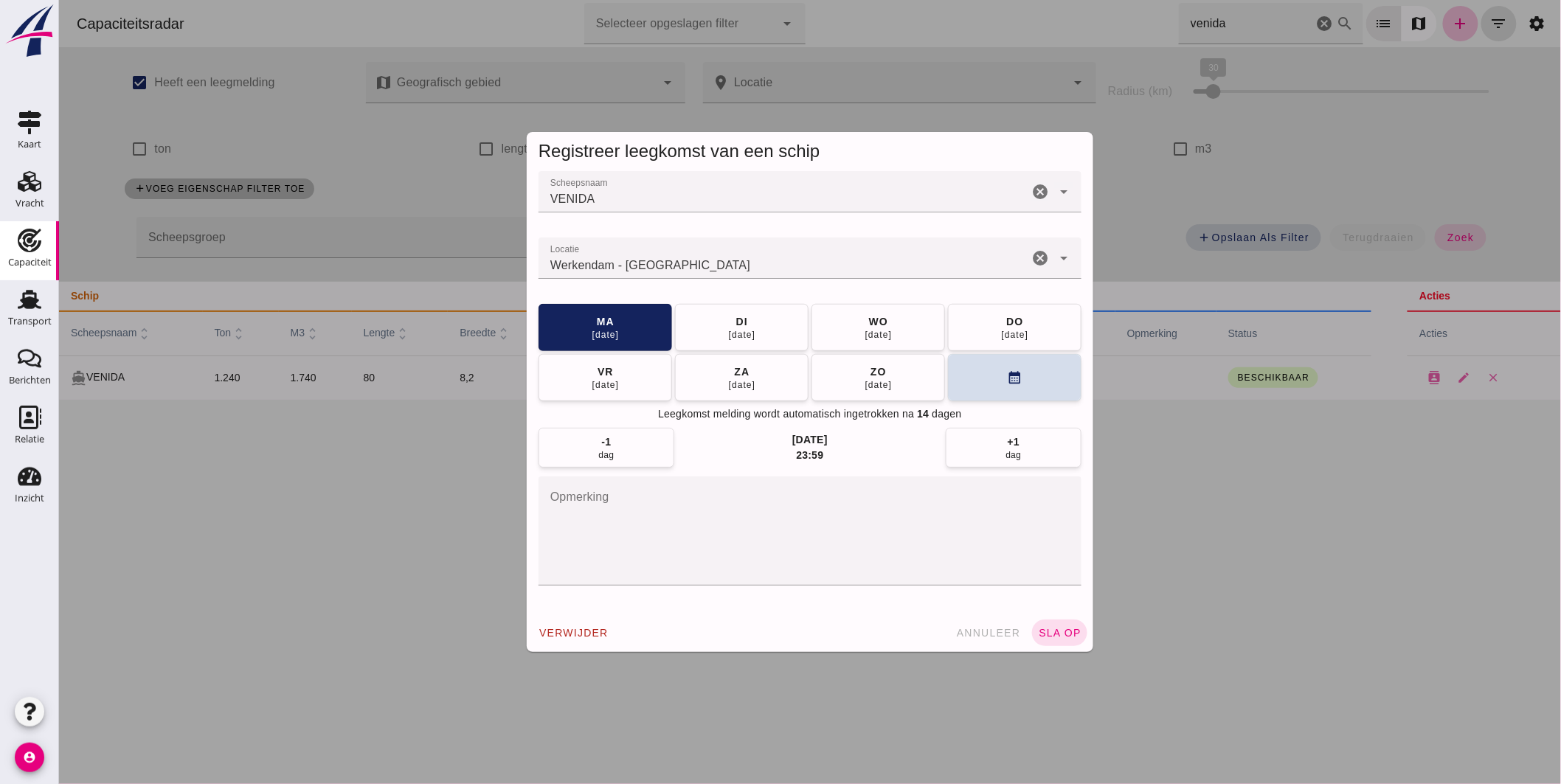
click at [789, 275] on div "Werkendam - [GEOGRAPHIC_DATA]" at bounding box center [782, 258] width 489 height 41
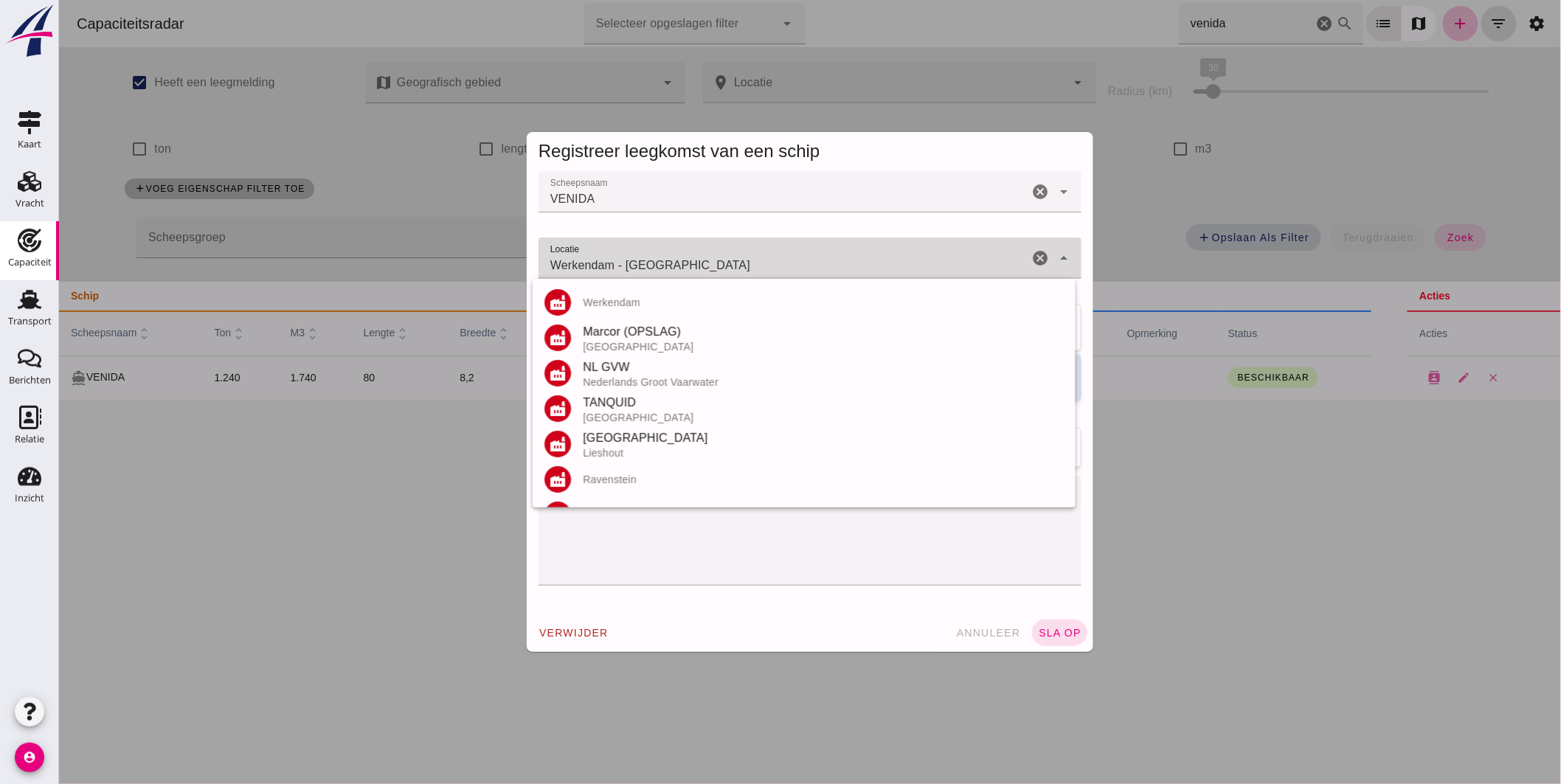
click at [789, 275] on div "[GEOGRAPHIC_DATA] - [GEOGRAPHIC_DATA] [GEOGRAPHIC_DATA] - [GEOGRAPHIC_DATA]" at bounding box center [782, 258] width 489 height 41
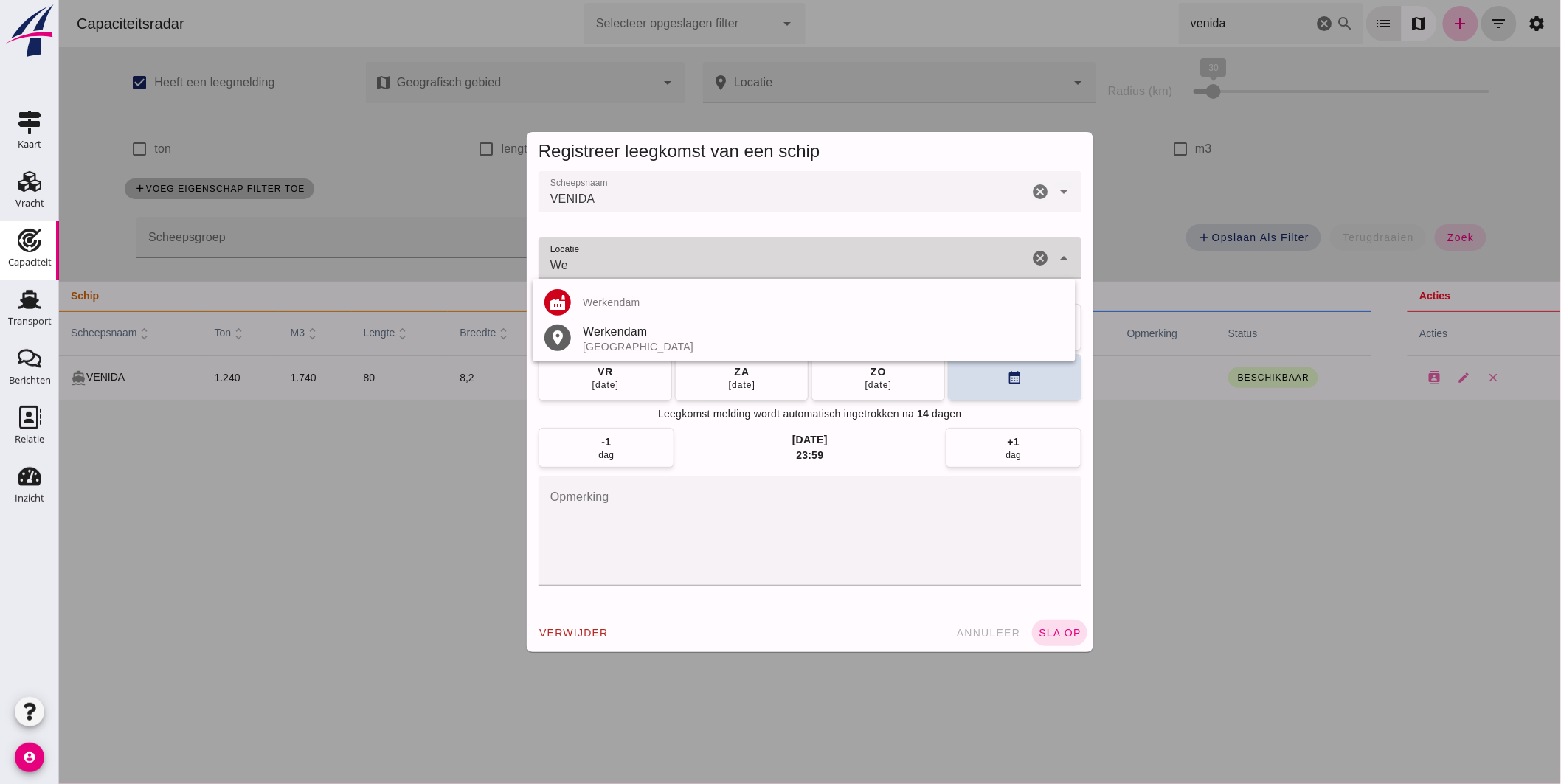
type input "W"
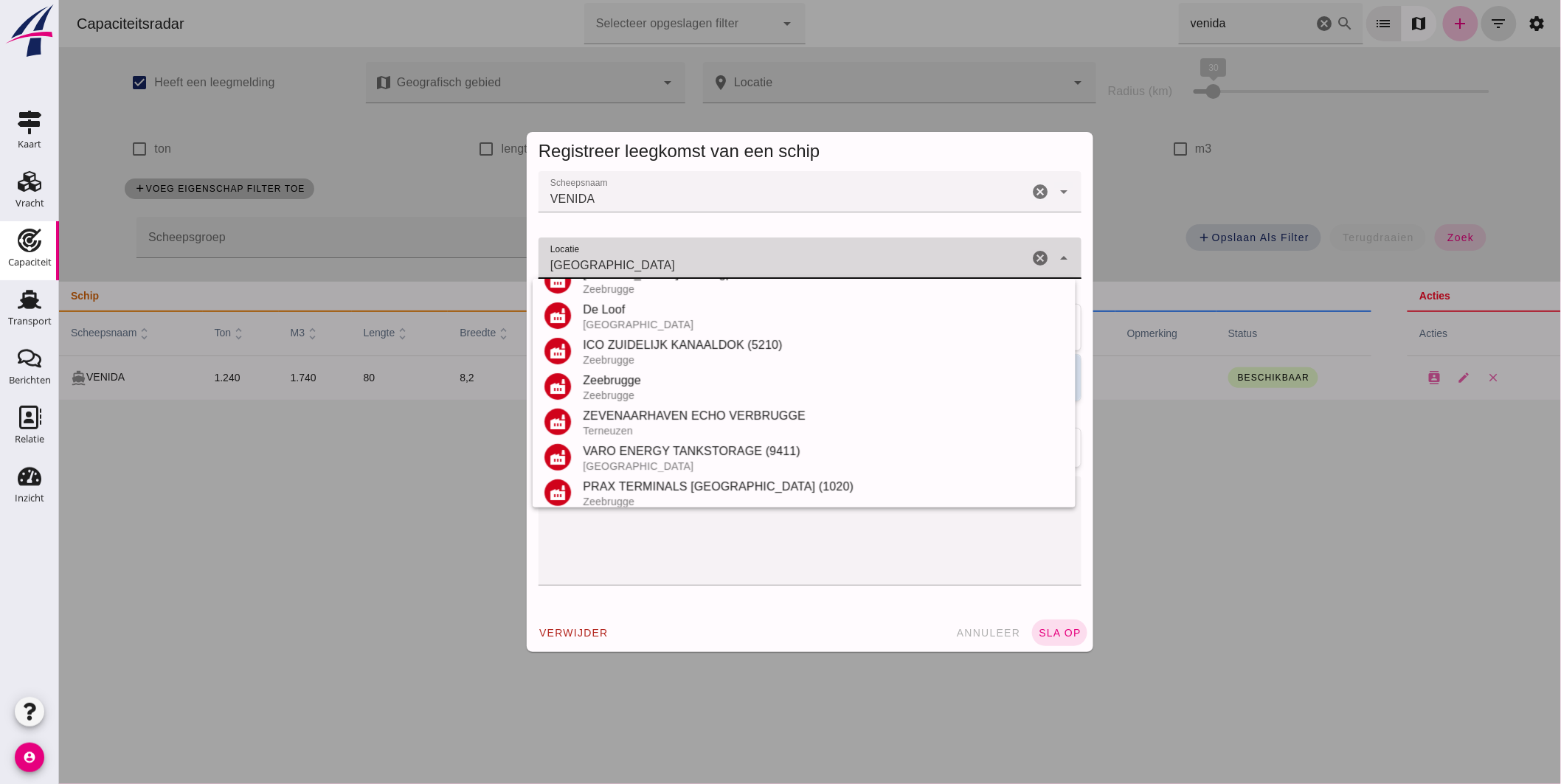
scroll to position [208, 0]
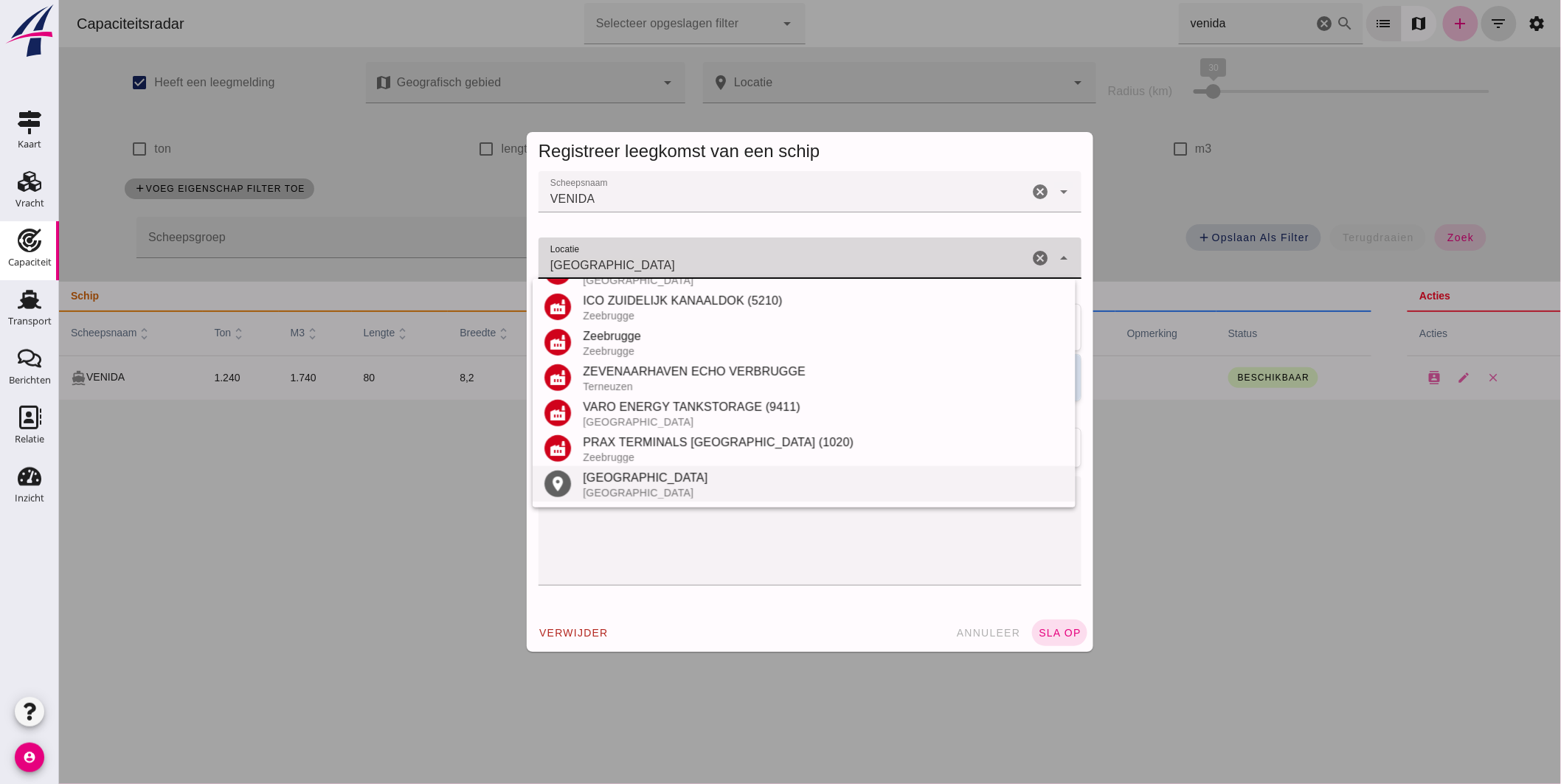
click at [633, 479] on div "[GEOGRAPHIC_DATA]" at bounding box center [822, 477] width 481 height 18
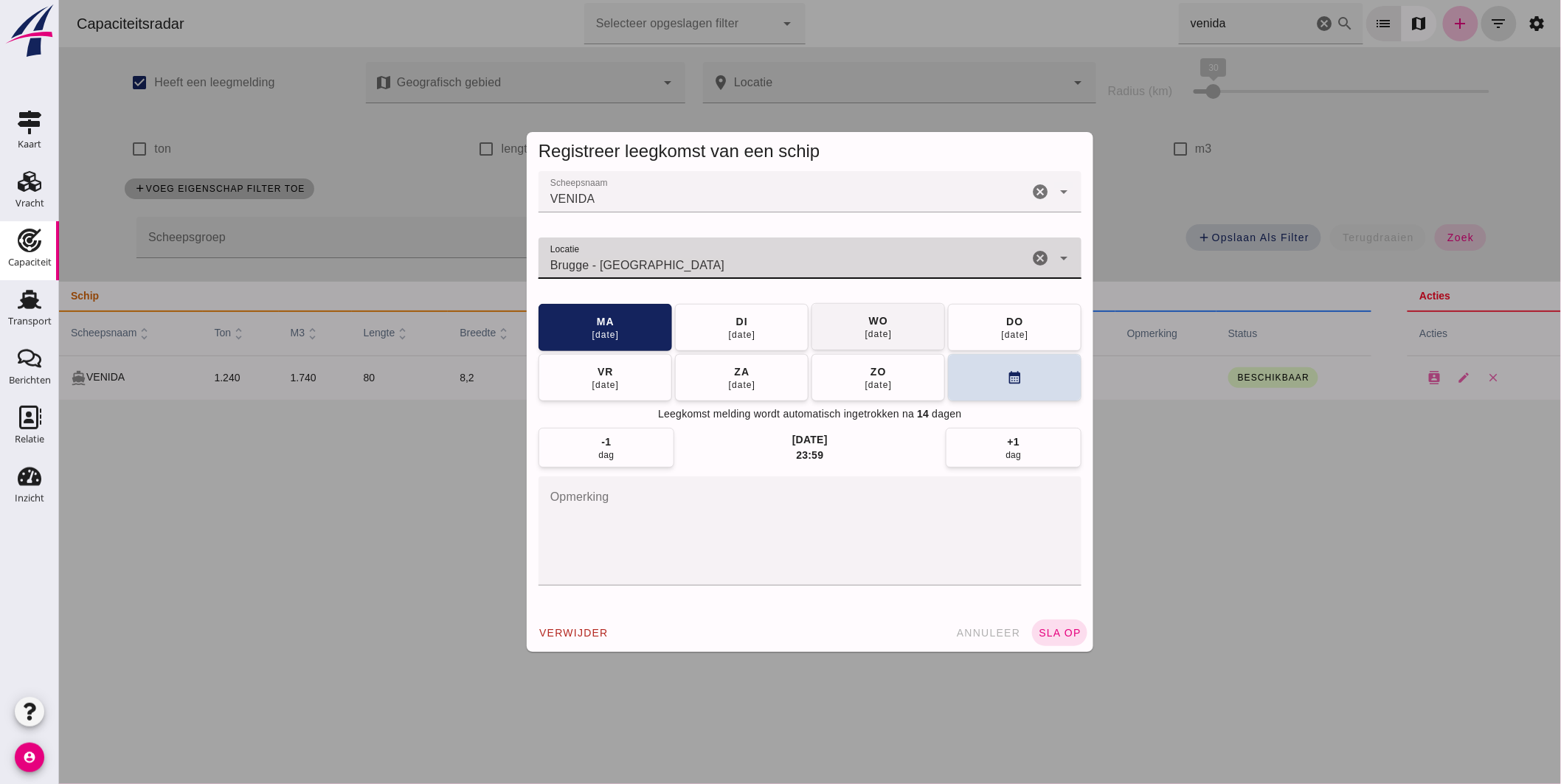
type input "Brugge - [GEOGRAPHIC_DATA]"
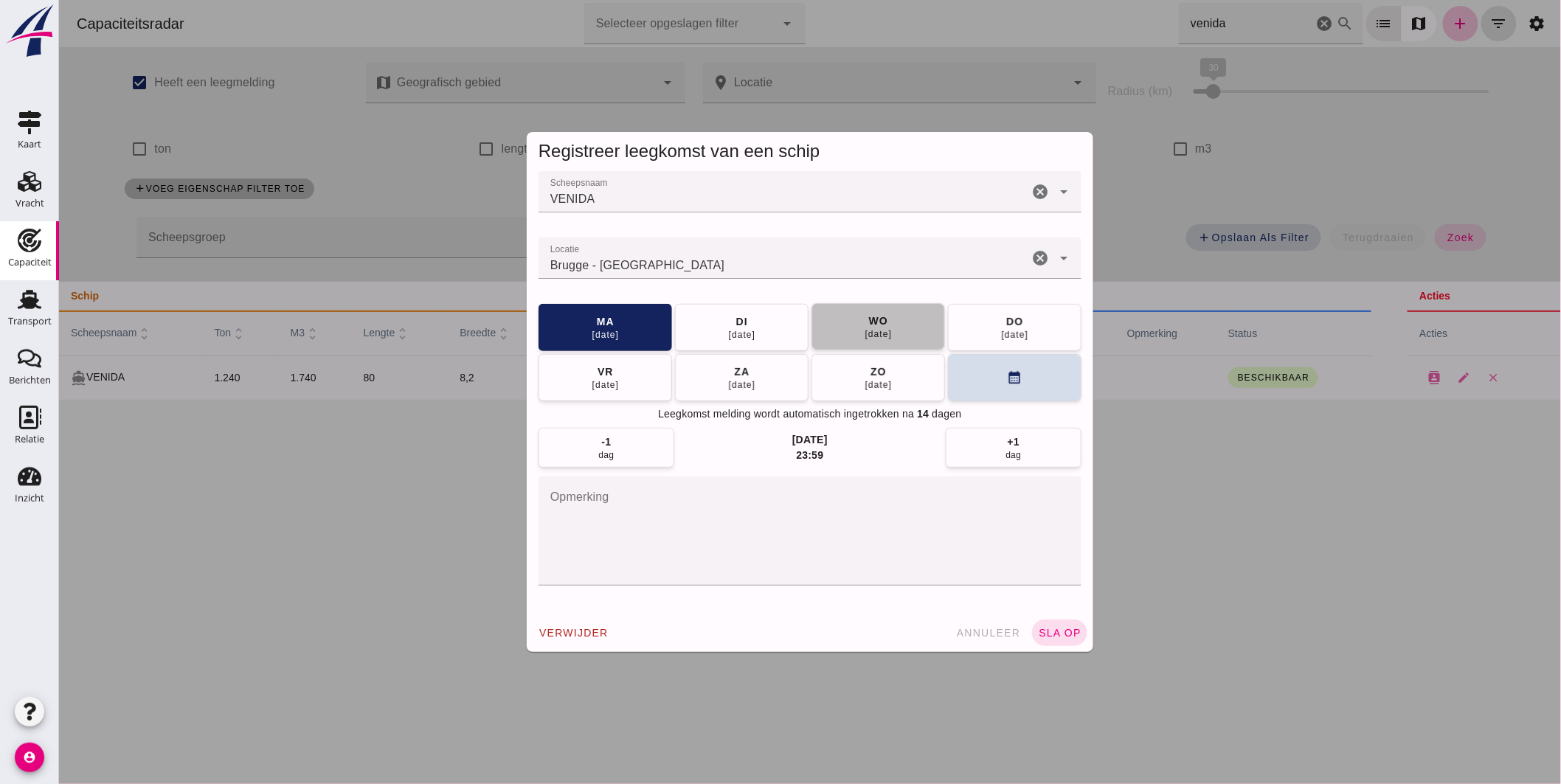
click at [886, 326] on button "[DATE]" at bounding box center [878, 326] width 134 height 47
click at [1061, 632] on span "sla op" at bounding box center [1059, 633] width 44 height 12
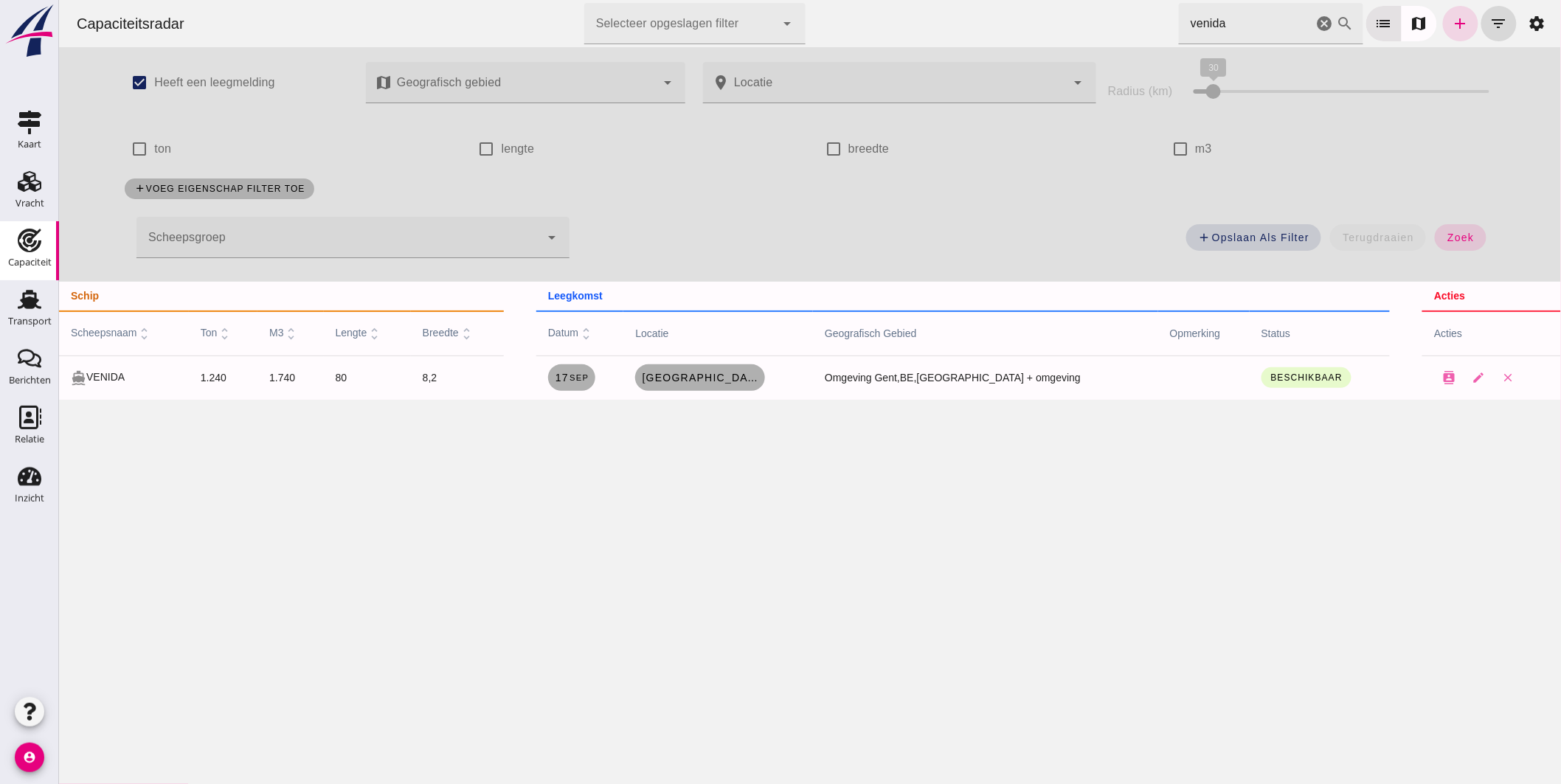
click at [867, 586] on div "Capaciteitsradar Selecteer opgeslagen filter Selecteer opgeslagen filter cancel…" at bounding box center [809, 392] width 1502 height 784
drag, startPoint x: 1114, startPoint y: 27, endPoint x: 877, endPoint y: 19, distance: 237.1
click at [915, 22] on div "Capaciteitsradar Selecteer opgeslagen filter Selecteer opgeslagen filter cancel…" at bounding box center [809, 23] width 1491 height 47
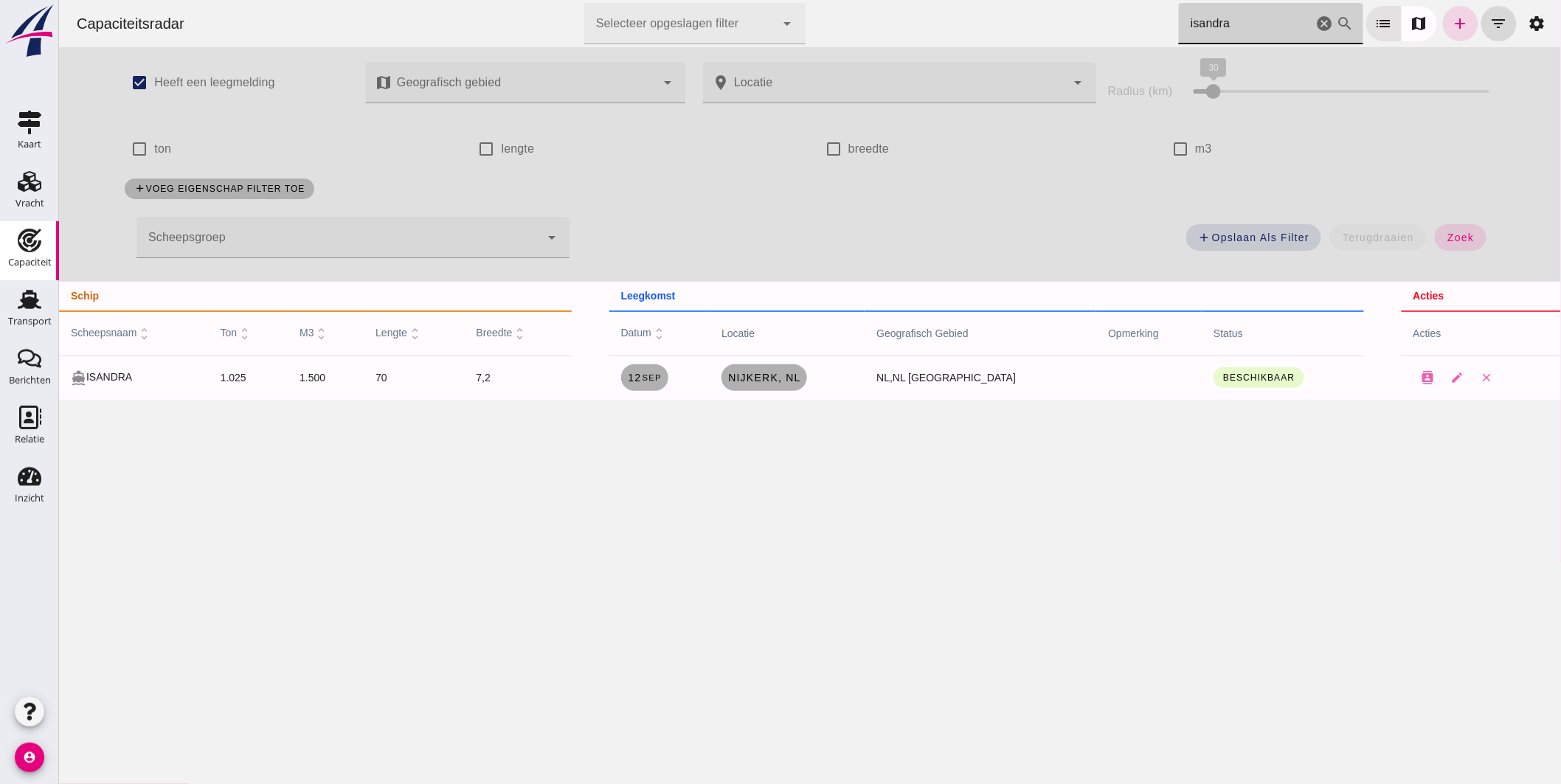
drag, startPoint x: 1154, startPoint y: 31, endPoint x: 882, endPoint y: 39, distance: 272.1
click at [882, 39] on div "Capaciteitsradar Selecteer opgeslagen filter Selecteer opgeslagen filter cancel…" at bounding box center [809, 23] width 1491 height 47
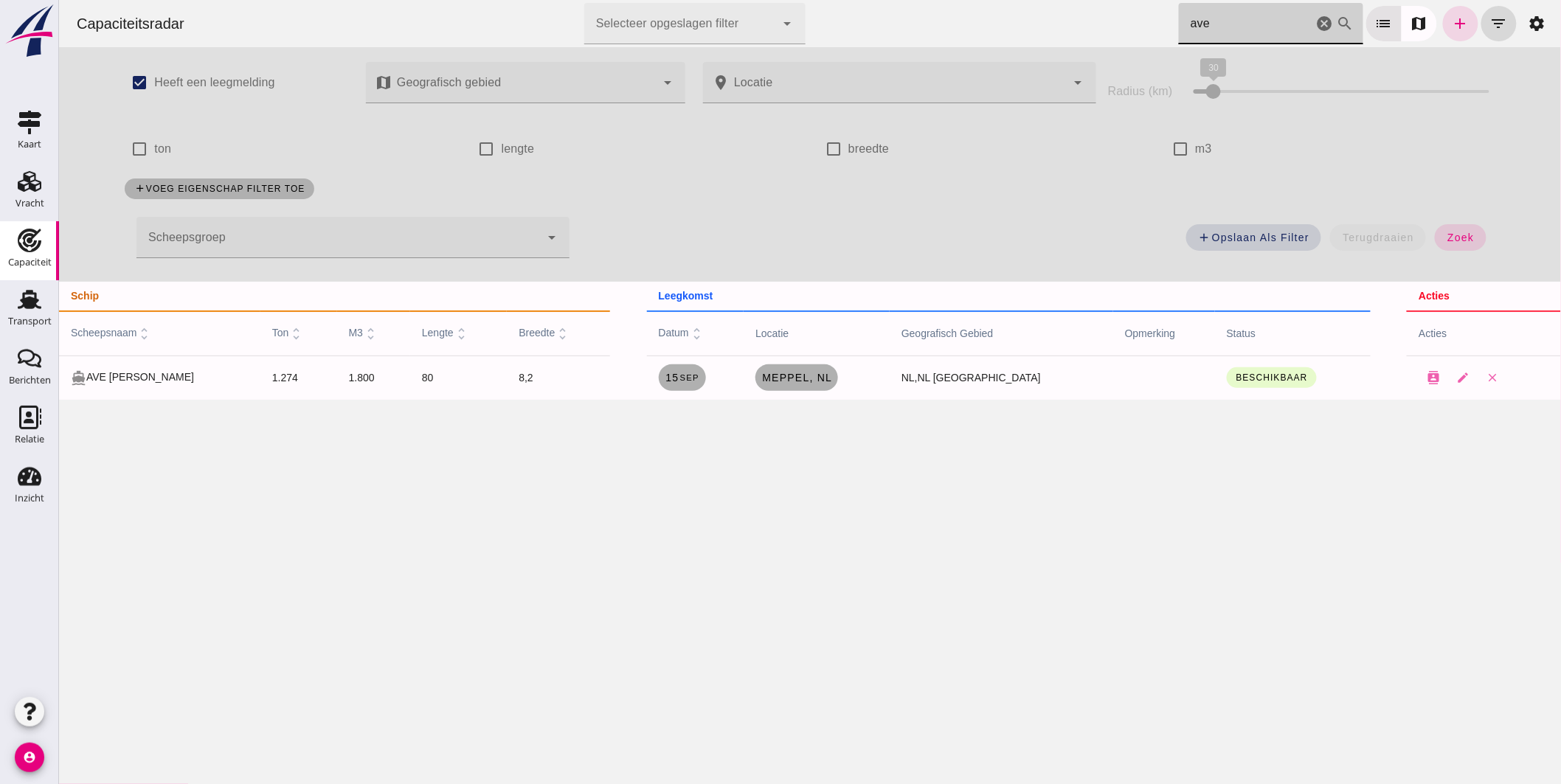
drag, startPoint x: 1173, startPoint y: 33, endPoint x: 838, endPoint y: 75, distance: 337.6
click at [859, 72] on div "Capaciteitsradar Selecteer opgeslagen filter Selecteer opgeslagen filter cancel…" at bounding box center [809, 200] width 1502 height 399
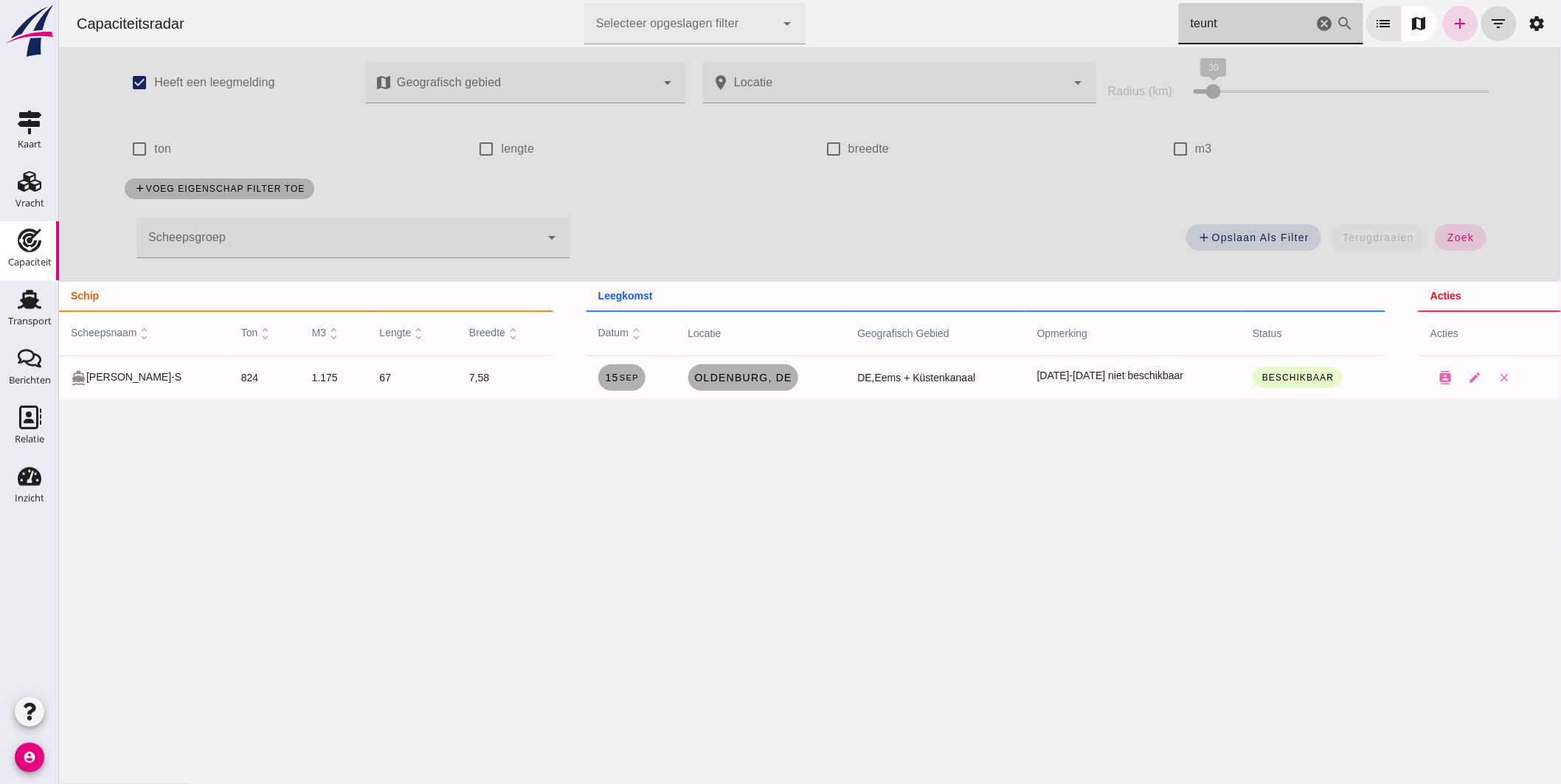
type input "teunt"
click at [1301, 23] on div "[PERSON_NAME] op scheepsnaam teunt cancel search" at bounding box center [1270, 23] width 184 height 41
click at [1316, 20] on icon "cancel" at bounding box center [1324, 23] width 18 height 18
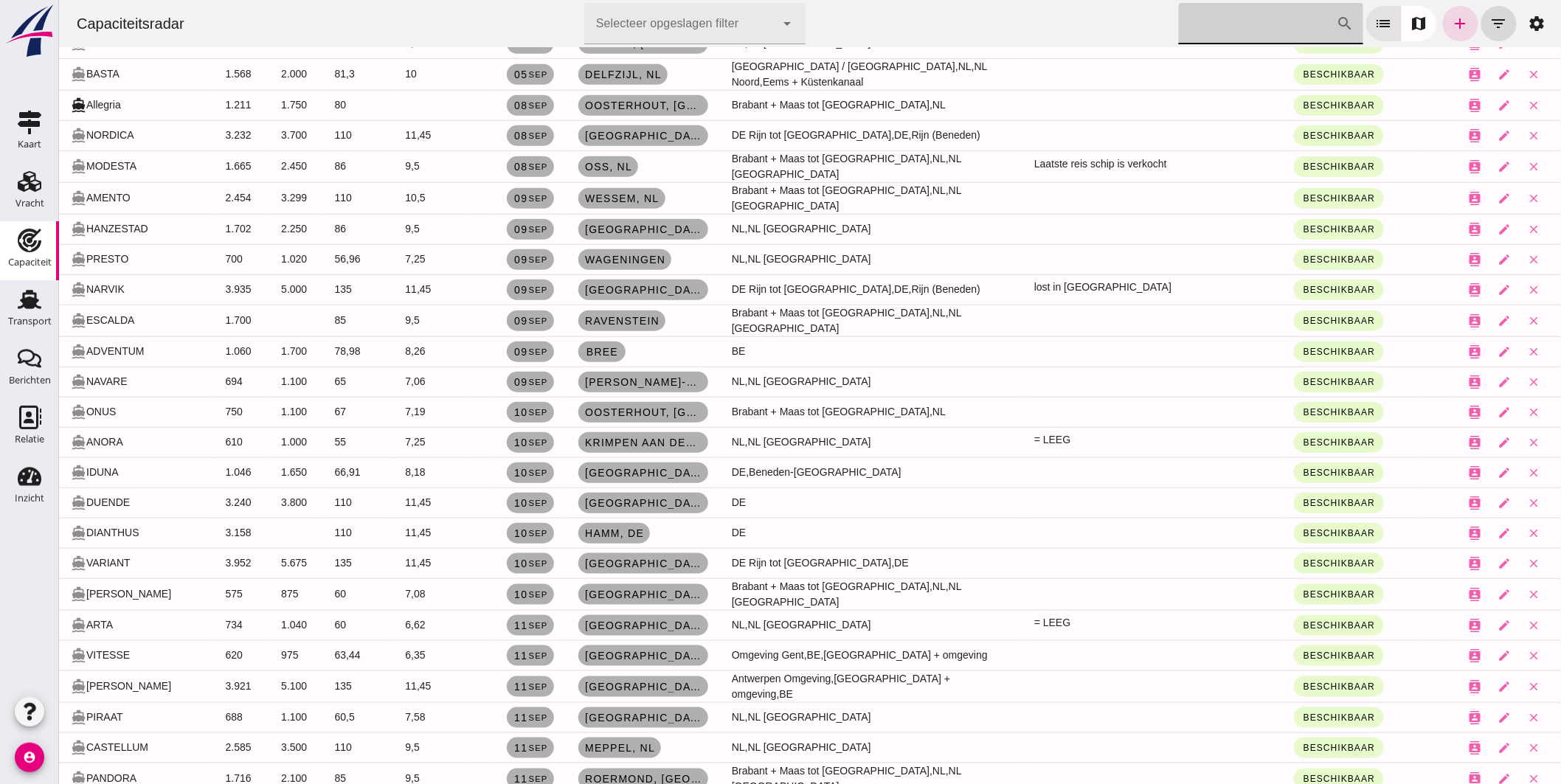
scroll to position [0, 0]
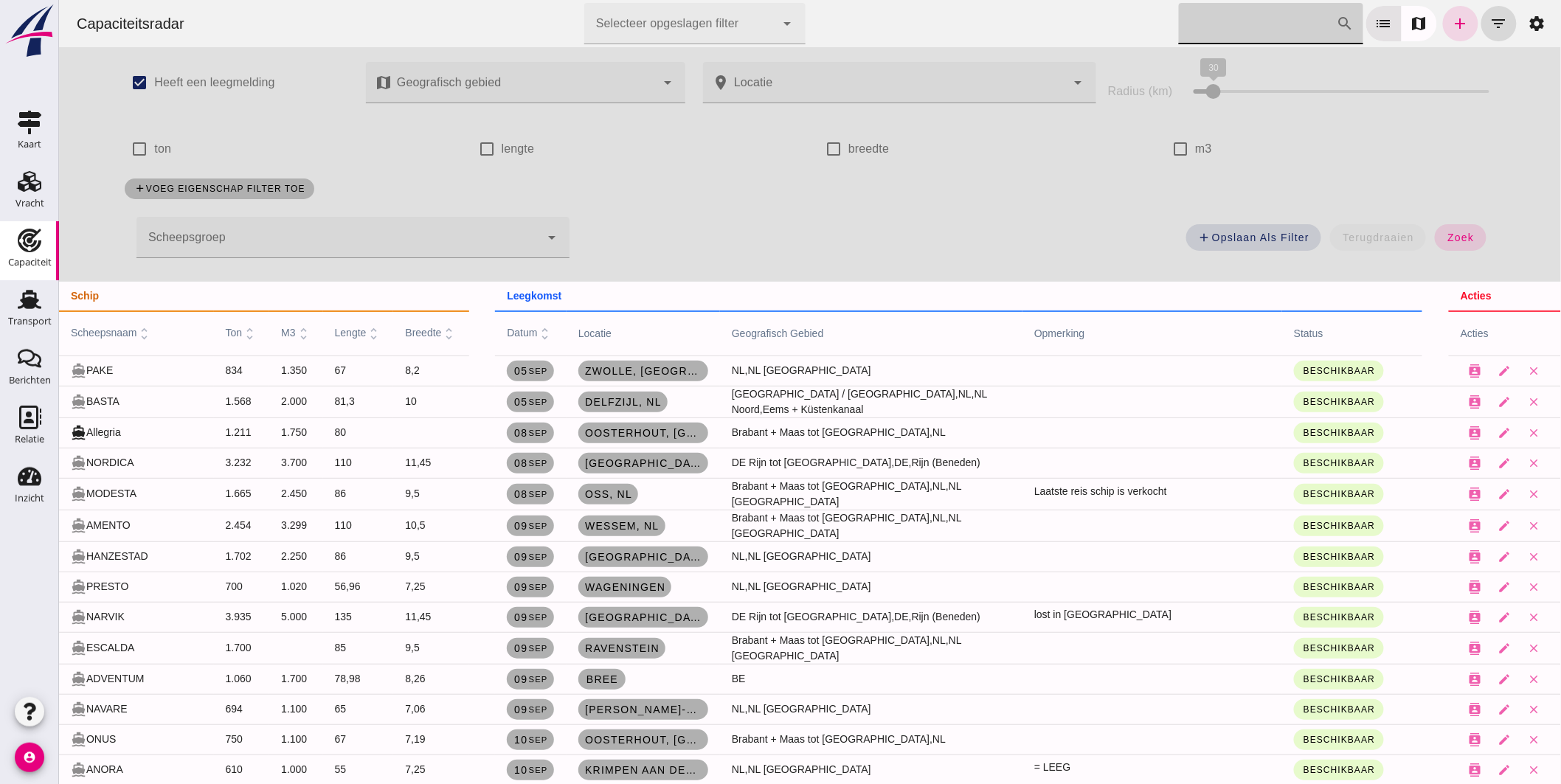
click at [1221, 27] on input "[PERSON_NAME] op scheepsnaam" at bounding box center [1257, 23] width 158 height 41
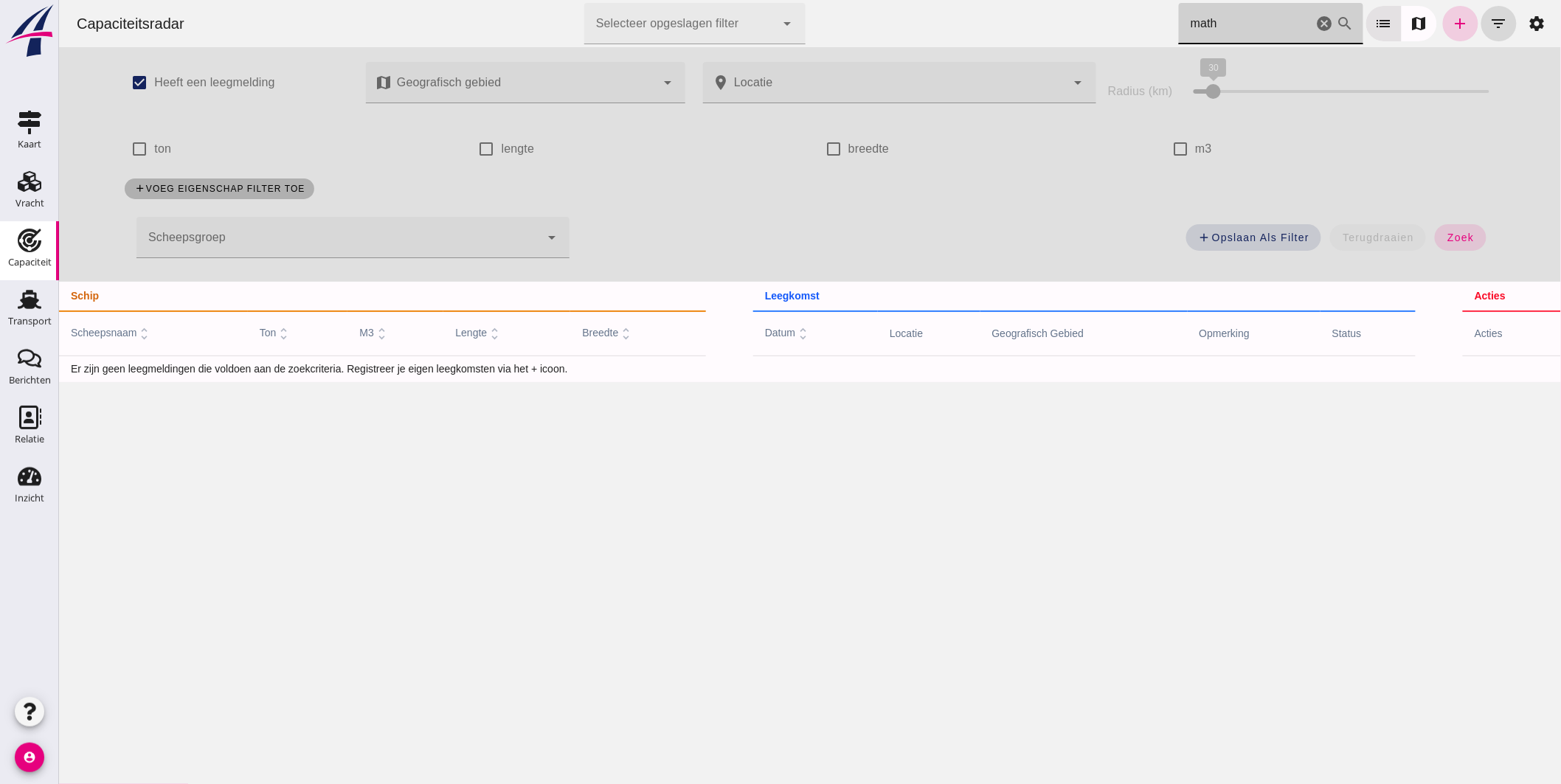
type input "math"
click at [1451, 27] on icon "add" at bounding box center [1460, 23] width 18 height 18
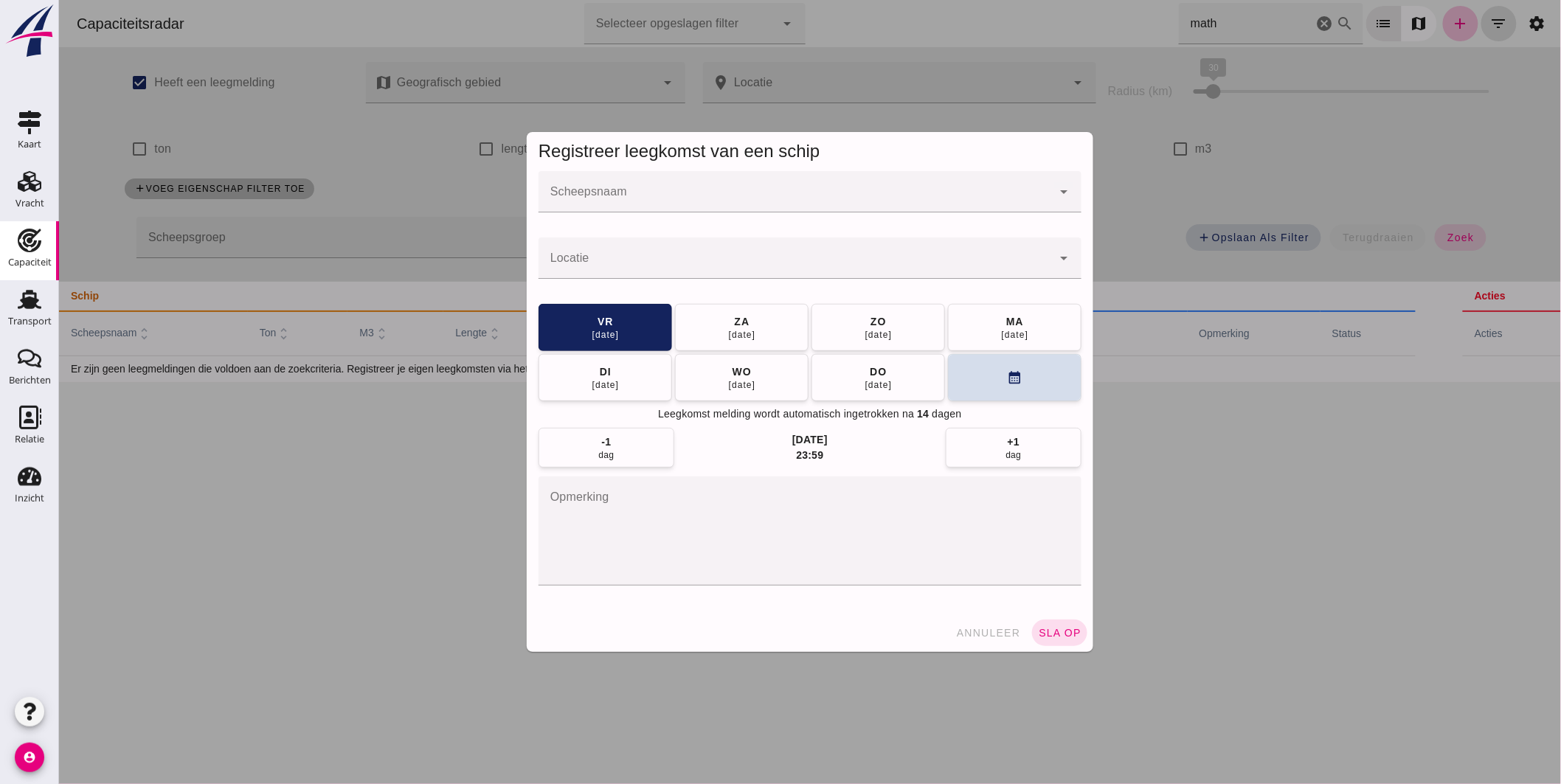
click at [698, 194] on input "Scheepsnaam" at bounding box center [794, 199] width 513 height 18
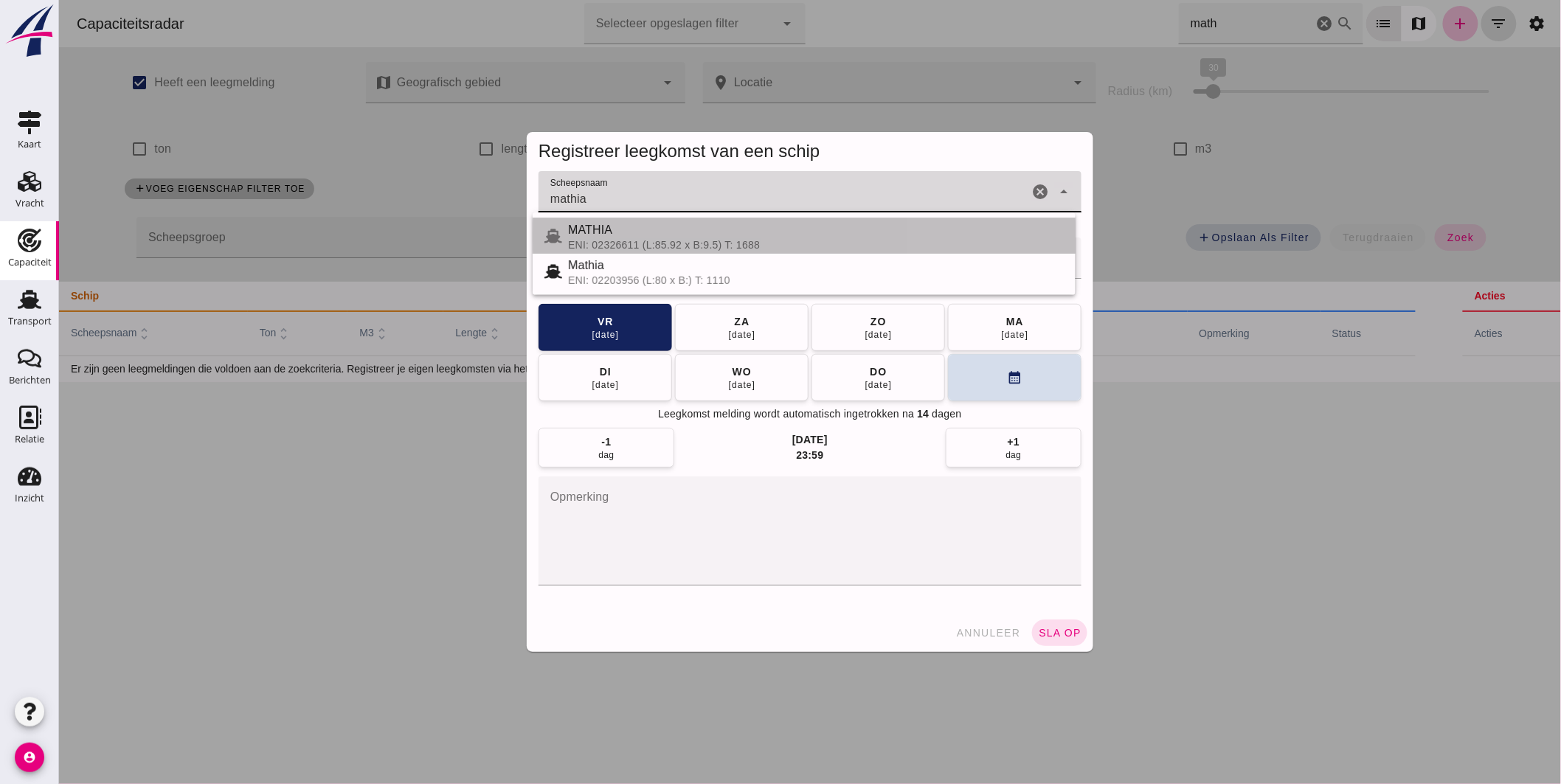
click at [635, 233] on div "MATHIA" at bounding box center [815, 230] width 495 height 18
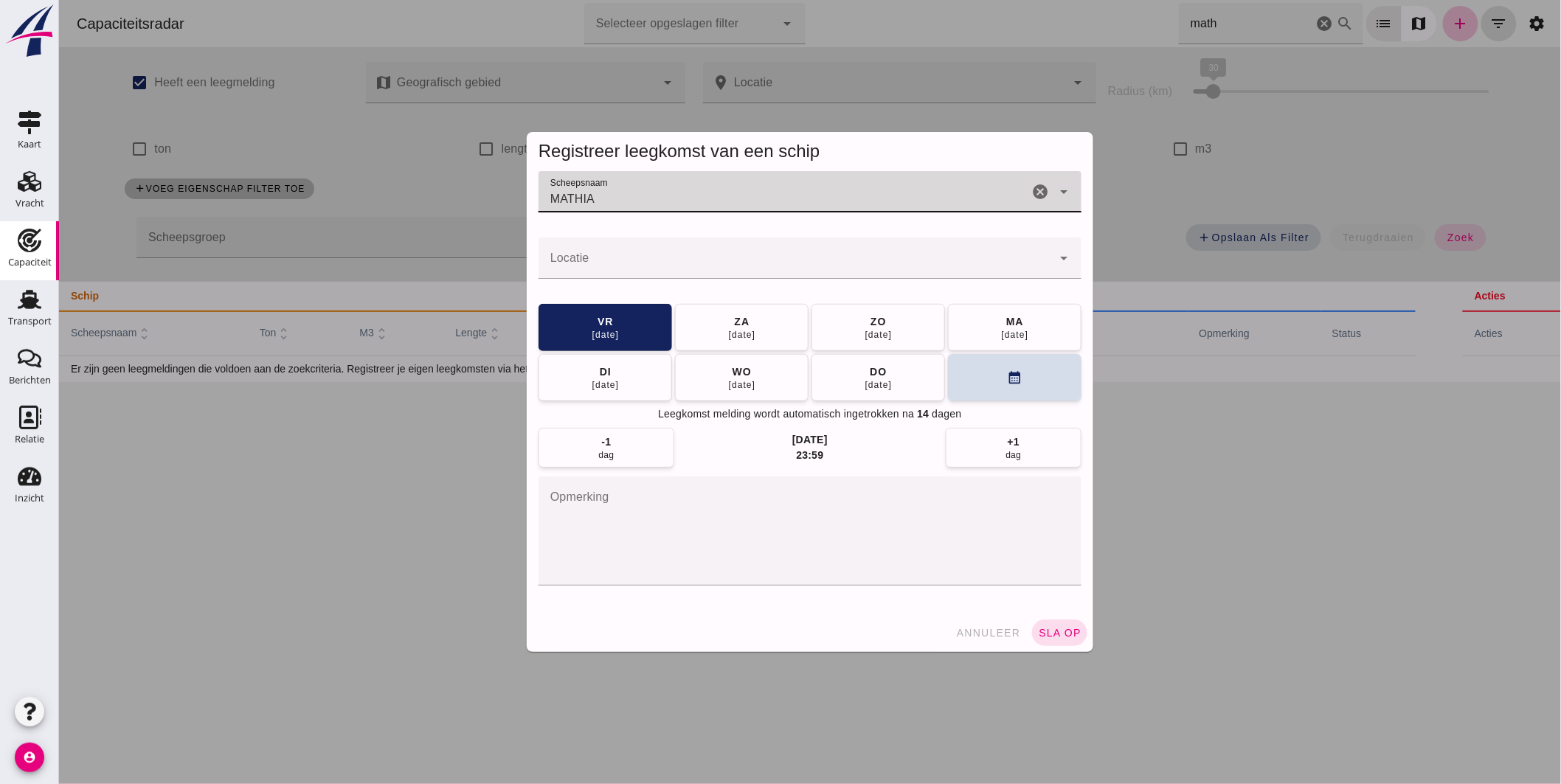
type input "MATHIA"
click at [629, 267] on input "Locatie" at bounding box center [794, 266] width 513 height 18
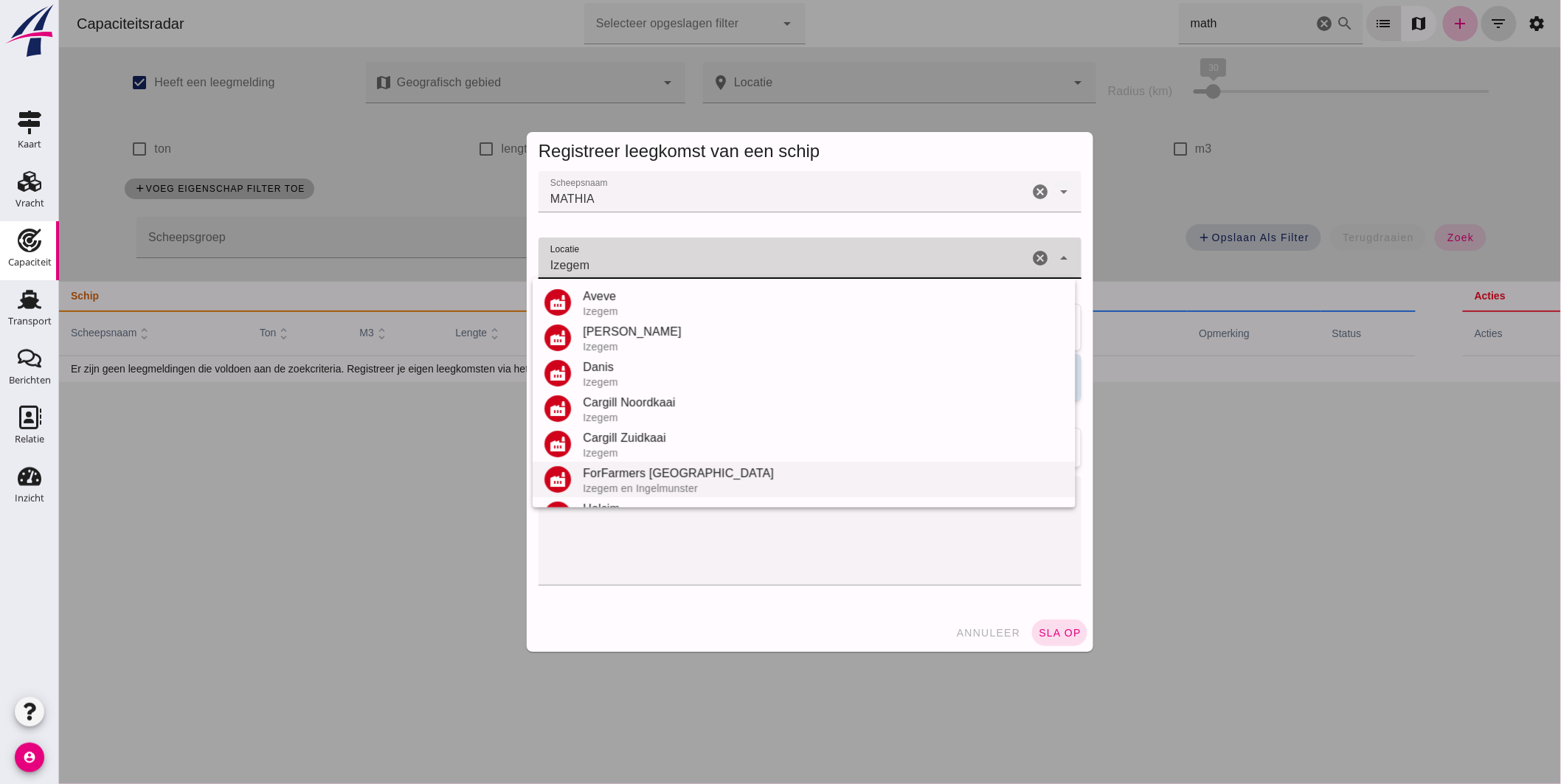
scroll to position [172, 0]
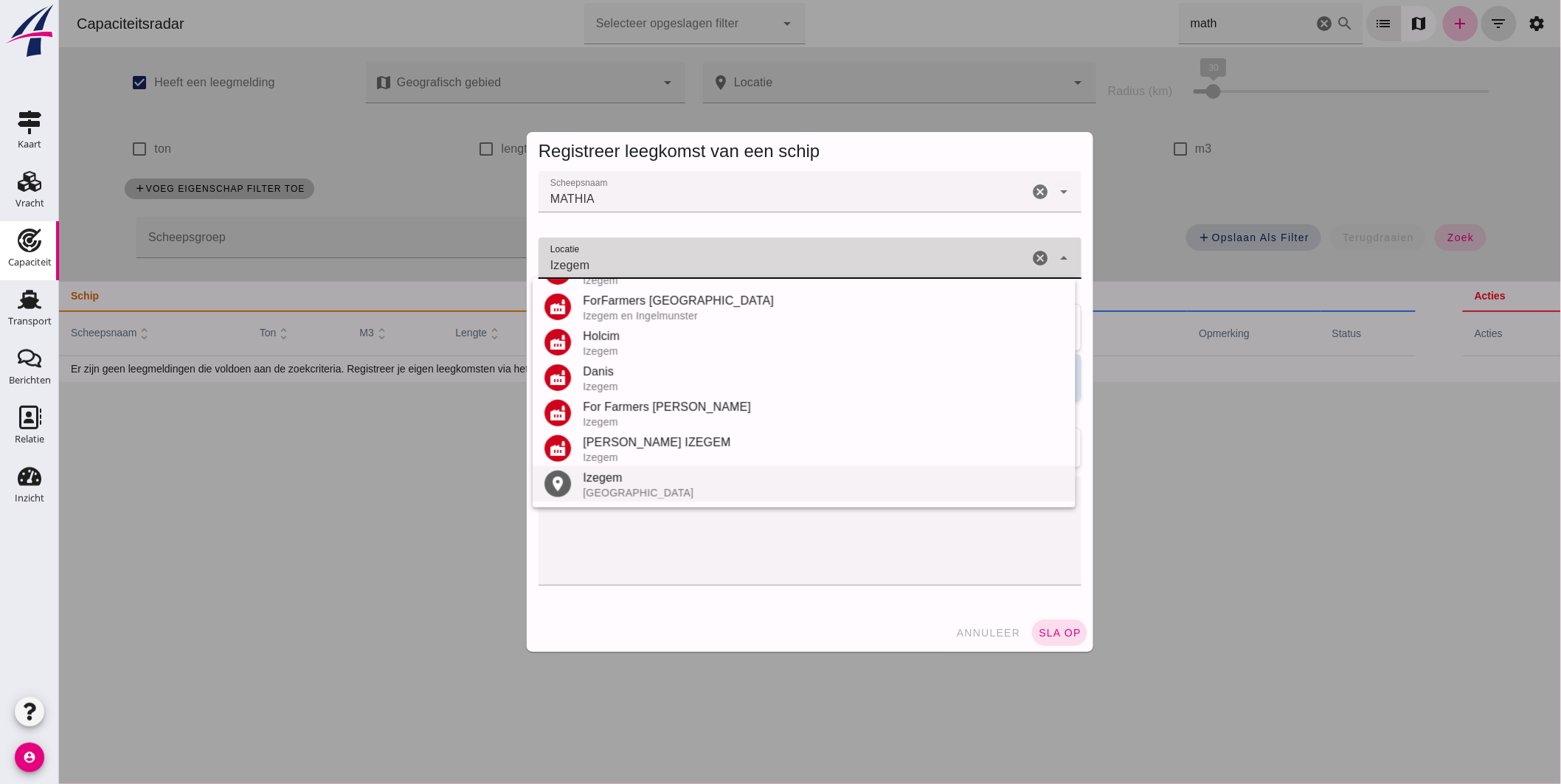
click at [616, 478] on div "Izegem" at bounding box center [822, 477] width 481 height 18
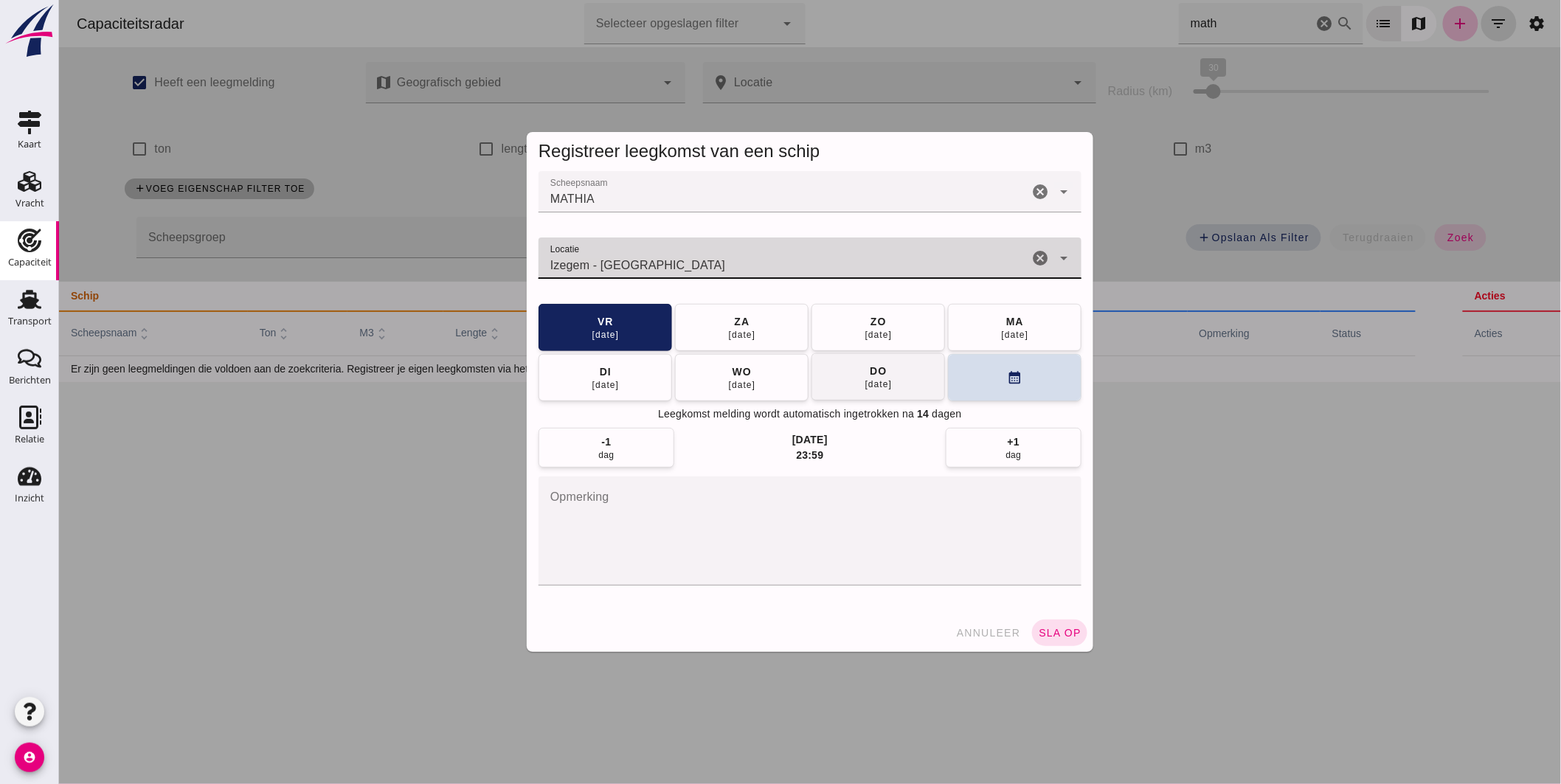
type input "Izegem - [GEOGRAPHIC_DATA]"
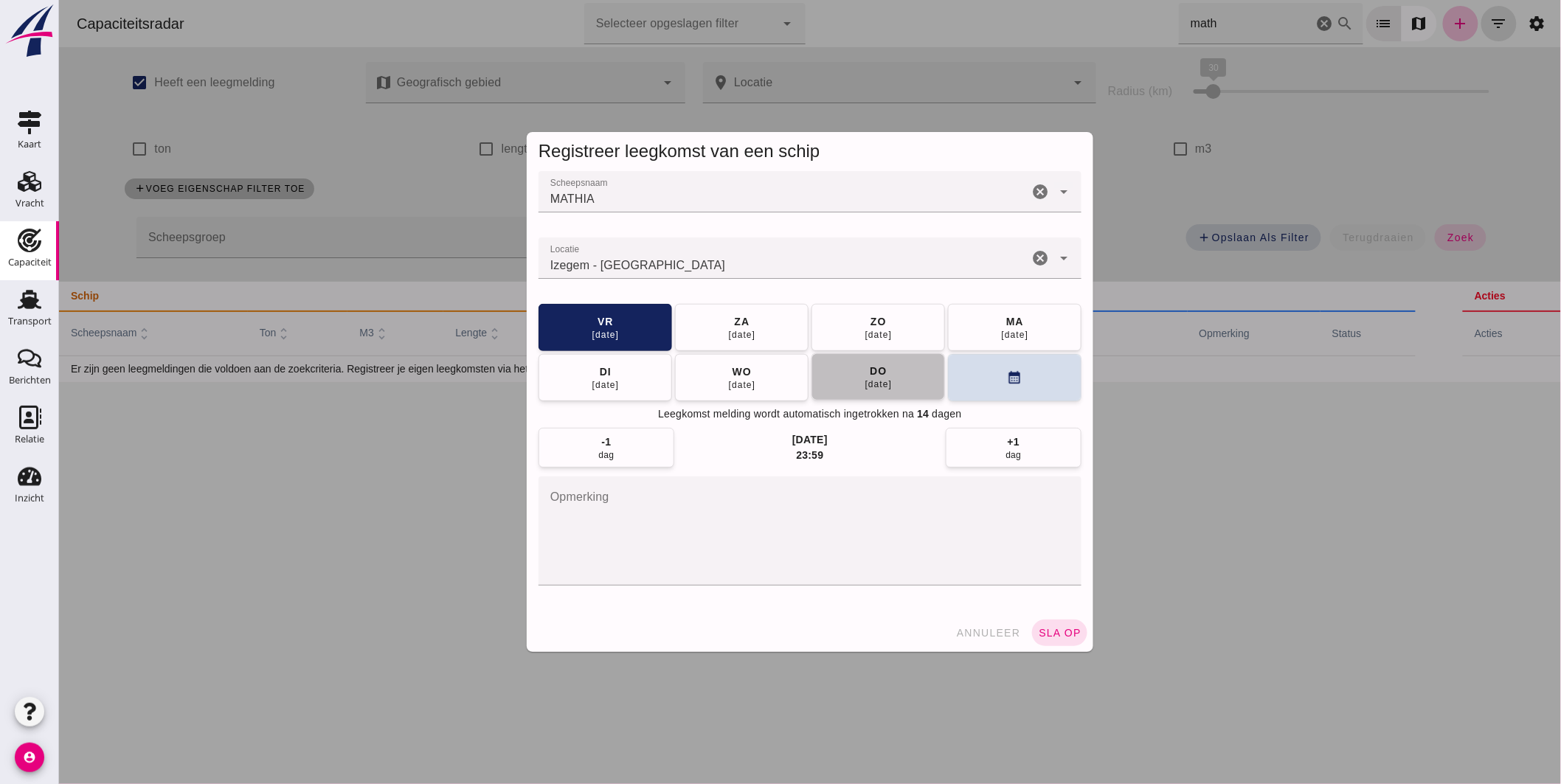
click at [891, 376] on button "[DATE]" at bounding box center [878, 376] width 134 height 47
click at [1058, 634] on span "sla op" at bounding box center [1059, 633] width 44 height 12
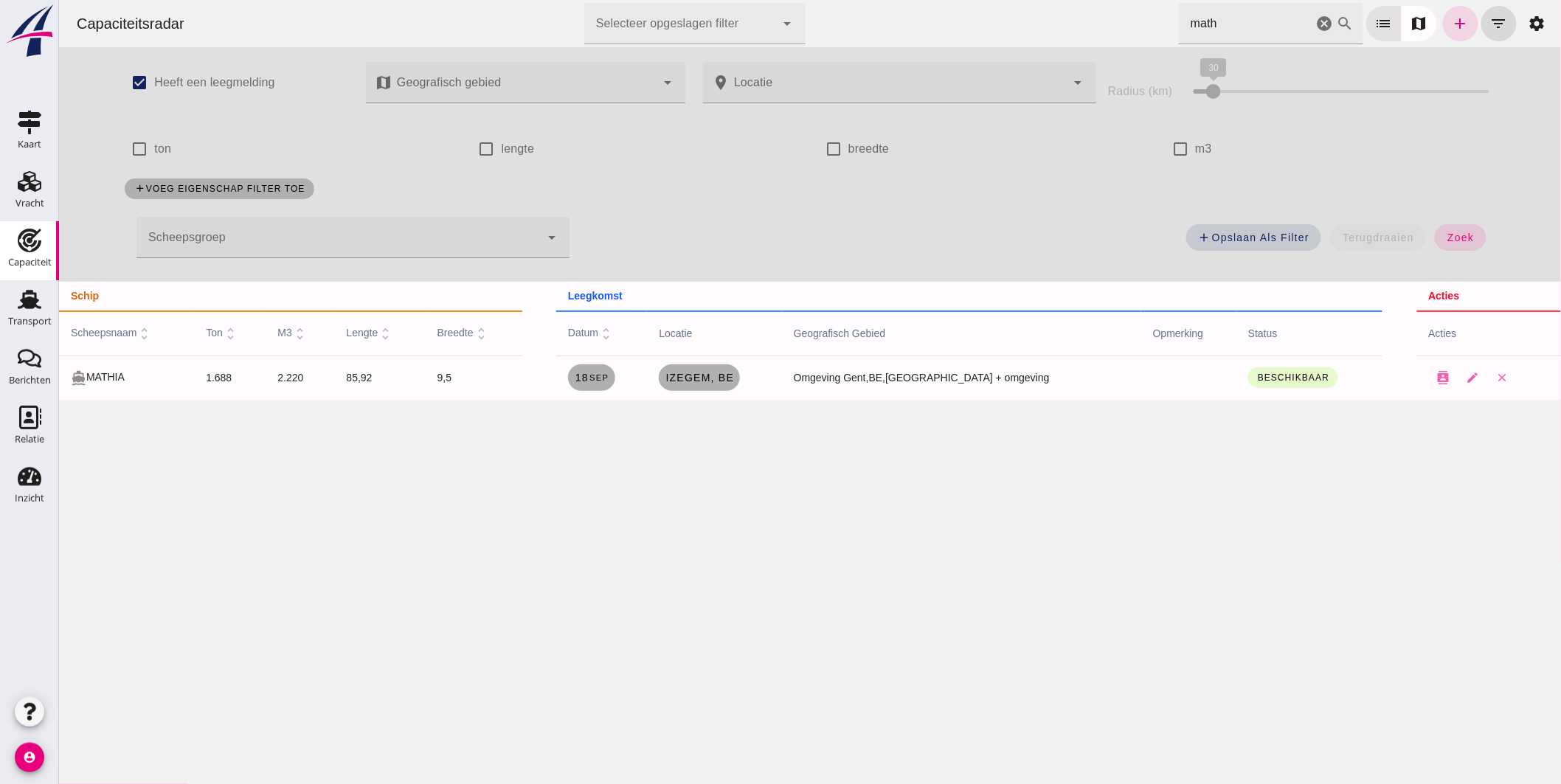
drag, startPoint x: 1215, startPoint y: 20, endPoint x: 861, endPoint y: 0, distance: 354.6
click at [864, 8] on div "Capaciteitsradar Selecteer opgeslagen filter Selecteer opgeslagen filter cancel…" at bounding box center [809, 23] width 1491 height 47
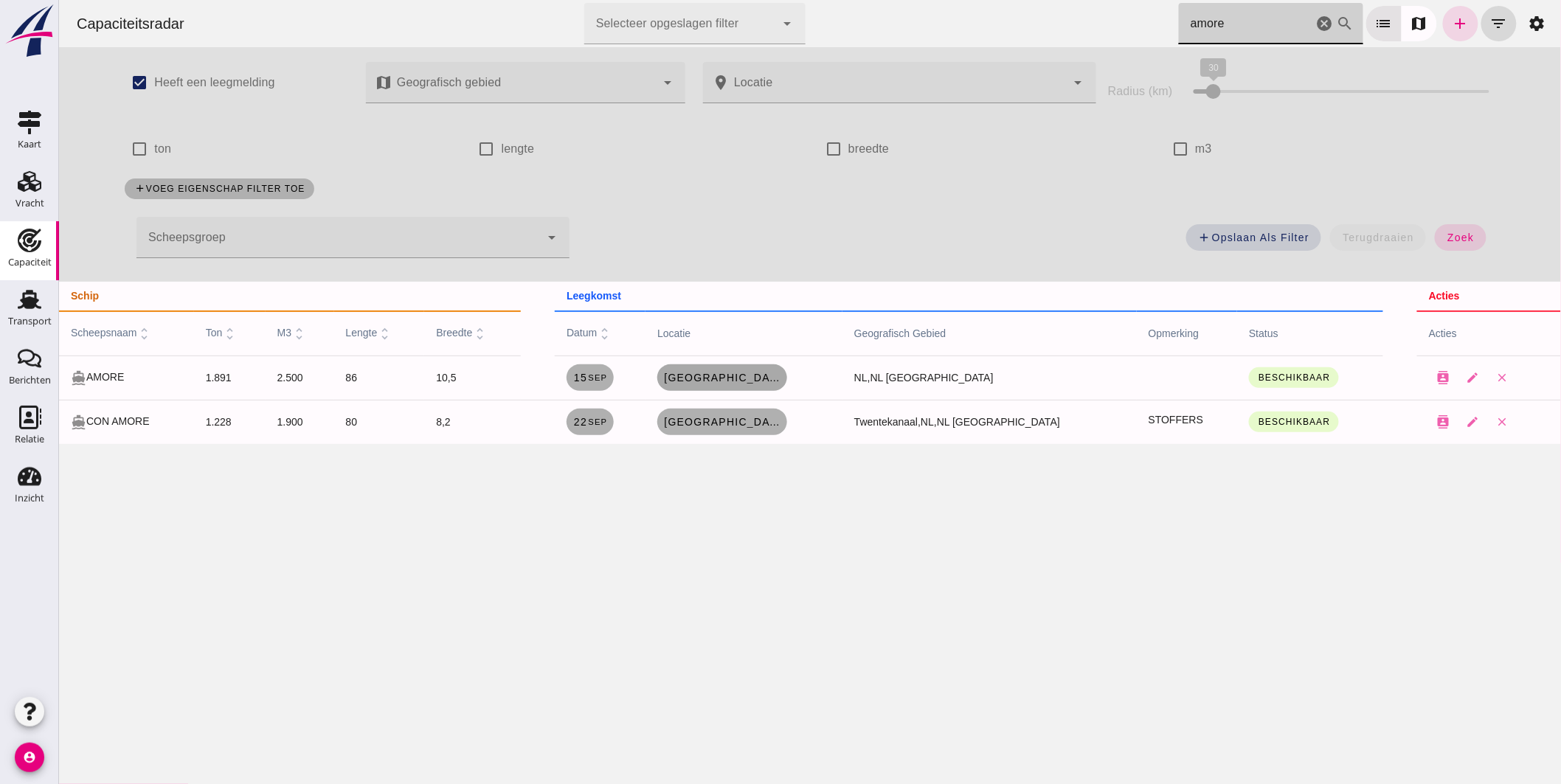
type input "amore"
click at [748, 379] on span "[GEOGRAPHIC_DATA], [GEOGRAPHIC_DATA]" at bounding box center [722, 378] width 118 height 12
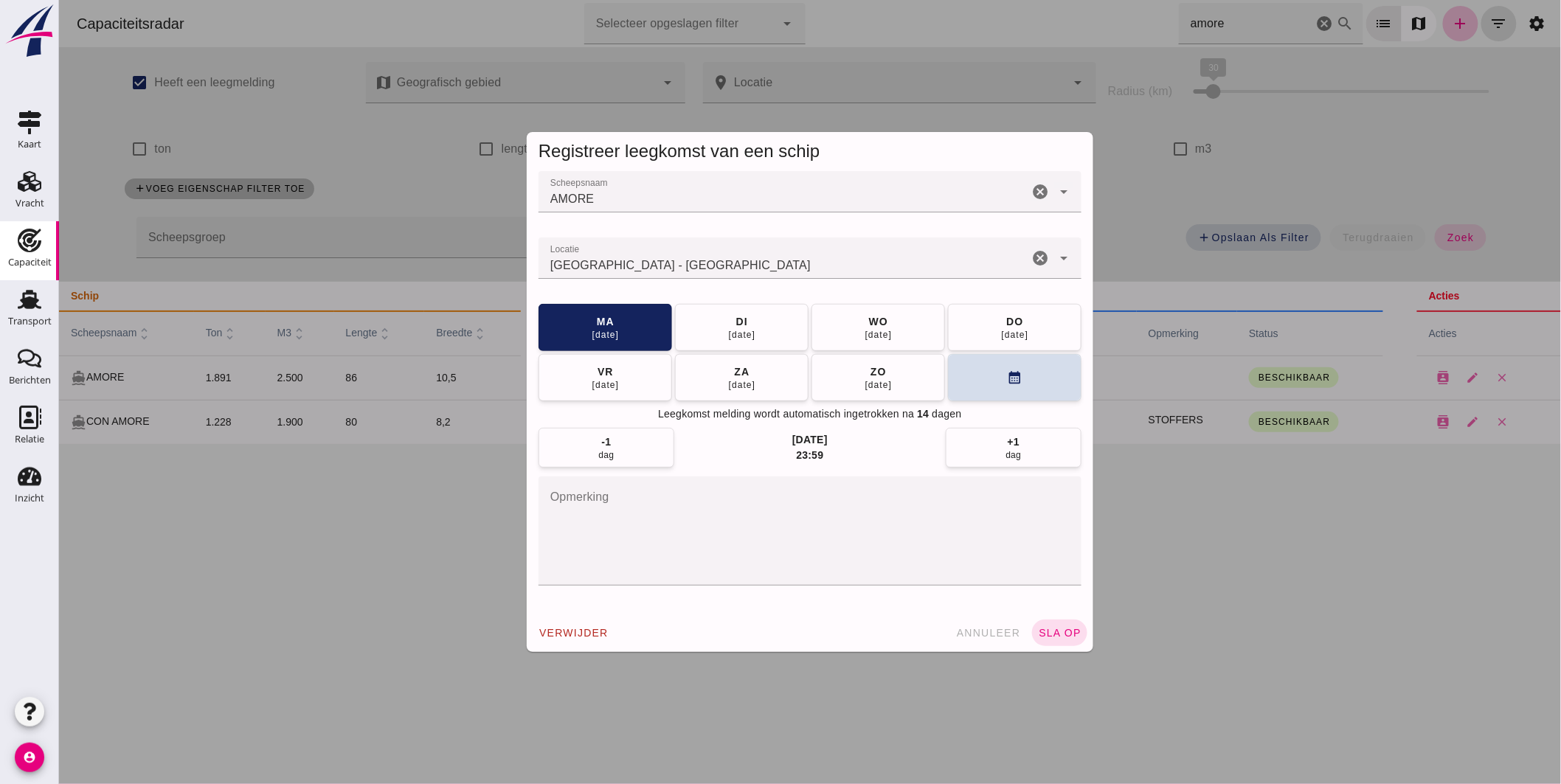
click at [682, 260] on input "Locatie" at bounding box center [782, 266] width 489 height 18
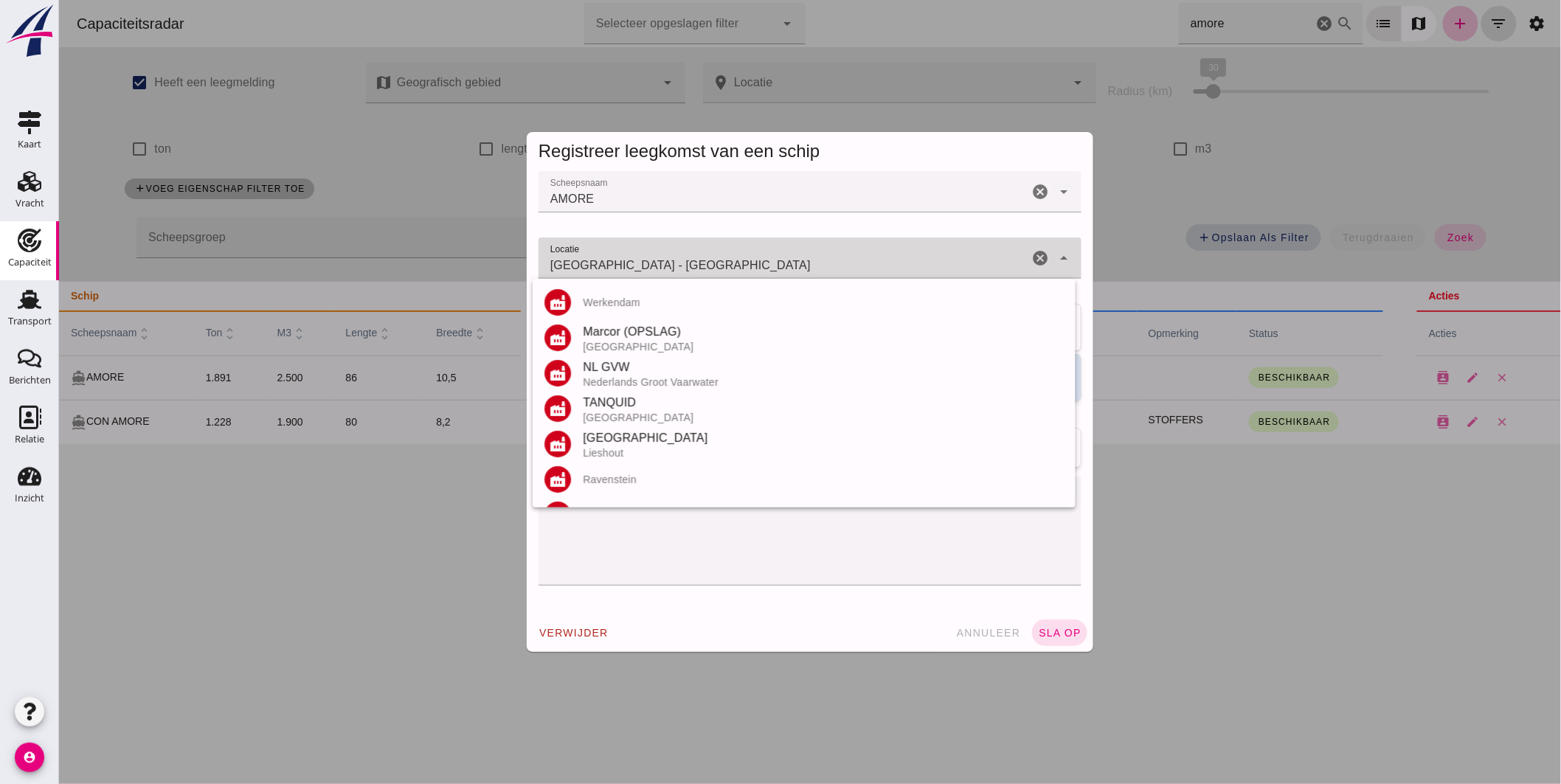
click at [682, 260] on input "[GEOGRAPHIC_DATA] - [GEOGRAPHIC_DATA]" at bounding box center [782, 266] width 489 height 18
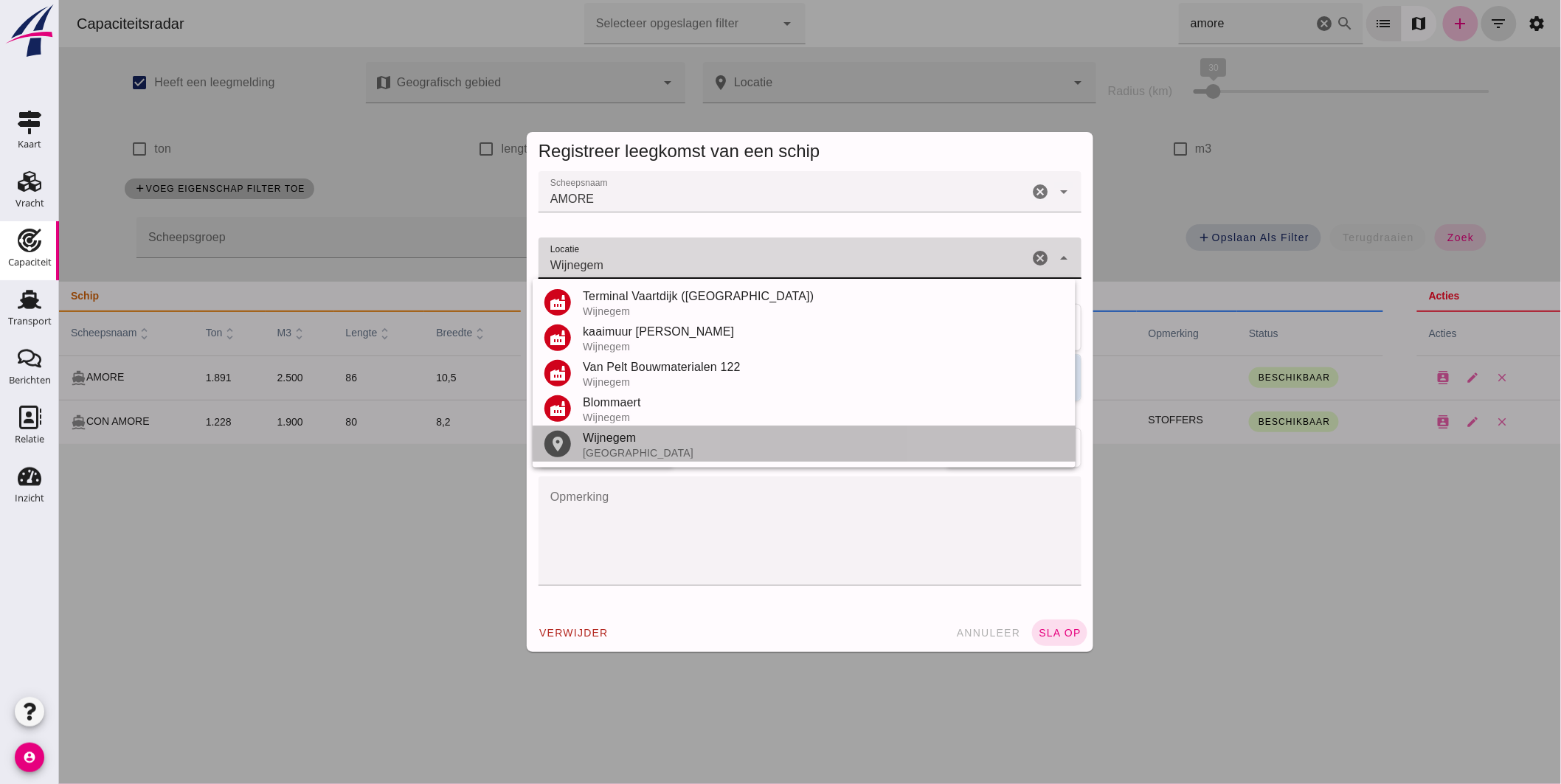
click at [601, 458] on div "[GEOGRAPHIC_DATA]" at bounding box center [822, 453] width 481 height 12
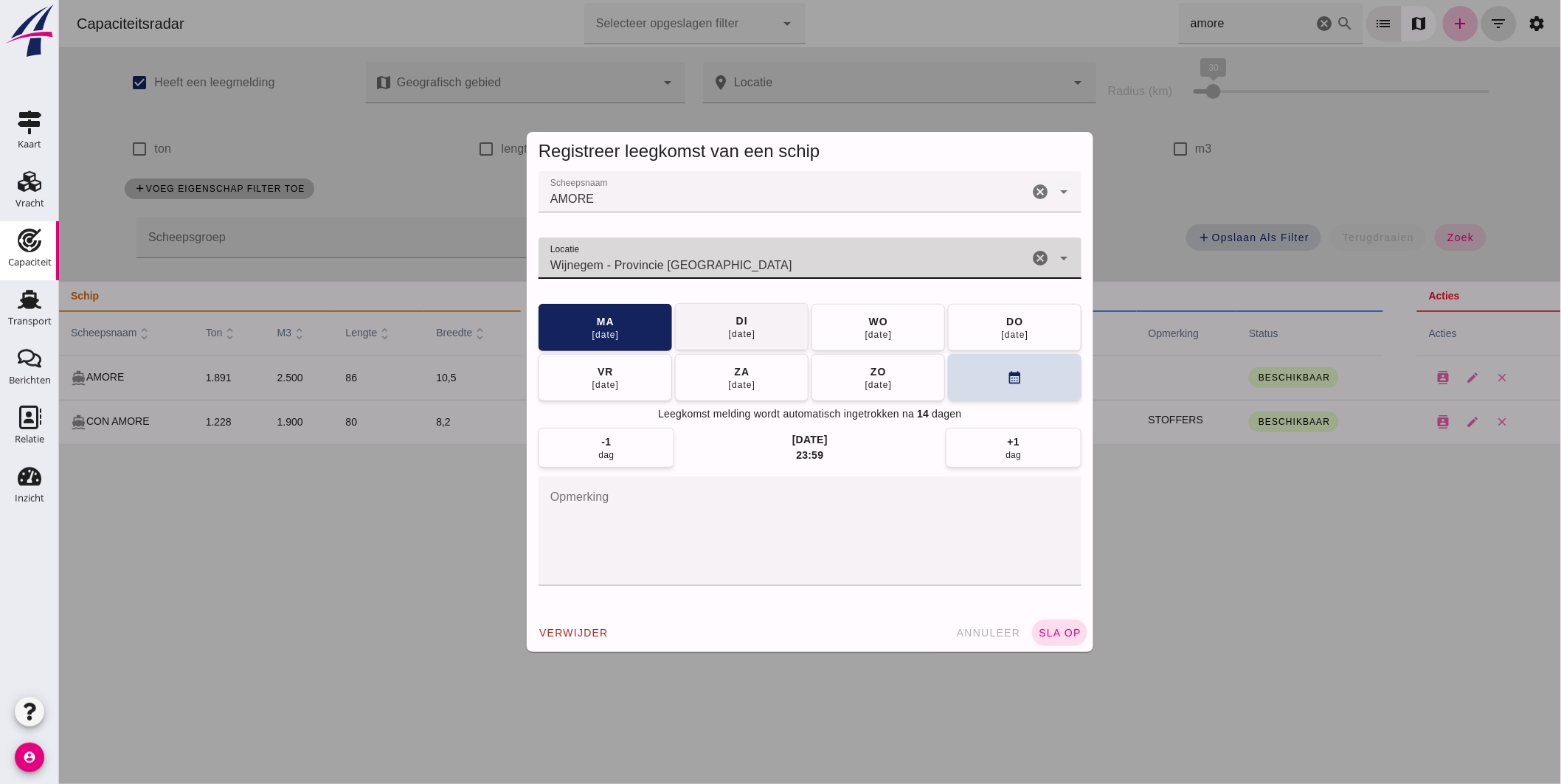
type input "Wijnegem - Provincie [GEOGRAPHIC_DATA]"
click at [757, 329] on button "[DATE]" at bounding box center [741, 326] width 134 height 47
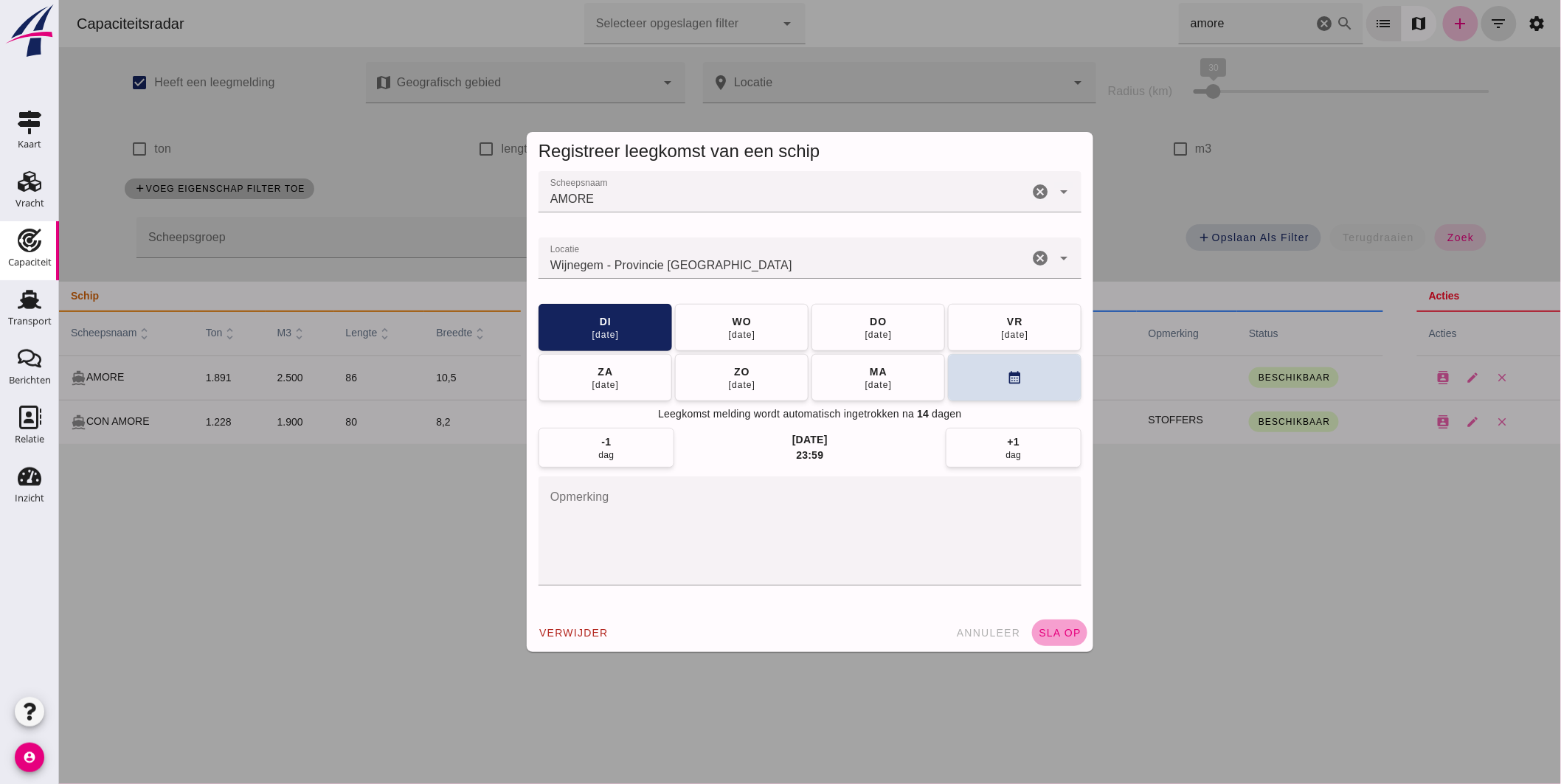
click at [1060, 631] on span "sla op" at bounding box center [1059, 633] width 44 height 12
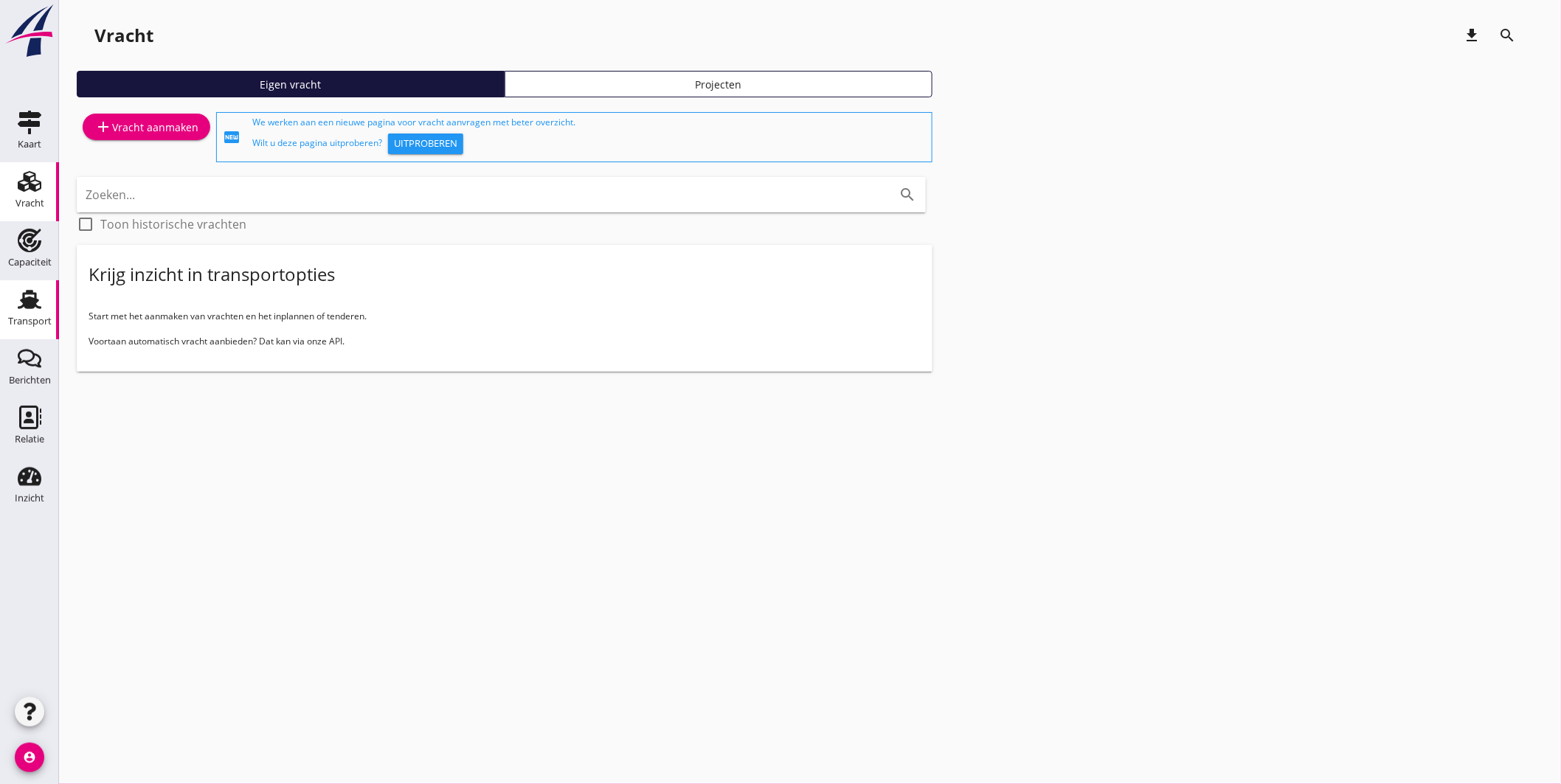
click at [31, 299] on use at bounding box center [30, 299] width 24 height 19
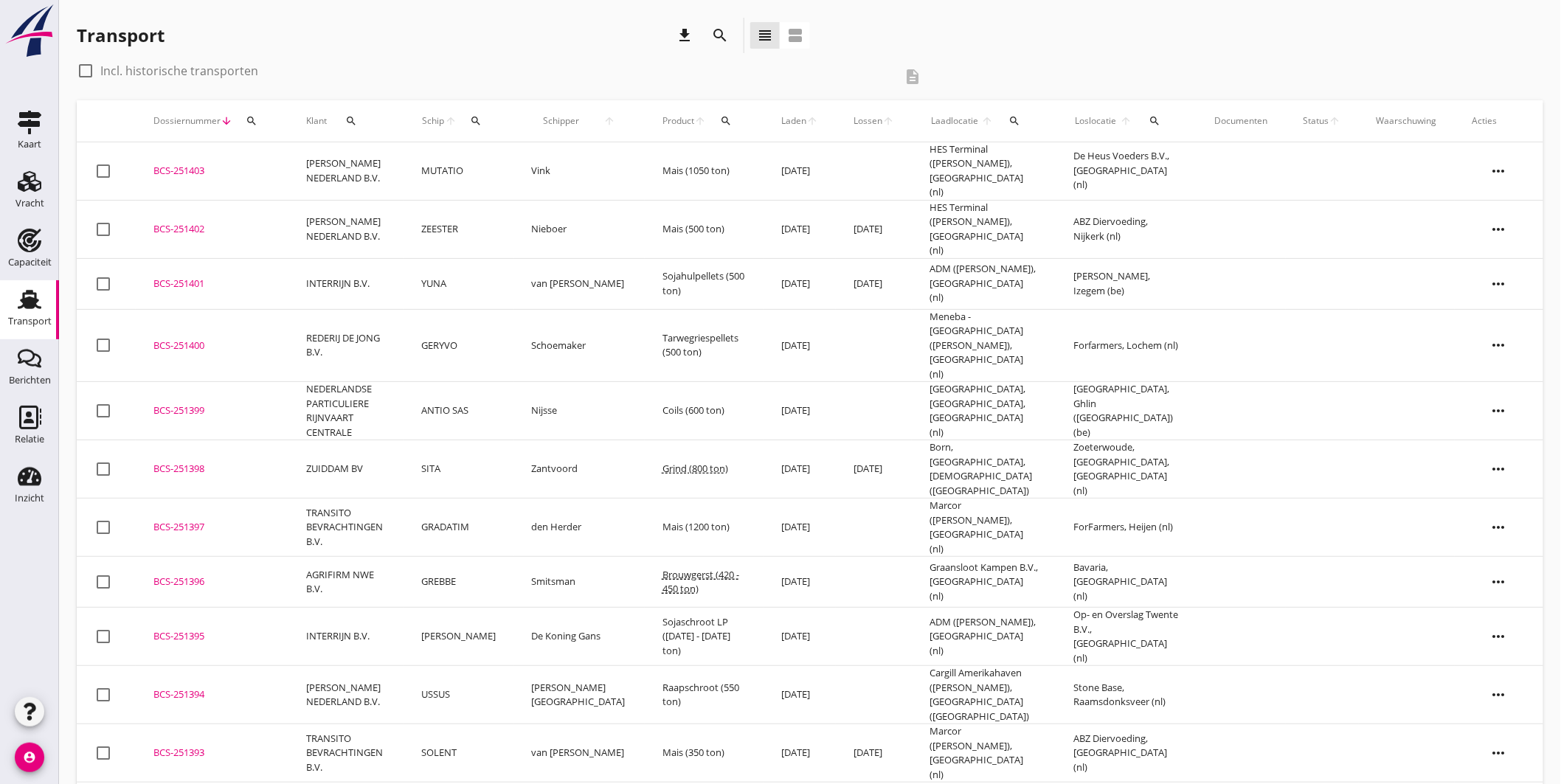
click at [489, 125] on div "search" at bounding box center [477, 121] width 27 height 12
click at [614, 168] on input "Zoek op (scheeps)naam" at bounding box center [561, 164] width 153 height 24
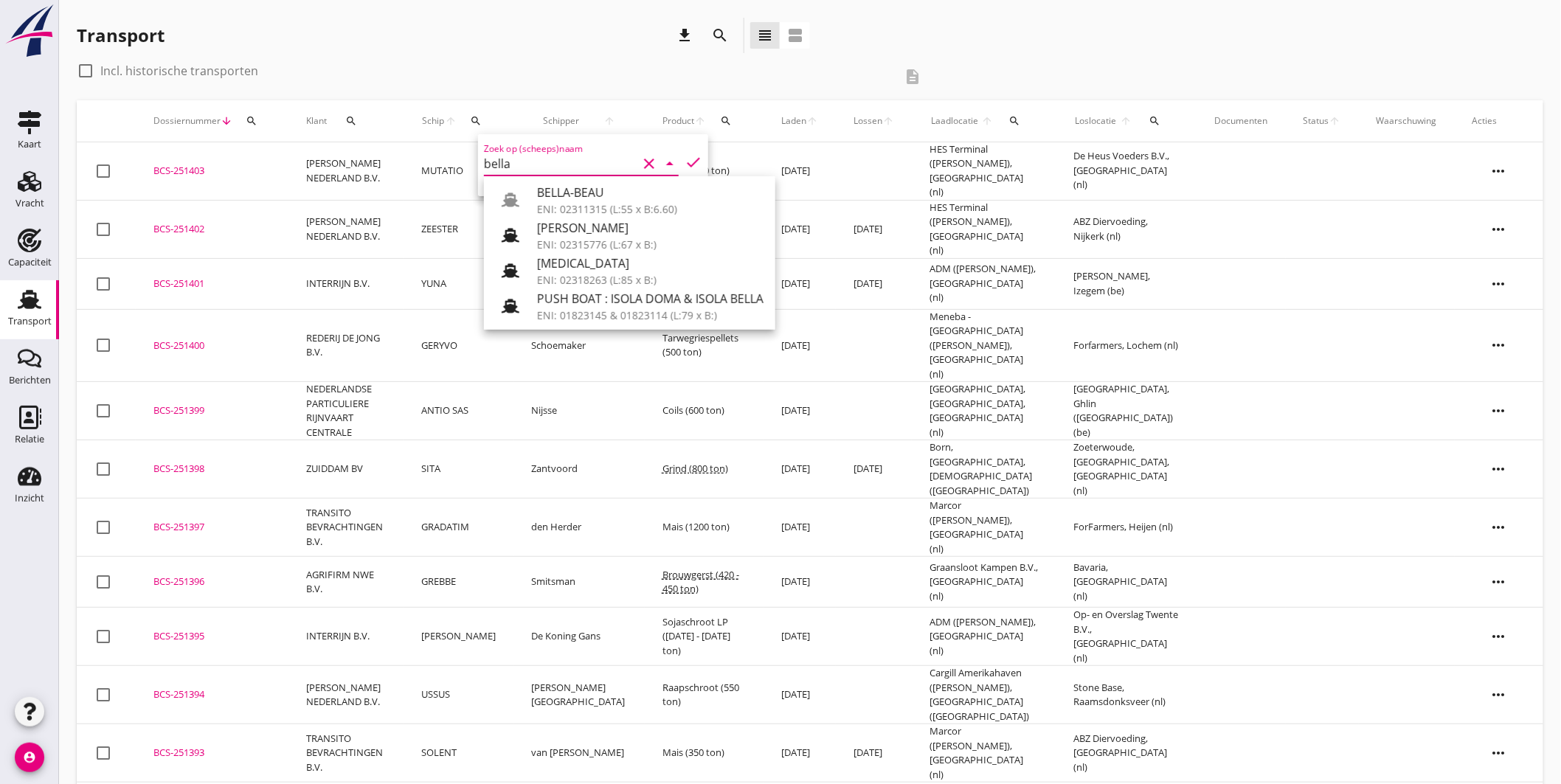
drag, startPoint x: 586, startPoint y: 205, endPoint x: 627, endPoint y: 198, distance: 41.6
click at [589, 205] on div "ENI: 02311315 (L:55 x B:6.60)" at bounding box center [651, 209] width 226 height 15
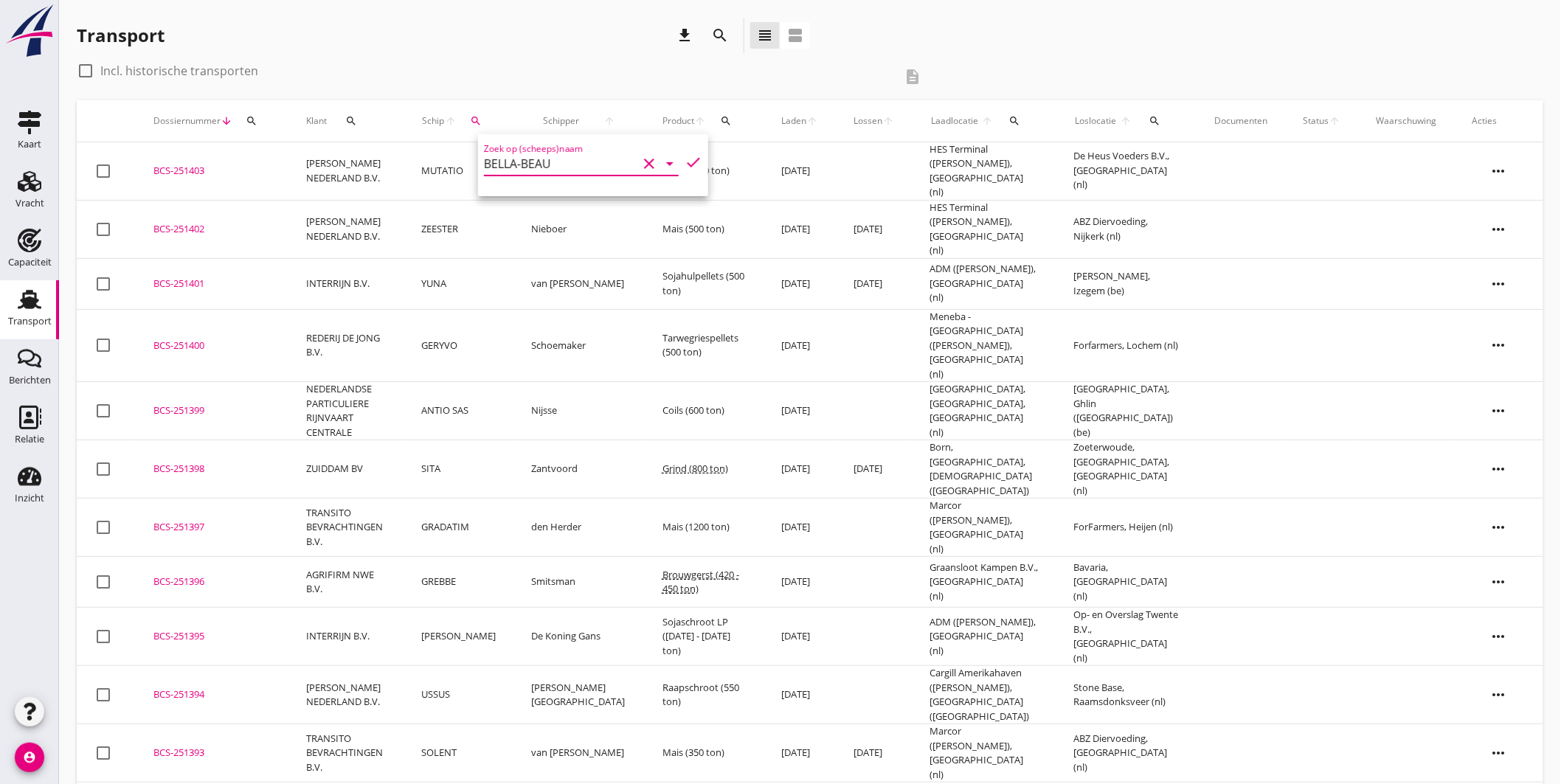
click at [685, 156] on icon "check" at bounding box center [693, 162] width 18 height 18
type input "BELLA-BEAU"
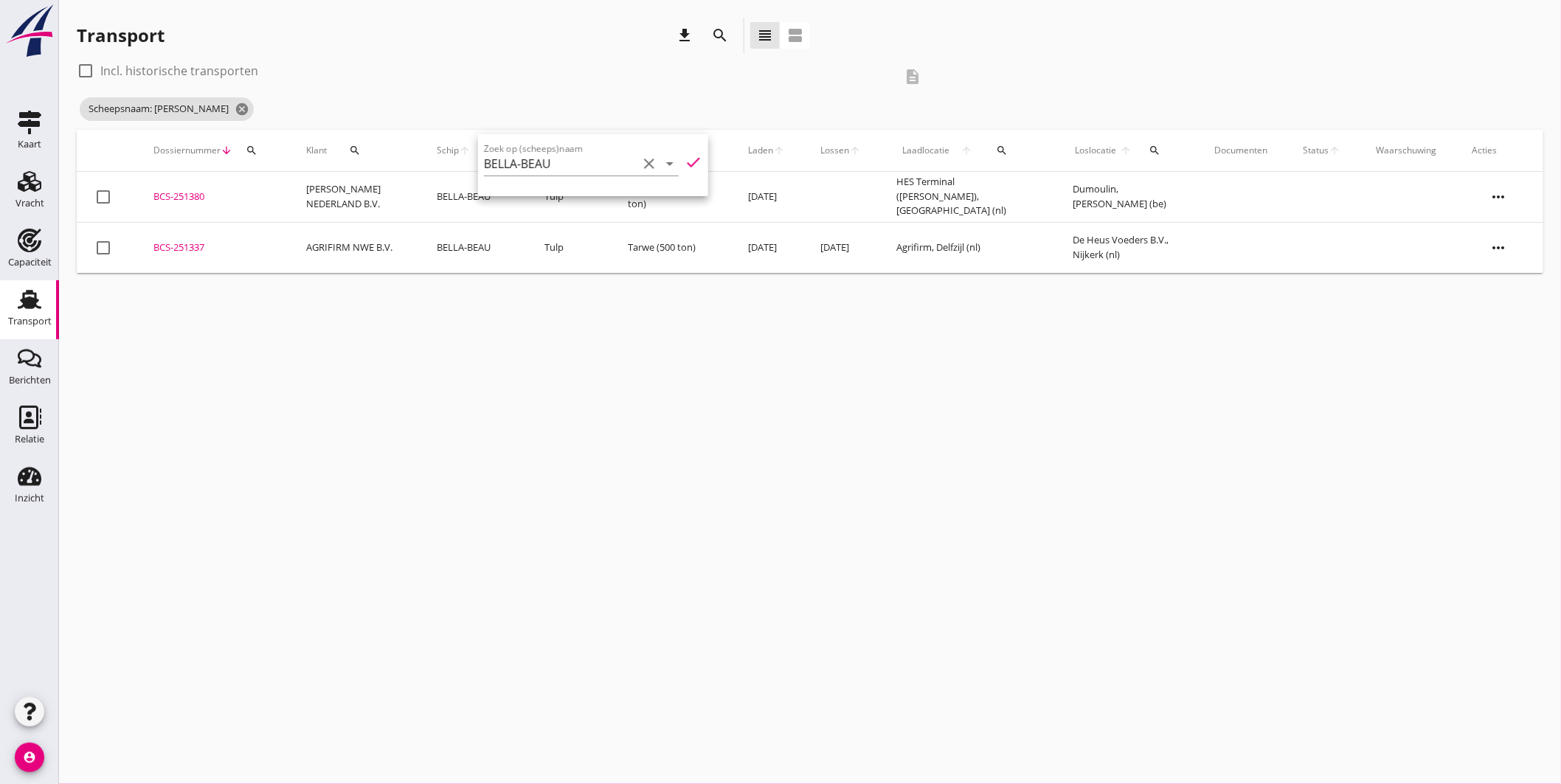
click at [199, 243] on div "BCS-251337" at bounding box center [212, 248] width 117 height 15
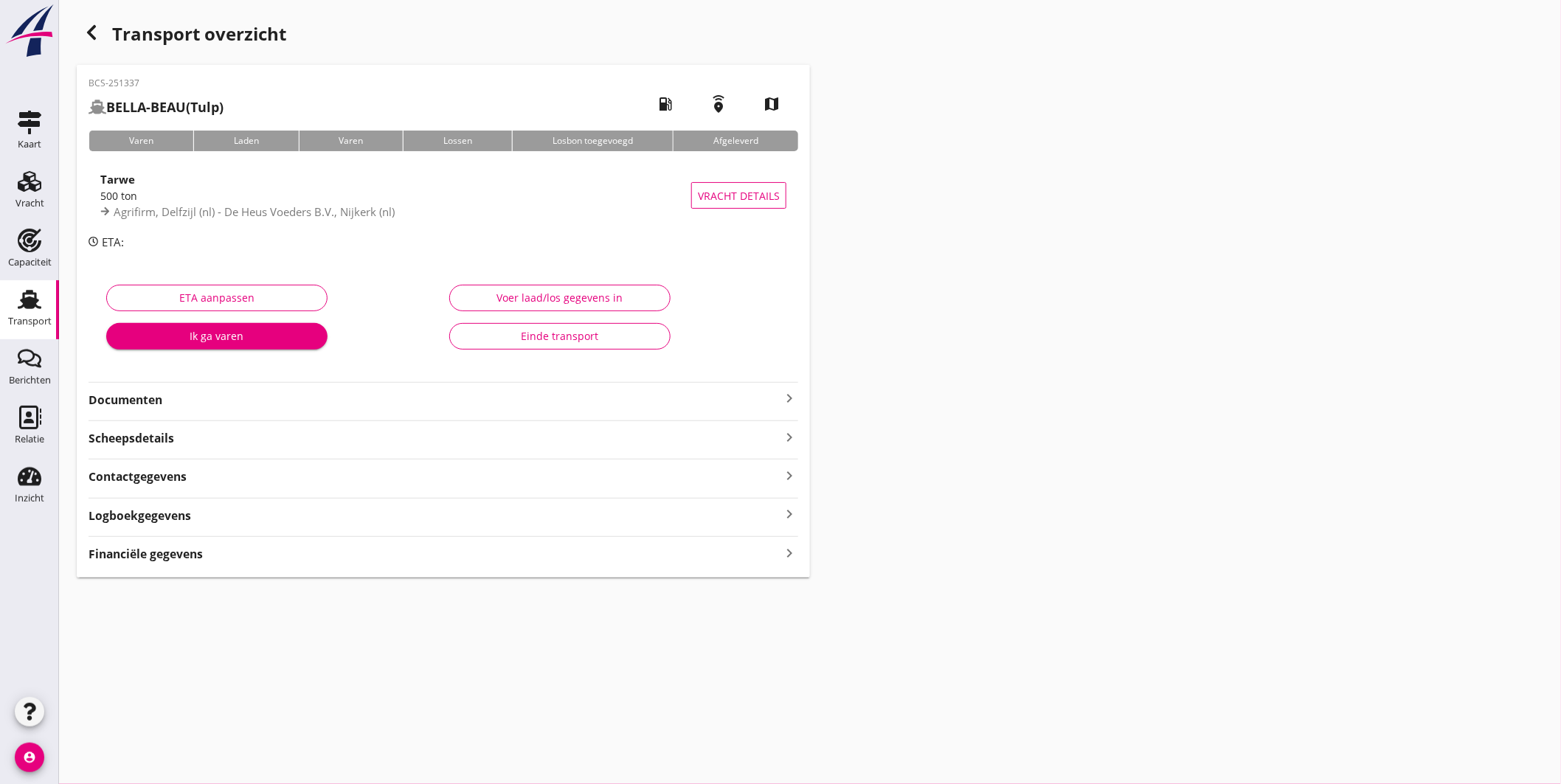
click at [781, 397] on icon "keyboard_arrow_right" at bounding box center [790, 398] width 18 height 18
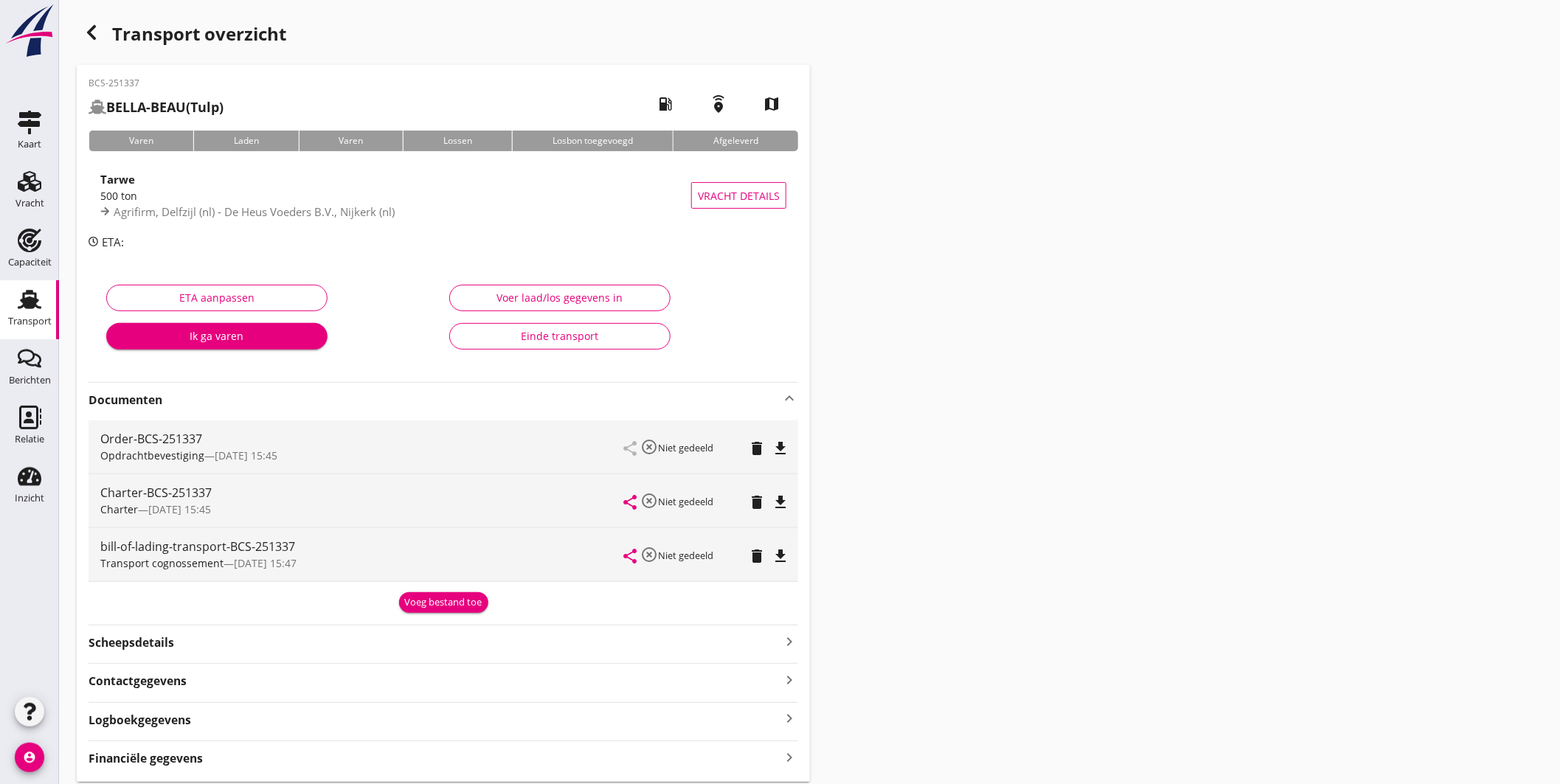
click at [778, 495] on icon "file_download" at bounding box center [780, 502] width 18 height 18
click at [30, 301] on use at bounding box center [30, 299] width 24 height 19
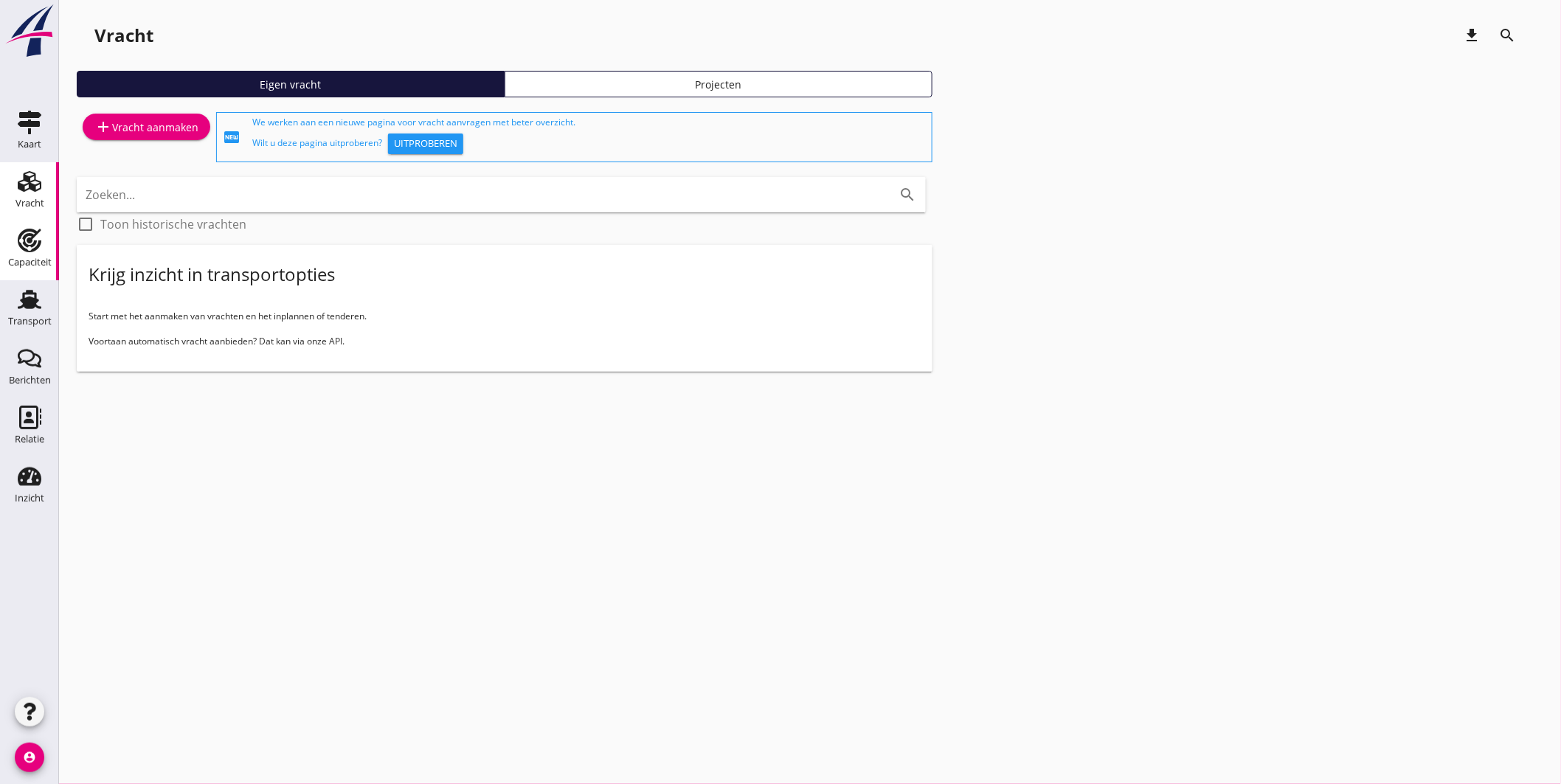
click at [29, 274] on link "Capaciteit Capaciteit" at bounding box center [29, 250] width 59 height 59
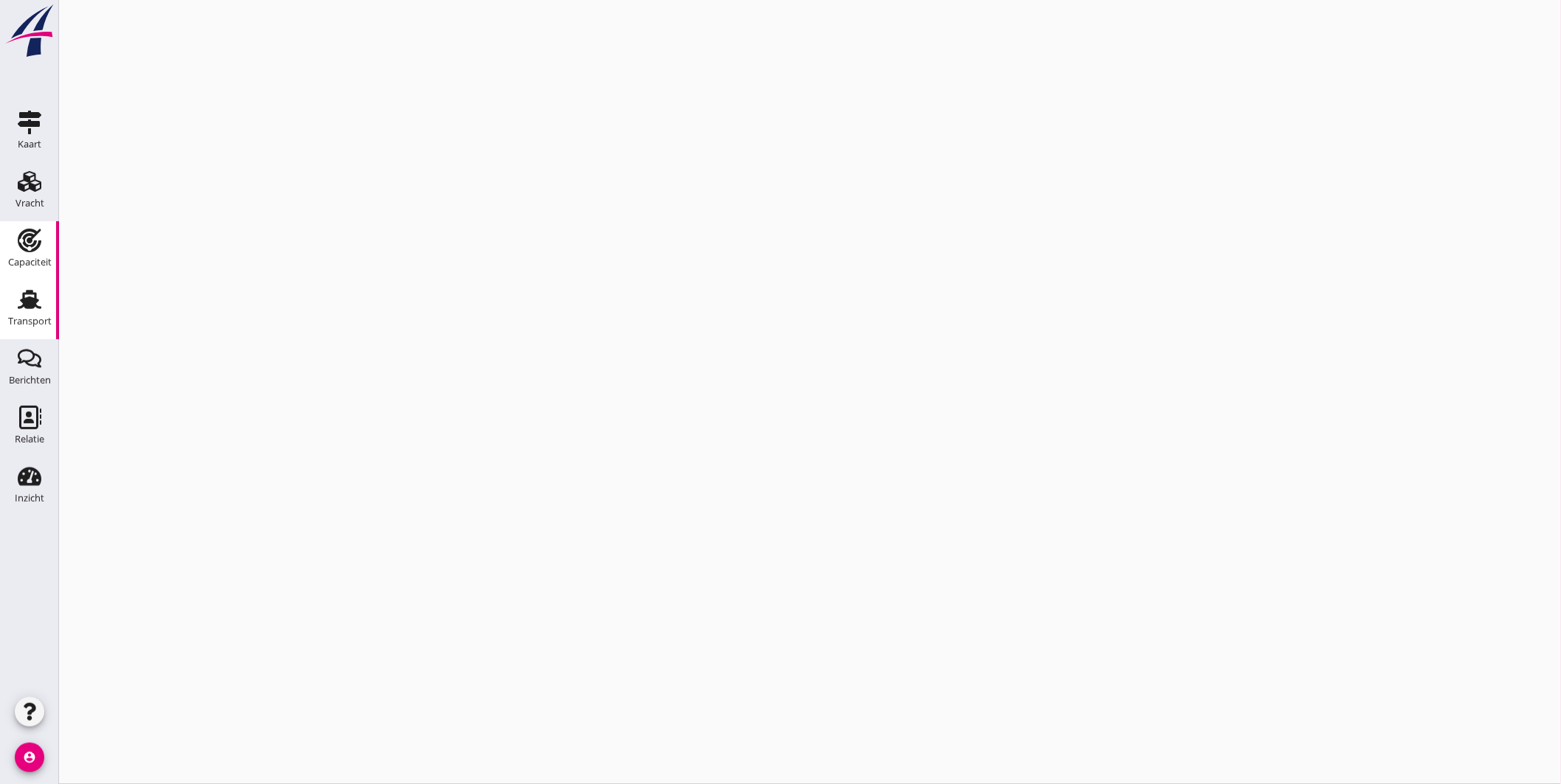
click at [32, 285] on link "Transport Transport" at bounding box center [29, 309] width 59 height 59
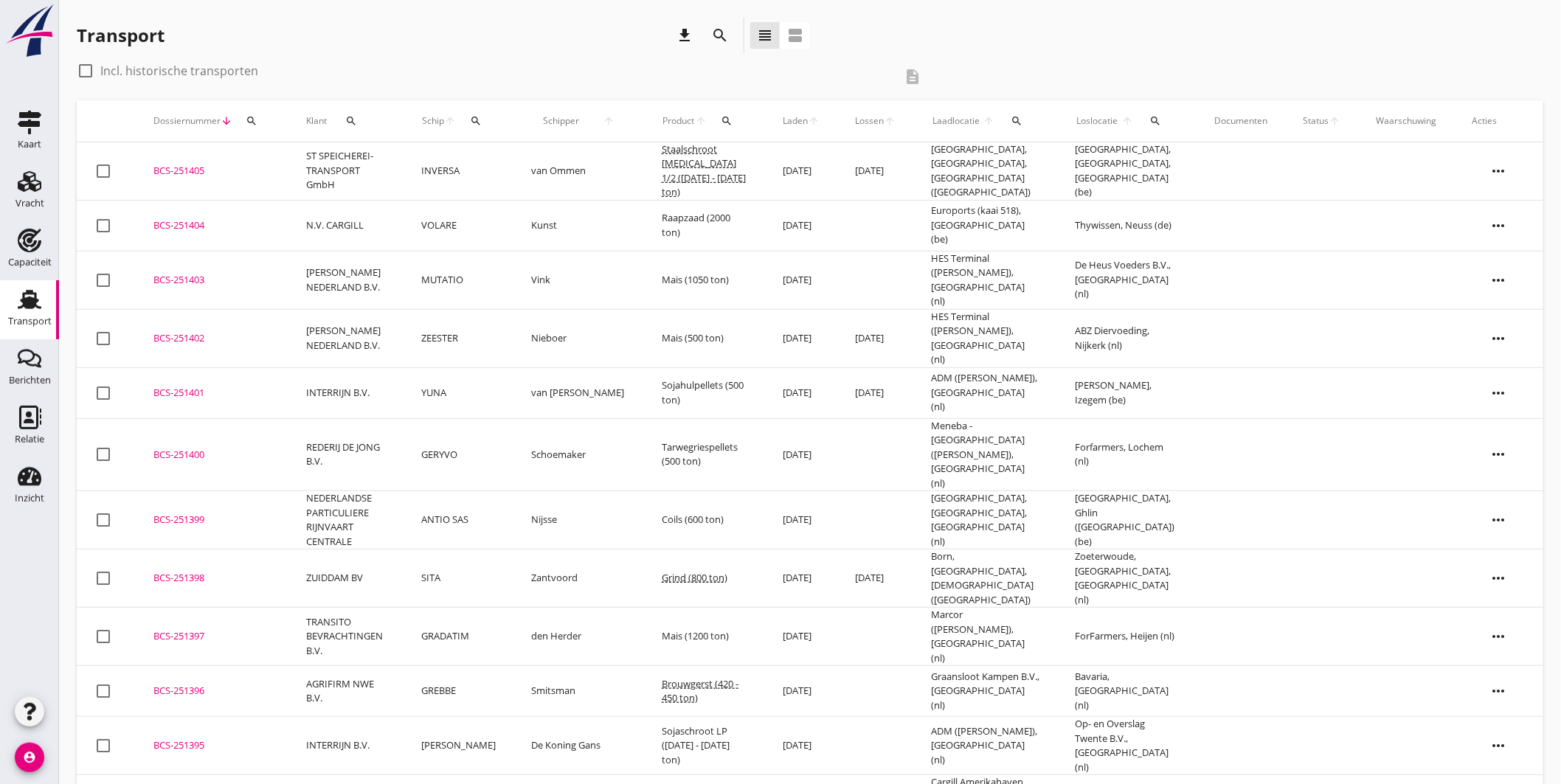
click at [482, 118] on icon "search" at bounding box center [476, 121] width 12 height 12
click at [520, 159] on input "Zoek op (scheeps)naam" at bounding box center [561, 164] width 153 height 24
click at [567, 202] on div "ENI: 3170650 (L:61 x B:6.60)" at bounding box center [604, 209] width 135 height 15
click at [685, 159] on icon "check" at bounding box center [693, 162] width 18 height 18
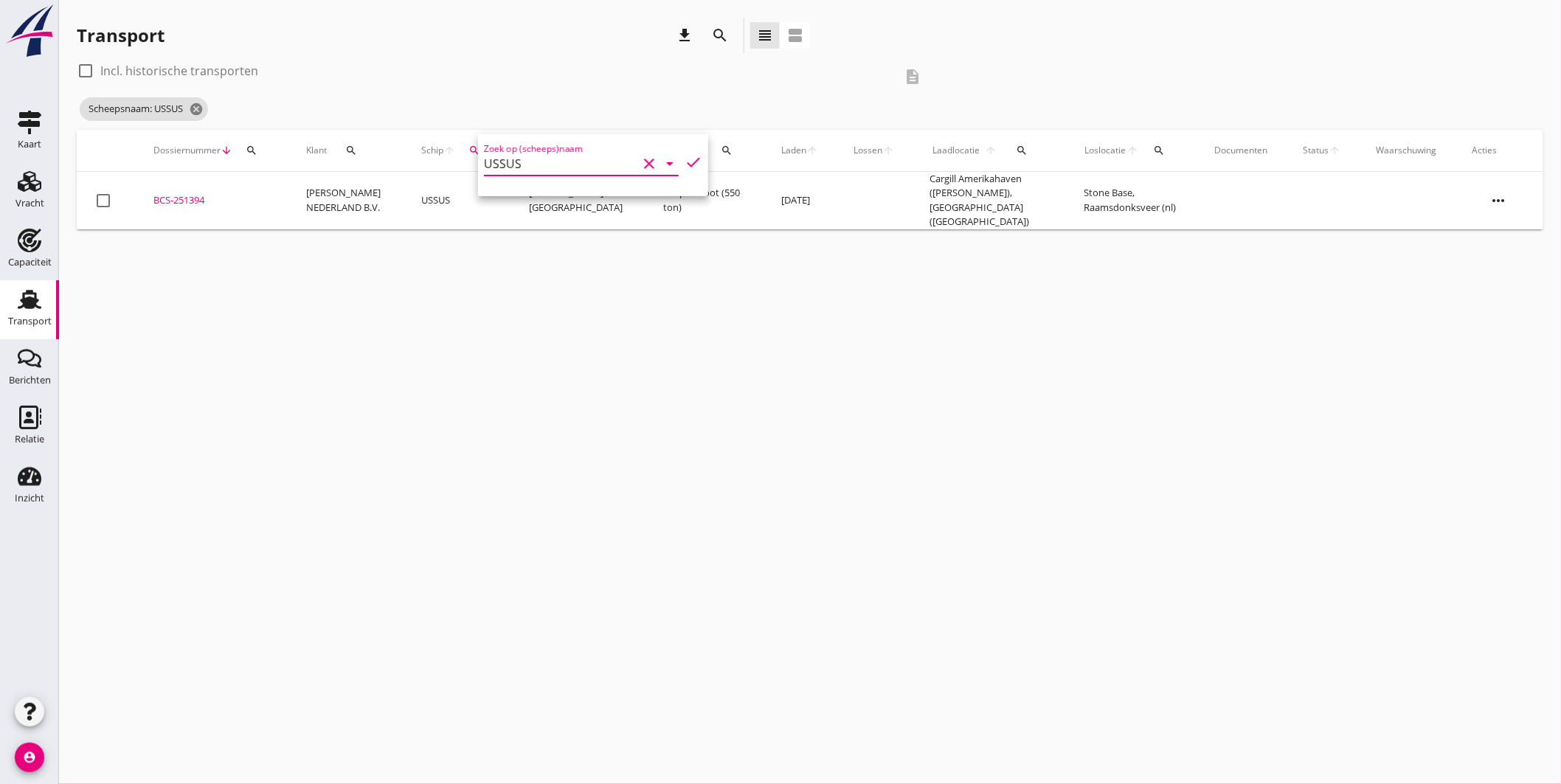
type input "USSUS"
click at [685, 159] on icon "check" at bounding box center [693, 162] width 18 height 18
click at [723, 266] on div "cancel You are impersonating another user. Transport download search view_headl…" at bounding box center [810, 392] width 1502 height 784
click at [199, 106] on icon "cancel" at bounding box center [195, 109] width 15 height 15
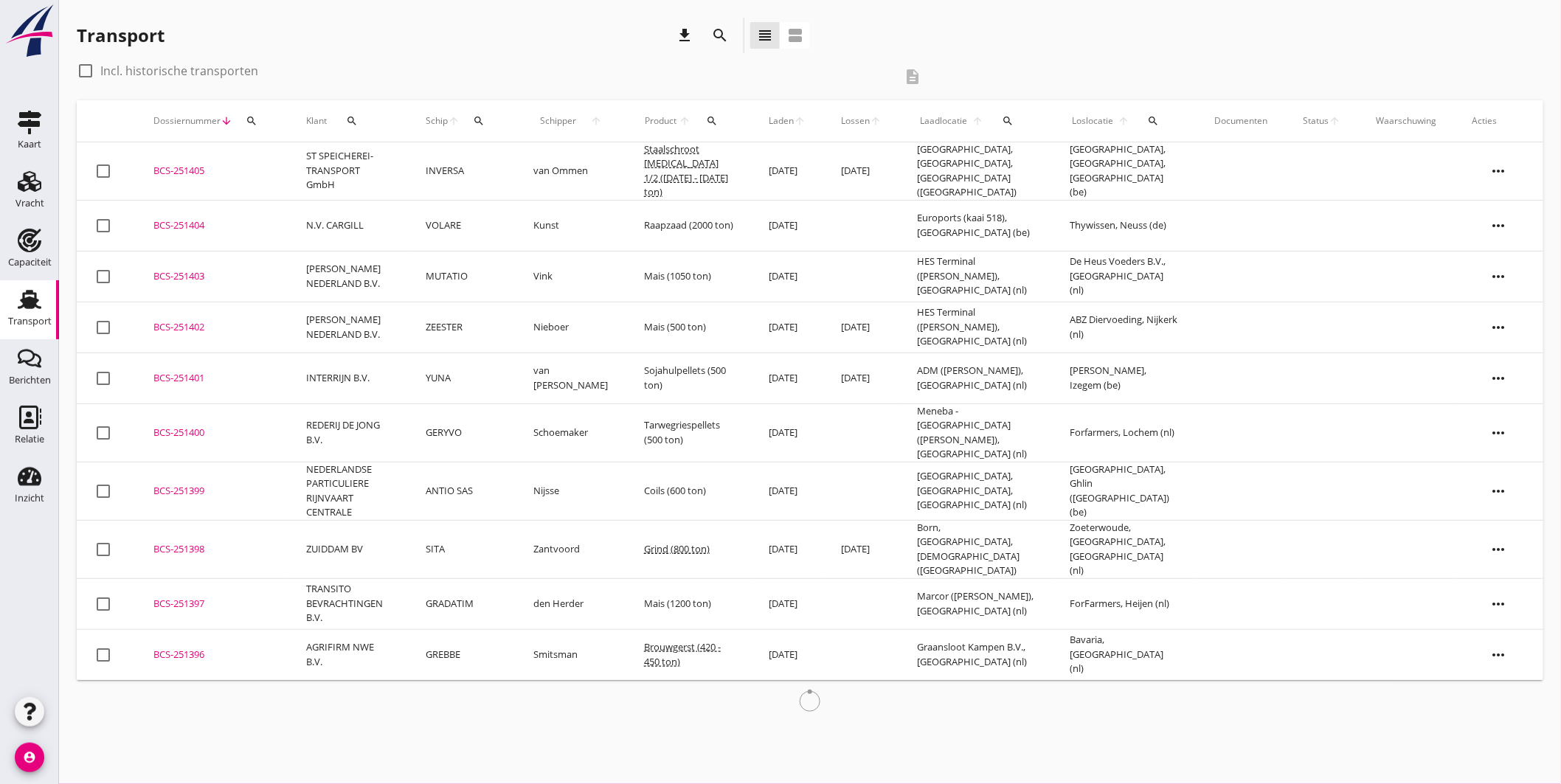
click at [1162, 124] on div "search" at bounding box center [1153, 121] width 31 height 12
click at [1201, 156] on input "text" at bounding box center [1243, 164] width 153 height 24
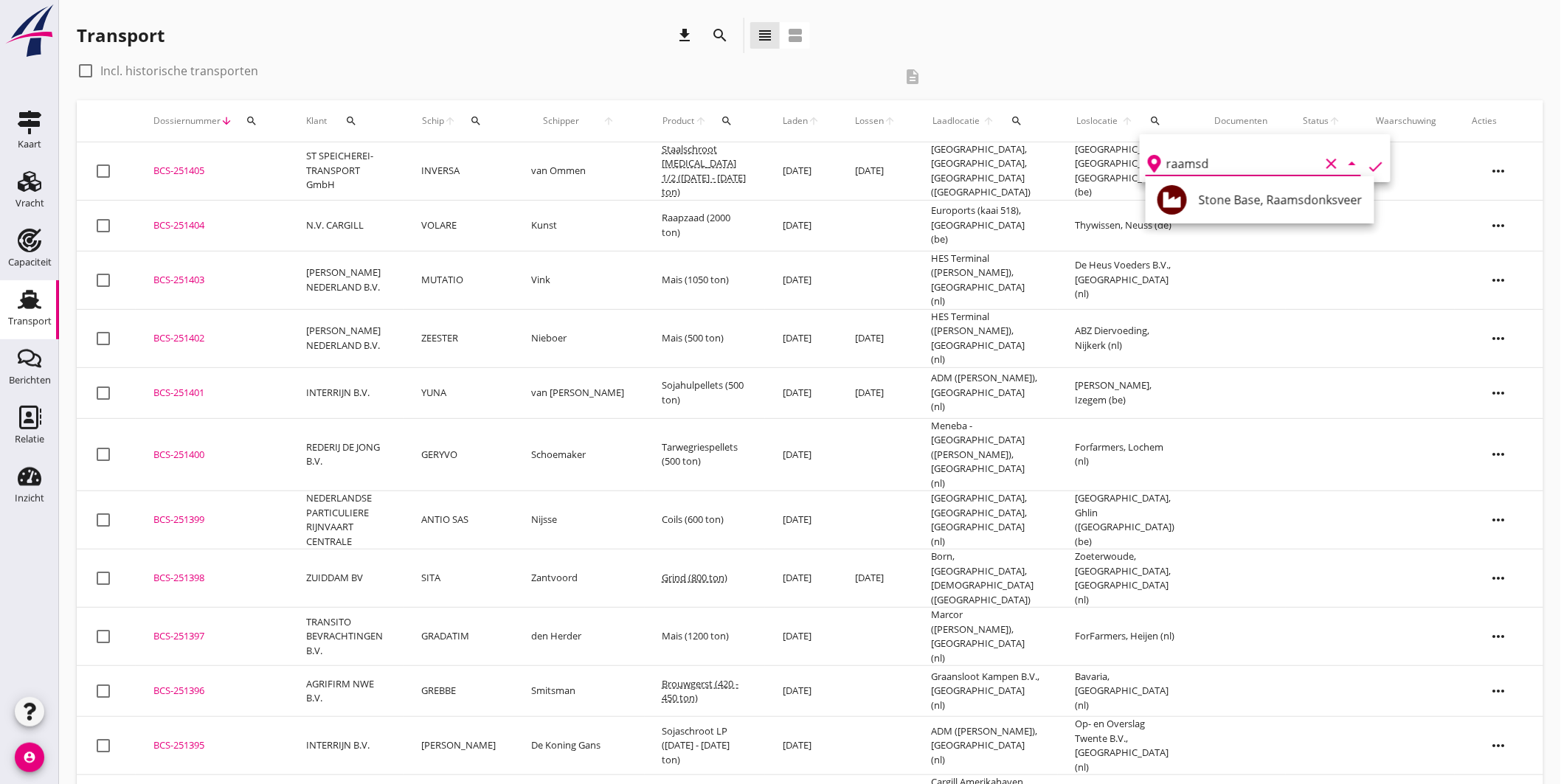
drag, startPoint x: 1241, startPoint y: 194, endPoint x: 1266, endPoint y: 189, distance: 25.5
click at [1241, 194] on div "Stone Base, Raamsdonksveer" at bounding box center [1281, 200] width 164 height 18
click at [1367, 162] on icon "check" at bounding box center [1376, 166] width 18 height 18
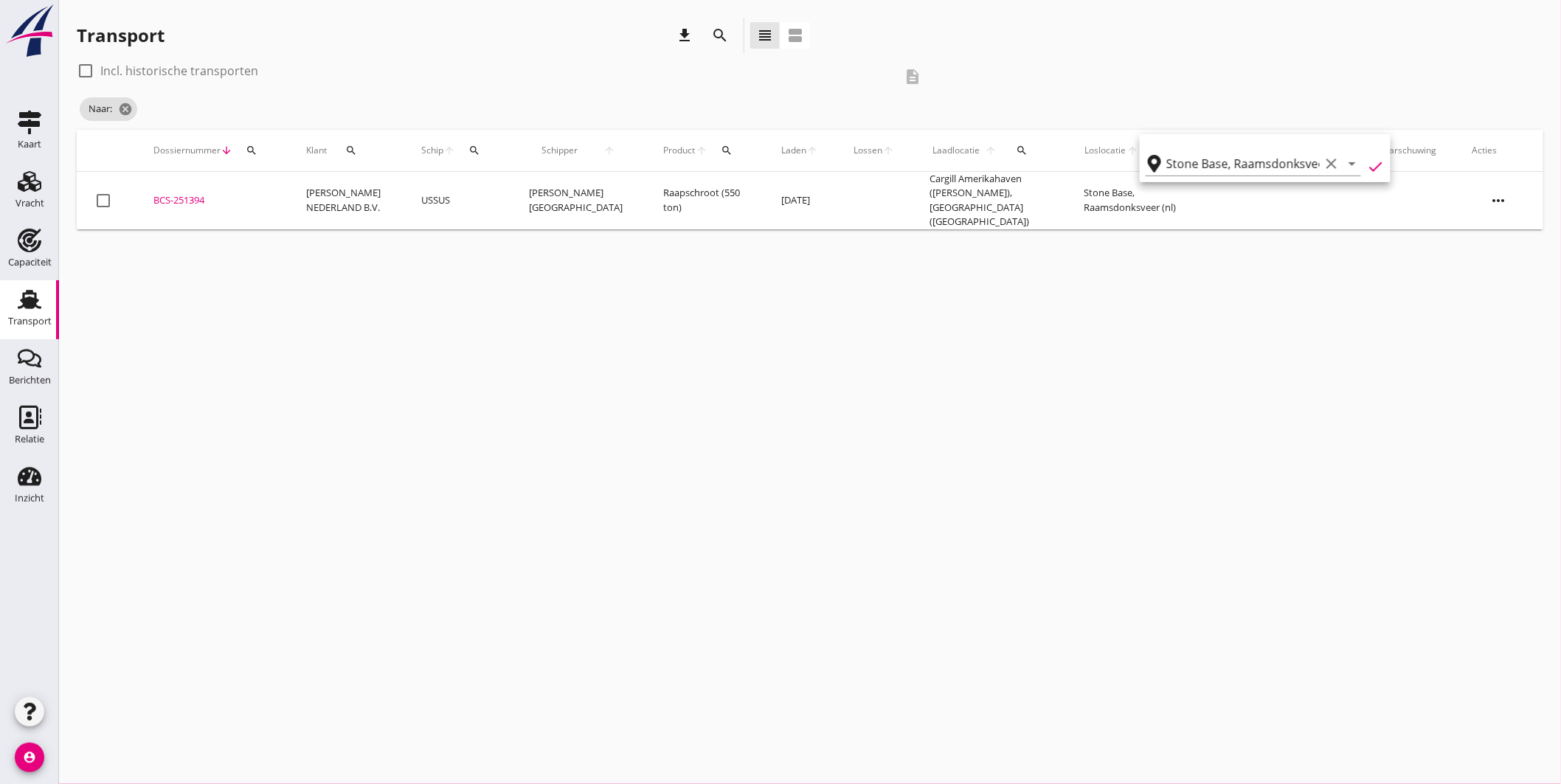
type input "Stone Base"
click at [91, 71] on div at bounding box center [85, 70] width 25 height 25
checkbox input "true"
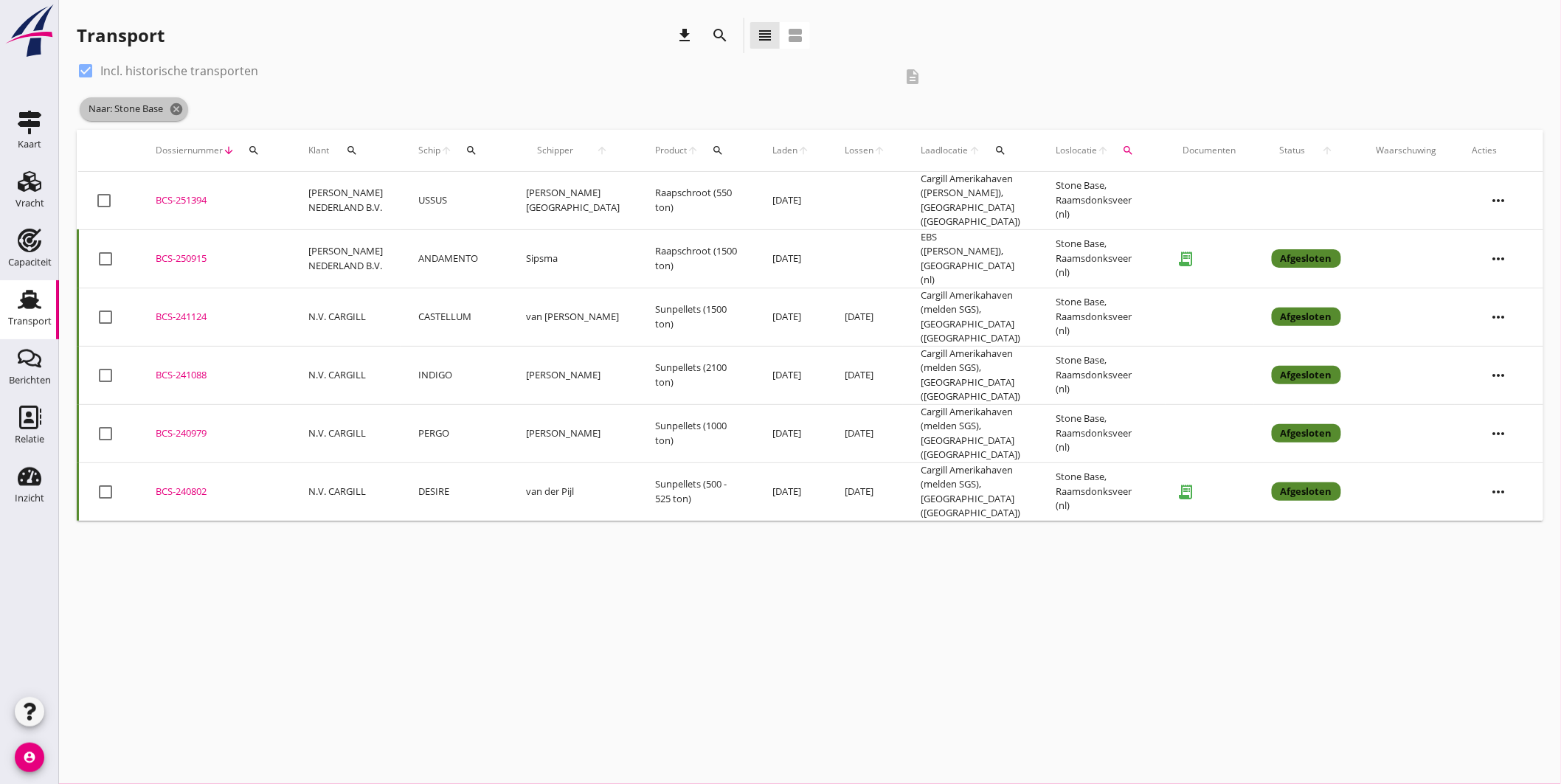
click at [178, 105] on icon "cancel" at bounding box center [176, 109] width 15 height 15
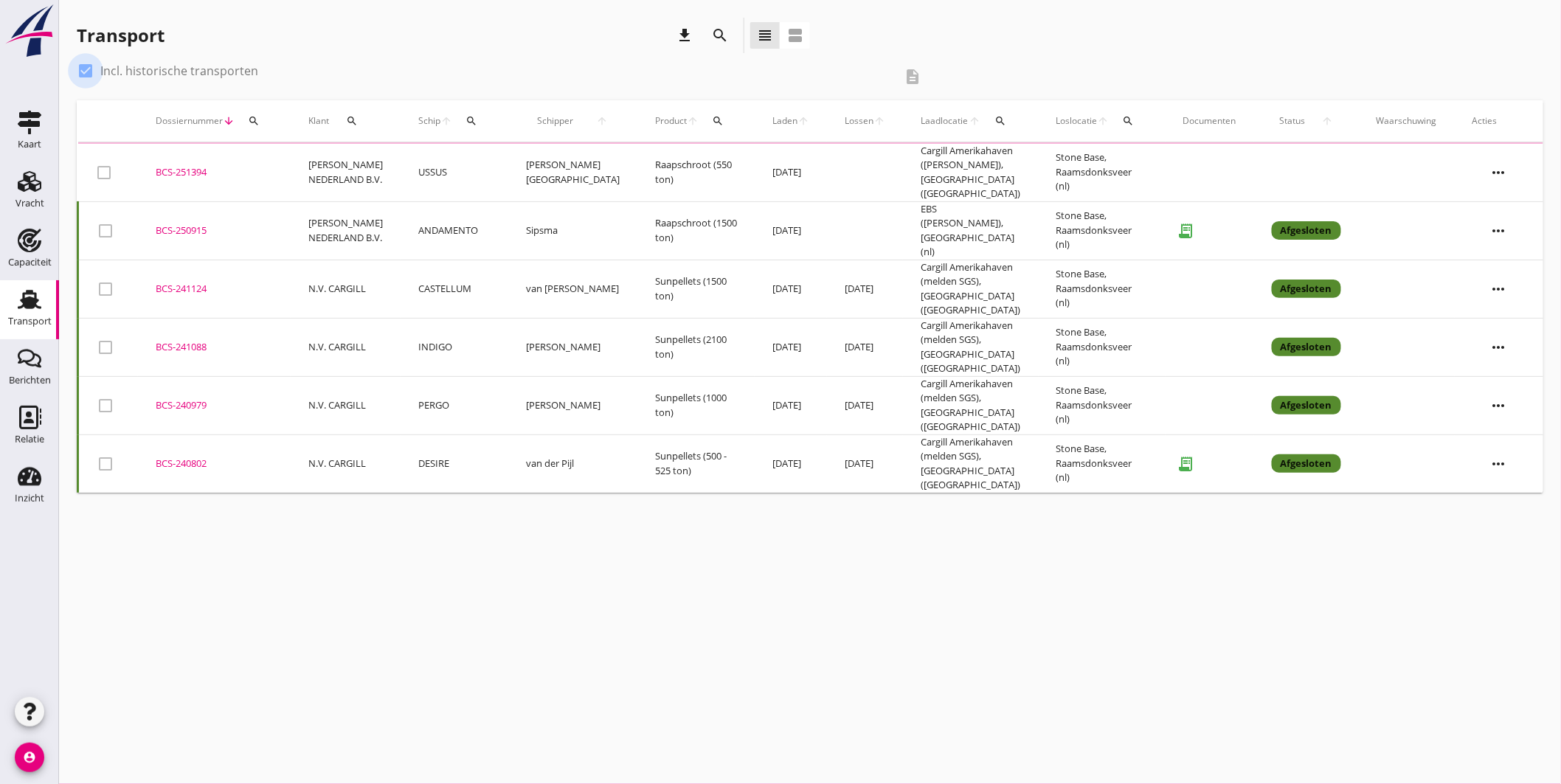
click at [87, 69] on div at bounding box center [85, 70] width 25 height 25
checkbox input "false"
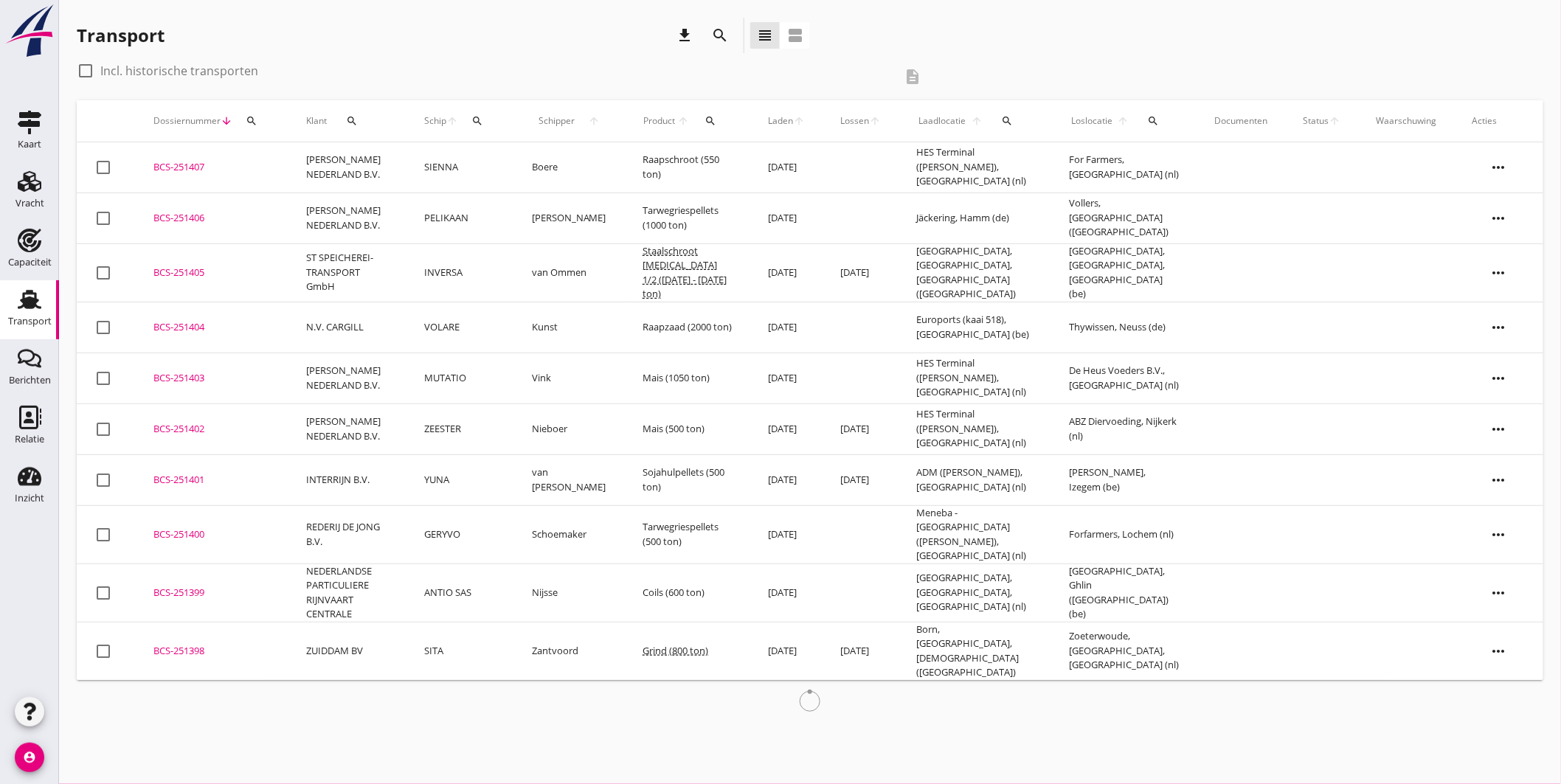
click at [483, 117] on icon "search" at bounding box center [477, 121] width 12 height 12
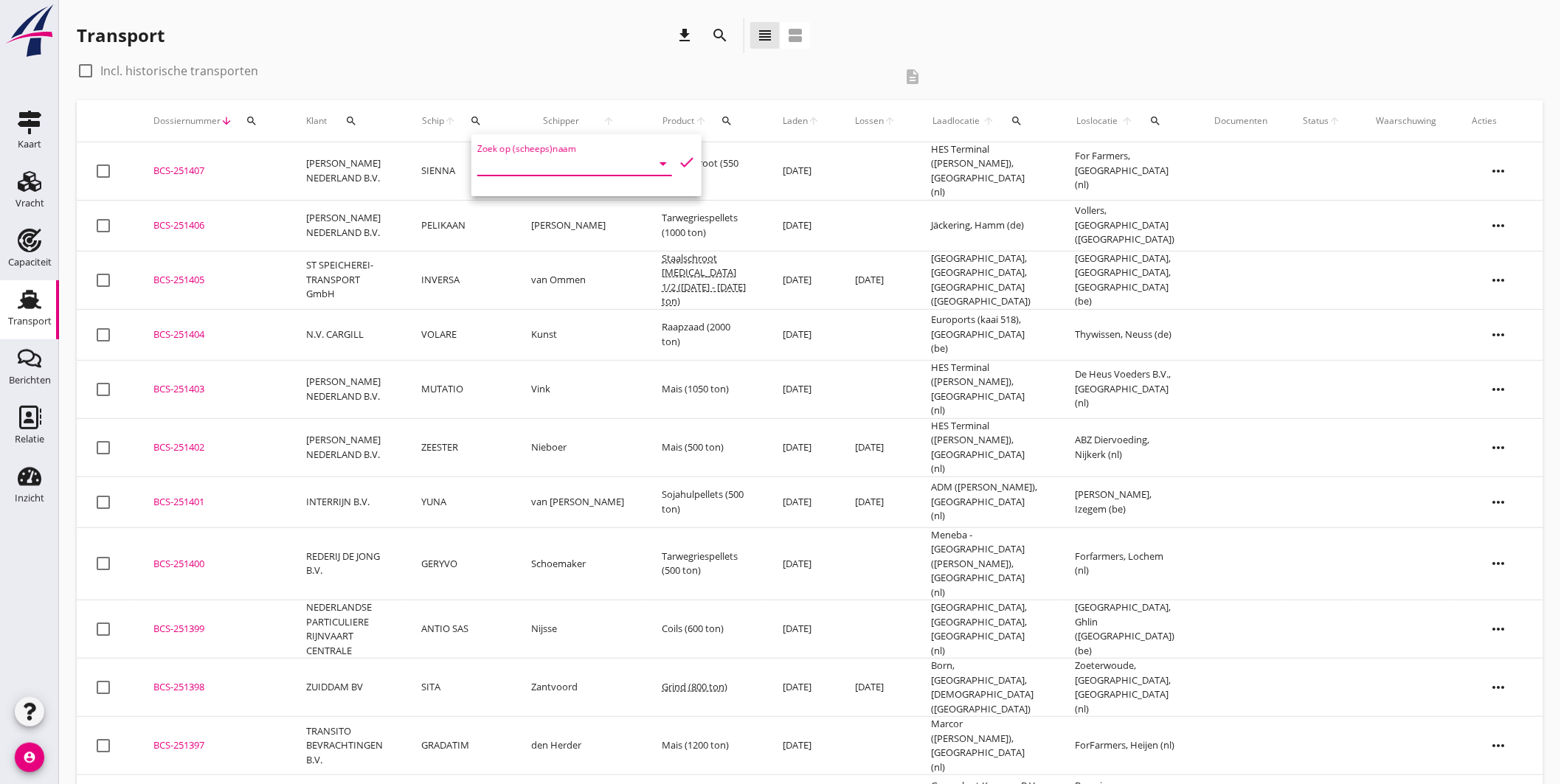
click at [522, 159] on input "Zoek op (scheeps)naam" at bounding box center [554, 164] width 153 height 24
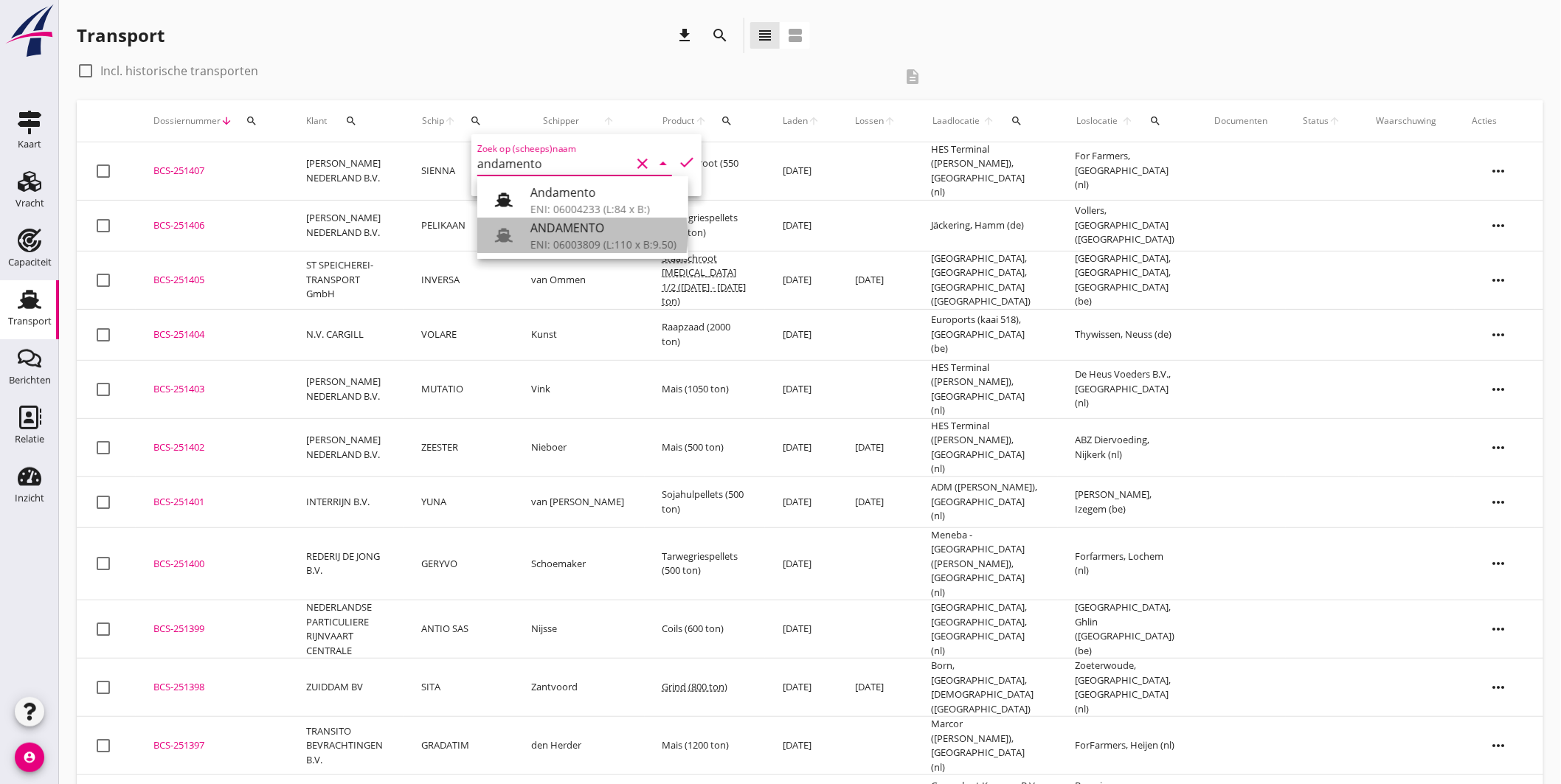
click at [554, 224] on div "ANDAMENTO" at bounding box center [603, 228] width 146 height 18
click at [683, 158] on icon "check" at bounding box center [687, 162] width 18 height 18
type input "ANDAMENTO"
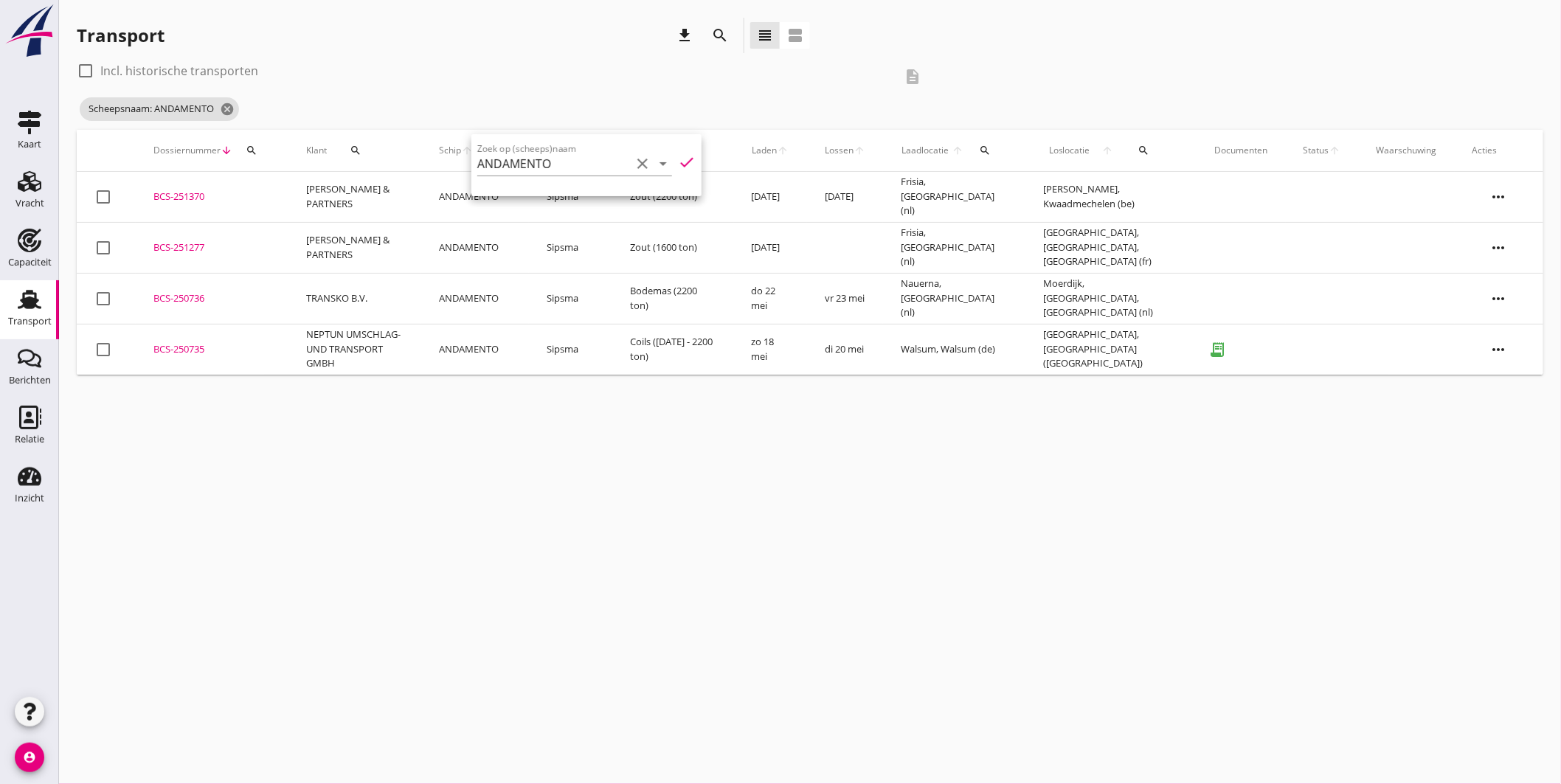
click at [643, 404] on div "cancel You are impersonating another user. Transport download search view_headl…" at bounding box center [810, 392] width 1502 height 784
click at [234, 111] on icon "cancel" at bounding box center [226, 109] width 15 height 15
